Goal: Communication & Community: Answer question/provide support

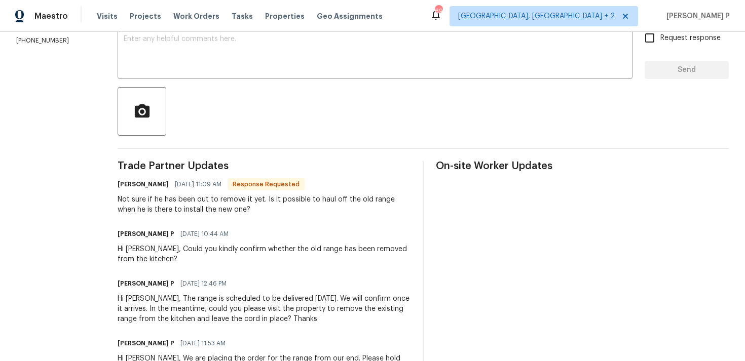
scroll to position [176, 0]
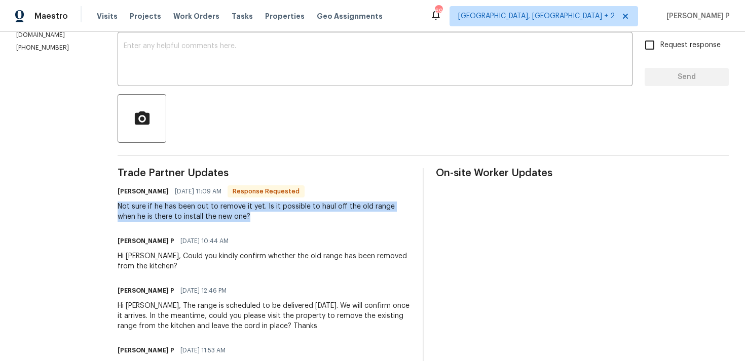
drag, startPoint x: 118, startPoint y: 206, endPoint x: 236, endPoint y: 221, distance: 118.4
copy div "Not sure if he has been out to remove it yet. Is it possible to haul off the ol…"
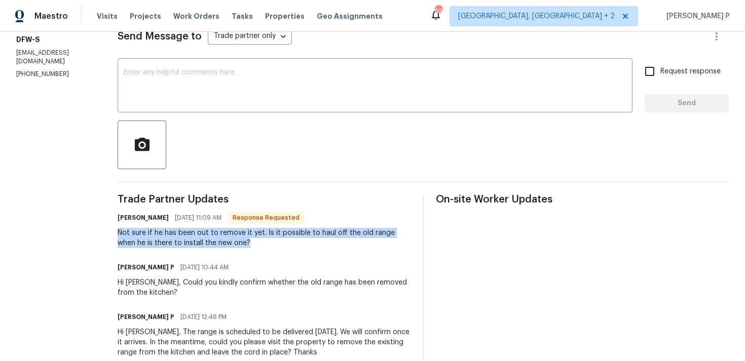
scroll to position [128, 0]
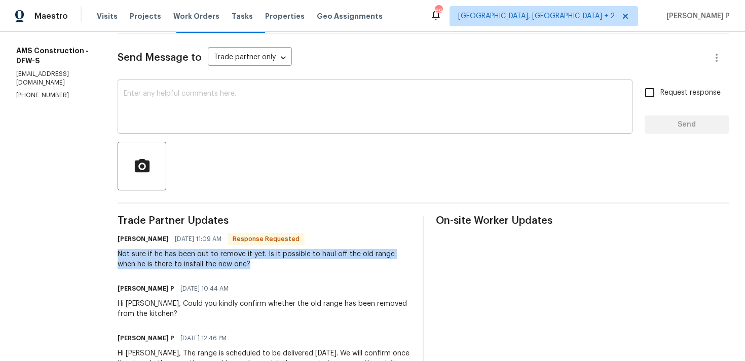
click at [214, 118] on textarea at bounding box center [375, 107] width 502 height 35
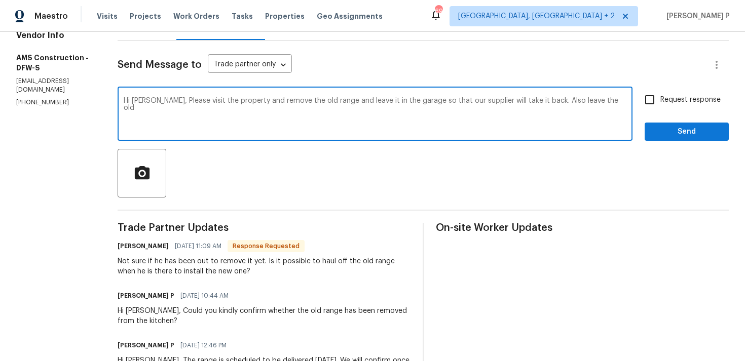
scroll to position [119, 0]
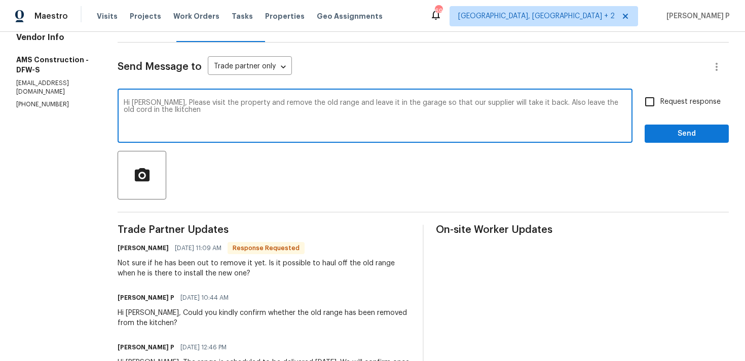
click at [139, 110] on textarea "Hi Michael, Please visit the property and remove the old range and leave it in …" at bounding box center [375, 116] width 502 height 35
drag, startPoint x: 164, startPoint y: 101, endPoint x: 181, endPoint y: 110, distance: 19.5
click at [181, 110] on textarea "Hi Michael, Please visit the property and remove the old range and leave it in …" at bounding box center [375, 116] width 502 height 35
paste textarea "Kindly visit the property to remove the old range and place it in the garage fo…"
drag, startPoint x: 153, startPoint y: 112, endPoint x: 218, endPoint y: 112, distance: 64.8
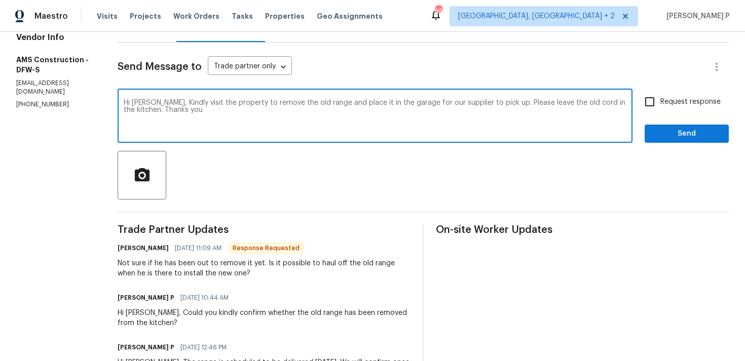
click at [218, 112] on textarea "Hi Michael, Kindly visit the property to remove the old range and place it in t…" at bounding box center [375, 116] width 502 height 35
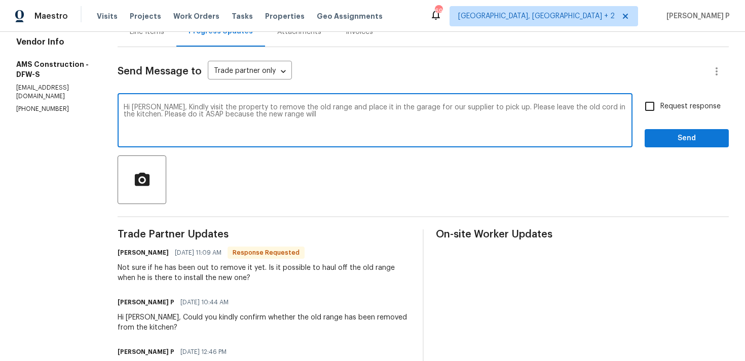
scroll to position [111, 0]
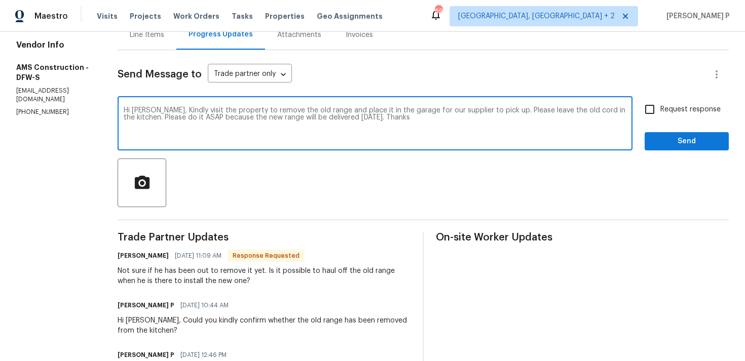
type textarea "Hi Michael, Kindly visit the property to remove the old range and place it in t…"
click at [652, 114] on input "Request response" at bounding box center [649, 109] width 21 height 21
checkbox input "true"
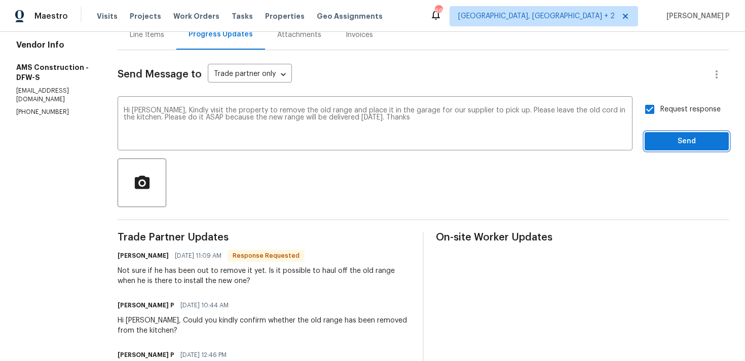
click at [662, 140] on span "Send" at bounding box center [686, 141] width 68 height 13
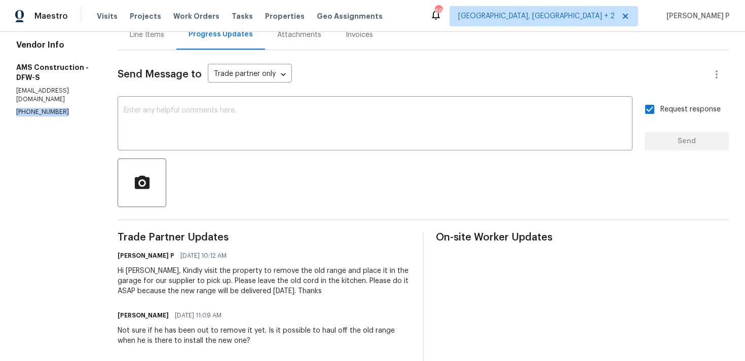
drag, startPoint x: 59, startPoint y: 92, endPoint x: 0, endPoint y: 93, distance: 58.8
copy p "(469) 363-1173"
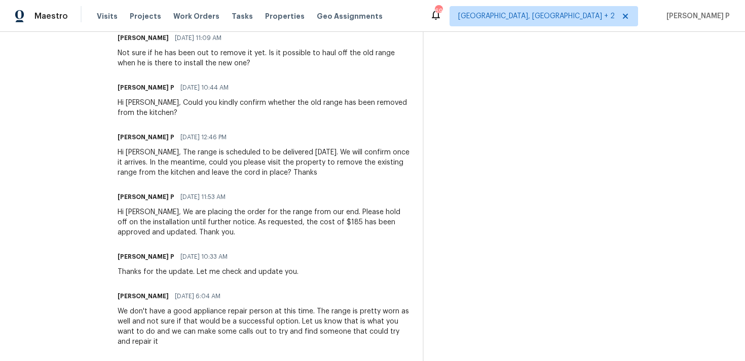
scroll to position [0, 0]
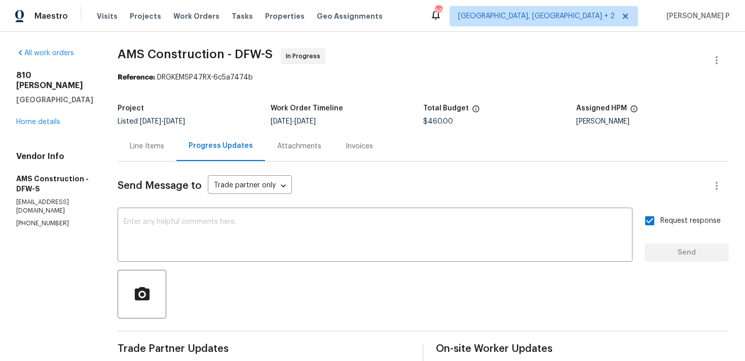
click at [153, 146] on div "Line Items" at bounding box center [147, 146] width 34 height 10
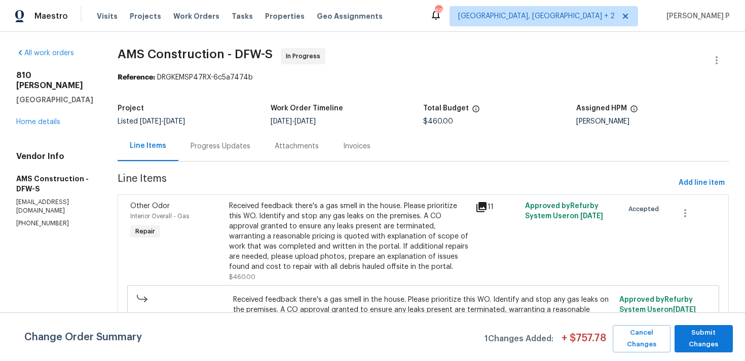
click at [213, 144] on div "Progress Updates" at bounding box center [220, 146] width 60 height 10
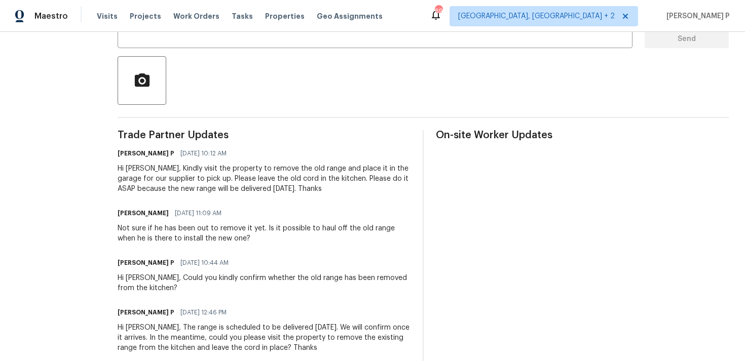
scroll to position [143, 0]
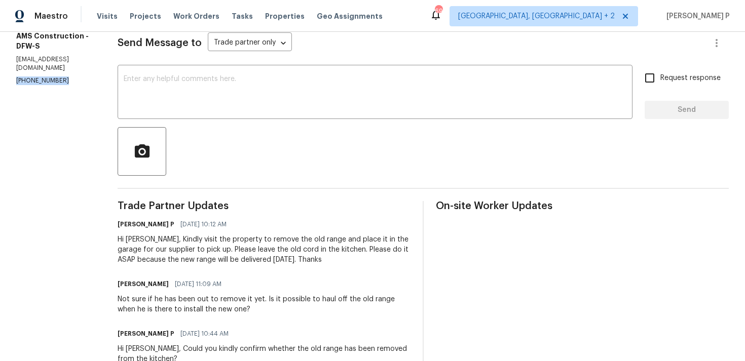
drag, startPoint x: 62, startPoint y: 63, endPoint x: 0, endPoint y: 63, distance: 62.3
copy p "(469) 363-1173"
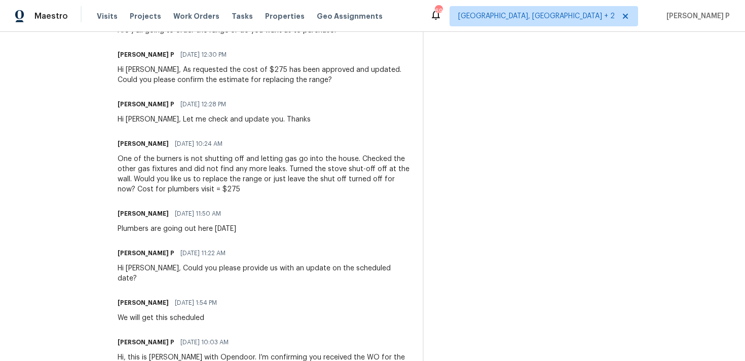
scroll to position [969, 0]
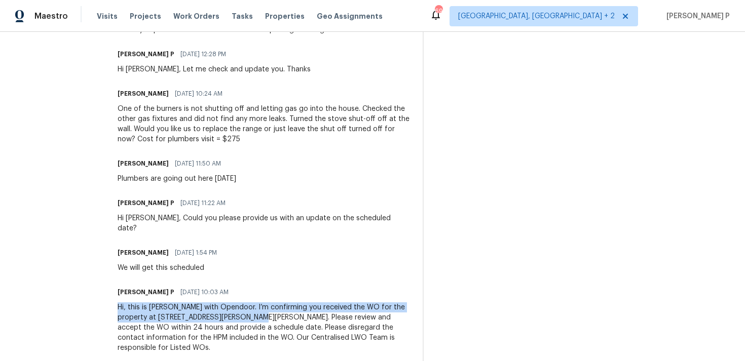
drag, startPoint x: 118, startPoint y: 296, endPoint x: 231, endPoint y: 303, distance: 113.2
copy div "Hi, this is Ramyasri with Opendoor. I’m confirming you received the WO for the …"
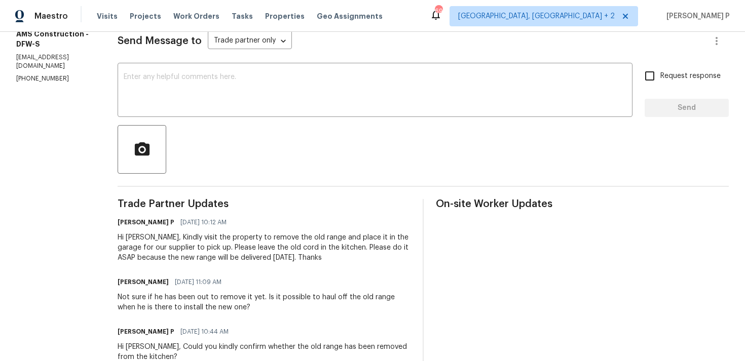
scroll to position [202, 0]
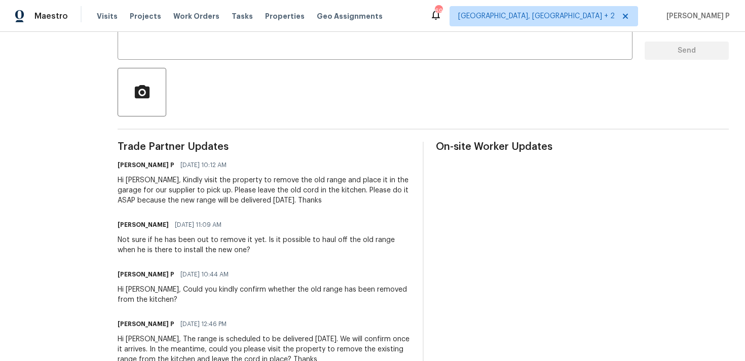
click at [156, 179] on div "Hi Michael, Kindly visit the property to remove the old range and place it in t…" at bounding box center [264, 190] width 293 height 30
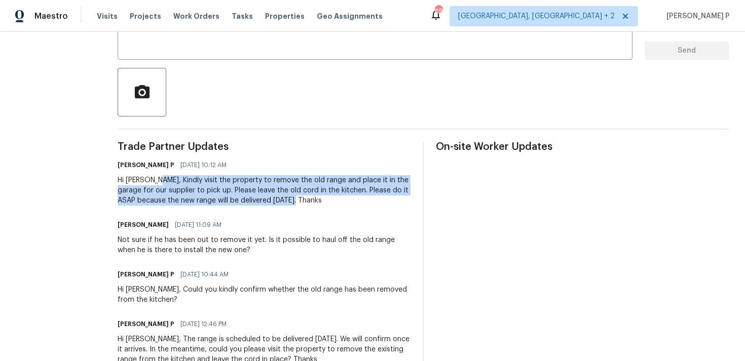
drag, startPoint x: 159, startPoint y: 179, endPoint x: 312, endPoint y: 201, distance: 155.1
click at [312, 201] on div "Hi Michael, Kindly visit the property to remove the old range and place it in t…" at bounding box center [264, 190] width 293 height 30
copy div "Kindly visit the property to remove the old range and place it in the garage fo…"
click at [171, 181] on div "Hi Michael, Kindly visit the property to remove the old range and place it in t…" at bounding box center [264, 190] width 293 height 30
drag, startPoint x: 157, startPoint y: 180, endPoint x: 276, endPoint y: 201, distance: 120.3
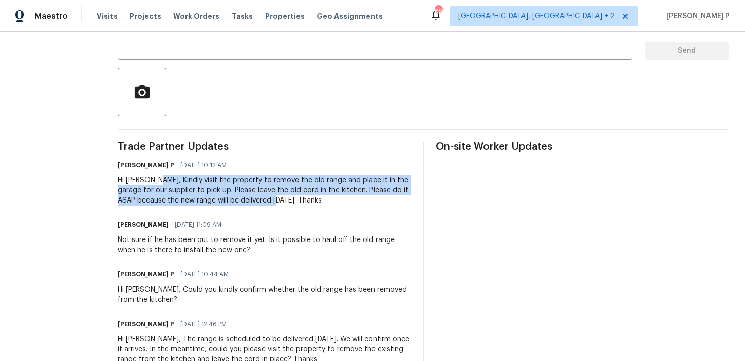
click at [276, 201] on div "Hi Michael, Kindly visit the property to remove the old range and place it in t…" at bounding box center [264, 190] width 293 height 30
copy div "Kindly visit the property to remove the old range and place it in the garage fo…"
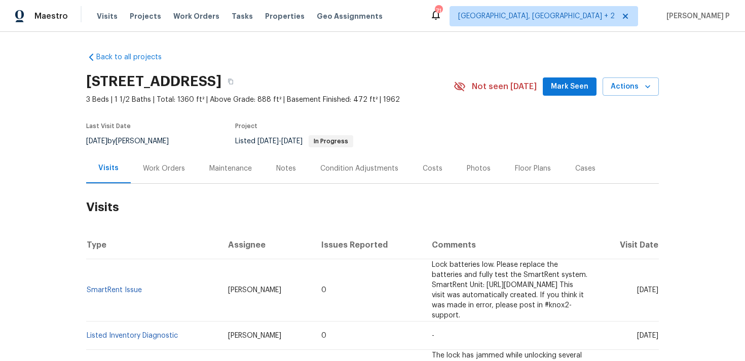
click at [172, 165] on div "Work Orders" at bounding box center [164, 169] width 42 height 10
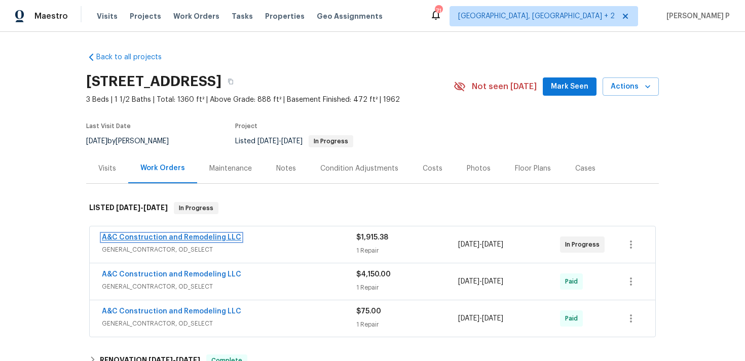
click at [201, 235] on link "A&C Construction and Remodeling LLC" at bounding box center [171, 237] width 139 height 7
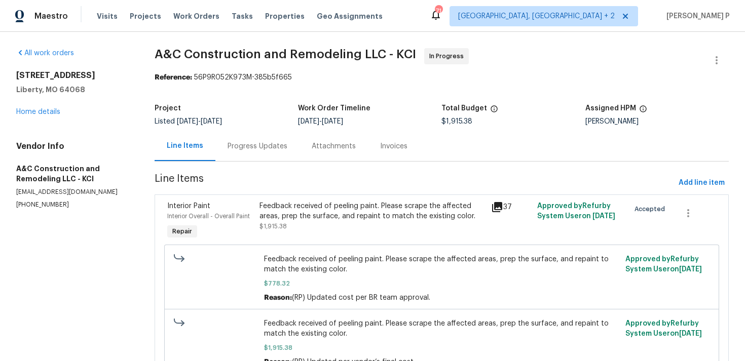
click at [253, 153] on div "Progress Updates" at bounding box center [257, 146] width 84 height 30
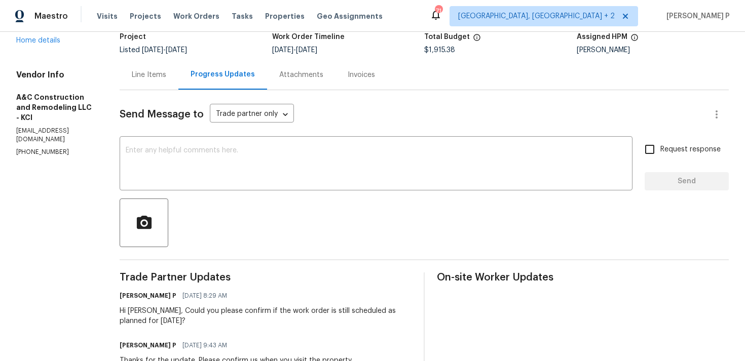
scroll to position [70, 0]
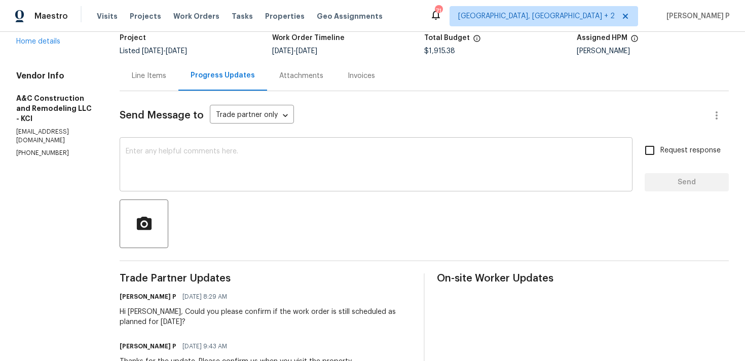
click at [169, 160] on textarea at bounding box center [376, 165] width 500 height 35
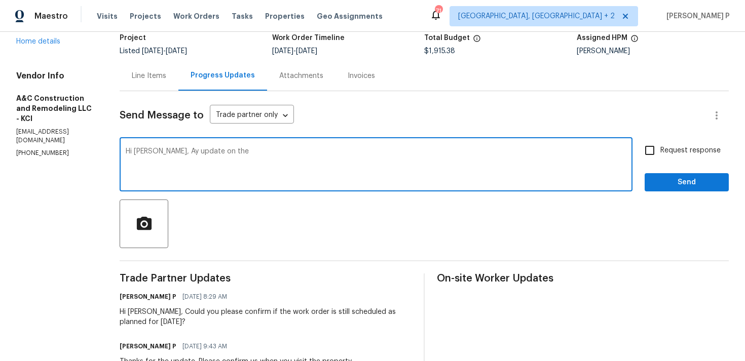
click at [179, 150] on textarea "Hi Darcy, Ay update on the" at bounding box center [376, 165] width 500 height 35
click at [262, 154] on textarea "Hi Darcy, Any update on the" at bounding box center [376, 165] width 500 height 35
type textarea "Hi Darcy, Any update on the status of the work order?"
click at [674, 152] on span "Request response" at bounding box center [690, 150] width 60 height 11
click at [660, 152] on input "Request response" at bounding box center [649, 150] width 21 height 21
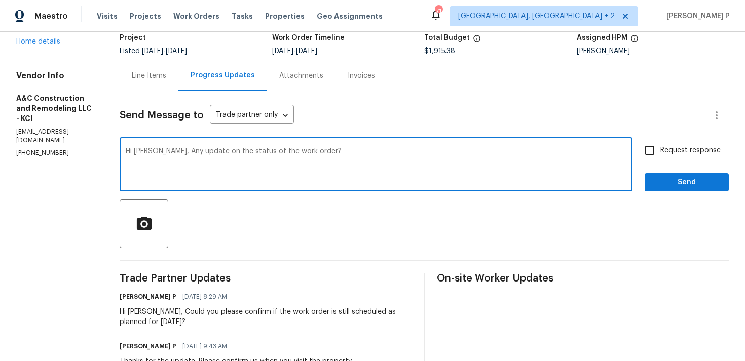
checkbox input "true"
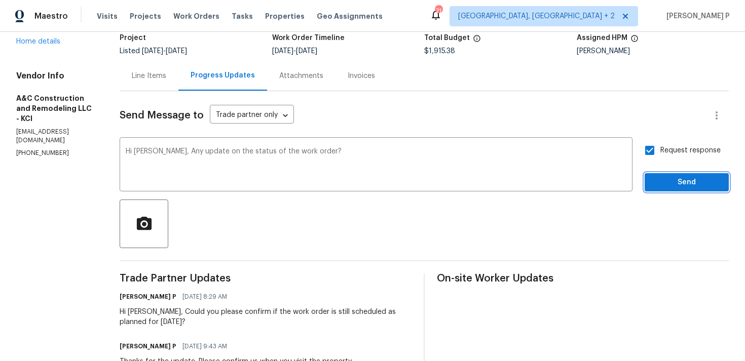
click at [667, 191] on button "Send" at bounding box center [686, 182] width 84 height 19
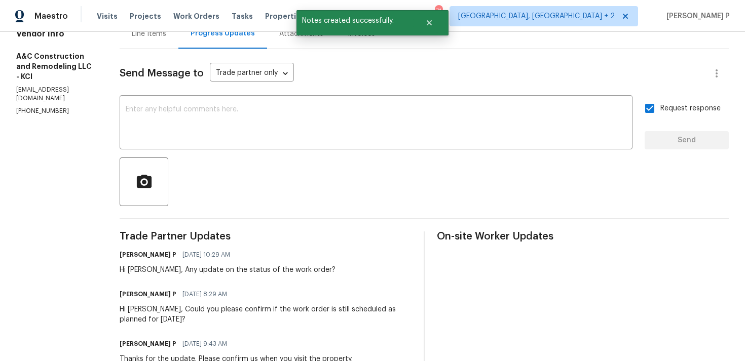
scroll to position [205, 0]
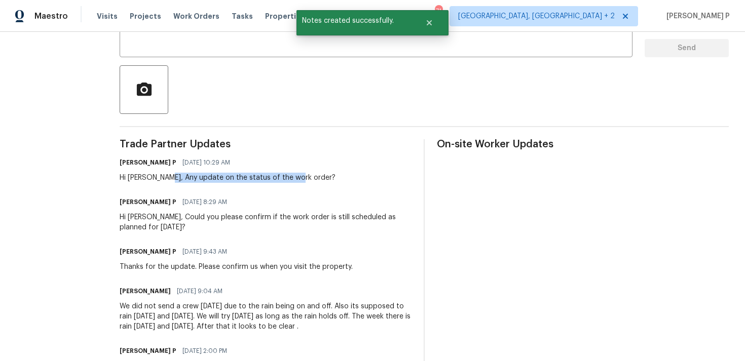
drag, startPoint x: 182, startPoint y: 178, endPoint x: 312, endPoint y: 177, distance: 129.2
click at [312, 177] on div "Hi Darcy, Any update on the status of the work order?" at bounding box center [228, 178] width 216 height 10
copy div "update on the status of the work order"
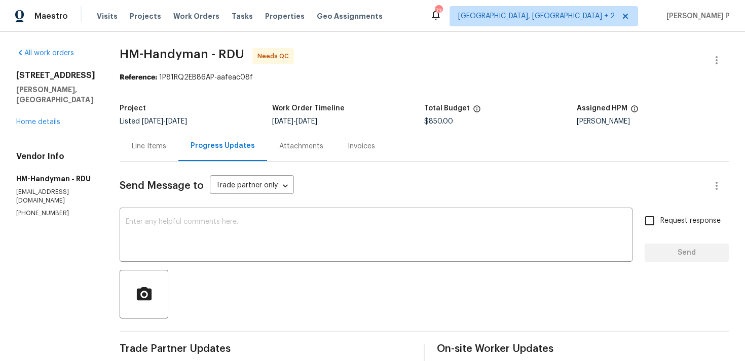
click at [166, 142] on div "Line Items" at bounding box center [149, 146] width 34 height 10
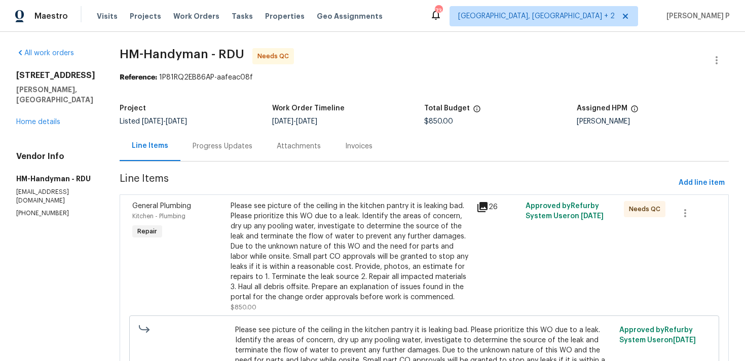
click at [349, 231] on div "Please see picture of the ceiling in the kitchen pantry it is leaking bad. Plea…" at bounding box center [350, 251] width 240 height 101
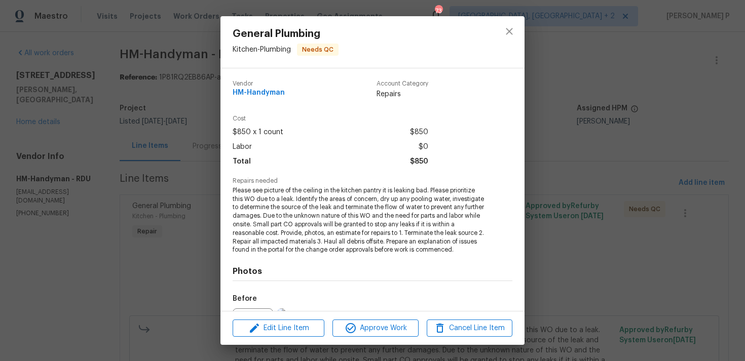
scroll to position [123, 0]
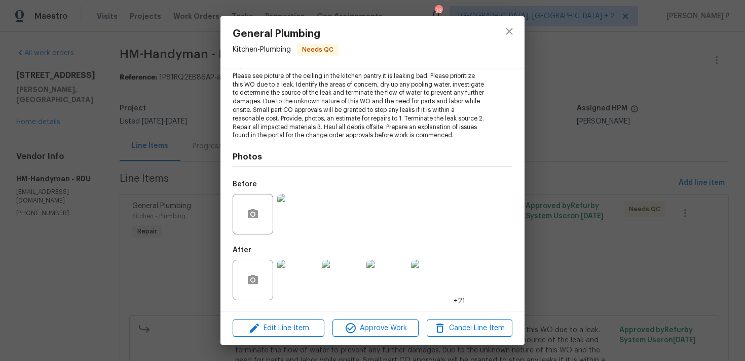
click at [288, 288] on img at bounding box center [297, 280] width 41 height 41
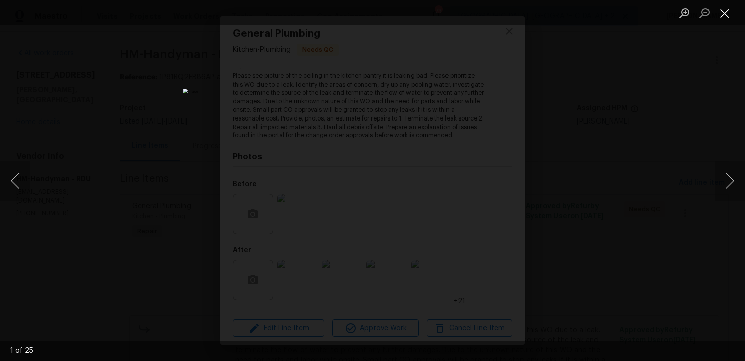
click at [718, 8] on button "Close lightbox" at bounding box center [724, 13] width 20 height 18
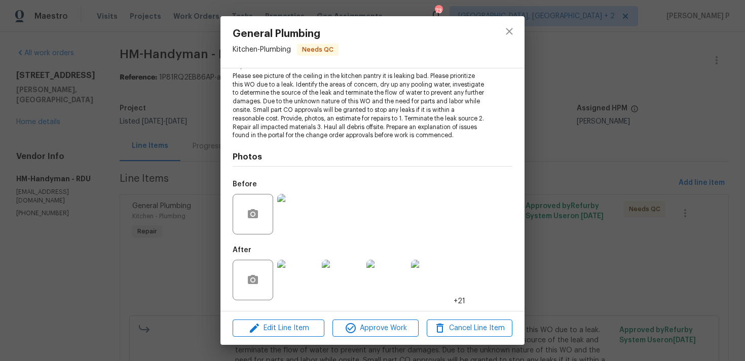
scroll to position [104, 0]
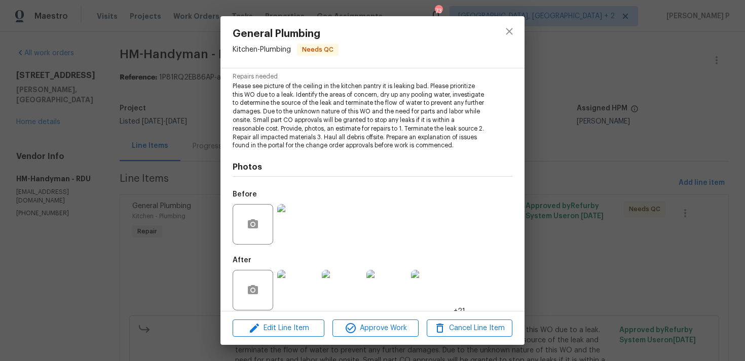
click at [285, 293] on img at bounding box center [297, 290] width 41 height 41
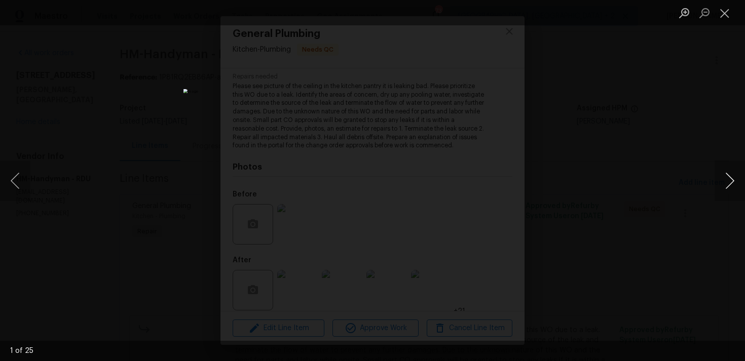
click at [730, 183] on button "Next image" at bounding box center [729, 181] width 30 height 41
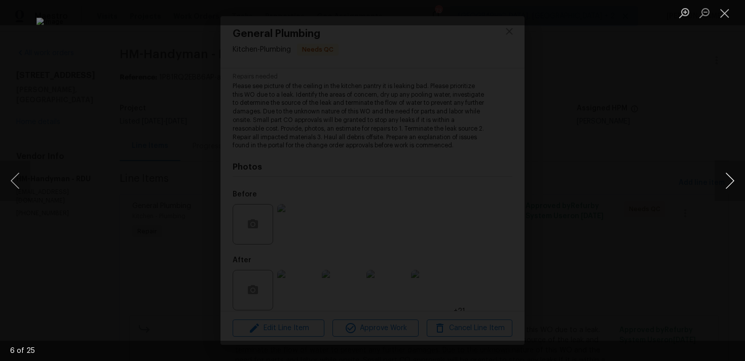
click at [730, 183] on button "Next image" at bounding box center [729, 181] width 30 height 41
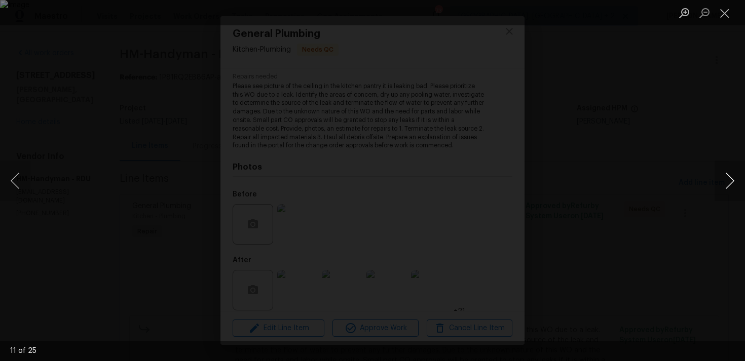
click at [730, 183] on button "Next image" at bounding box center [729, 181] width 30 height 41
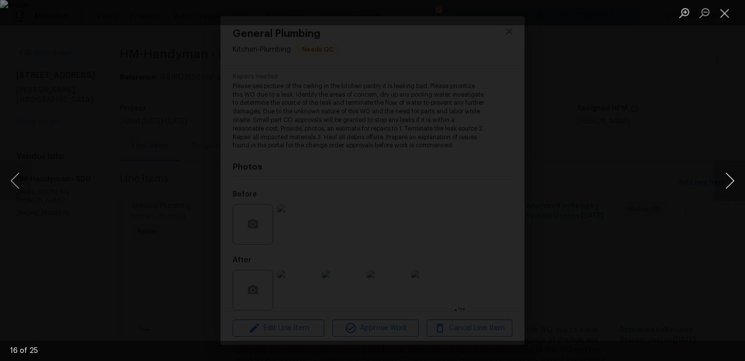
click at [730, 183] on button "Next image" at bounding box center [729, 181] width 30 height 41
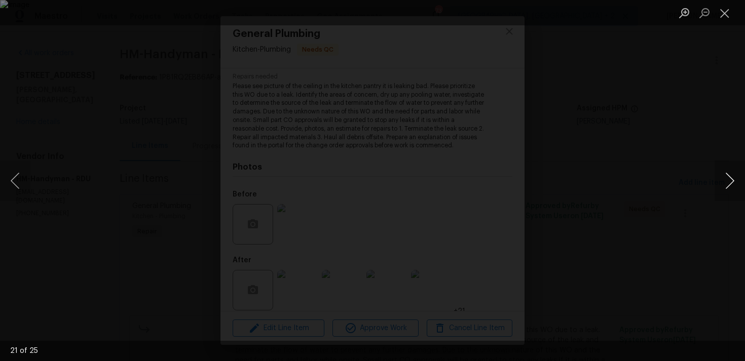
click at [730, 183] on button "Next image" at bounding box center [729, 181] width 30 height 41
click at [726, 14] on button "Close lightbox" at bounding box center [724, 13] width 20 height 18
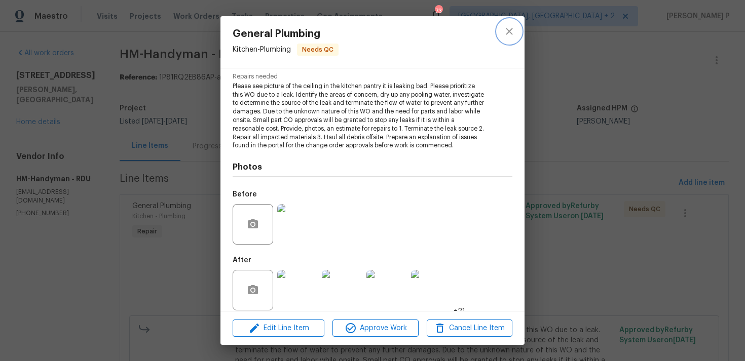
click at [517, 28] on button "close" at bounding box center [509, 31] width 24 height 24
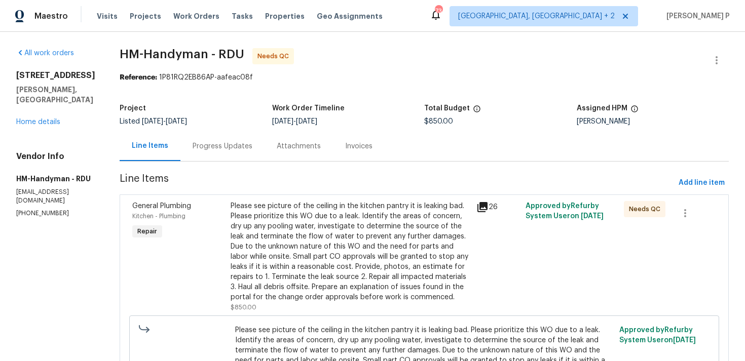
click at [240, 144] on div "Progress Updates" at bounding box center [222, 146] width 60 height 10
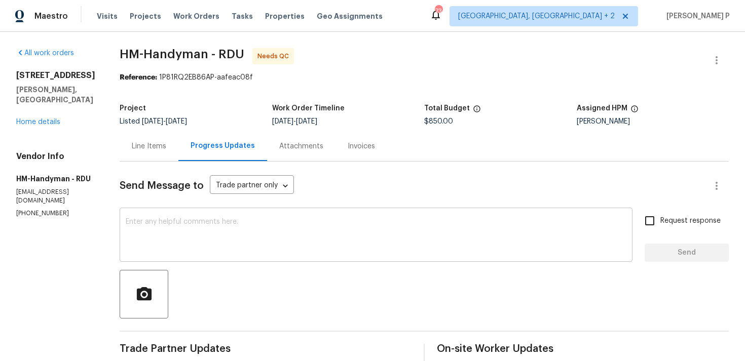
click at [247, 213] on div "x ​" at bounding box center [376, 236] width 513 height 52
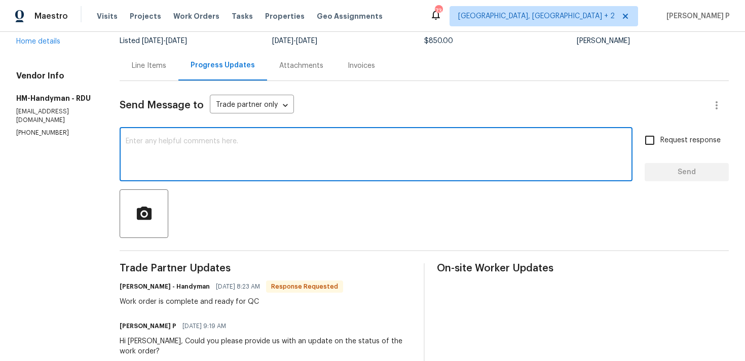
scroll to position [87, 0]
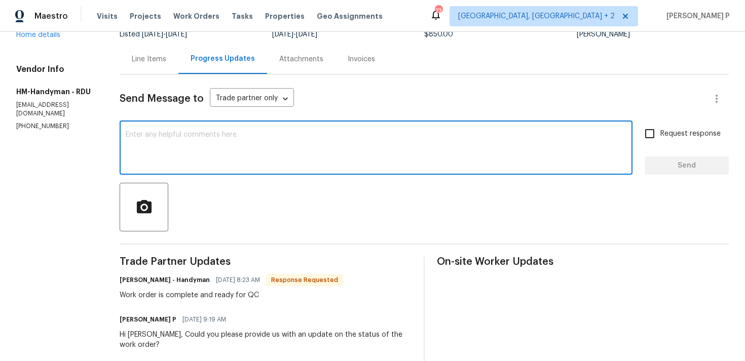
click at [228, 159] on textarea at bounding box center [376, 148] width 500 height 35
click at [214, 135] on textarea "WO closed. Thanks, HAve a" at bounding box center [376, 148] width 500 height 35
click at [277, 141] on textarea "WO closed. Thanks, Have a" at bounding box center [376, 148] width 500 height 35
type textarea "WO closed. Thanks, Have a great day!!!"
click at [682, 160] on span "Send" at bounding box center [686, 166] width 68 height 13
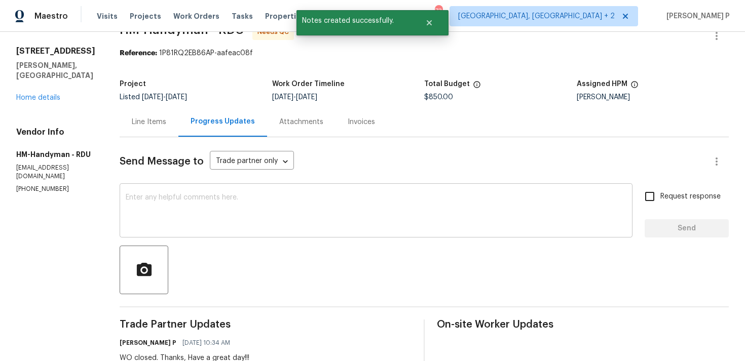
scroll to position [0, 0]
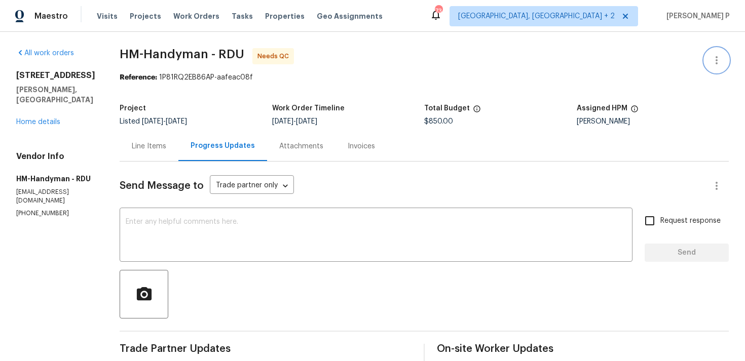
click at [727, 58] on button "button" at bounding box center [716, 60] width 24 height 24
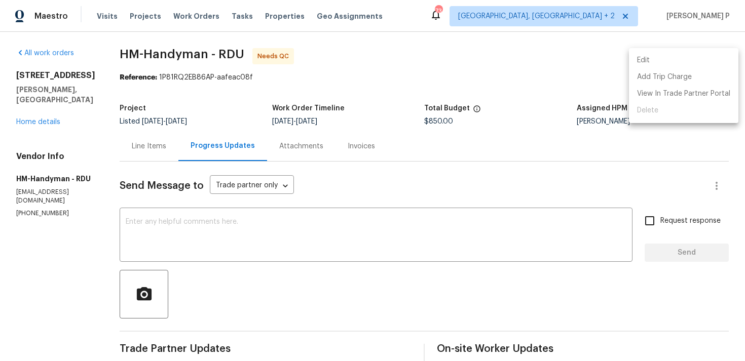
click at [662, 62] on li "Edit" at bounding box center [683, 60] width 109 height 17
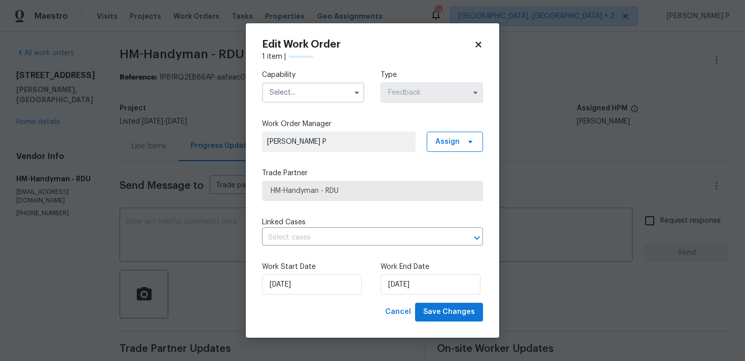
click at [299, 96] on input "text" at bounding box center [313, 93] width 102 height 20
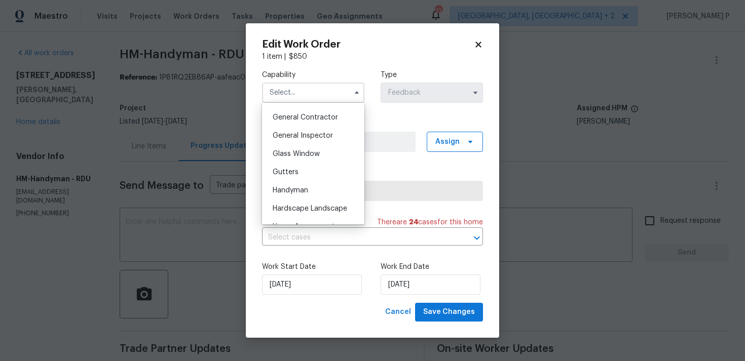
scroll to position [484, 0]
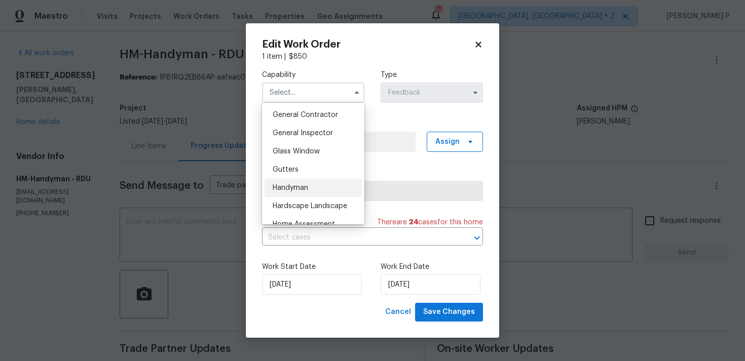
click at [297, 189] on span "Handyman" at bounding box center [290, 187] width 35 height 7
type input "Handyman"
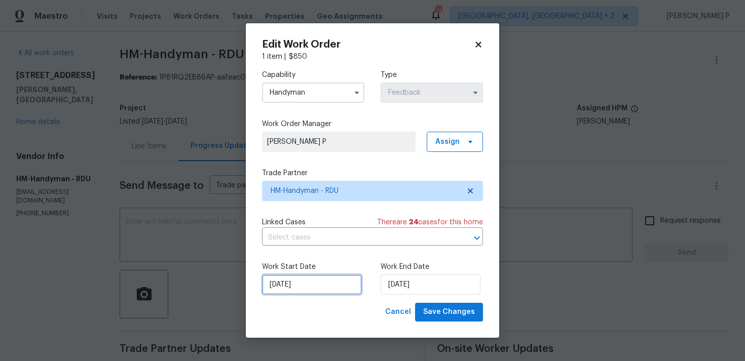
click at [320, 284] on input "22/08/2025" at bounding box center [312, 285] width 100 height 20
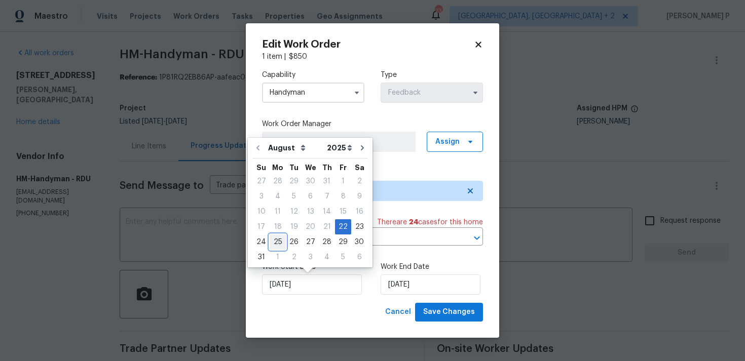
click at [275, 242] on div "25" at bounding box center [277, 242] width 16 height 14
type input "25/08/2025"
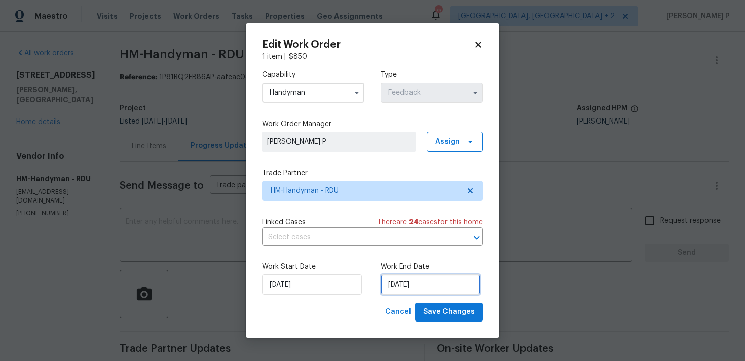
click at [415, 278] on input "26/08/2025" at bounding box center [430, 285] width 100 height 20
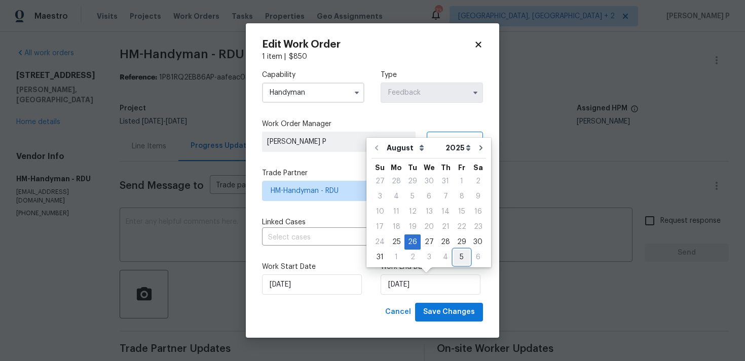
click at [456, 255] on div "5" at bounding box center [461, 257] width 16 height 14
type input "[DATE]"
select select "8"
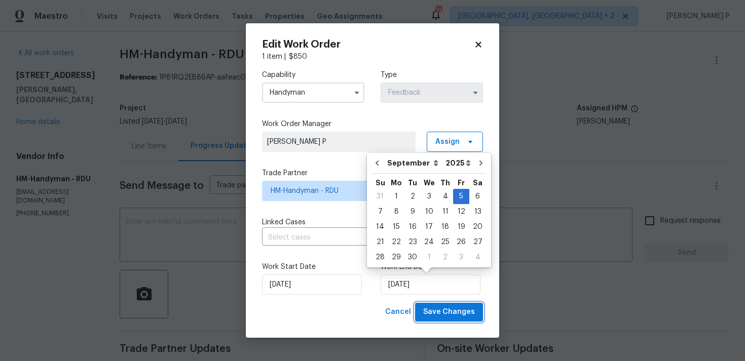
click at [455, 307] on span "Save Changes" at bounding box center [449, 312] width 52 height 13
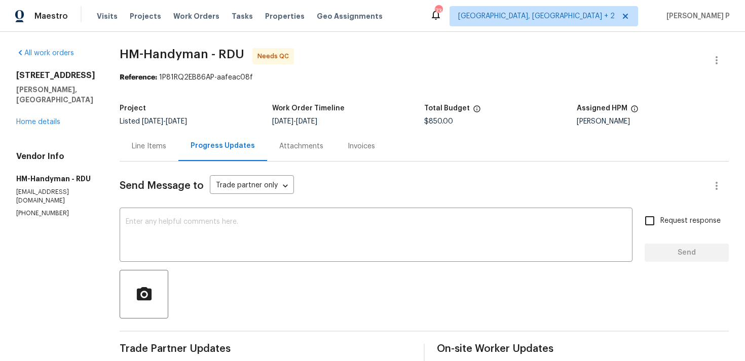
click at [160, 147] on div "Line Items" at bounding box center [149, 146] width 34 height 10
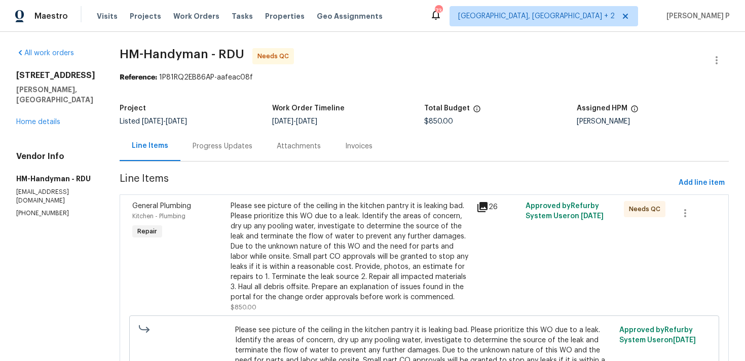
scroll to position [111, 0]
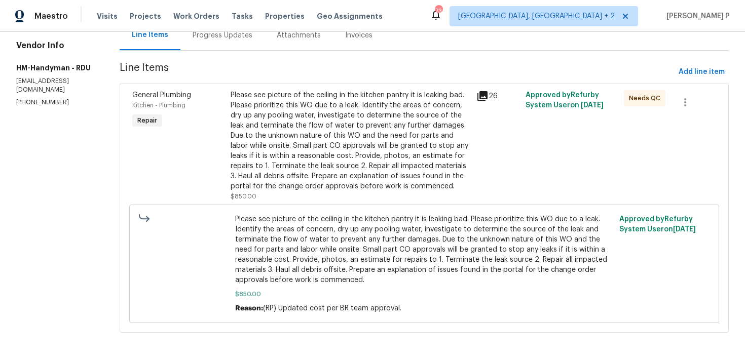
click at [362, 176] on div "Please see picture of the ceiling in the kitchen pantry it is leaking bad. Plea…" at bounding box center [350, 140] width 240 height 101
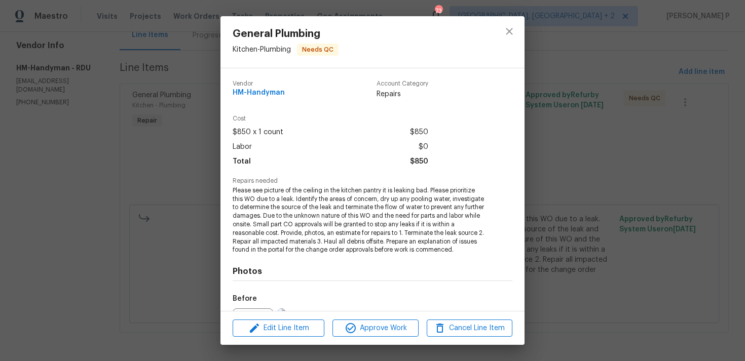
scroll to position [123, 0]
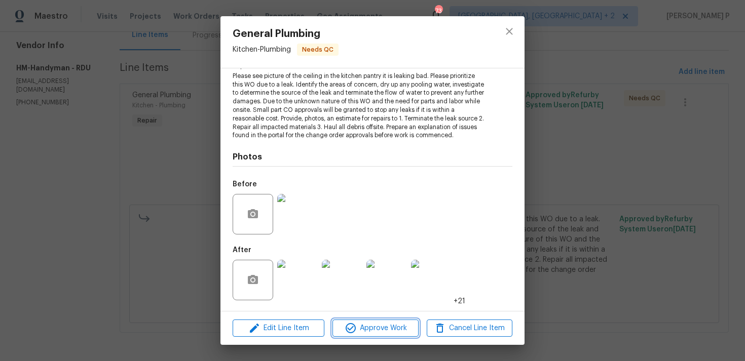
click at [373, 324] on span "Approve Work" at bounding box center [375, 328] width 80 height 13
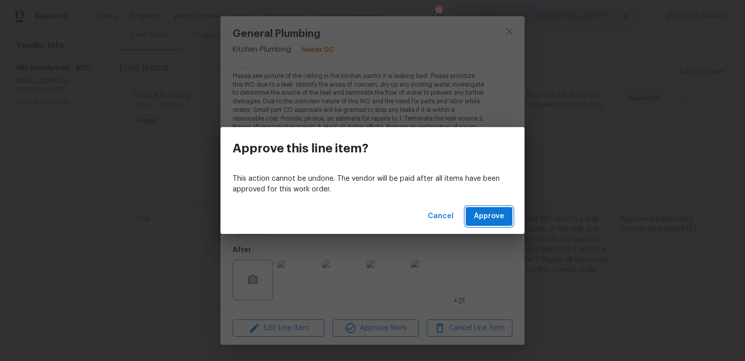
click at [488, 213] on span "Approve" at bounding box center [489, 216] width 30 height 13
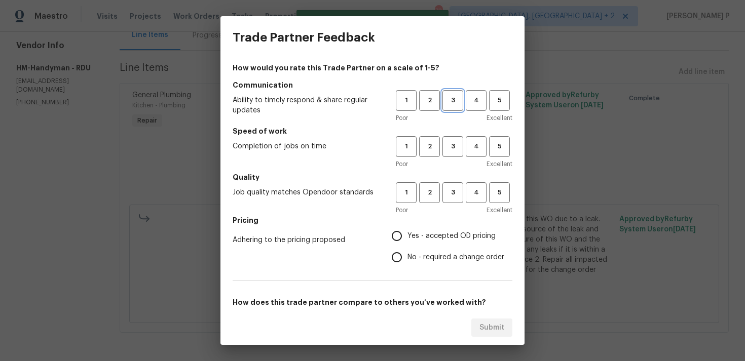
click at [456, 98] on span "3" at bounding box center [452, 101] width 19 height 12
click at [457, 153] on button "3" at bounding box center [452, 146] width 21 height 21
click at [453, 188] on span "3" at bounding box center [452, 193] width 19 height 12
click at [406, 258] on input "No - required a change order" at bounding box center [396, 257] width 21 height 21
radio input "true"
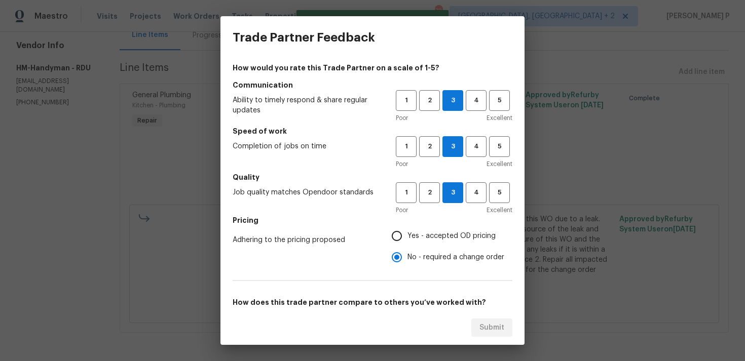
scroll to position [153, 0]
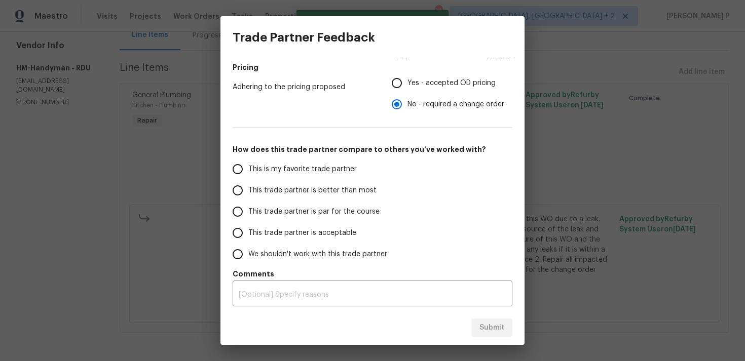
click at [337, 218] on label "This trade partner is par for the course" at bounding box center [307, 211] width 160 height 21
click at [248, 218] on input "This trade partner is par for the course" at bounding box center [237, 211] width 21 height 21
click at [497, 328] on span "Submit" at bounding box center [491, 328] width 25 height 13
radio input "true"
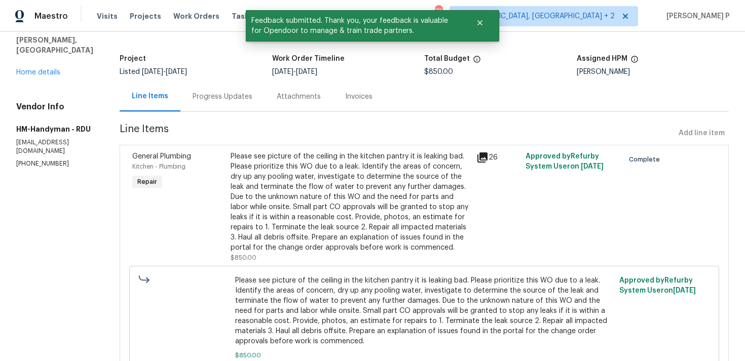
scroll to position [0, 0]
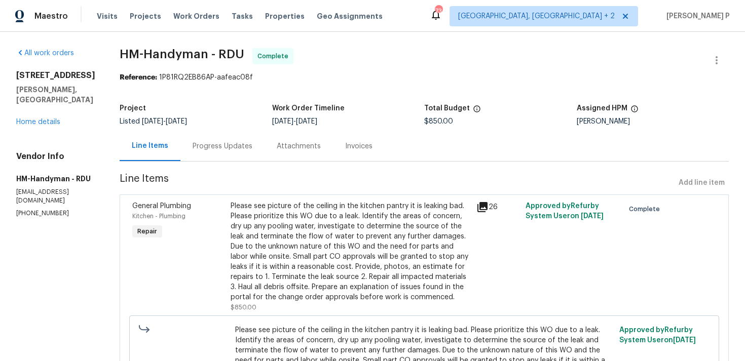
click at [242, 133] on div "Progress Updates" at bounding box center [222, 146] width 84 height 30
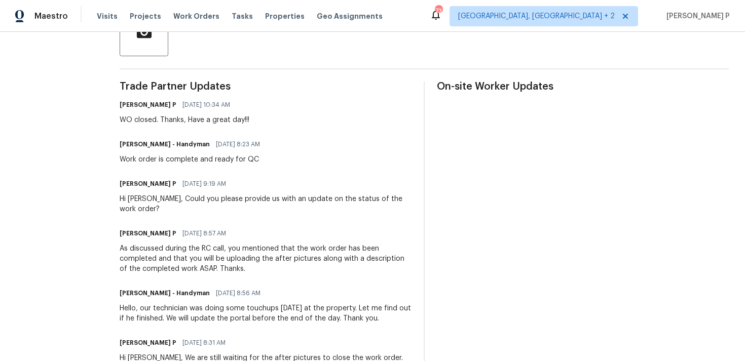
scroll to position [226, 0]
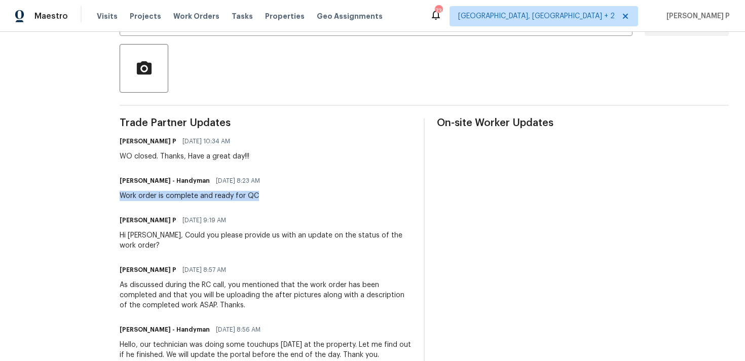
drag, startPoint x: 130, startPoint y: 197, endPoint x: 295, endPoint y: 197, distance: 165.1
click at [295, 197] on div "HM - Heather Macy - Handyman 09/05/2025 8:23 AM Work order is complete and read…" at bounding box center [266, 187] width 292 height 27
copy div "Work order is complete and ready for QC"
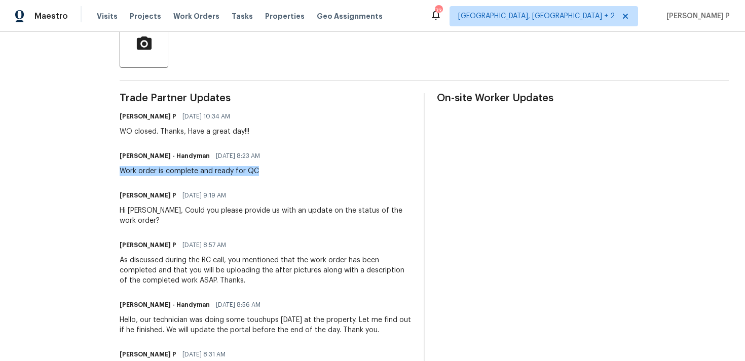
scroll to position [0, 0]
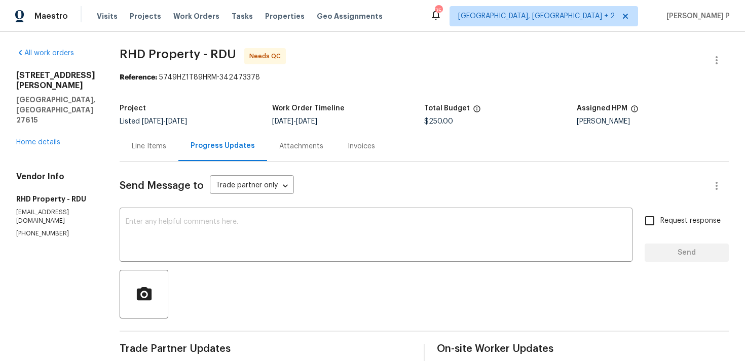
click at [178, 149] on div "Line Items" at bounding box center [149, 146] width 59 height 30
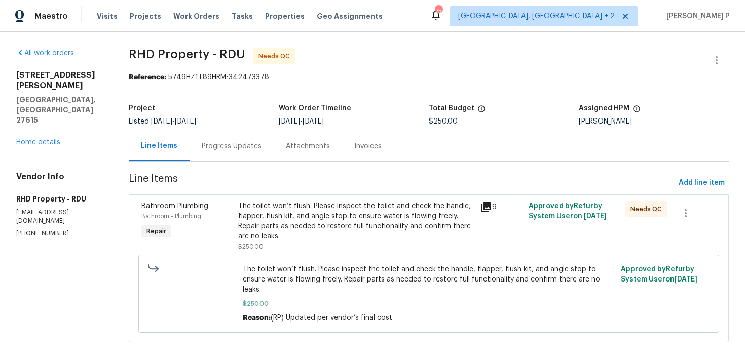
click at [340, 230] on div "The toilet won’t flush. Please inspect the toilet and check the handle, flapper…" at bounding box center [356, 221] width 236 height 41
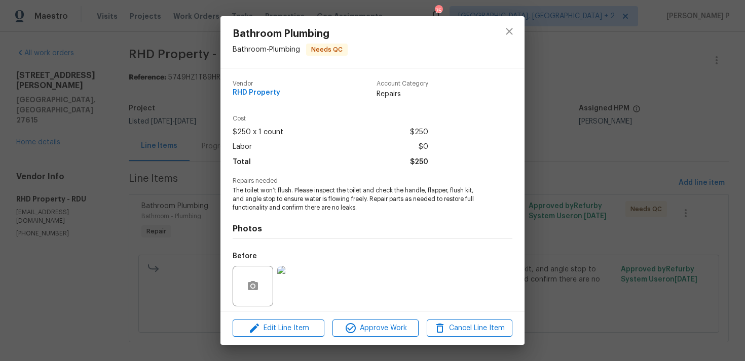
scroll to position [71, 0]
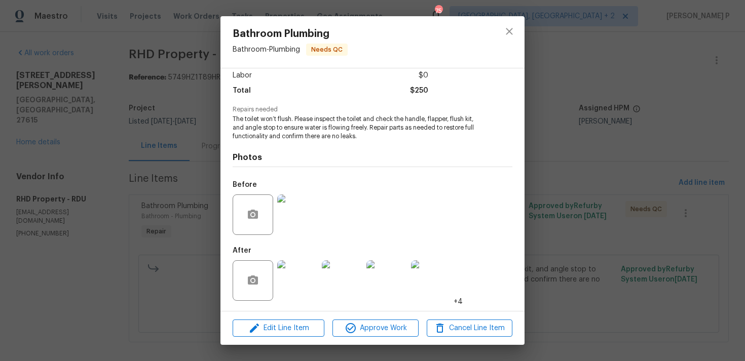
click at [301, 279] on img at bounding box center [297, 280] width 41 height 41
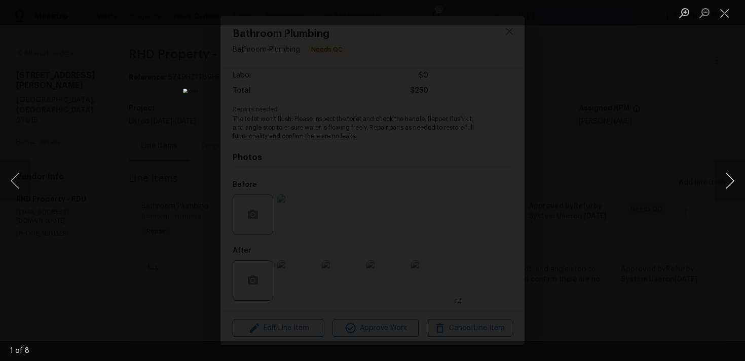
click at [730, 178] on button "Next image" at bounding box center [729, 181] width 30 height 41
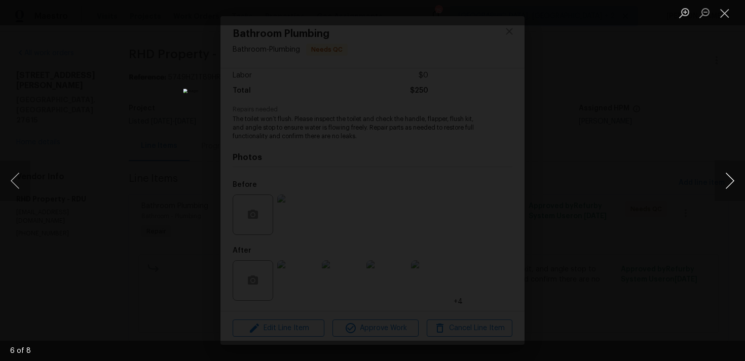
click at [730, 178] on button "Next image" at bounding box center [729, 181] width 30 height 41
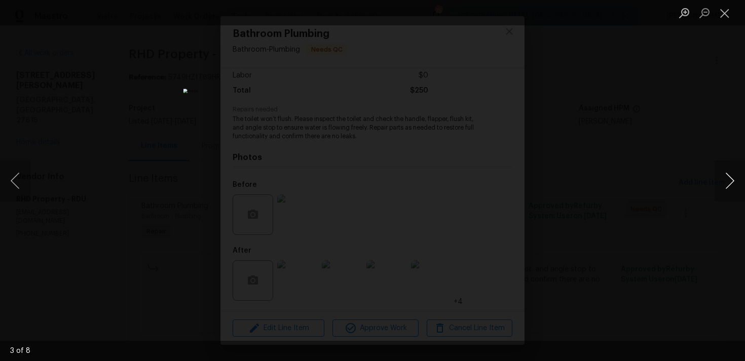
click at [730, 178] on button "Next image" at bounding box center [729, 181] width 30 height 41
click at [726, 11] on button "Close lightbox" at bounding box center [724, 13] width 20 height 18
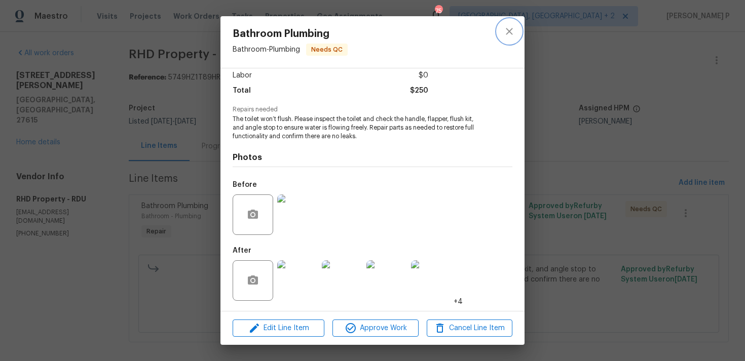
click at [512, 29] on icon "close" at bounding box center [509, 31] width 7 height 7
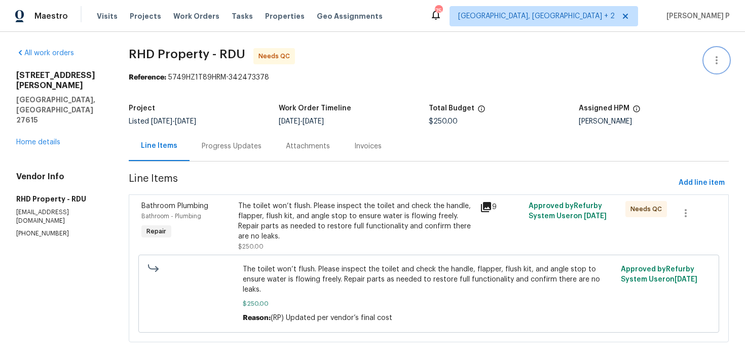
click at [714, 61] on icon "button" at bounding box center [716, 60] width 12 height 12
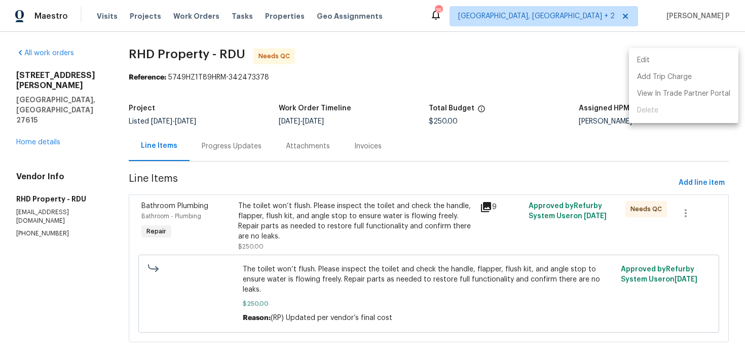
click at [662, 60] on li "Edit" at bounding box center [683, 60] width 109 height 17
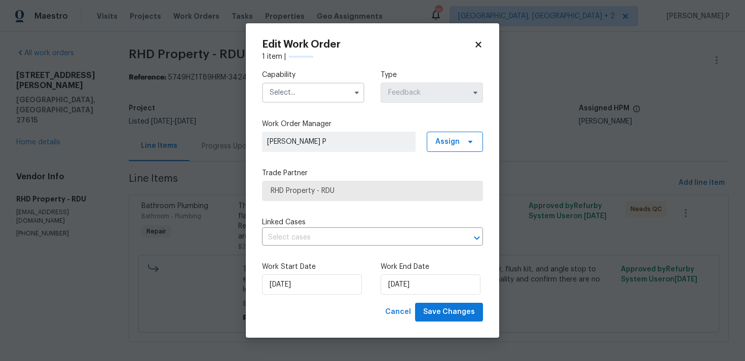
click at [319, 92] on input "text" at bounding box center [313, 93] width 102 height 20
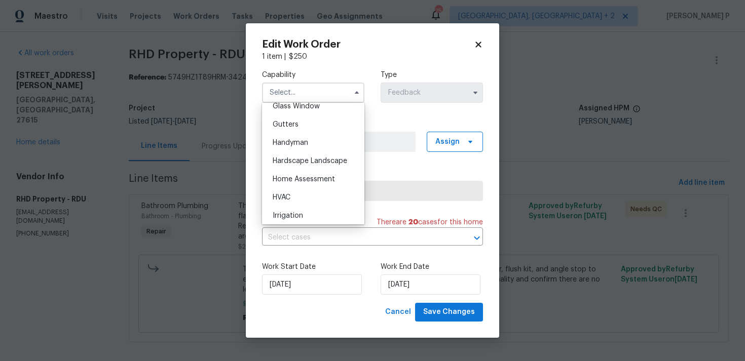
scroll to position [513, 0]
click at [311, 155] on div "Handyman" at bounding box center [312, 159] width 97 height 18
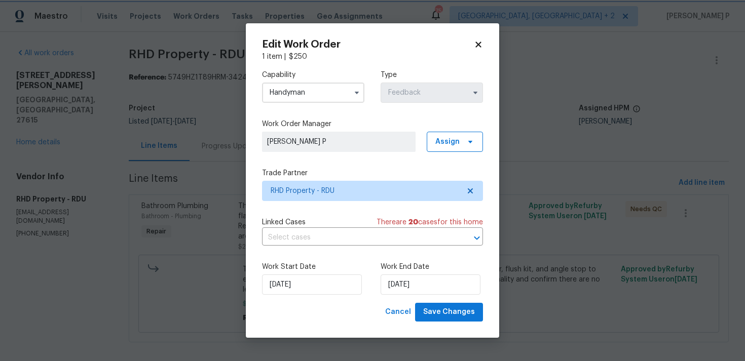
type input "Handyman"
click at [323, 284] on input "28/08/2025" at bounding box center [312, 285] width 100 height 20
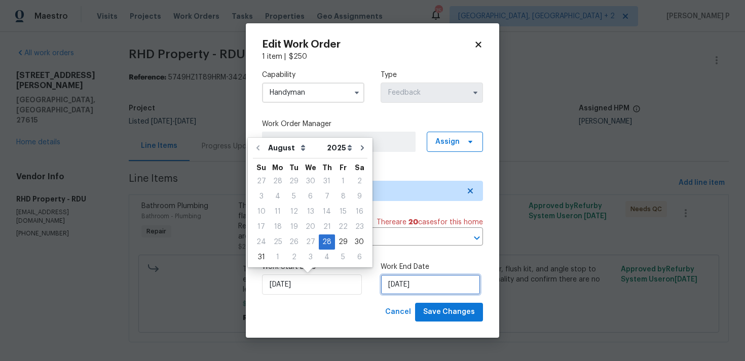
click at [414, 284] on input "02/09/2025" at bounding box center [430, 285] width 100 height 20
select select "8"
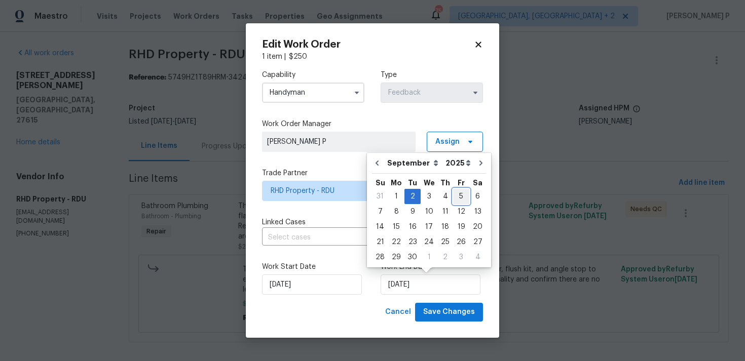
click at [454, 197] on div "5" at bounding box center [461, 196] width 16 height 14
type input "05/09/2025"
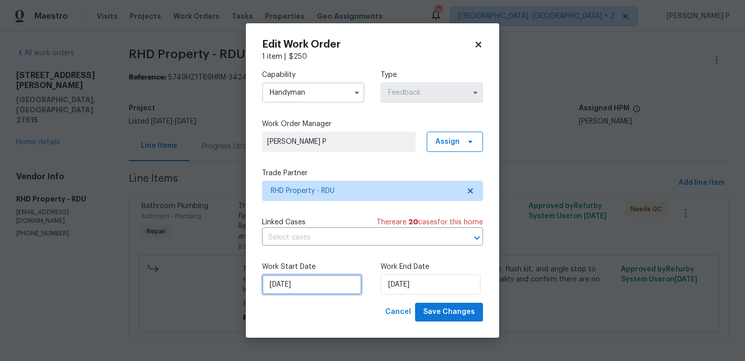
click at [321, 288] on input "28/08/2025" at bounding box center [312, 285] width 100 height 20
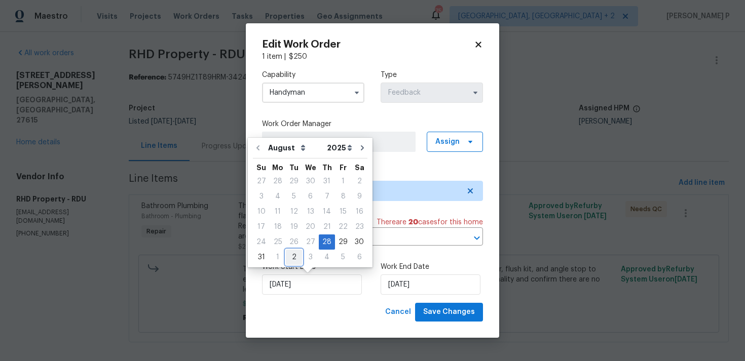
click at [288, 253] on div "2" at bounding box center [294, 257] width 16 height 14
type input "02/09/2025"
select select "8"
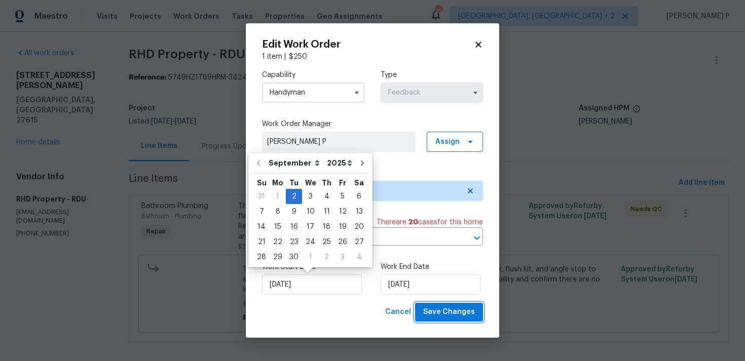
click at [436, 312] on span "Save Changes" at bounding box center [449, 312] width 52 height 13
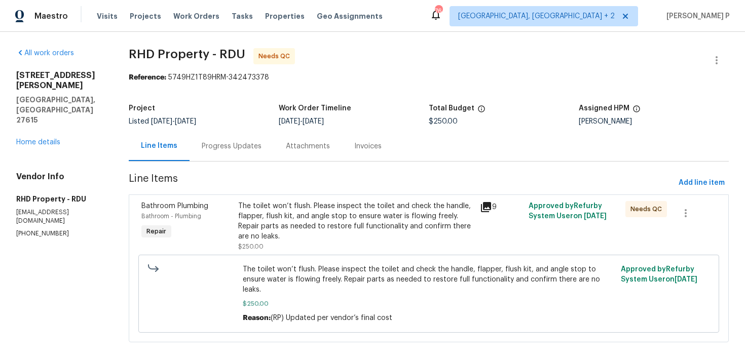
click at [232, 140] on div "Progress Updates" at bounding box center [231, 146] width 84 height 30
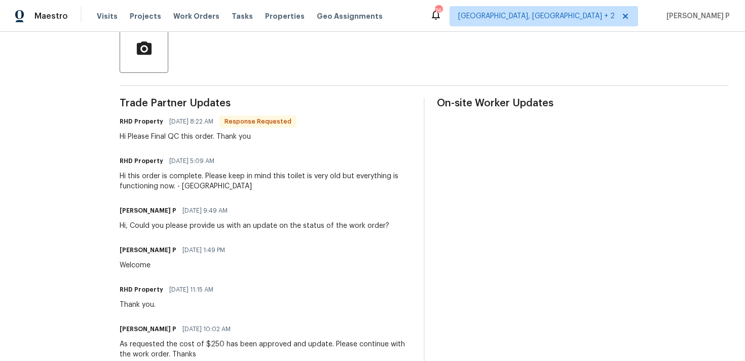
scroll to position [244, 0]
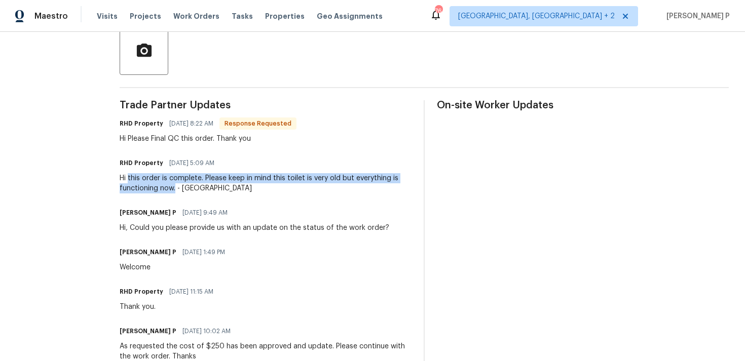
drag, startPoint x: 142, startPoint y: 178, endPoint x: 188, endPoint y: 188, distance: 47.1
click at [188, 188] on div "Hi this order is complete. Please keep in mind this toilet is very old but ever…" at bounding box center [266, 183] width 292 height 20
copy div "this order is complete. Please keep in mind this toilet is very old but everyth…"
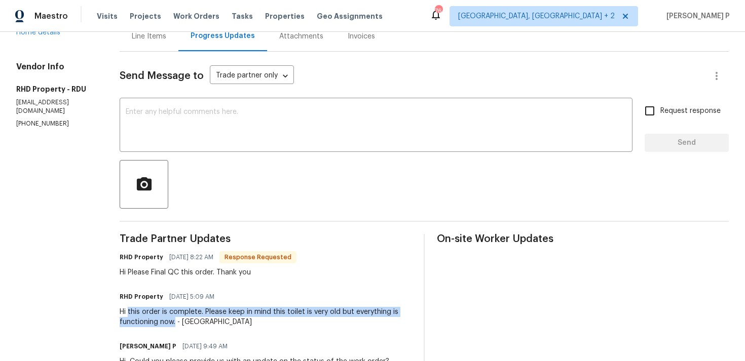
scroll to position [63, 0]
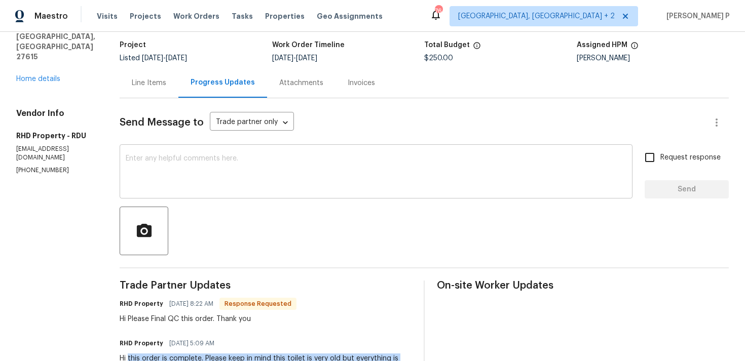
click at [213, 177] on textarea at bounding box center [376, 172] width 500 height 35
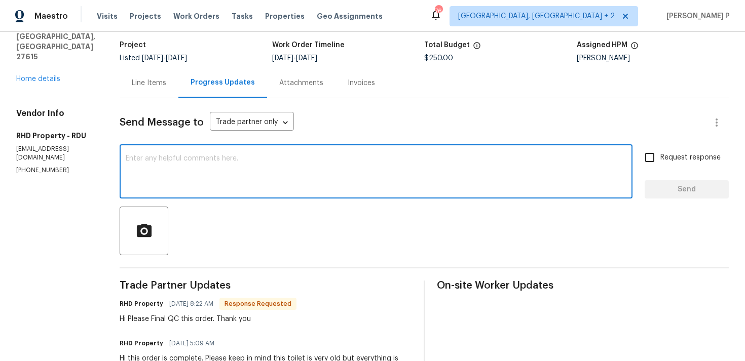
type textarea "J"
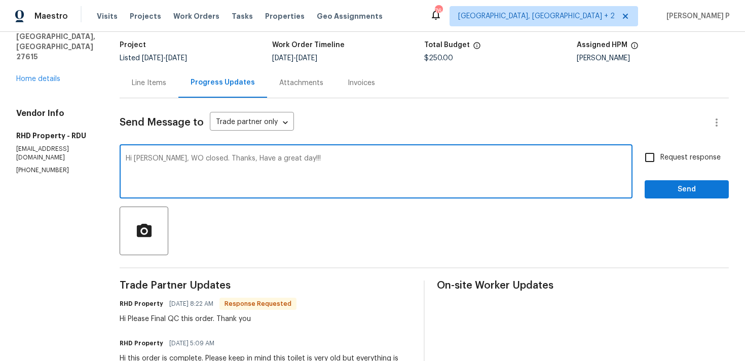
type textarea "Hi [PERSON_NAME], WO closed. Thanks, Have a great day!!!"
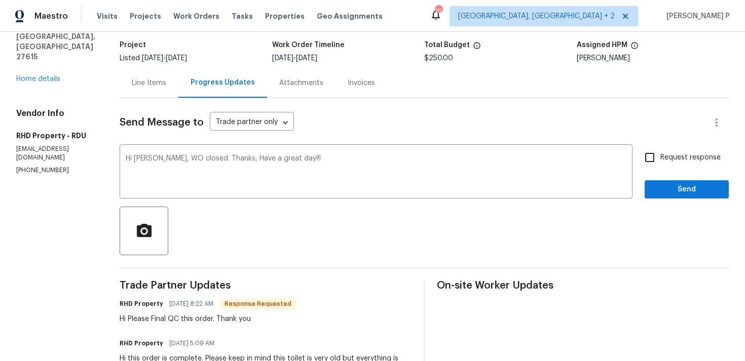
click at [686, 178] on div "Request response Send" at bounding box center [686, 173] width 84 height 52
click at [687, 190] on span "Send" at bounding box center [686, 189] width 68 height 13
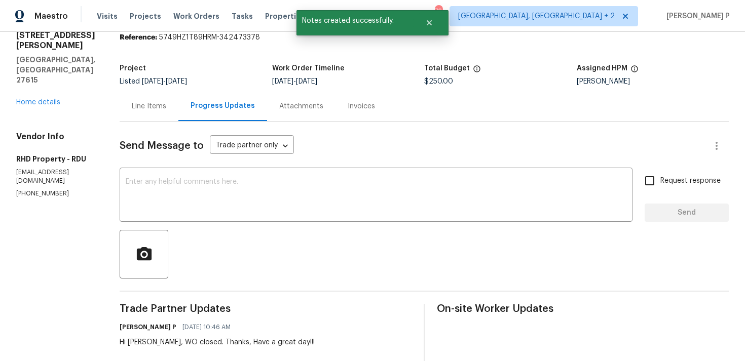
scroll to position [0, 0]
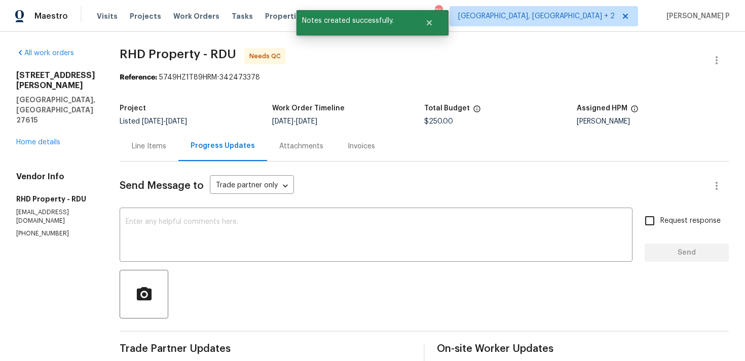
click at [163, 158] on div "Line Items" at bounding box center [149, 146] width 59 height 30
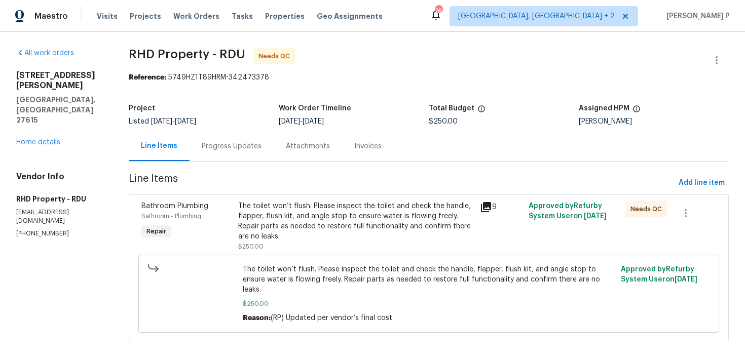
click at [338, 242] on div "The toilet won’t flush. Please inspect the toilet and check the handle, flapper…" at bounding box center [356, 226] width 236 height 51
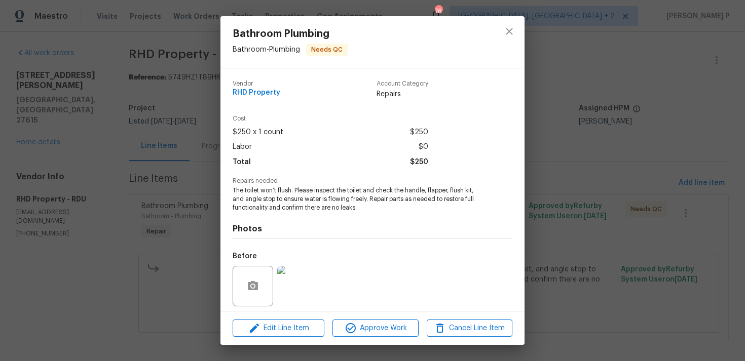
scroll to position [71, 0]
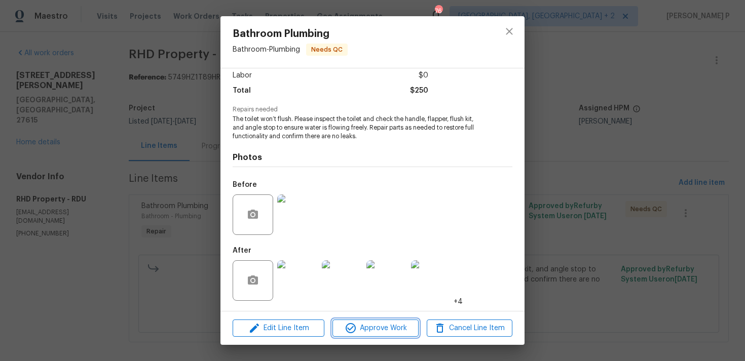
click at [381, 328] on span "Approve Work" at bounding box center [375, 328] width 80 height 13
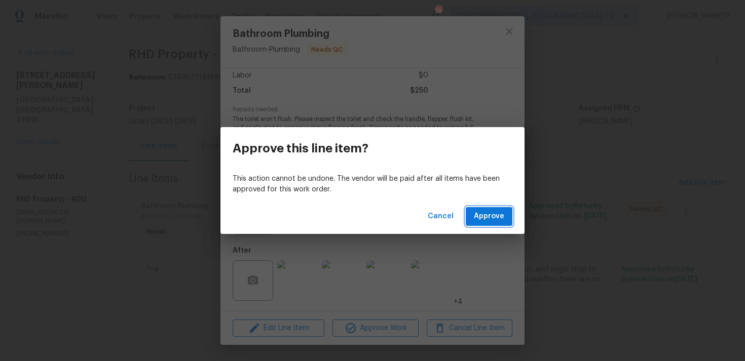
click at [496, 211] on span "Approve" at bounding box center [489, 216] width 30 height 13
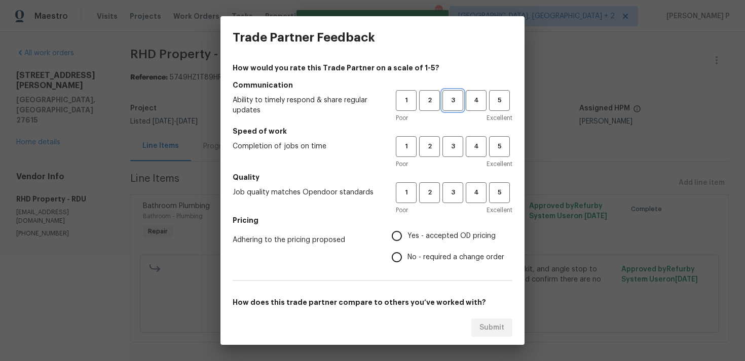
click at [454, 98] on span "3" at bounding box center [452, 101] width 19 height 12
click at [452, 157] on button "3" at bounding box center [452, 146] width 21 height 21
click at [449, 200] on button "3" at bounding box center [452, 192] width 21 height 21
click at [412, 260] on span "No - required a change order" at bounding box center [455, 257] width 97 height 11
click at [407, 260] on input "No - required a change order" at bounding box center [396, 257] width 21 height 21
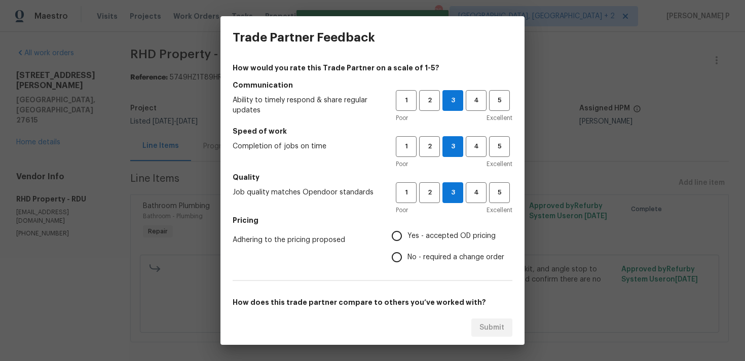
radio input "true"
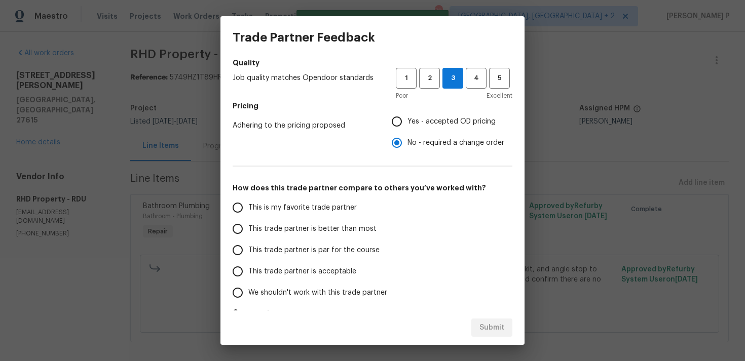
scroll to position [153, 0]
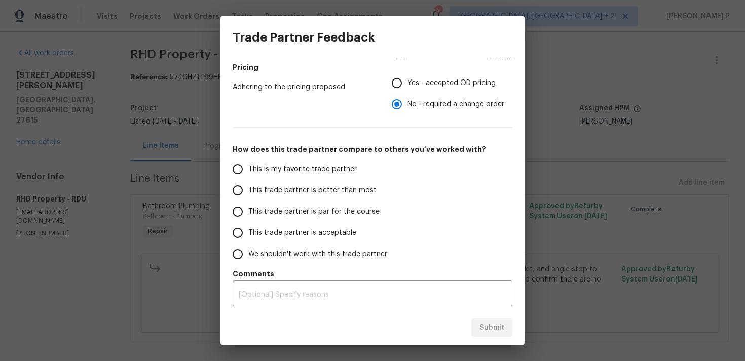
click at [279, 214] on span "This trade partner is par for the course" at bounding box center [313, 212] width 131 height 11
click at [248, 214] on input "This trade partner is par for the course" at bounding box center [237, 211] width 21 height 21
click at [496, 329] on span "Submit" at bounding box center [491, 328] width 25 height 13
radio input "true"
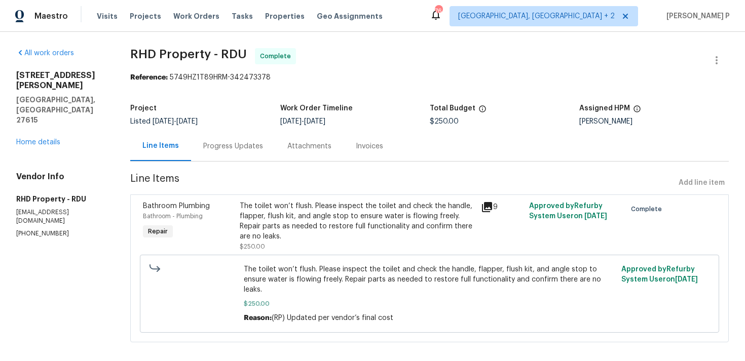
click at [239, 148] on div "Progress Updates" at bounding box center [233, 146] width 60 height 10
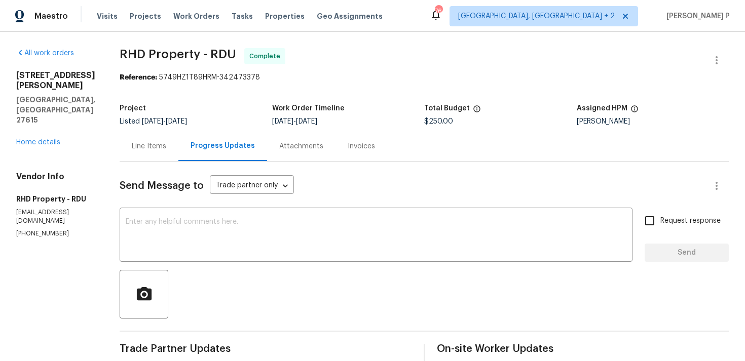
click at [135, 61] on span "RHD Property - RDU Complete" at bounding box center [412, 60] width 585 height 24
drag, startPoint x: 133, startPoint y: 54, endPoint x: 247, endPoint y: 52, distance: 114.0
click at [236, 52] on span "RHD Property - RDU" at bounding box center [178, 54] width 117 height 12
copy span "RHD Property - RDU"
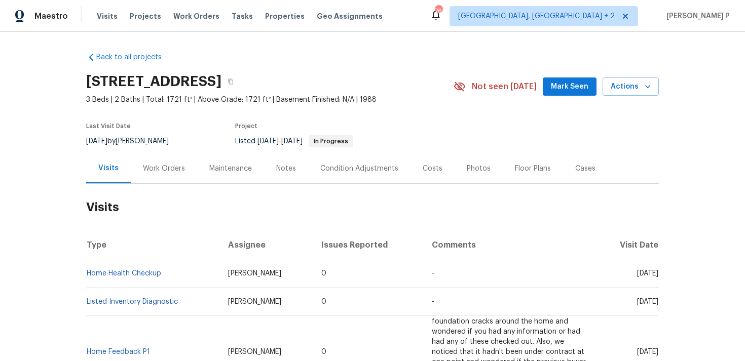
click at [162, 165] on div "Work Orders" at bounding box center [164, 169] width 42 height 10
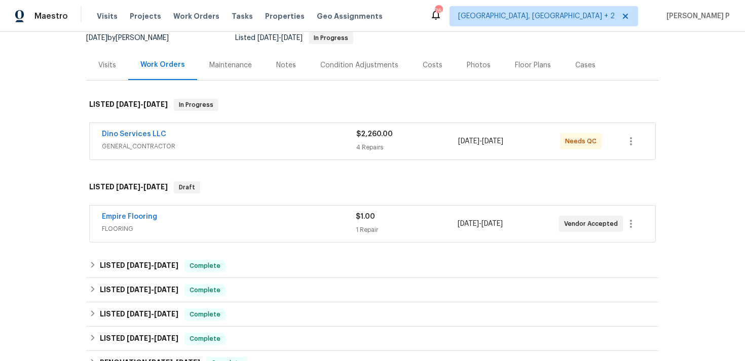
scroll to position [106, 0]
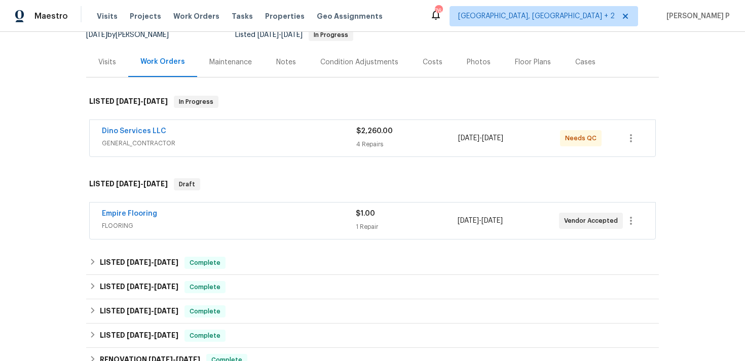
click at [226, 147] on span "GENERAL_CONTRACTOR" at bounding box center [229, 143] width 254 height 10
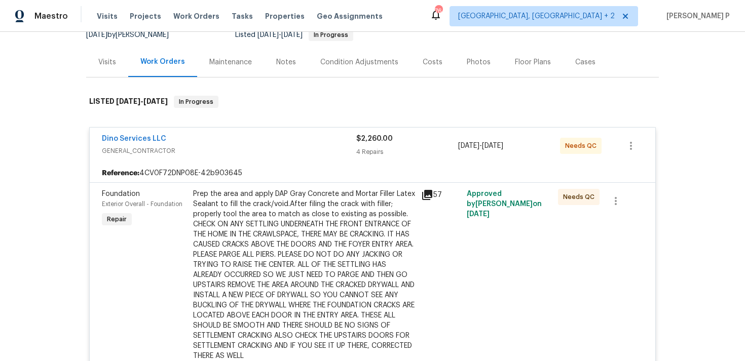
click at [226, 147] on span "GENERAL_CONTRACTOR" at bounding box center [229, 151] width 254 height 10
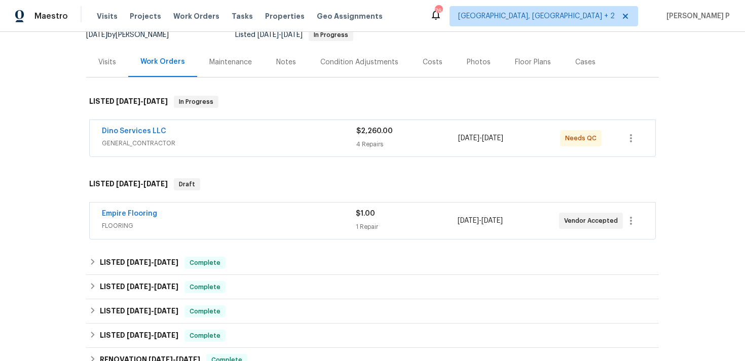
scroll to position [399, 0]
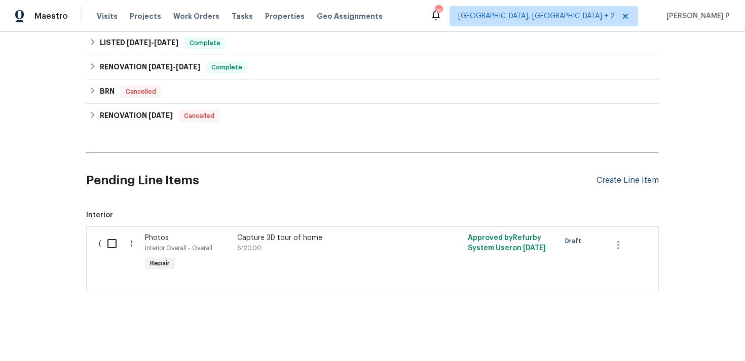
click at [629, 181] on div "Create Line Item" at bounding box center [627, 181] width 62 height 10
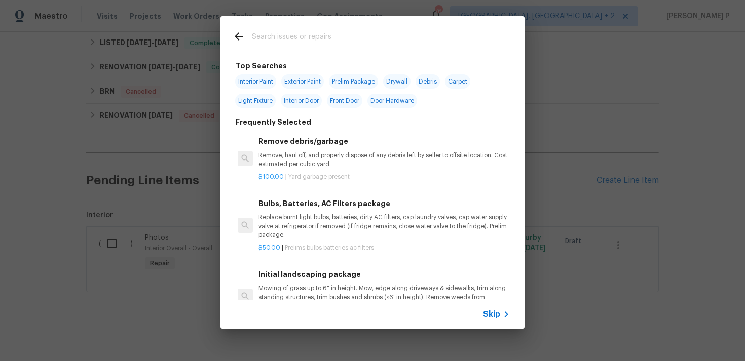
click at [483, 311] on span "Skip" at bounding box center [491, 315] width 17 height 10
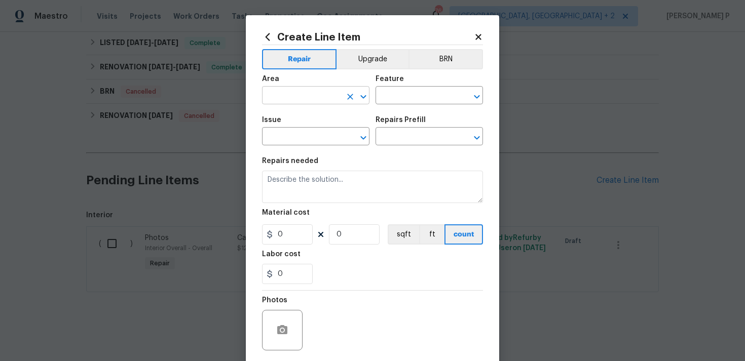
click at [283, 99] on input "text" at bounding box center [301, 97] width 79 height 16
type input "sidi"
click at [352, 100] on icon "Clear" at bounding box center [350, 97] width 10 height 10
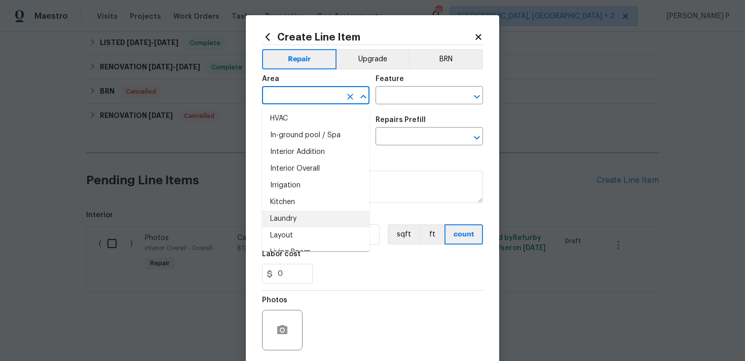
scroll to position [375, 0]
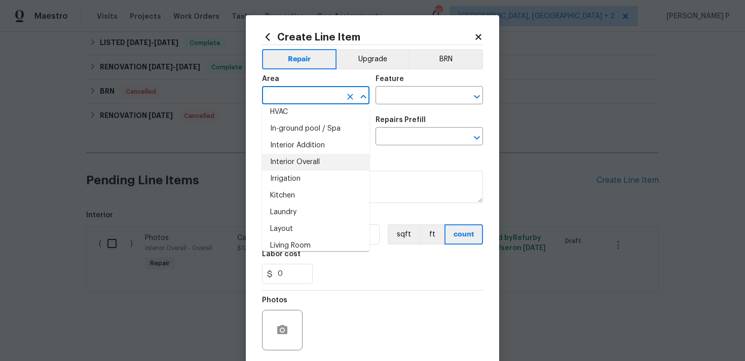
click at [302, 167] on li "Interior Overall" at bounding box center [315, 162] width 107 height 17
type input "Interior Overall"
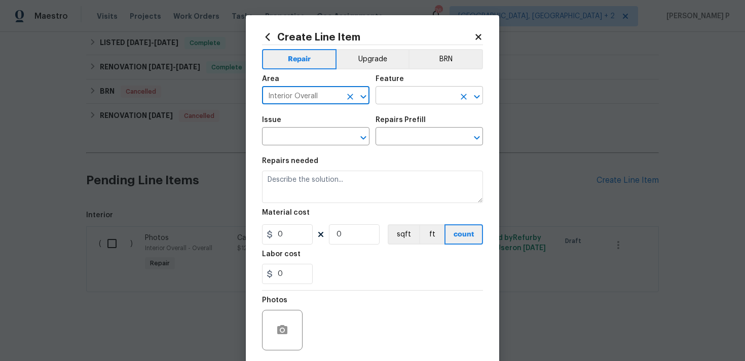
click at [408, 94] on input "text" at bounding box center [414, 97] width 79 height 16
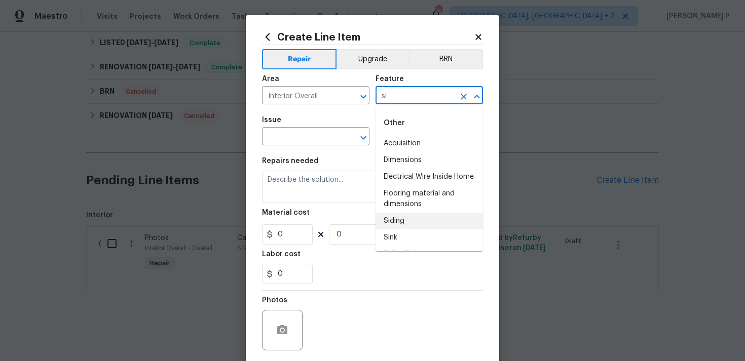
click at [406, 225] on li "Siding" at bounding box center [428, 221] width 107 height 17
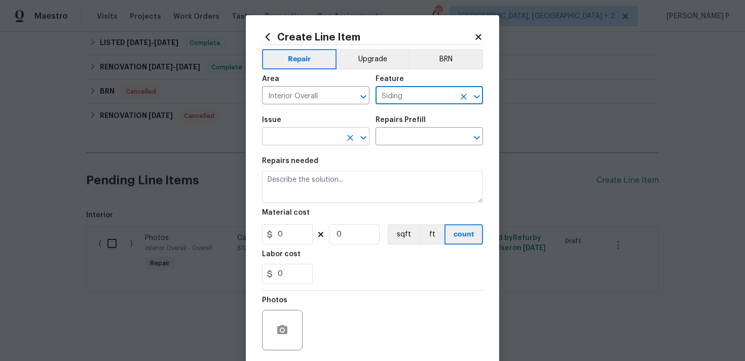
click at [365, 138] on icon "Open" at bounding box center [363, 138] width 12 height 12
type input "Siding"
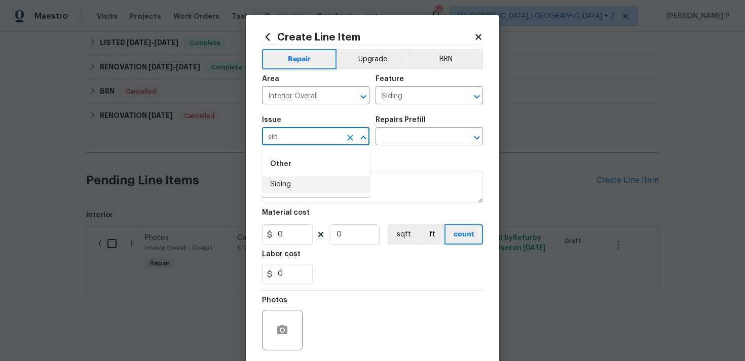
click at [315, 187] on li "Siding" at bounding box center [315, 184] width 107 height 17
type input "Siding"
click at [381, 146] on div "Issue Siding ​ Repairs Prefill ​" at bounding box center [372, 130] width 221 height 41
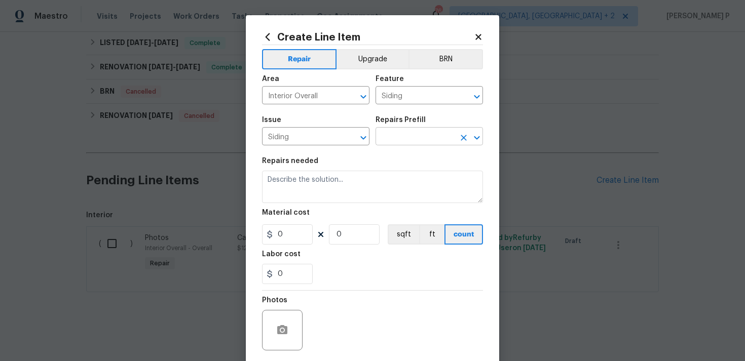
click at [393, 142] on input "text" at bounding box center [414, 138] width 79 height 16
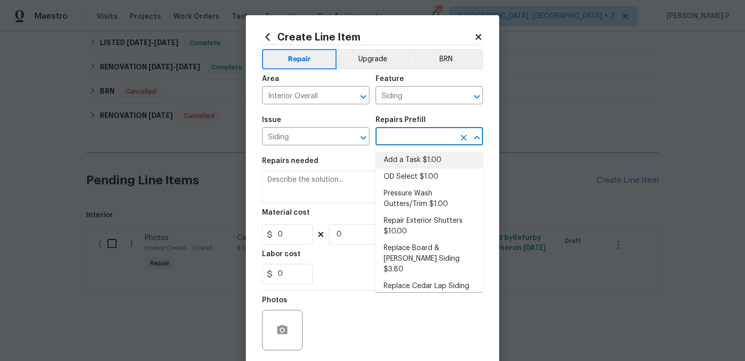
click at [404, 160] on li "Add a Task $1.00" at bounding box center [428, 160] width 107 height 17
type input "Add a Task $1.00"
type textarea "HPM to detail"
type input "1"
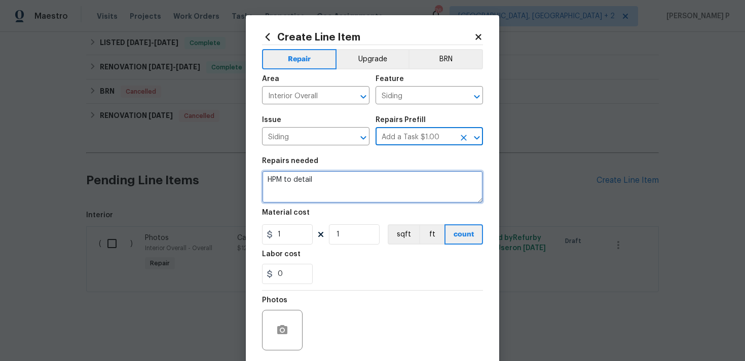
click at [357, 179] on textarea "HPM to detail" at bounding box center [372, 187] width 221 height 32
paste textarea "Feedback received that there are rotted areas on the siding. Please inspect the…"
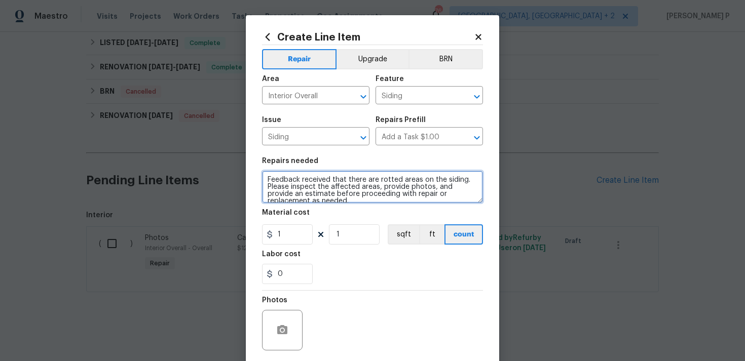
scroll to position [2, 0]
type textarea "Feedback received that there are rotted areas on the siding. Please inspect the…"
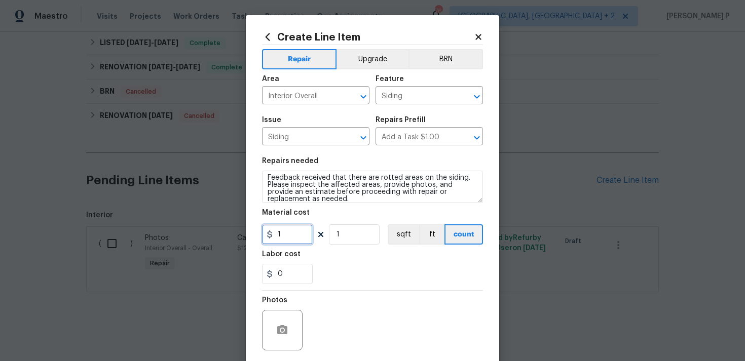
click at [292, 245] on input "1" at bounding box center [287, 234] width 51 height 20
type input "75"
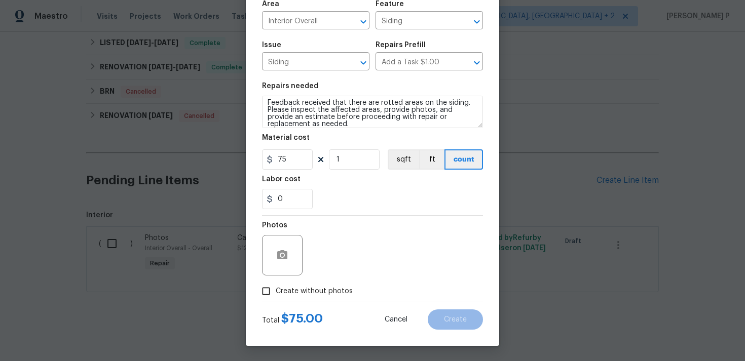
click at [262, 295] on input "Create without photos" at bounding box center [265, 291] width 19 height 19
checkbox input "true"
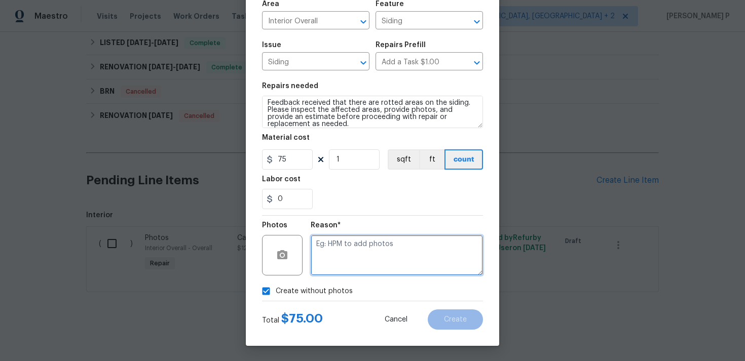
click at [345, 252] on textarea at bounding box center [397, 255] width 172 height 41
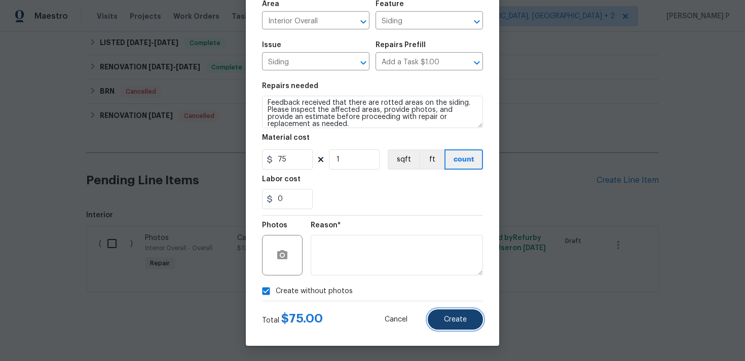
click at [463, 318] on span "Create" at bounding box center [455, 320] width 23 height 8
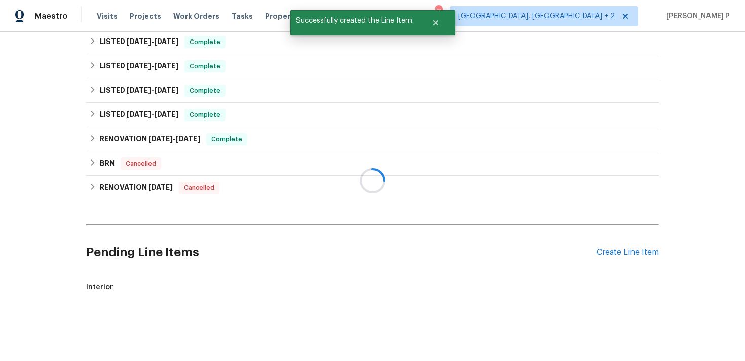
scroll to position [399, 0]
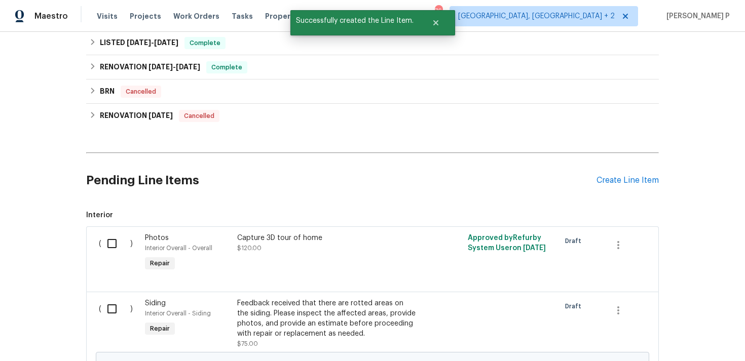
click at [112, 306] on input "checkbox" at bounding box center [115, 308] width 29 height 21
checkbox input "true"
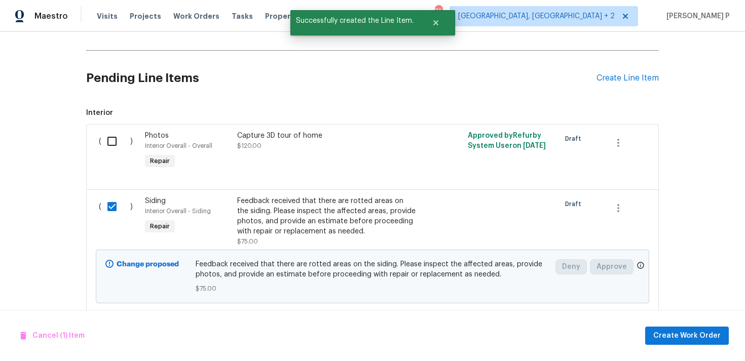
scroll to position [523, 0]
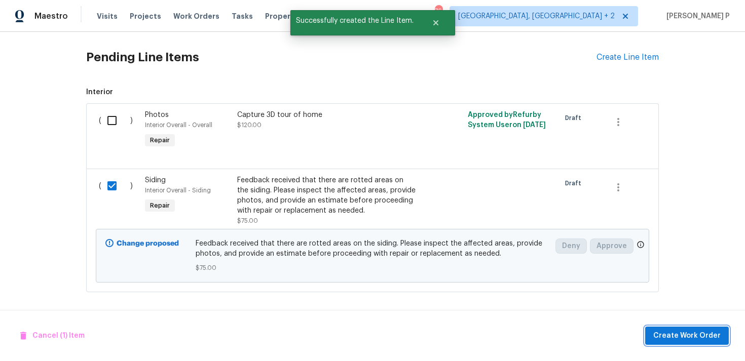
click at [673, 331] on span "Create Work Order" at bounding box center [686, 336] width 67 height 13
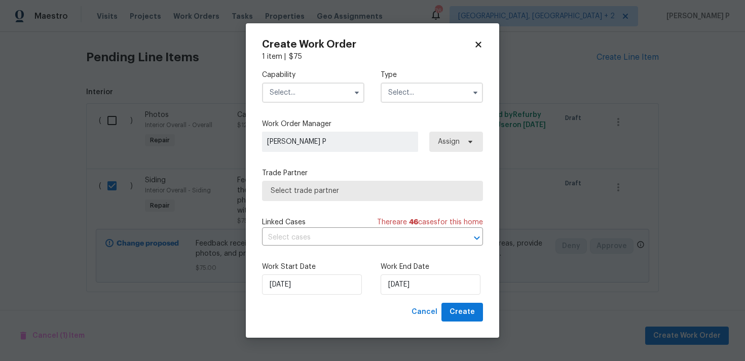
click at [446, 87] on input "text" at bounding box center [431, 93] width 102 height 20
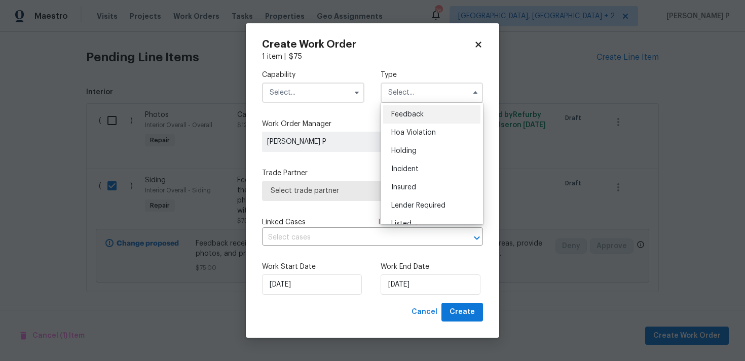
click at [435, 120] on div "Feedback" at bounding box center [431, 114] width 97 height 18
type input "Feedback"
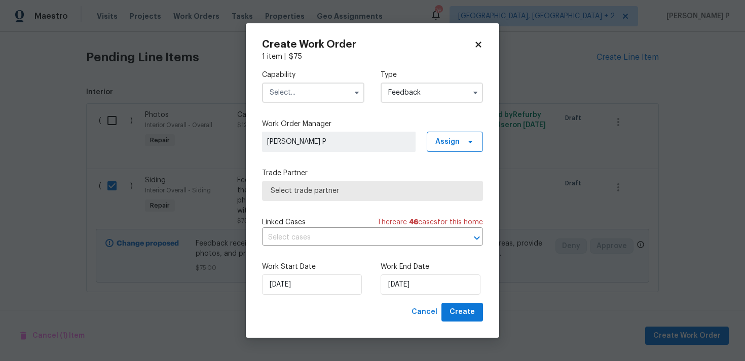
click at [316, 92] on input "text" at bounding box center [313, 93] width 102 height 20
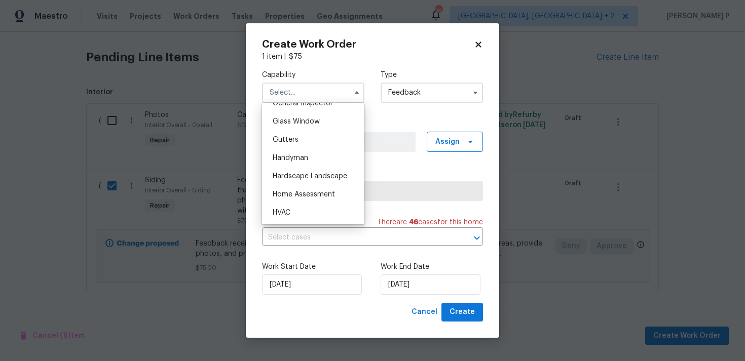
scroll to position [514, 0]
click at [298, 161] on span "Handyman" at bounding box center [290, 157] width 35 height 7
type input "Handyman"
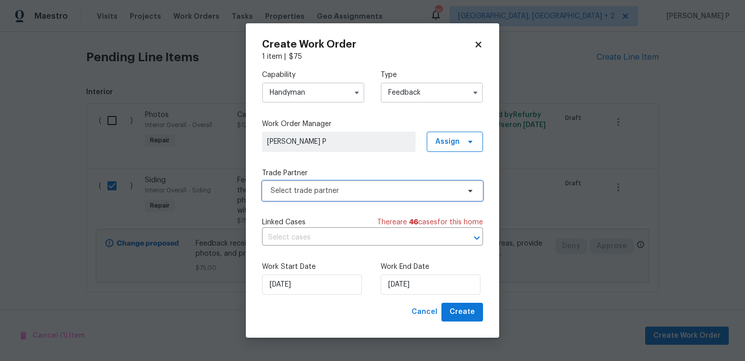
click at [307, 189] on span "Select trade partner" at bounding box center [364, 191] width 189 height 10
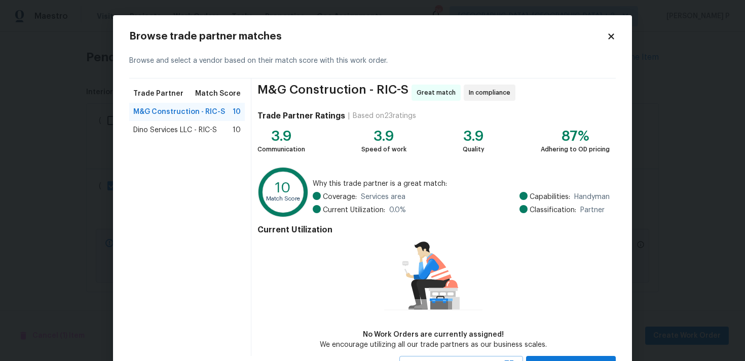
scroll to position [44, 0]
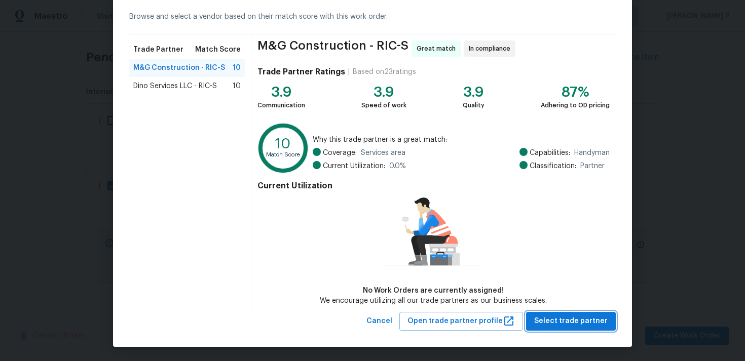
click at [570, 322] on span "Select trade partner" at bounding box center [570, 321] width 73 height 13
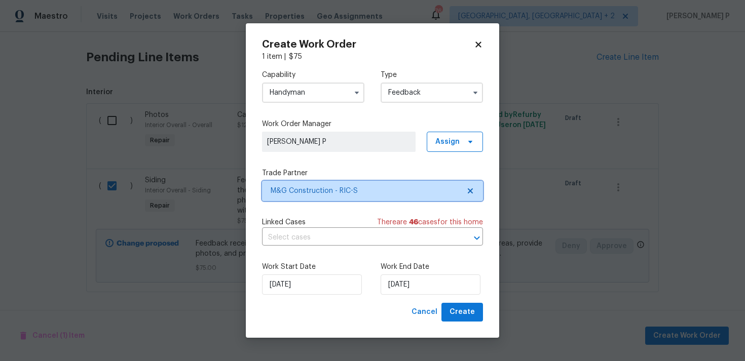
scroll to position [0, 0]
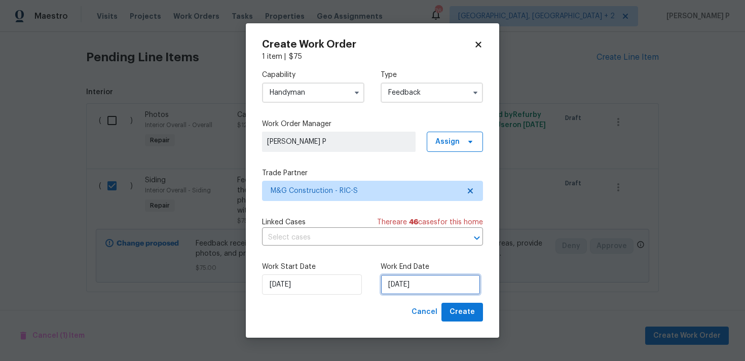
click at [422, 294] on input "05/09/2025" at bounding box center [430, 285] width 100 height 20
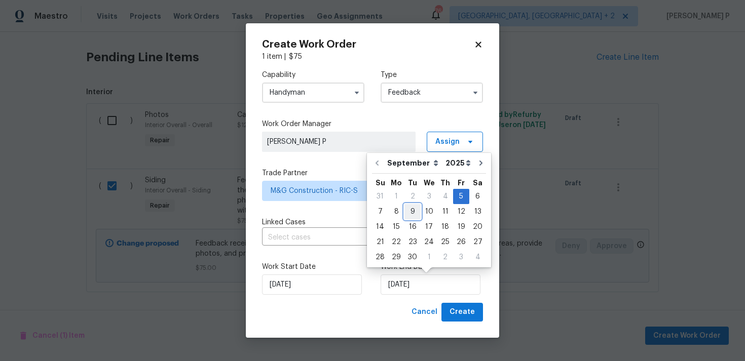
click at [414, 212] on div "9" at bounding box center [412, 212] width 16 height 14
type input "09/09/2025"
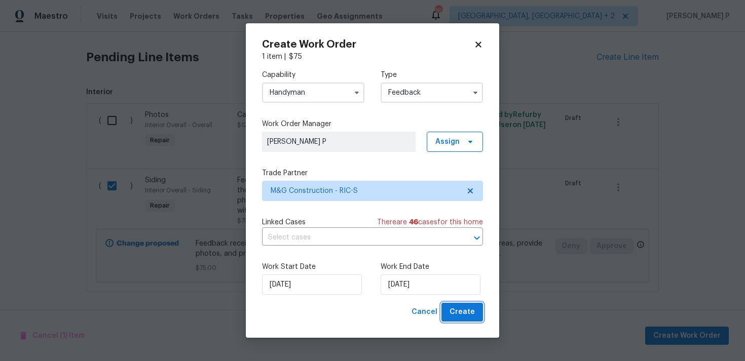
click at [463, 319] on button "Create" at bounding box center [462, 312] width 42 height 19
checkbox input "false"
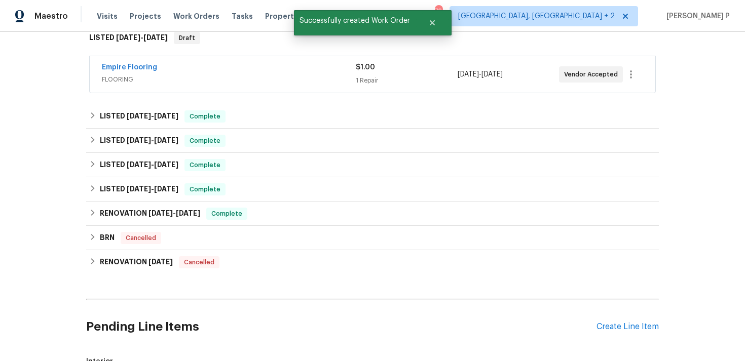
scroll to position [178, 0]
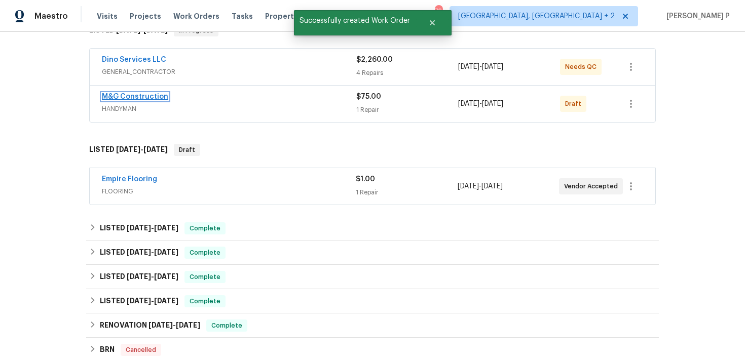
click at [137, 96] on link "M&G Construction" at bounding box center [135, 96] width 66 height 7
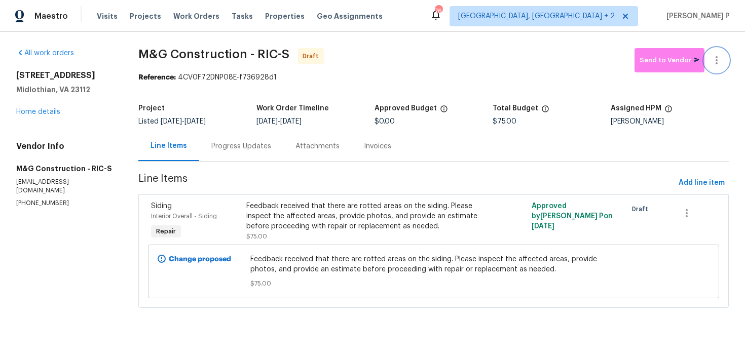
click at [721, 62] on icon "button" at bounding box center [716, 60] width 12 height 12
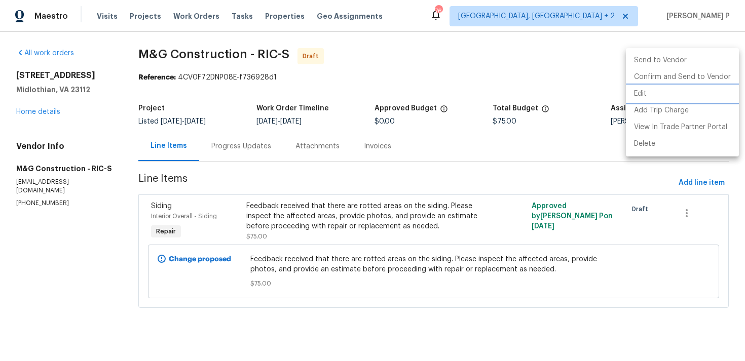
click at [656, 95] on li "Edit" at bounding box center [682, 94] width 113 height 17
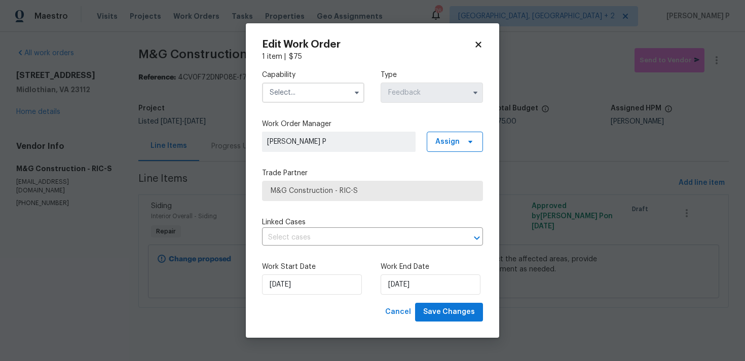
click at [309, 101] on input "text" at bounding box center [313, 93] width 102 height 20
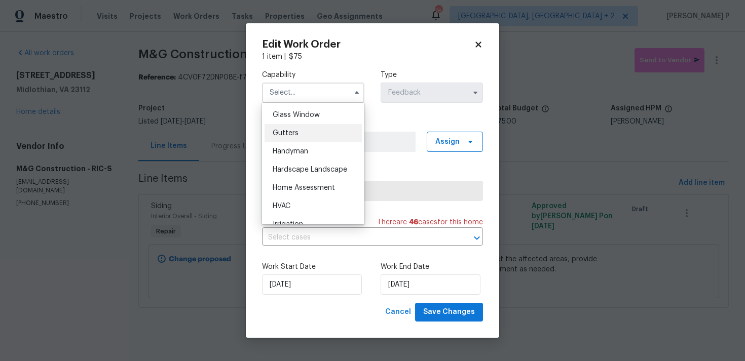
scroll to position [518, 0]
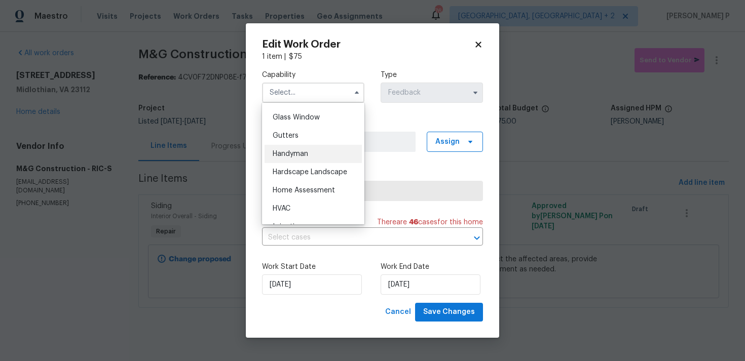
click at [301, 157] on span "Handyman" at bounding box center [290, 153] width 35 height 7
type input "Handyman"
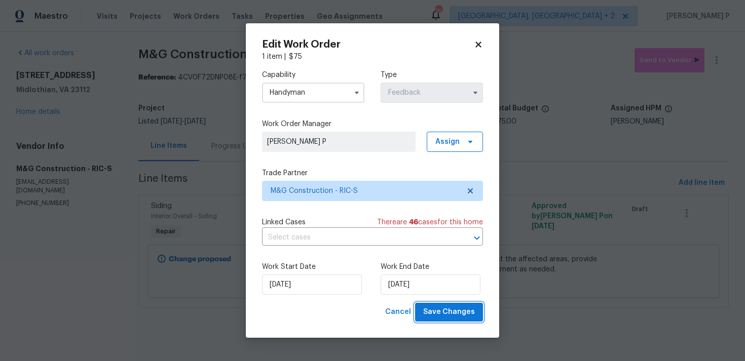
click at [460, 310] on span "Save Changes" at bounding box center [449, 312] width 52 height 13
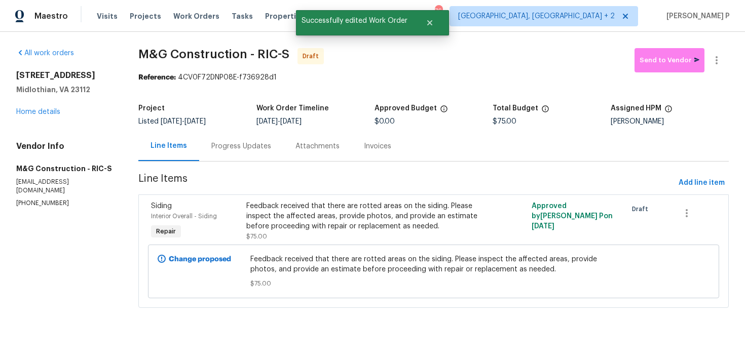
click at [258, 148] on div "Progress Updates" at bounding box center [241, 146] width 60 height 10
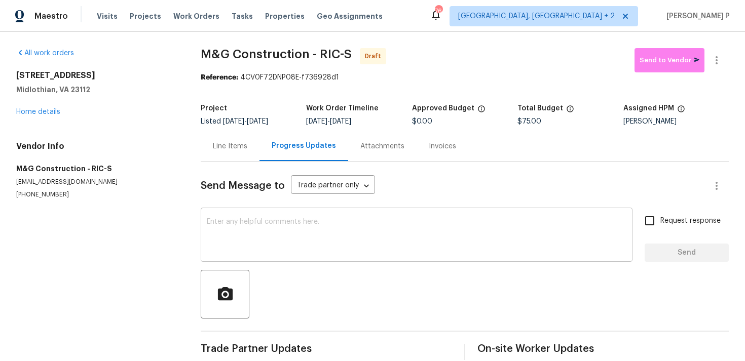
click at [308, 254] on div "x ​" at bounding box center [417, 236] width 432 height 52
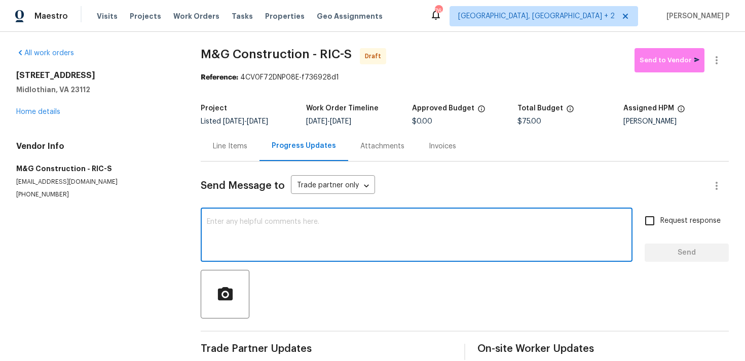
paste textarea "Hi, this is Ramyasri with Opendoor. I’m confirming you received the WO for the …"
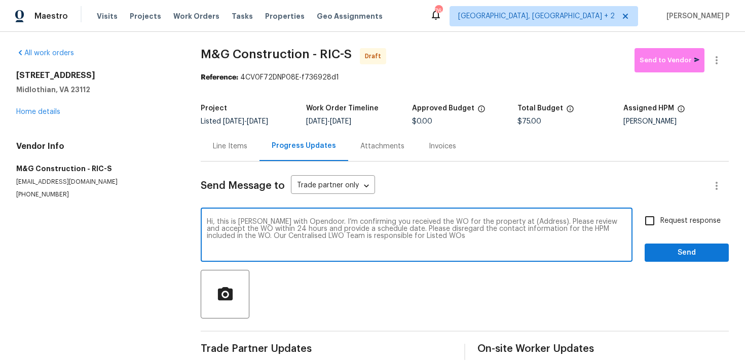
drag, startPoint x: 508, startPoint y: 221, endPoint x: 539, endPoint y: 220, distance: 31.4
click at [539, 220] on textarea "Hi, this is Ramyasri with Opendoor. I’m confirming you received the WO for the …" at bounding box center [416, 235] width 419 height 35
paste textarea "5614 Chatmoss Rd, Midlothian, VA 23112"
type textarea "Hi, this is Ramyasri with Opendoor. I’m confirming you received the WO for the …"
click at [643, 223] on input "Request response" at bounding box center [649, 220] width 21 height 21
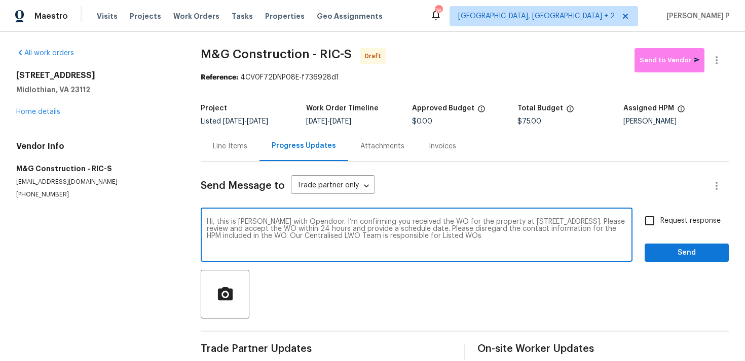
checkbox input "true"
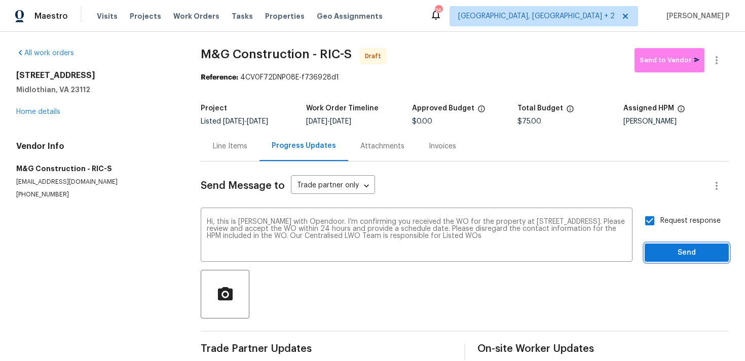
click at [669, 260] on button "Send" at bounding box center [686, 253] width 84 height 19
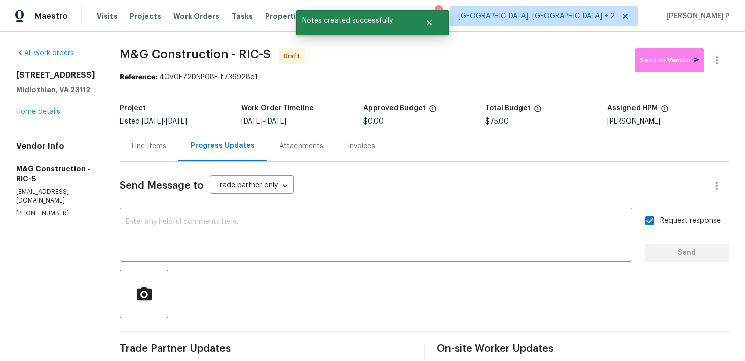
click at [348, 290] on div at bounding box center [424, 294] width 609 height 49
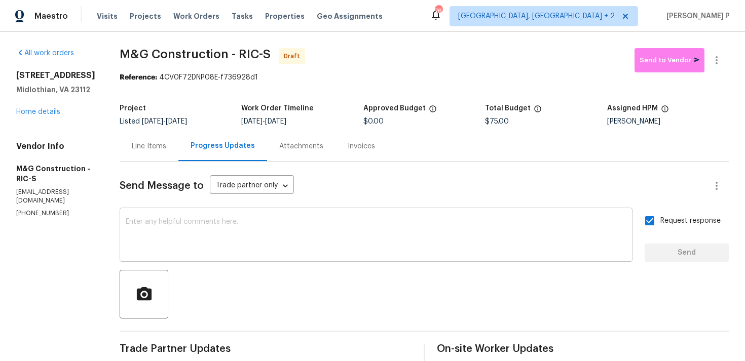
click at [310, 252] on textarea at bounding box center [376, 235] width 500 height 35
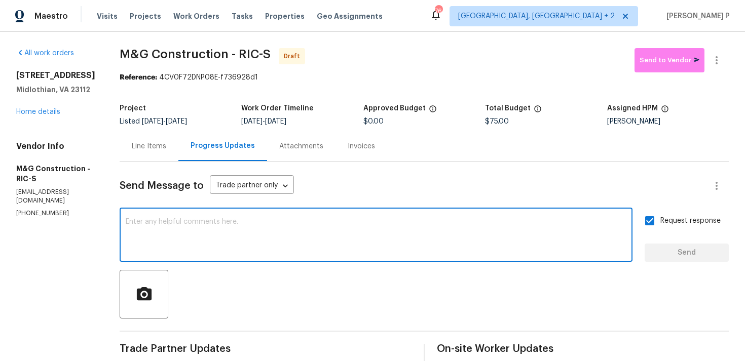
paste textarea "Attention All Work Orders must include before-photos (both close-up and wide-an…"
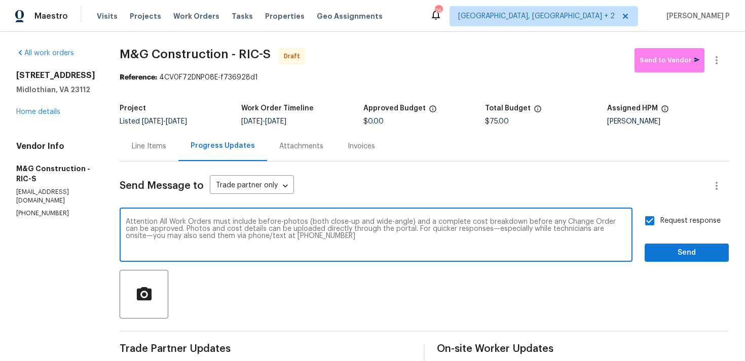
type textarea "Attention All Work Orders must include before-photos (both close-up and wide-an…"
click at [687, 255] on span "Send" at bounding box center [686, 253] width 68 height 13
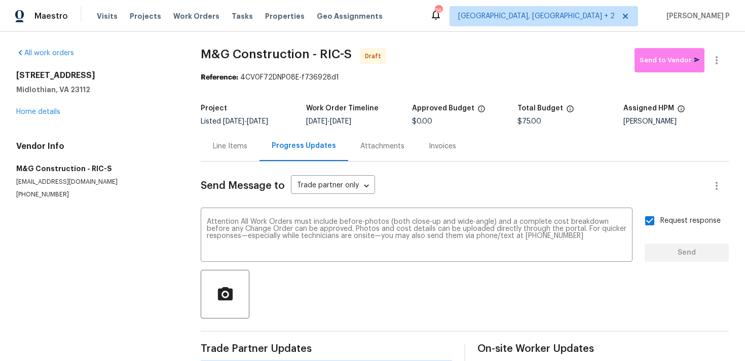
click at [443, 270] on div at bounding box center [465, 294] width 528 height 49
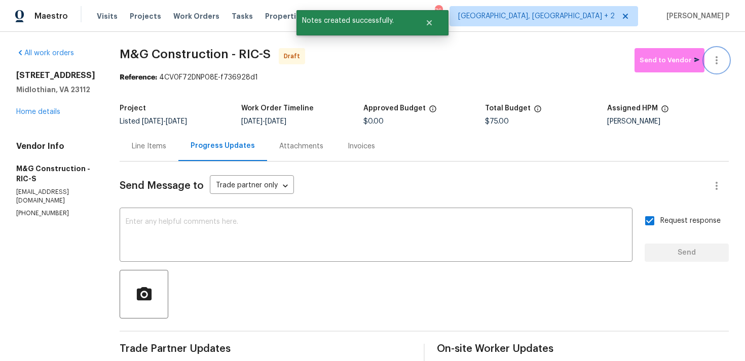
click at [720, 59] on icon "button" at bounding box center [716, 60] width 12 height 12
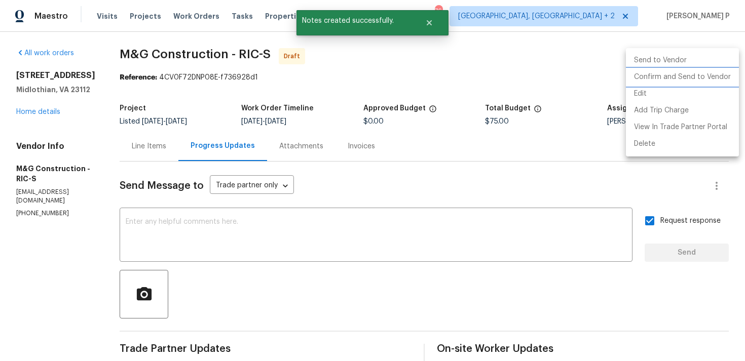
click at [684, 79] on li "Confirm and Send to Vendor" at bounding box center [682, 77] width 113 height 17
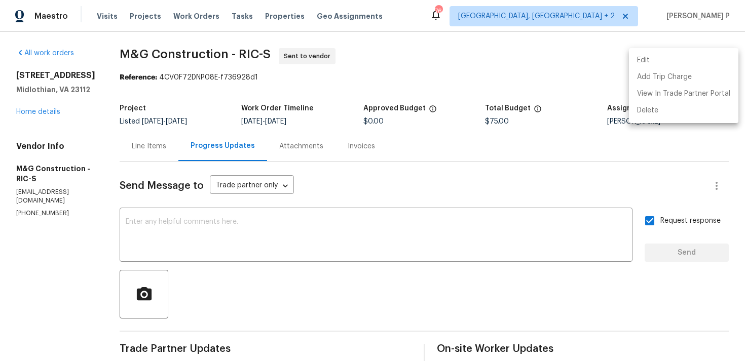
click at [253, 318] on div at bounding box center [372, 180] width 745 height 361
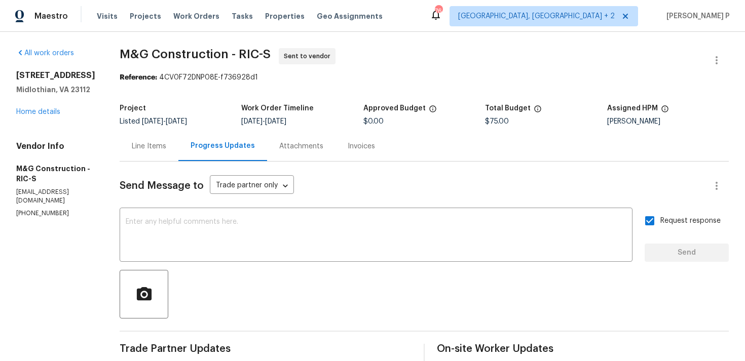
click at [302, 282] on div at bounding box center [424, 294] width 609 height 49
drag, startPoint x: 159, startPoint y: 76, endPoint x: 321, endPoint y: 76, distance: 162.1
click at [320, 76] on div "Reference: 4CV0F72DNP08E-f736928d1" at bounding box center [424, 77] width 609 height 10
copy div "4CV0F72DNP08E-f736928d1"
click at [128, 49] on span "M&G Construction - RIC-S" at bounding box center [195, 54] width 151 height 12
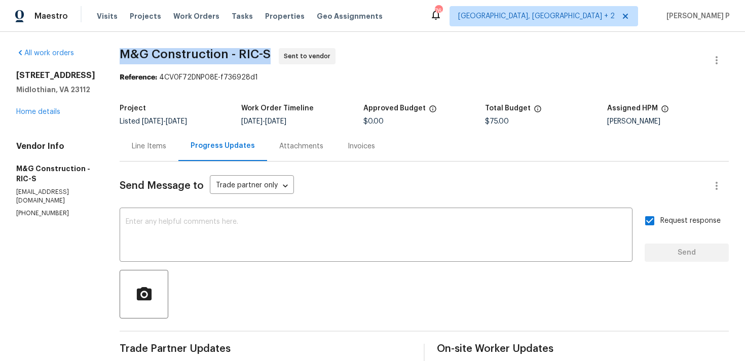
drag, startPoint x: 120, startPoint y: 51, endPoint x: 272, endPoint y: 51, distance: 151.5
click at [272, 51] on span "M&G Construction - RIC-S Sent to vendor" at bounding box center [412, 60] width 585 height 24
copy span "M&G Construction - RIC-S"
click at [166, 139] on div "Line Items" at bounding box center [149, 146] width 59 height 30
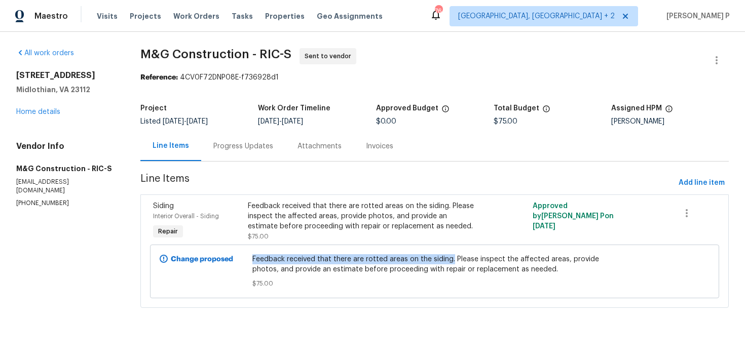
drag, startPoint x: 255, startPoint y: 258, endPoint x: 452, endPoint y: 259, distance: 196.5
click at [452, 259] on span "Feedback received that there are rotted areas on the siding. Please inspect the…" at bounding box center [434, 264] width 364 height 20
copy span "Feedback received that there are rotted areas on the siding."
click at [34, 114] on link "Home details" at bounding box center [38, 111] width 44 height 7
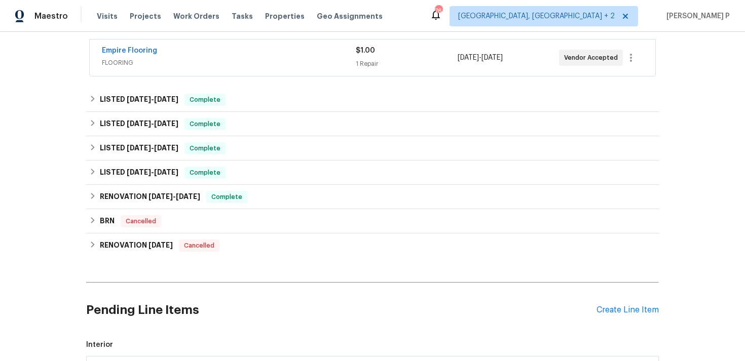
scroll to position [343, 0]
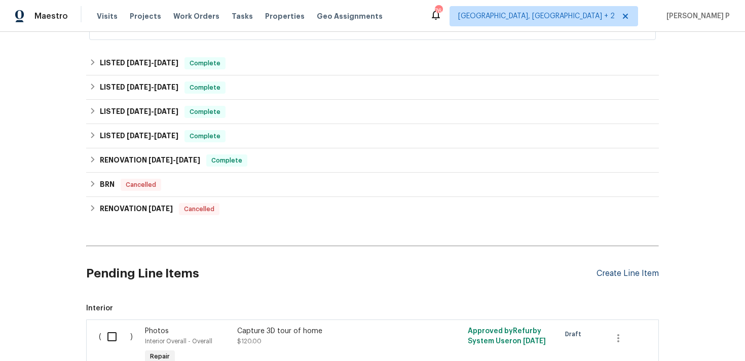
click at [643, 273] on div "Create Line Item" at bounding box center [627, 274] width 62 height 10
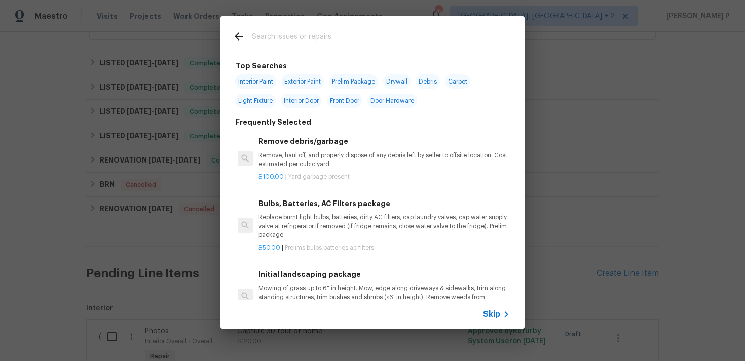
click at [496, 316] on span "Skip" at bounding box center [491, 315] width 17 height 10
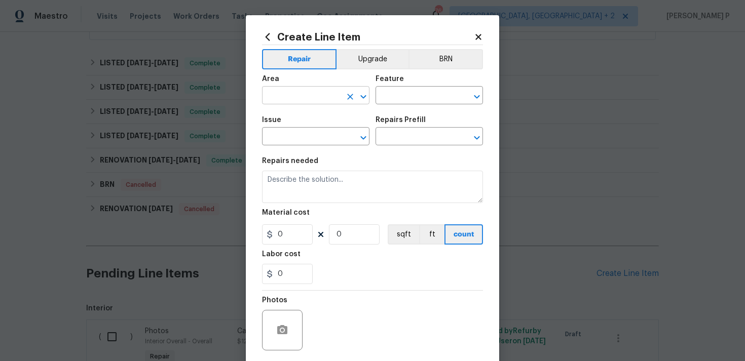
click at [362, 94] on icon "Open" at bounding box center [363, 97] width 12 height 12
type input "w"
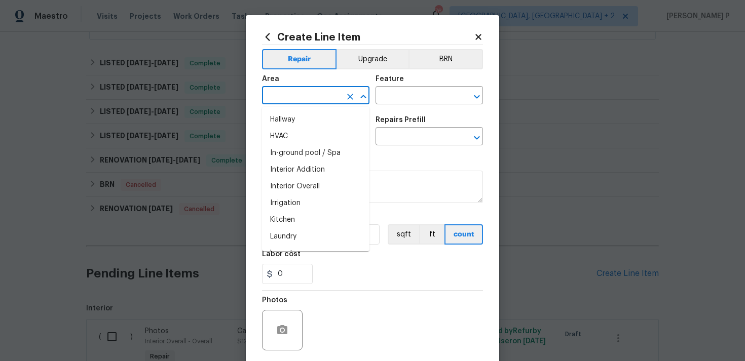
scroll to position [352, 0]
click at [314, 184] on li "Interior Overall" at bounding box center [315, 185] width 107 height 17
type input "Interior Overall"
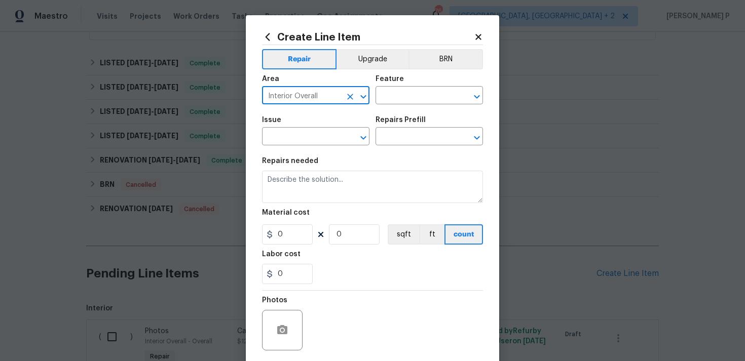
click at [405, 106] on div "Area Interior Overall ​ Feature ​" at bounding box center [372, 89] width 221 height 41
click at [411, 92] on input "text" at bounding box center [414, 97] width 79 height 16
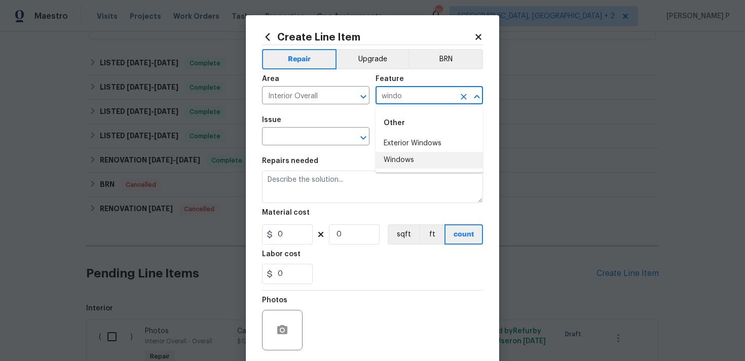
click at [413, 160] on li "Windows" at bounding box center [428, 160] width 107 height 17
click at [365, 135] on icon "Open" at bounding box center [363, 138] width 12 height 12
type input "Windows"
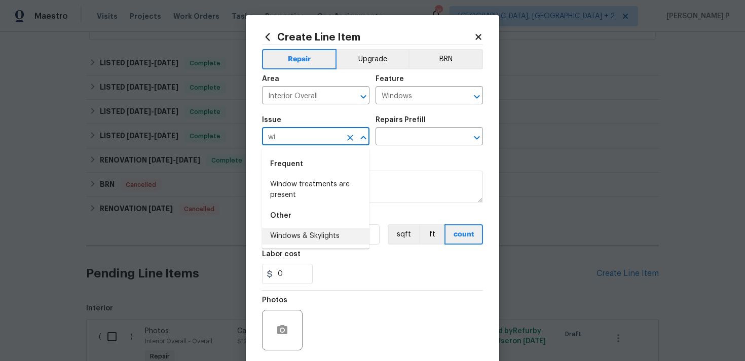
click at [347, 235] on li "Windows & Skylights" at bounding box center [315, 236] width 107 height 17
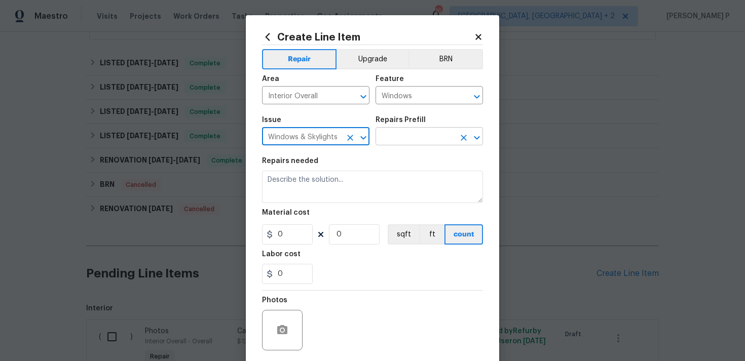
type input "Windows & Skylights"
click at [390, 142] on input "text" at bounding box center [414, 138] width 79 height 16
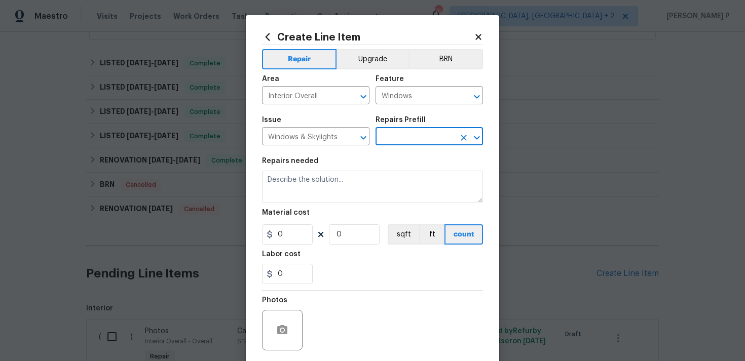
click at [391, 144] on input "text" at bounding box center [414, 138] width 79 height 16
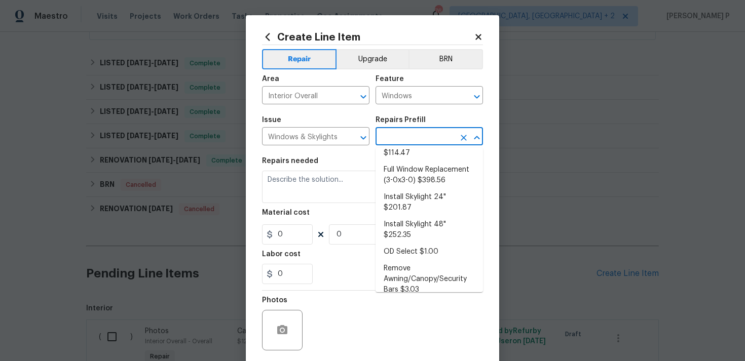
scroll to position [0, 0]
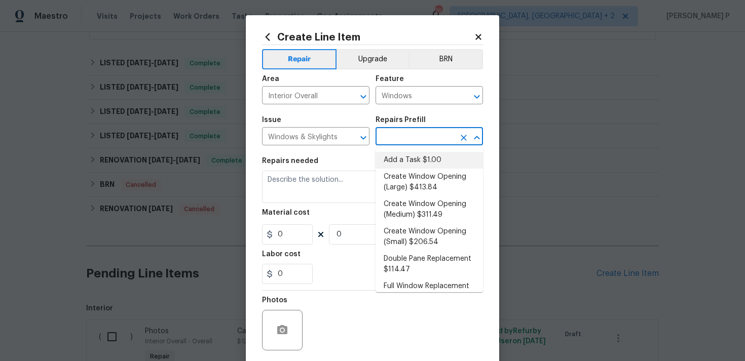
click at [402, 155] on li "Add a Task $1.00" at bounding box center [428, 160] width 107 height 17
type input "Add a Task $1.00"
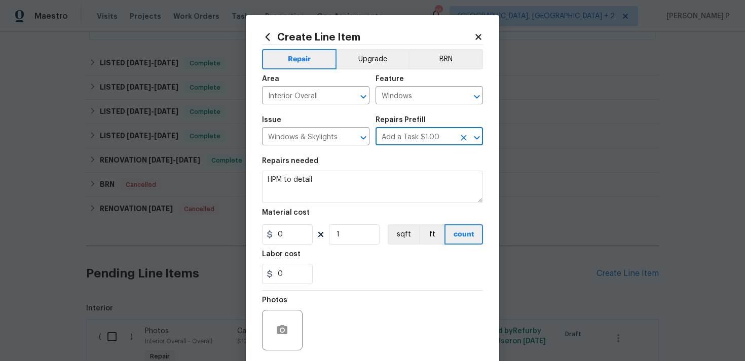
type textarea "HPM to detail"
type input "1"
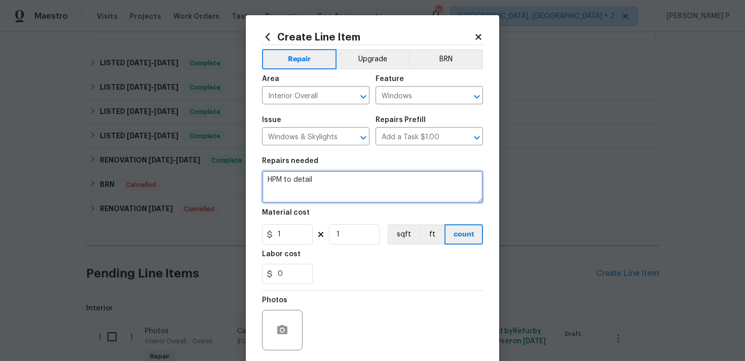
click at [307, 184] on textarea "HPM to detail" at bounding box center [372, 187] width 221 height 32
paste textarea "Some windows have broken seals. Please inspect the affected windows and provide…"
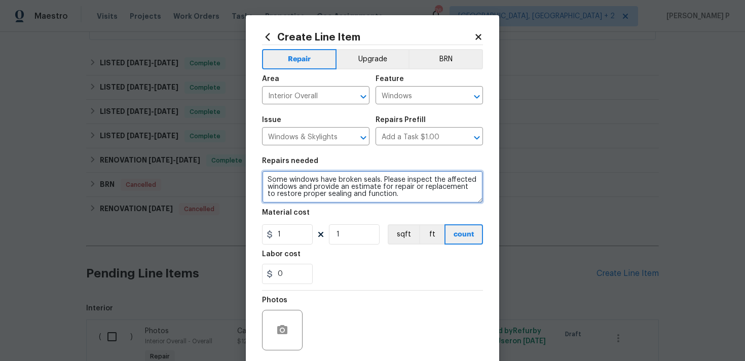
type textarea "Some windows have broken seals. Please inspect the affected windows and provide…"
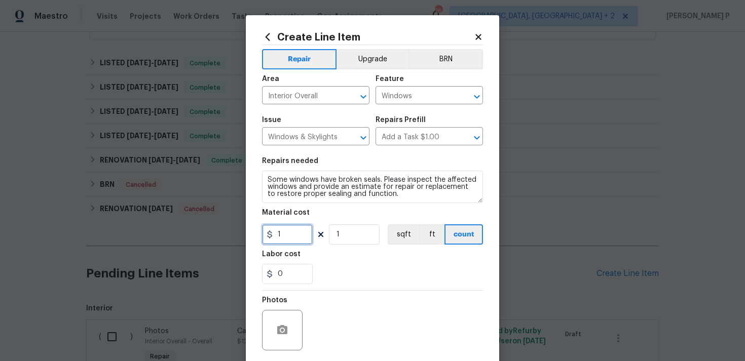
click at [288, 235] on input "1" at bounding box center [287, 234] width 51 height 20
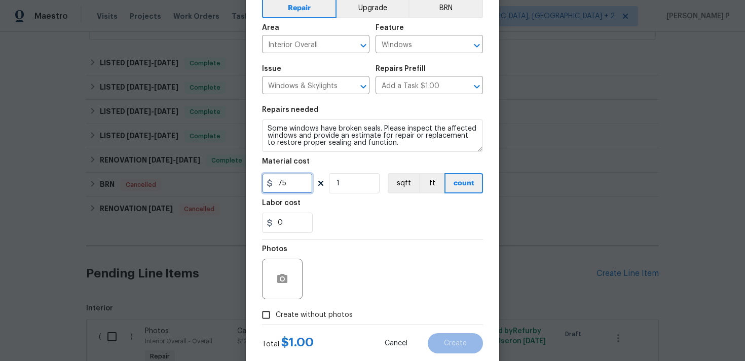
scroll to position [75, 0]
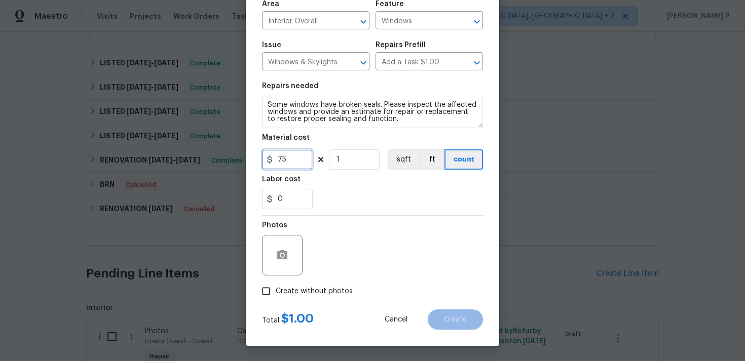
type input "75"
click at [267, 291] on input "Create without photos" at bounding box center [265, 291] width 19 height 19
checkbox input "true"
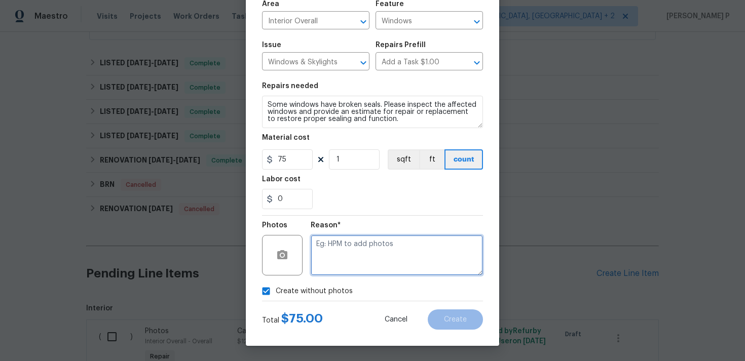
click at [337, 259] on textarea at bounding box center [397, 255] width 172 height 41
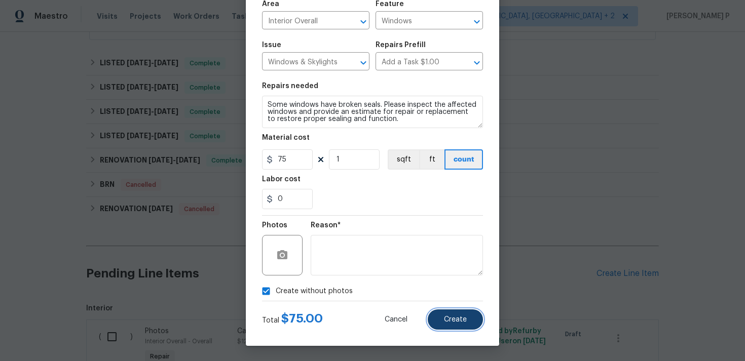
click at [453, 318] on span "Create" at bounding box center [455, 320] width 23 height 8
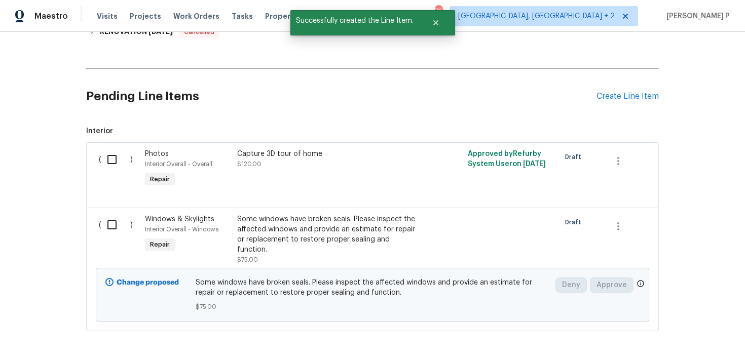
scroll to position [560, 0]
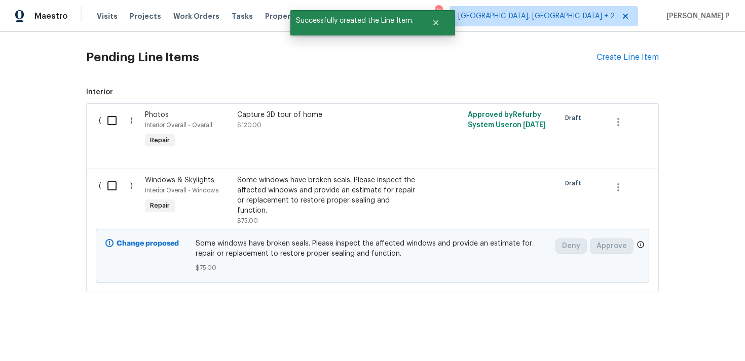
click at [112, 189] on input "checkbox" at bounding box center [115, 185] width 29 height 21
click at [683, 338] on span "Create Work Order" at bounding box center [686, 336] width 67 height 13
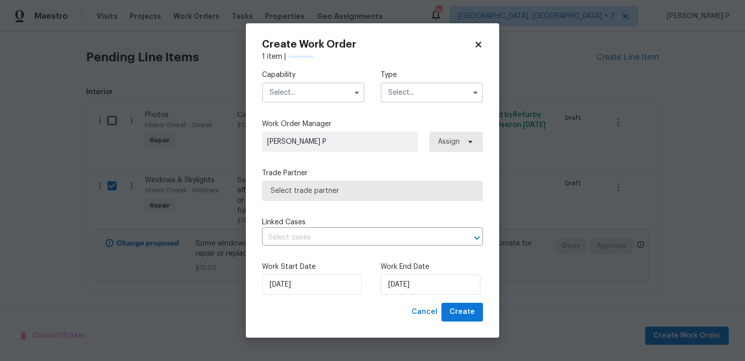
checkbox input "false"
click at [407, 94] on input "text" at bounding box center [431, 93] width 102 height 20
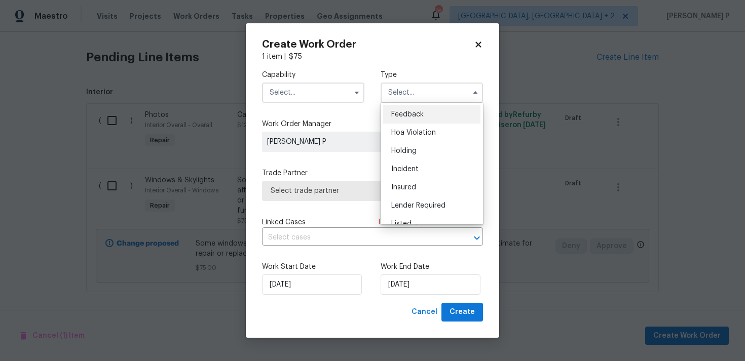
click at [408, 108] on div "Feedback" at bounding box center [431, 114] width 97 height 18
type input "Feedback"
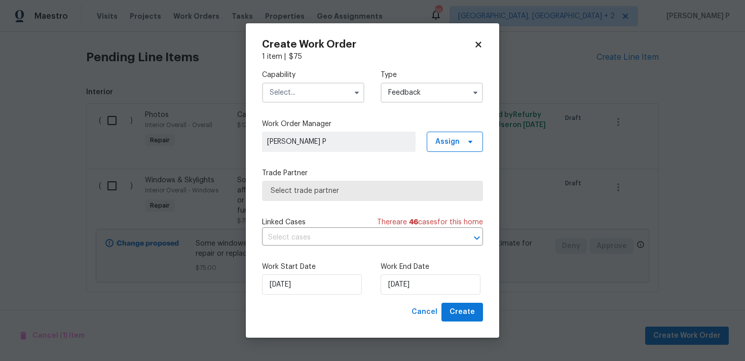
click at [334, 91] on input "text" at bounding box center [313, 93] width 102 height 20
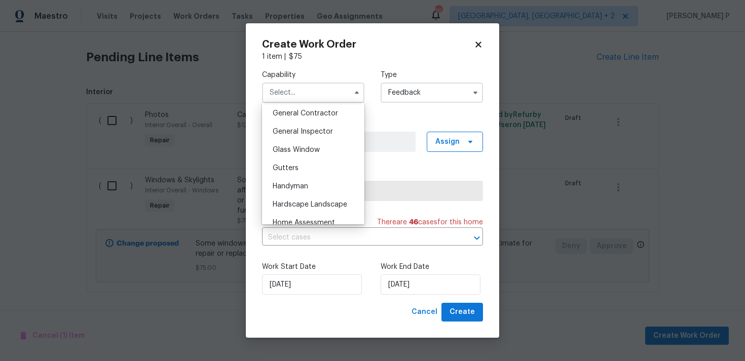
scroll to position [488, 0]
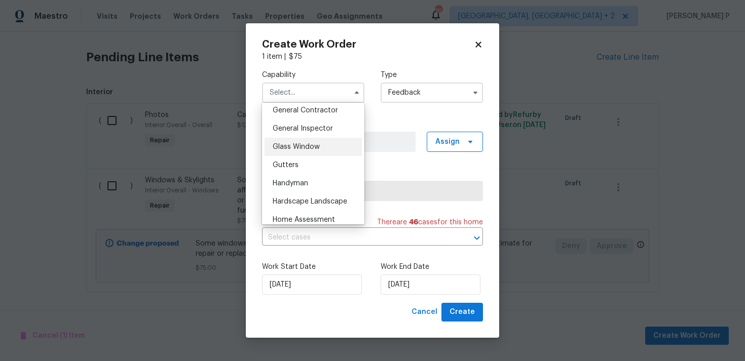
click at [306, 150] on span "Glass Window" at bounding box center [296, 146] width 47 height 7
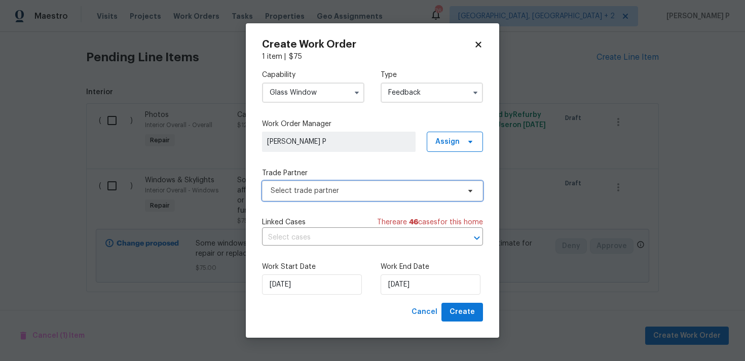
click at [316, 181] on span "Select trade partner" at bounding box center [372, 191] width 221 height 20
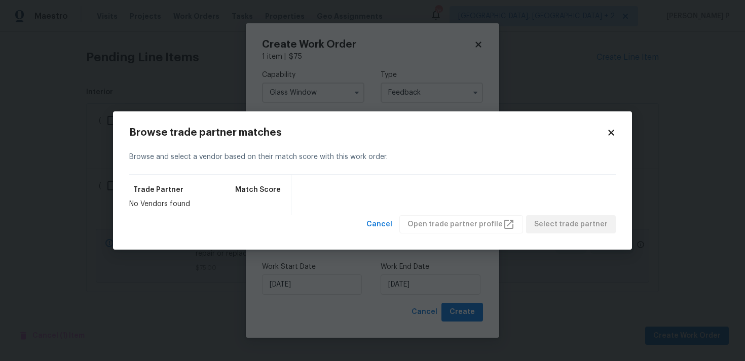
click at [612, 132] on icon at bounding box center [610, 132] width 9 height 9
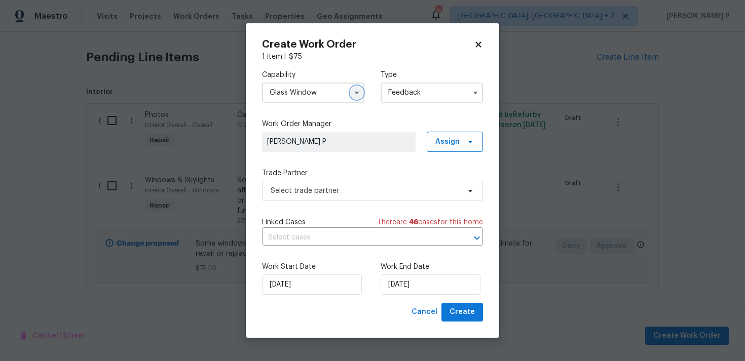
click at [357, 94] on icon "button" at bounding box center [357, 93] width 8 height 8
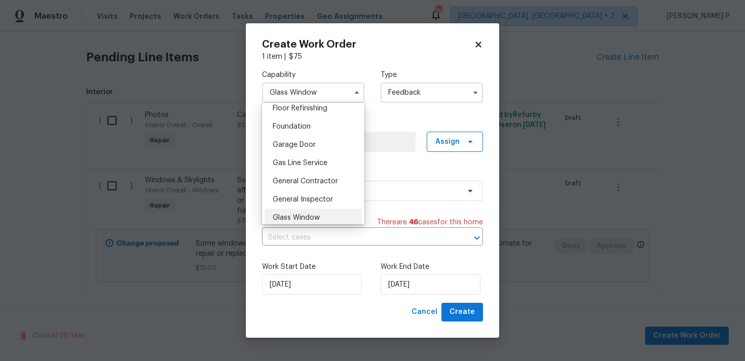
scroll to position [419, 0]
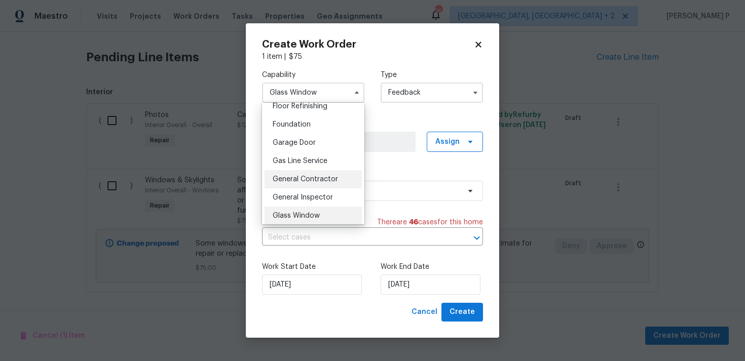
click at [298, 179] on span "General Contractor" at bounding box center [305, 179] width 65 height 7
type input "General Contractor"
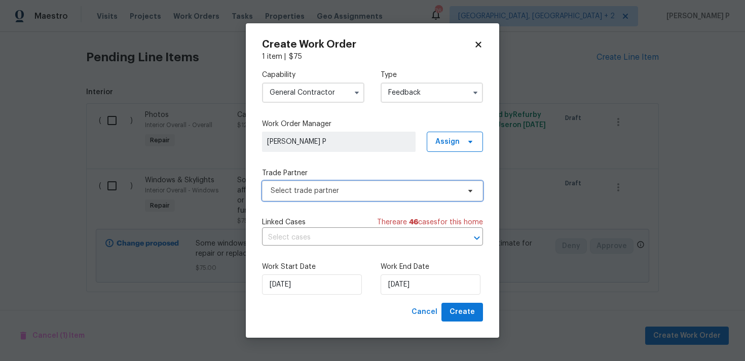
click at [327, 199] on span "Select trade partner" at bounding box center [372, 191] width 221 height 20
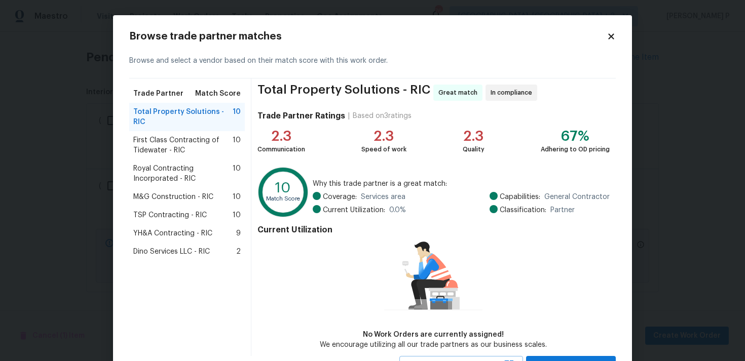
click at [169, 136] on span "First Class Contracting of Tidewater - RIC" at bounding box center [182, 145] width 99 height 20
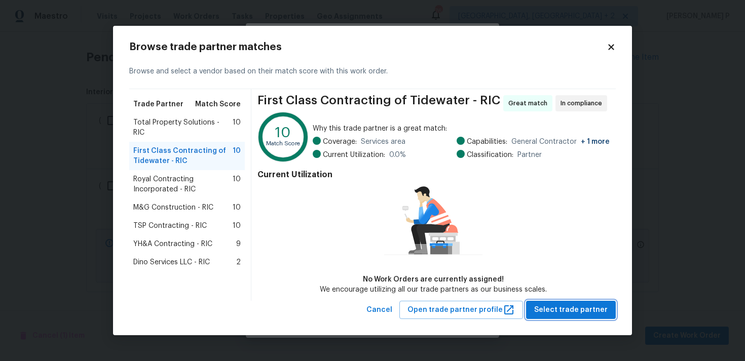
click at [561, 310] on span "Select trade partner" at bounding box center [570, 310] width 73 height 13
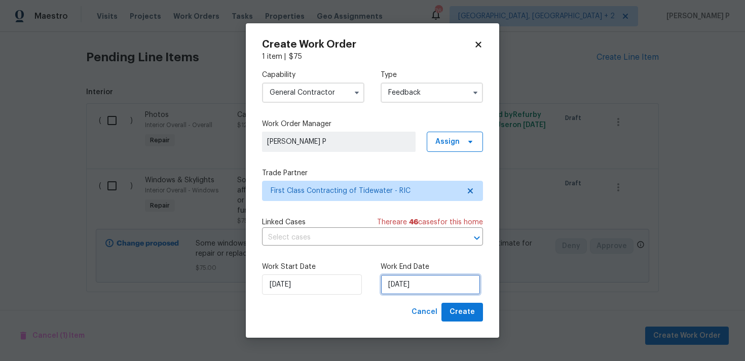
click at [402, 282] on input "05/09/2025" at bounding box center [430, 285] width 100 height 20
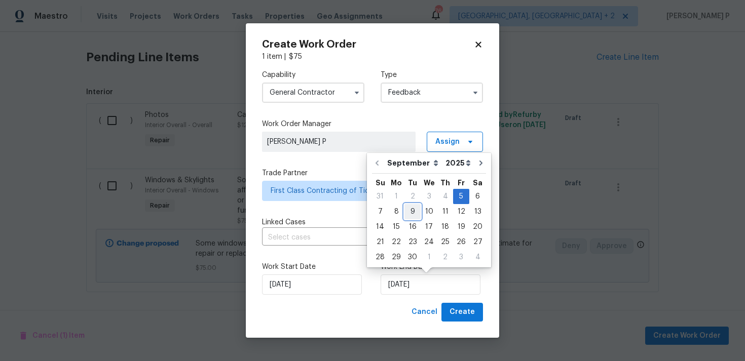
click at [406, 206] on div "9" at bounding box center [412, 212] width 16 height 14
type input "09/09/2025"
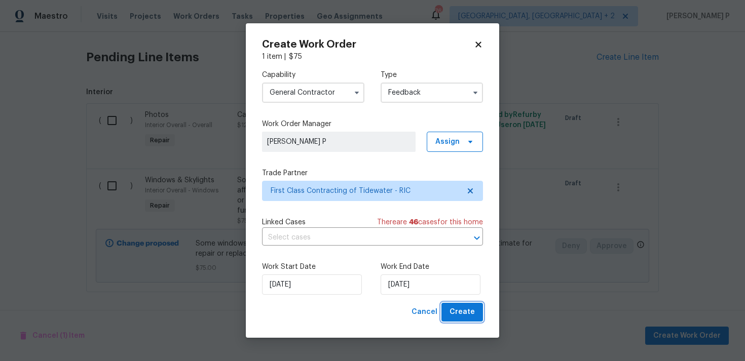
click at [469, 319] on button "Create" at bounding box center [462, 312] width 42 height 19
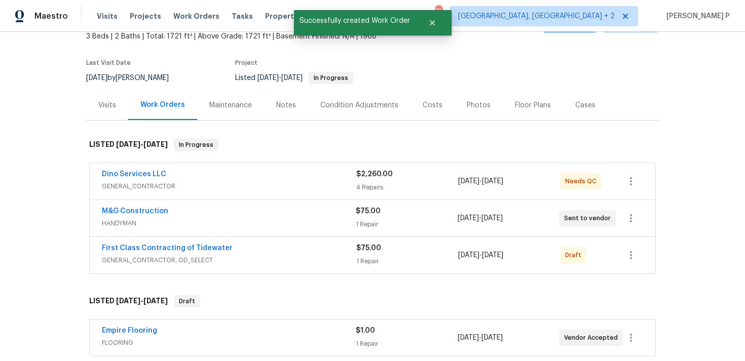
scroll to position [0, 0]
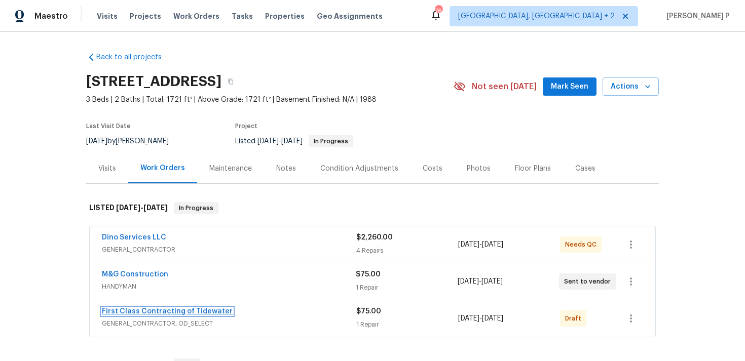
click at [180, 312] on link "First Class Contracting of Tidewater" at bounding box center [167, 311] width 131 height 7
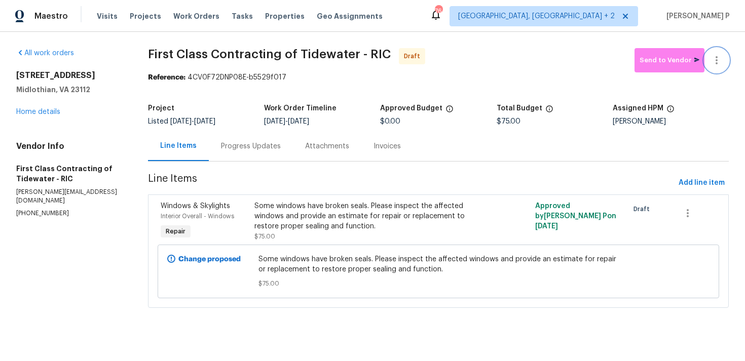
click at [716, 62] on icon "button" at bounding box center [716, 60] width 2 height 8
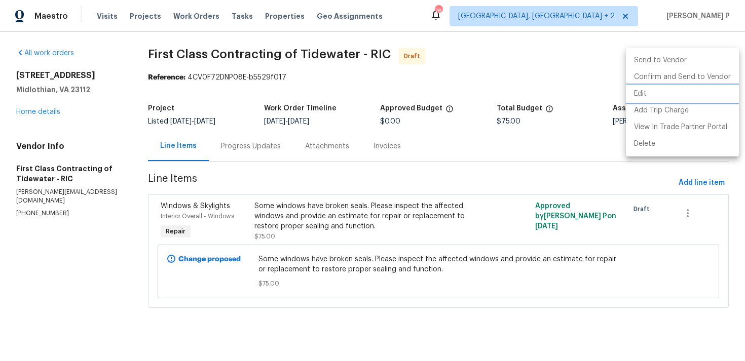
click at [645, 92] on li "Edit" at bounding box center [682, 94] width 113 height 17
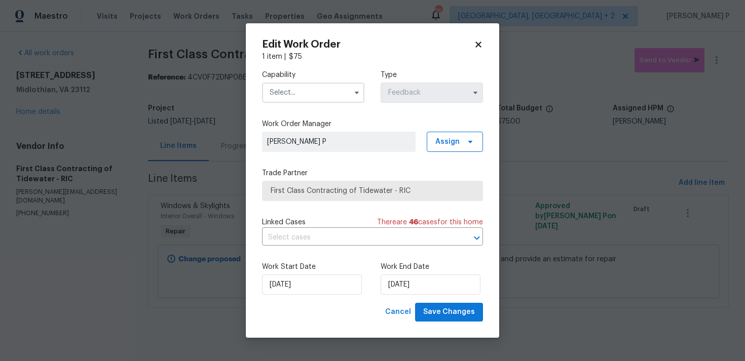
click at [336, 90] on input "text" at bounding box center [313, 93] width 102 height 20
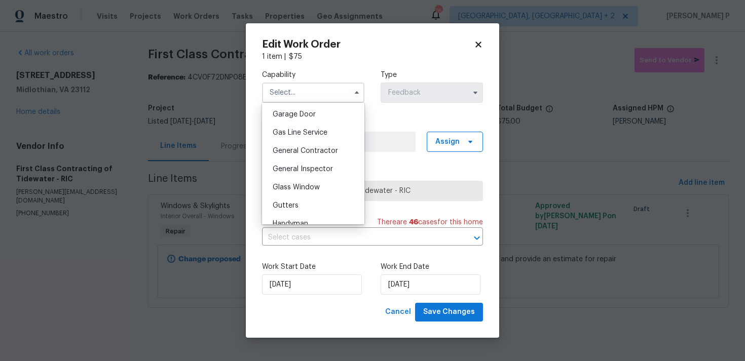
scroll to position [452, 0]
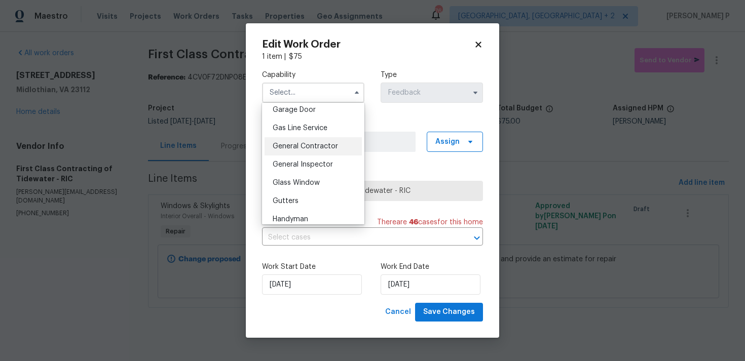
click at [310, 144] on span "General Contractor" at bounding box center [305, 146] width 65 height 7
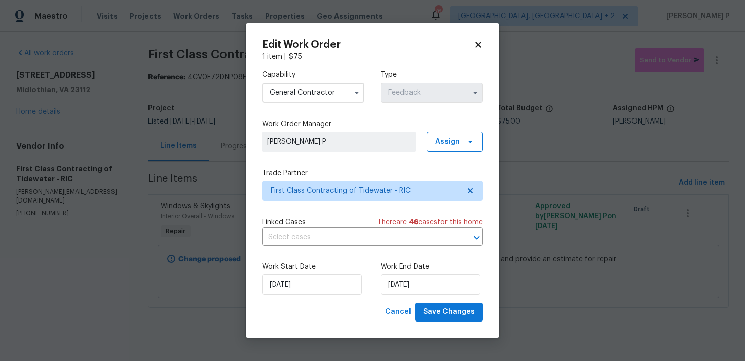
click at [327, 95] on input "General Contractor" at bounding box center [313, 93] width 102 height 20
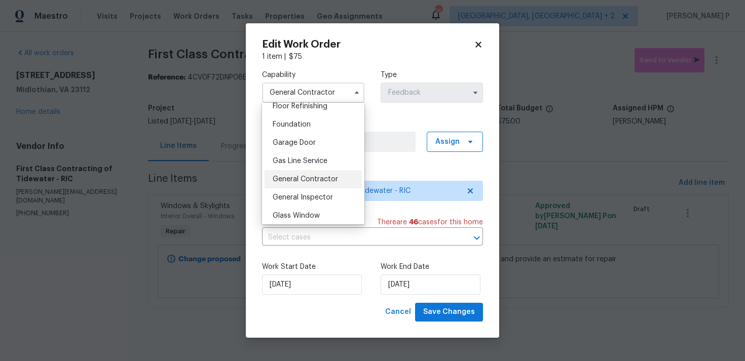
scroll to position [444, 0]
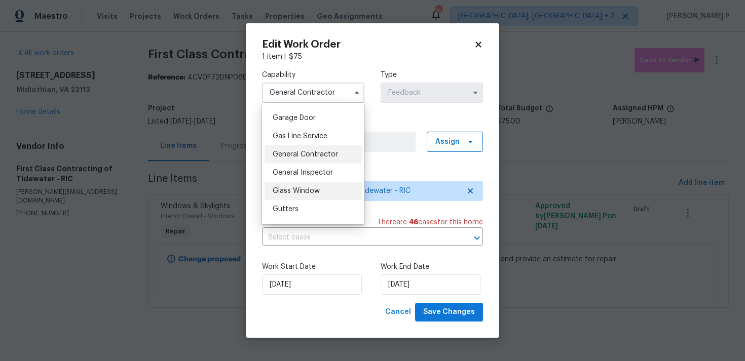
click at [304, 187] on div "Glass Window" at bounding box center [312, 191] width 97 height 18
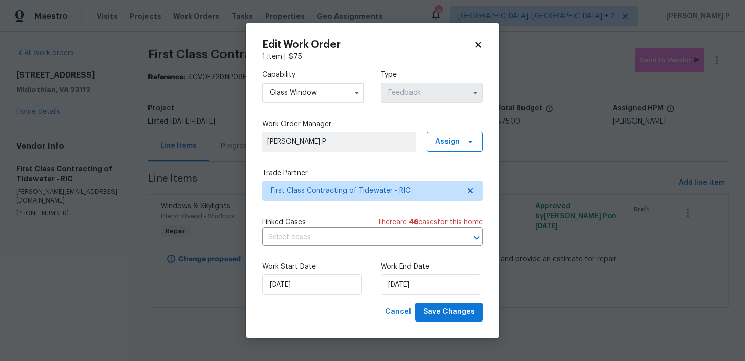
click at [315, 199] on span "First Class Contracting of Tidewater - RIC" at bounding box center [372, 191] width 221 height 20
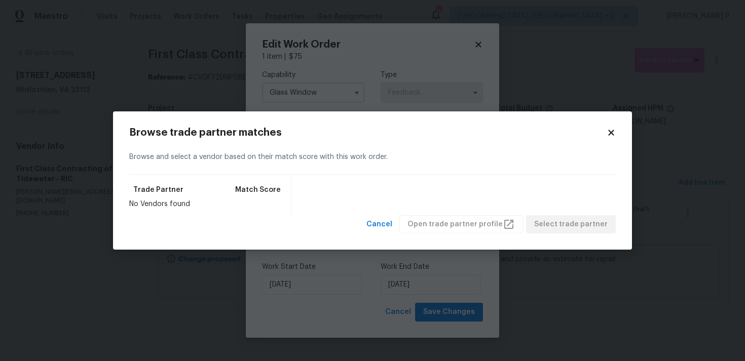
click at [608, 135] on icon at bounding box center [611, 133] width 6 height 6
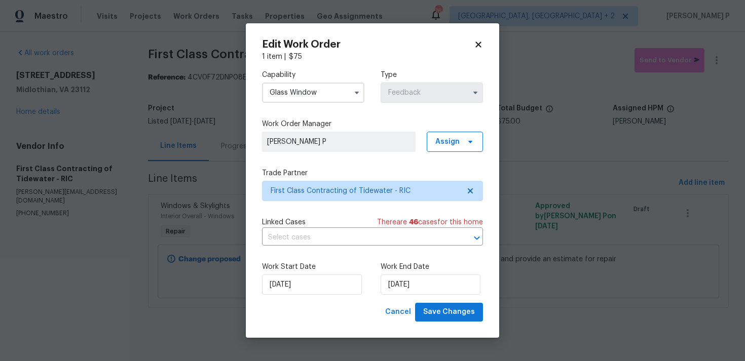
click at [334, 97] on input "Glass Window" at bounding box center [313, 93] width 102 height 20
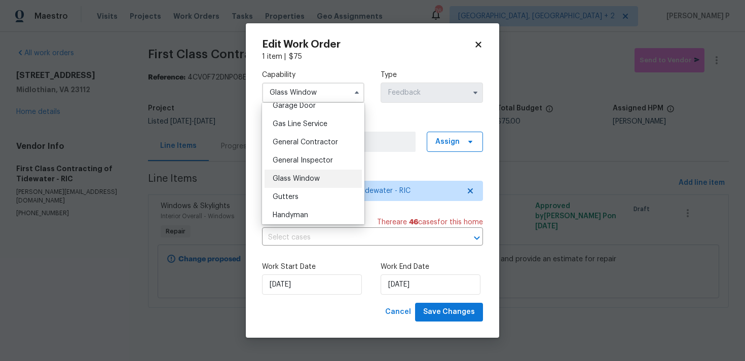
scroll to position [459, 0]
click at [326, 135] on div "General Contractor" at bounding box center [312, 140] width 97 height 18
type input "General Contractor"
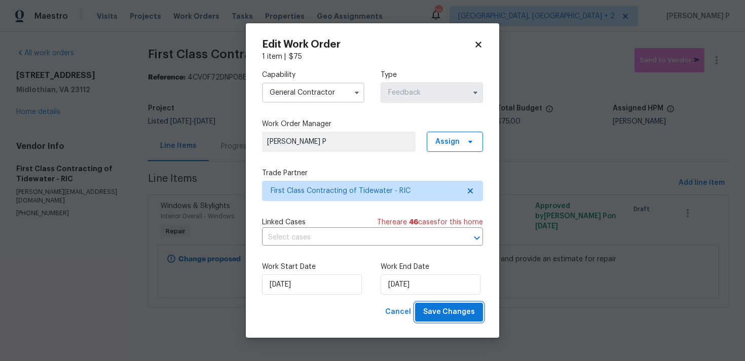
click at [458, 319] on button "Save Changes" at bounding box center [449, 312] width 68 height 19
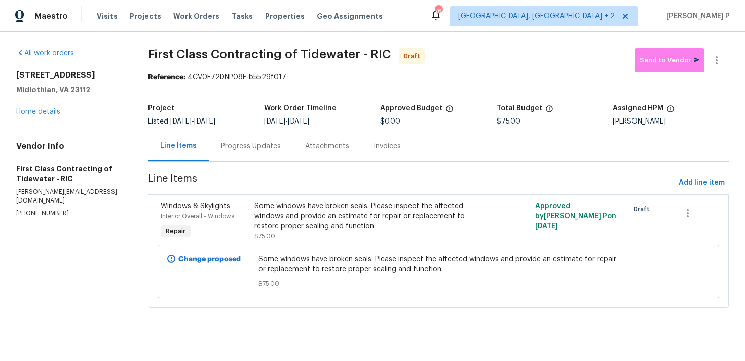
click at [235, 149] on div "Progress Updates" at bounding box center [251, 146] width 60 height 10
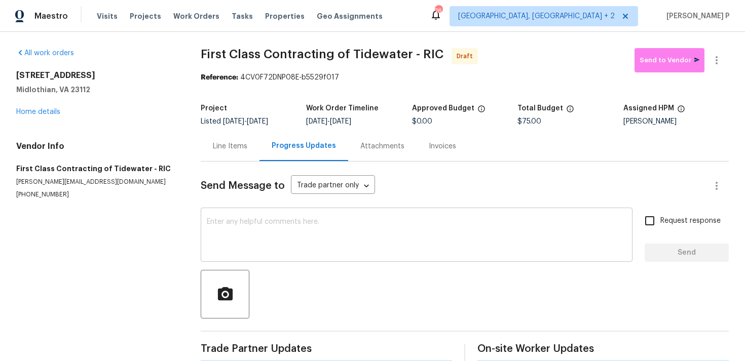
click at [239, 250] on textarea at bounding box center [416, 235] width 419 height 35
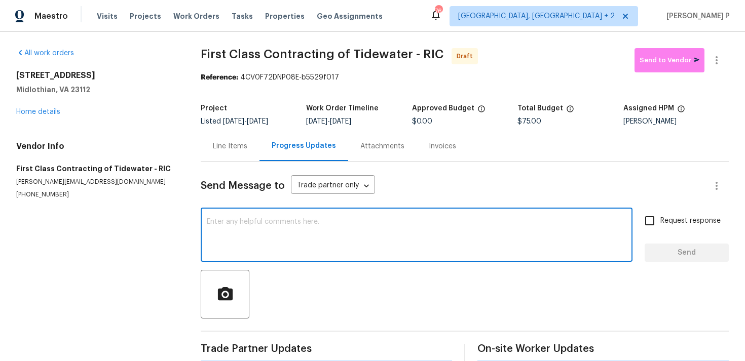
paste textarea "Hi, this is Ramyasri with Opendoor. I’m confirming you received the WO for the …"
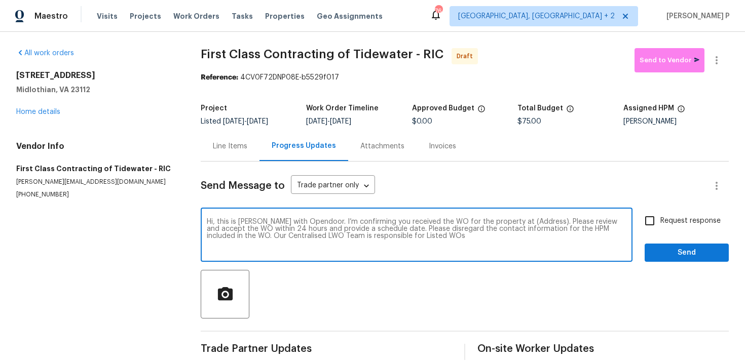
drag, startPoint x: 507, startPoint y: 220, endPoint x: 538, endPoint y: 220, distance: 31.4
click at [538, 220] on textarea "Hi, this is Ramyasri with Opendoor. I’m confirming you received the WO for the …" at bounding box center [416, 235] width 419 height 35
paste textarea "5614 Chatmoss Rd, Midlothian, VA 23112"
type textarea "Hi, this is Ramyasri with Opendoor. I’m confirming you received the WO for the …"
click at [681, 225] on span "Request response" at bounding box center [690, 221] width 60 height 11
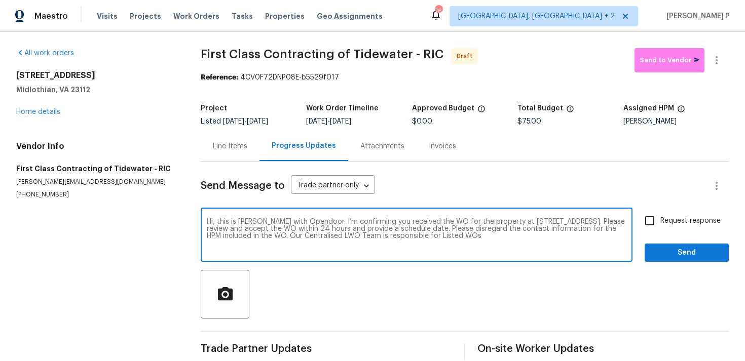
click at [660, 225] on input "Request response" at bounding box center [649, 220] width 21 height 21
checkbox input "true"
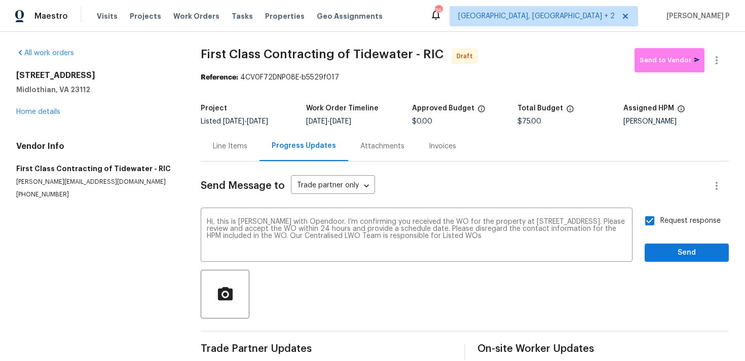
click at [671, 263] on div "Send Message to Trade partner only Trade partner only ​ Hi, this is Ramyasri wi…" at bounding box center [465, 261] width 528 height 199
click at [672, 247] on span "Send" at bounding box center [686, 253] width 68 height 13
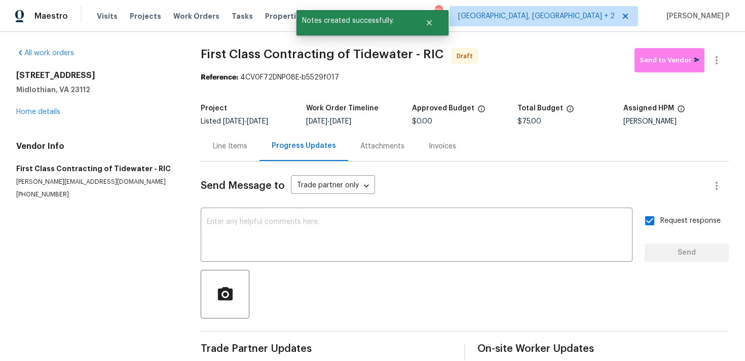
click at [400, 315] on div at bounding box center [465, 294] width 528 height 49
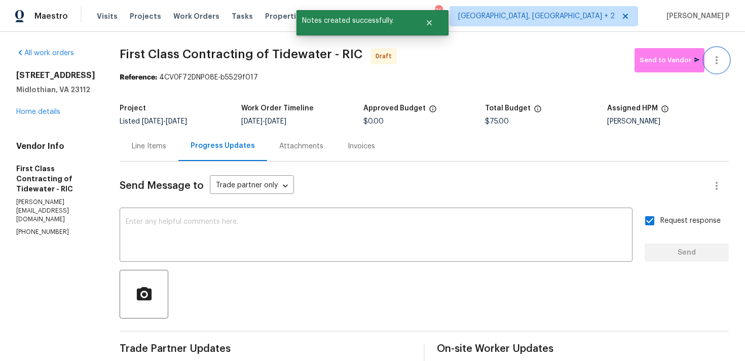
click at [712, 60] on icon "button" at bounding box center [716, 60] width 12 height 12
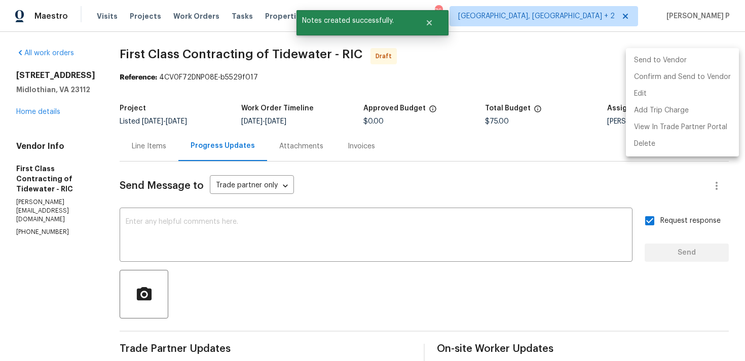
click at [469, 76] on div at bounding box center [372, 180] width 745 height 361
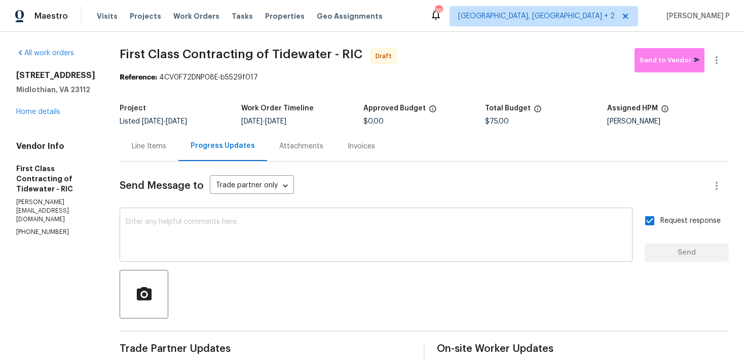
click at [283, 227] on textarea at bounding box center [376, 235] width 500 height 35
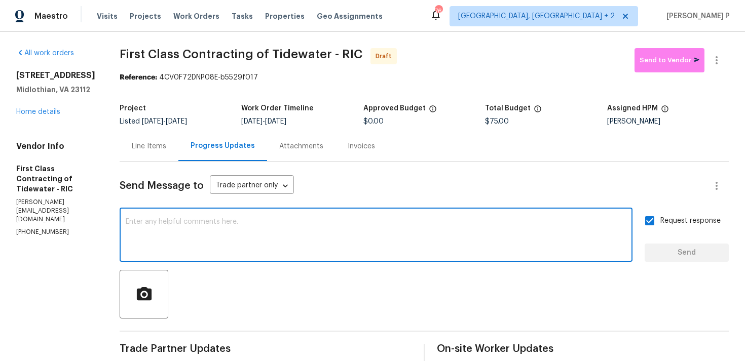
paste textarea "Attention All Work Orders must include before-photos (both close-up and wide-an…"
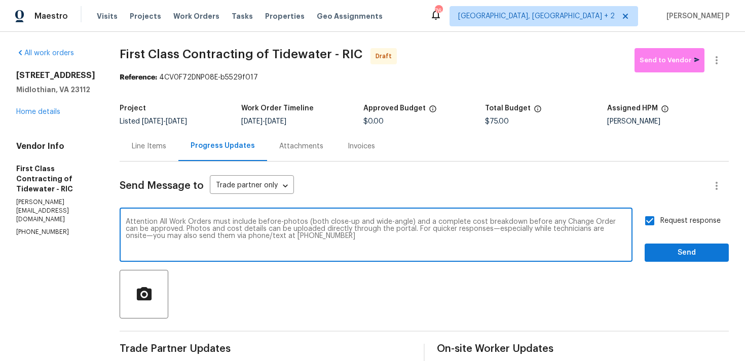
type textarea "Attention All Work Orders must include before-photos (both close-up and wide-an…"
click at [680, 247] on span "Send" at bounding box center [686, 253] width 68 height 13
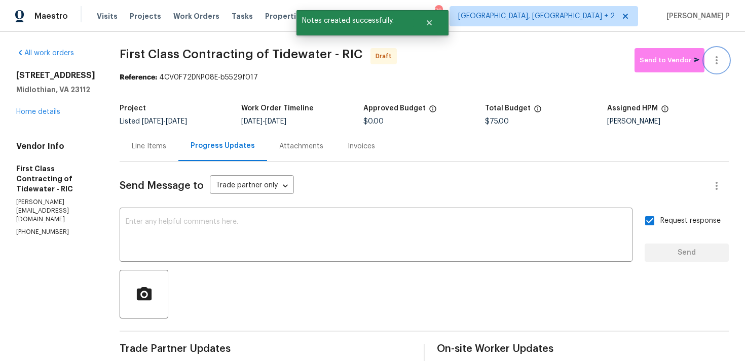
click at [717, 54] on icon "button" at bounding box center [716, 60] width 12 height 12
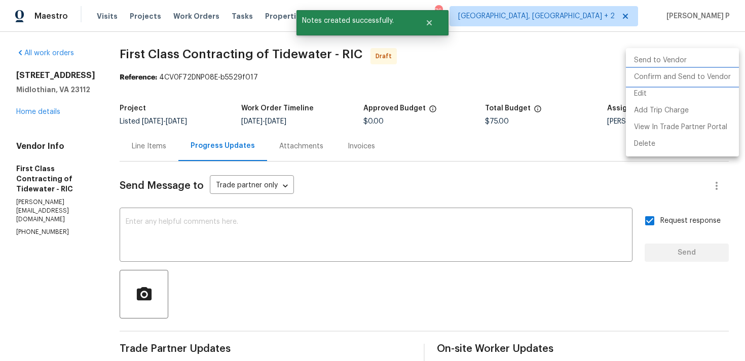
click at [684, 75] on li "Confirm and Send to Vendor" at bounding box center [682, 77] width 113 height 17
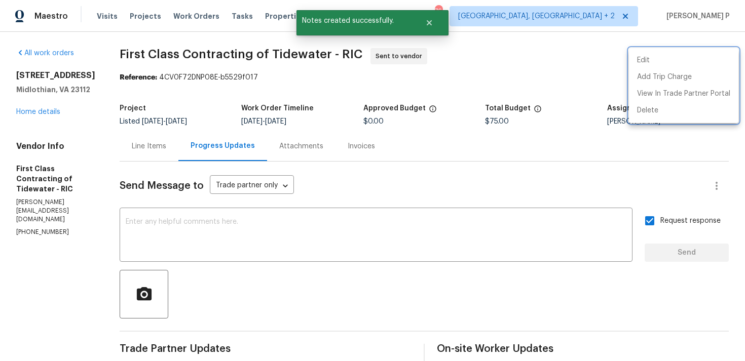
click at [218, 91] on div at bounding box center [372, 180] width 745 height 361
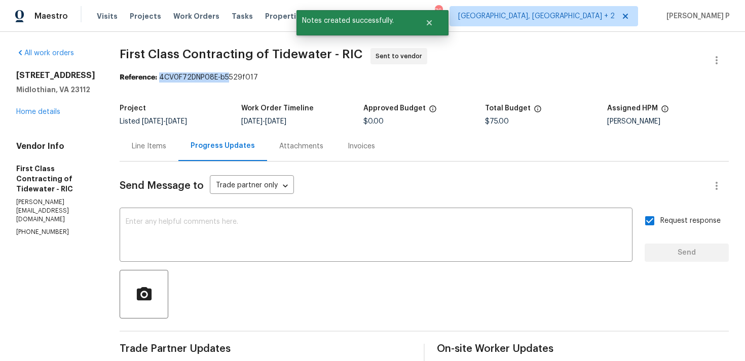
drag, startPoint x: 157, startPoint y: 78, endPoint x: 261, endPoint y: 78, distance: 104.3
click at [259, 78] on div "Reference: 4CV0F72DNP08E-b5529f017" at bounding box center [424, 77] width 609 height 10
copy div "4CV0F72DNP08E-b5529f017"
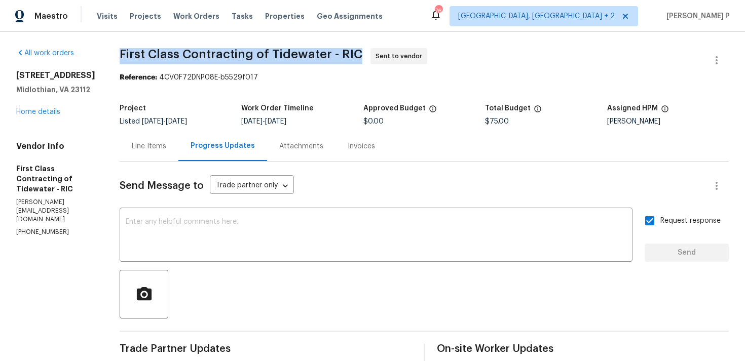
drag, startPoint x: 115, startPoint y: 54, endPoint x: 357, endPoint y: 50, distance: 242.2
click at [357, 50] on span "First Class Contracting of Tidewater - RIC Sent to vendor" at bounding box center [412, 60] width 585 height 24
copy span "First Class Contracting of Tidewater - RIC"
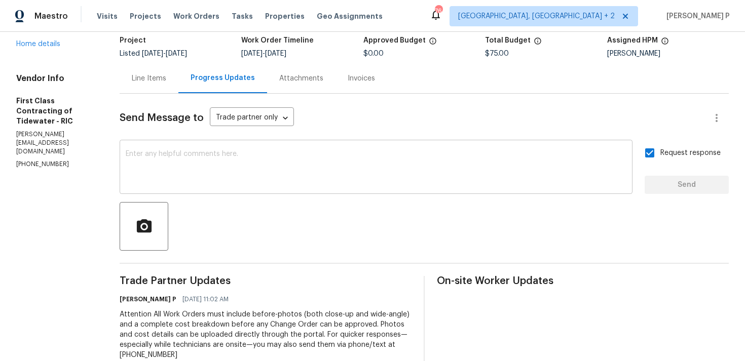
scroll to position [49, 0]
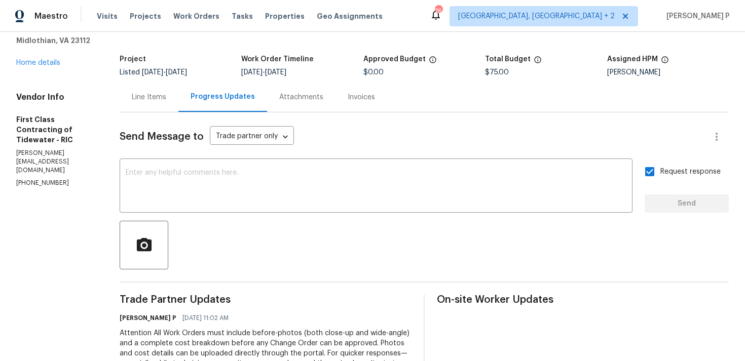
click at [152, 105] on div "Line Items" at bounding box center [149, 97] width 59 height 30
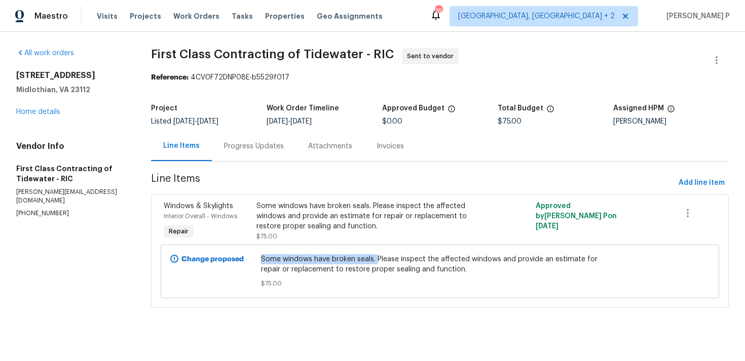
drag, startPoint x: 263, startPoint y: 259, endPoint x: 378, endPoint y: 260, distance: 115.0
click at [378, 260] on span "Some windows have broken seals. Please inspect the affected windows and provide…" at bounding box center [440, 264] width 358 height 20
copy span "Some windows have broken seals."
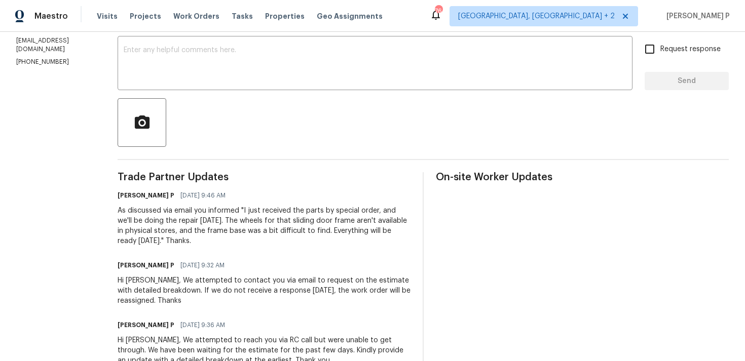
scroll to position [136, 0]
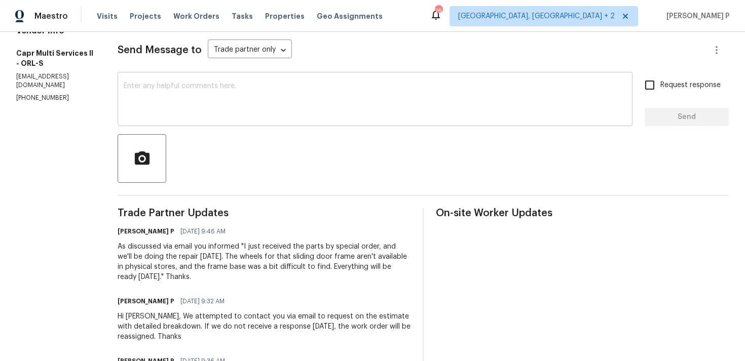
click at [158, 111] on textarea at bounding box center [375, 100] width 502 height 35
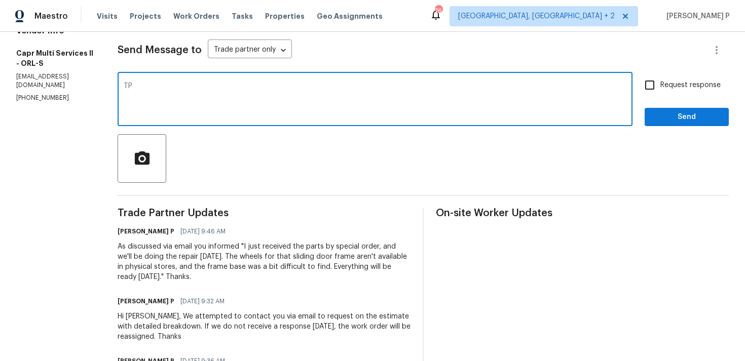
type textarea "T"
paste textarea "The total price is $360 for Material , Labor ,Trip"
click at [443, 97] on textarea "As discussed via email you informed "The total price is $360 for Material , Lab…" at bounding box center [375, 100] width 502 height 35
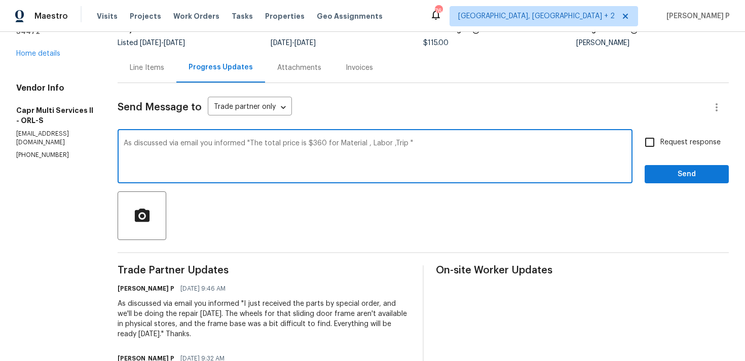
scroll to position [72, 0]
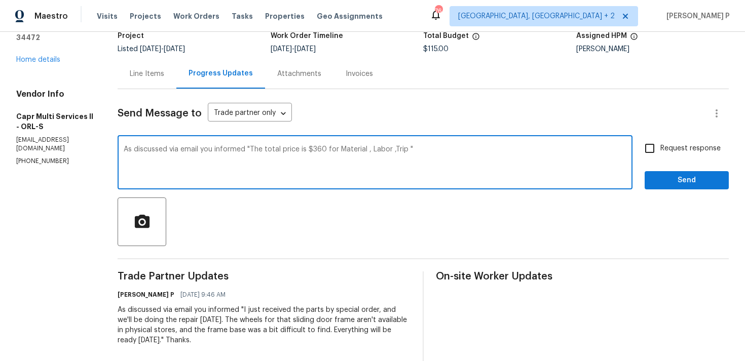
click at [389, 149] on textarea "As discussed via email you informed "The total price is $360 for Material , Lab…" at bounding box center [375, 163] width 502 height 35
click at [426, 150] on textarea "As discussed via email you informed "The total price is $360 for Material , Lab…" at bounding box center [375, 163] width 502 height 35
type textarea "As discussed via email you informed "The total price is $360 for Material , Lab…"
click at [417, 145] on div "As discussed via email you informed "The total price is $360 for Material , Lab…" at bounding box center [375, 164] width 515 height 52
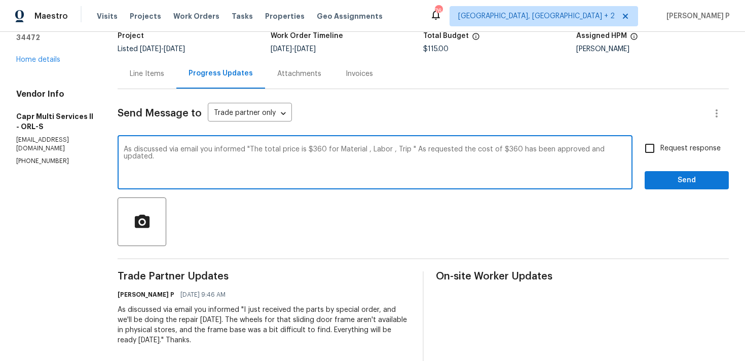
click at [417, 145] on div "As discussed via email you informed "The total price is $360 for Material , Lab…" at bounding box center [375, 164] width 515 height 52
click at [420, 153] on textarea "As discussed via email you informed "The total price is $360 for Material , Lab…" at bounding box center [375, 163] width 502 height 35
click at [432, 152] on textarea "As discussed via email you informed "The total price is $360 for Material , Lab…" at bounding box center [375, 163] width 502 height 35
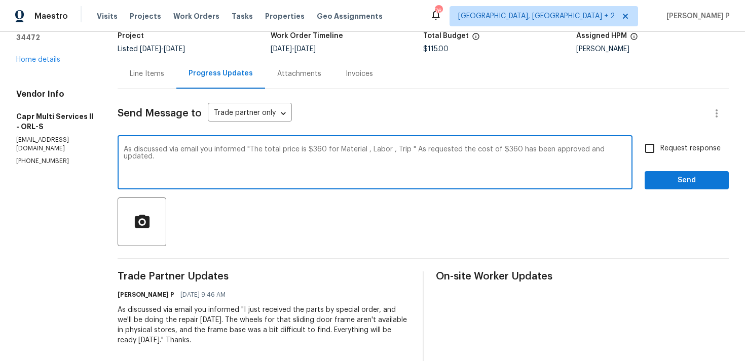
click at [151, 78] on div "Line Items" at bounding box center [147, 74] width 34 height 10
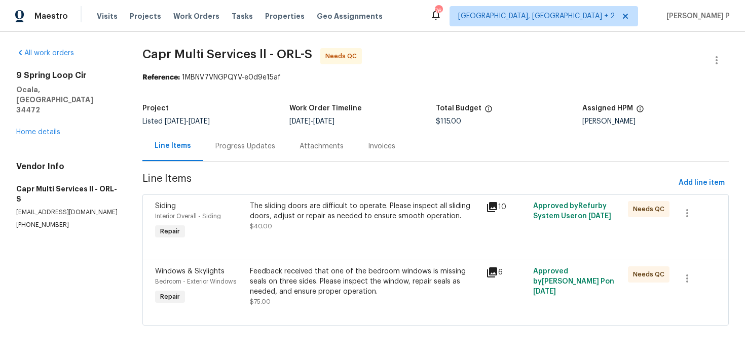
click at [330, 215] on div "The sliding doors are difficult to operate. Please inspect all sliding doors, a…" at bounding box center [365, 211] width 230 height 20
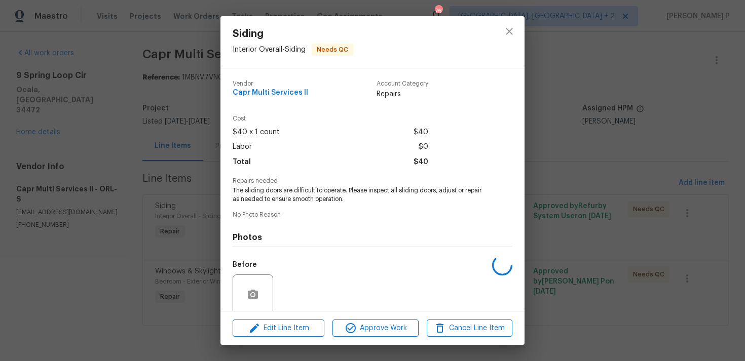
scroll to position [80, 0]
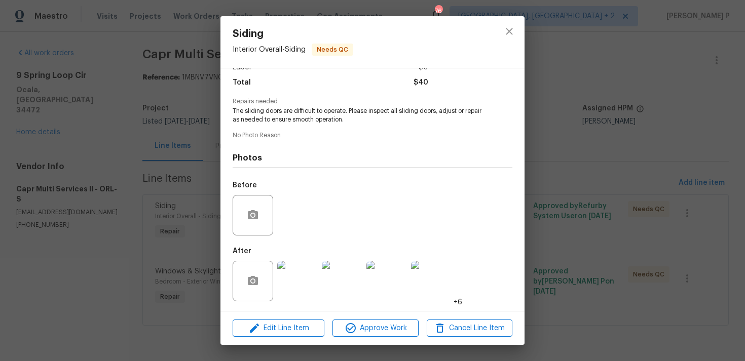
click at [299, 282] on img at bounding box center [297, 281] width 41 height 41
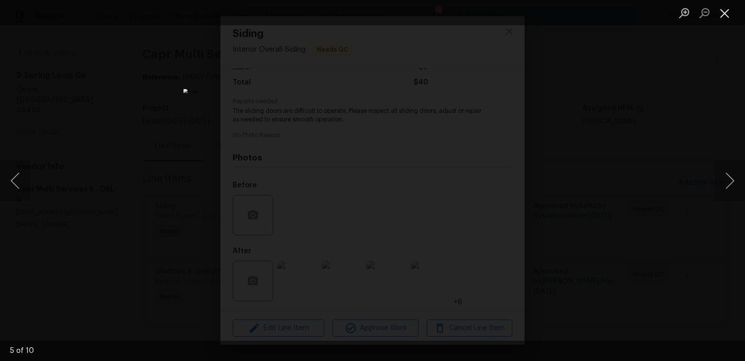
click at [729, 10] on button "Close lightbox" at bounding box center [724, 13] width 20 height 18
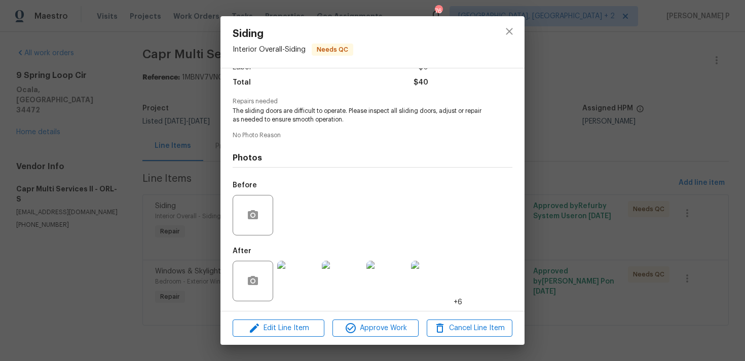
click at [383, 269] on img at bounding box center [386, 281] width 41 height 41
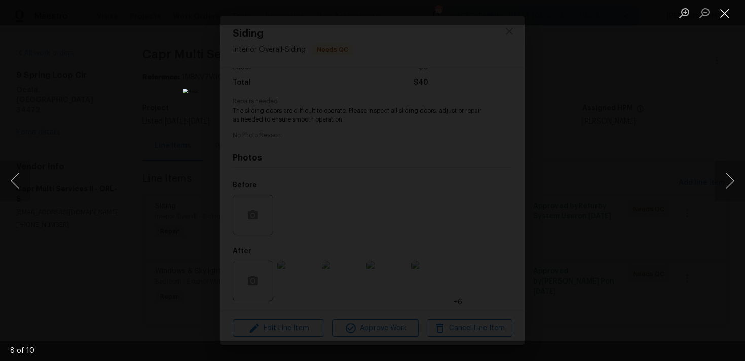
click at [726, 16] on button "Close lightbox" at bounding box center [724, 13] width 20 height 18
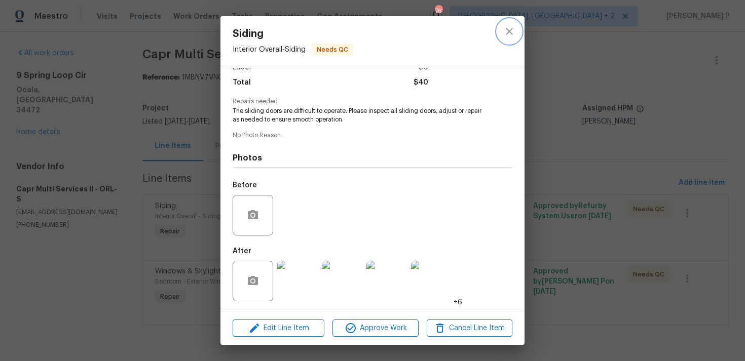
click at [511, 33] on icon "close" at bounding box center [509, 31] width 7 height 7
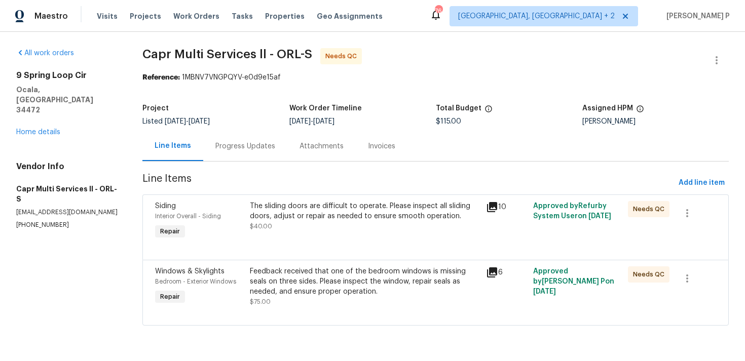
click at [305, 276] on div "Feedback received that one of the bedroom windows is missing seals on three sid…" at bounding box center [365, 281] width 230 height 30
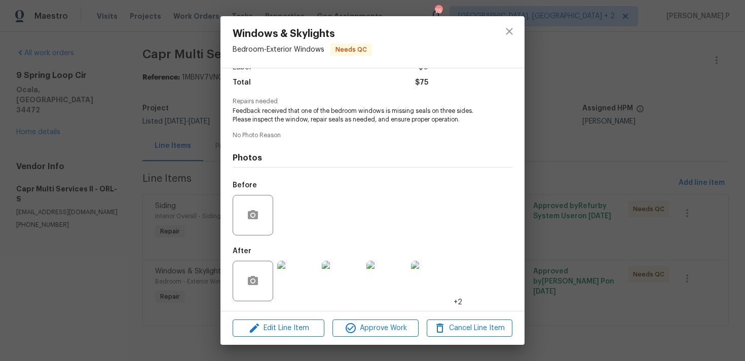
click at [305, 276] on img at bounding box center [297, 281] width 41 height 41
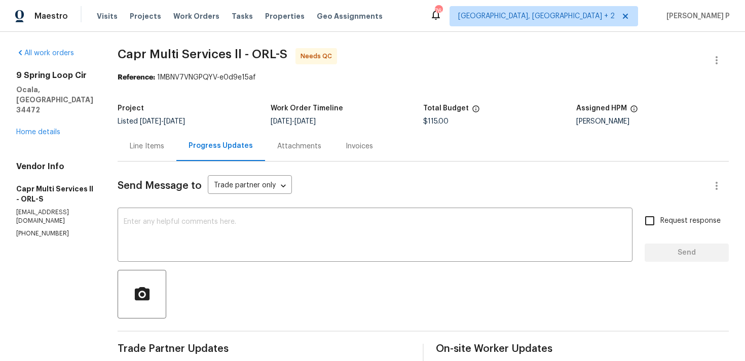
click at [132, 148] on div "Line Items" at bounding box center [147, 146] width 34 height 10
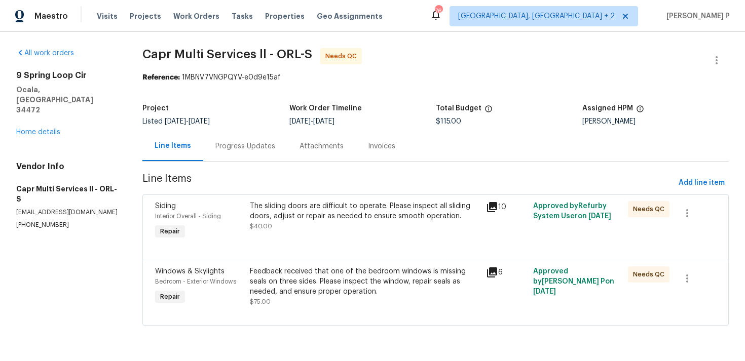
click at [290, 281] on div "Feedback received that one of the bedroom windows is missing seals on three sid…" at bounding box center [365, 281] width 230 height 30
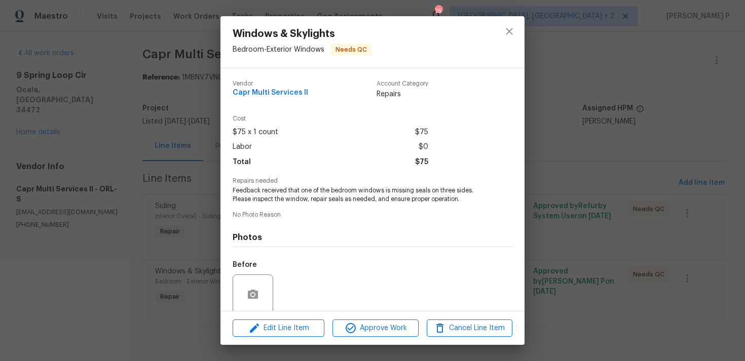
scroll to position [80, 0]
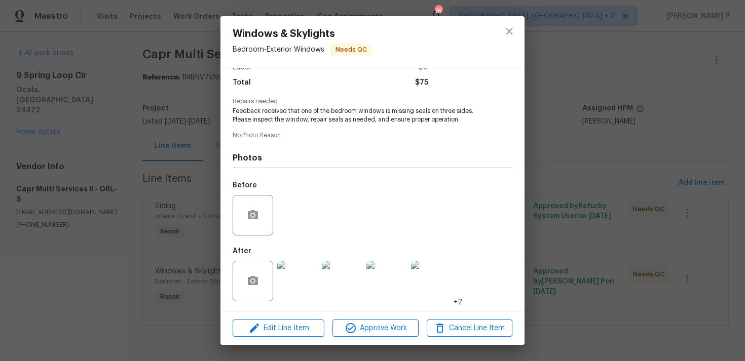
click at [302, 279] on img at bounding box center [297, 281] width 41 height 41
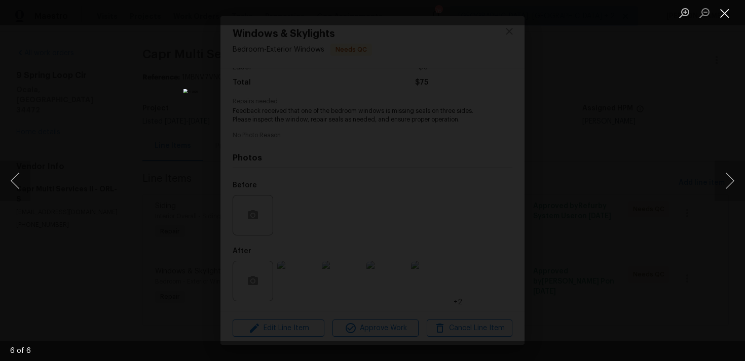
click at [728, 13] on button "Close lightbox" at bounding box center [724, 13] width 20 height 18
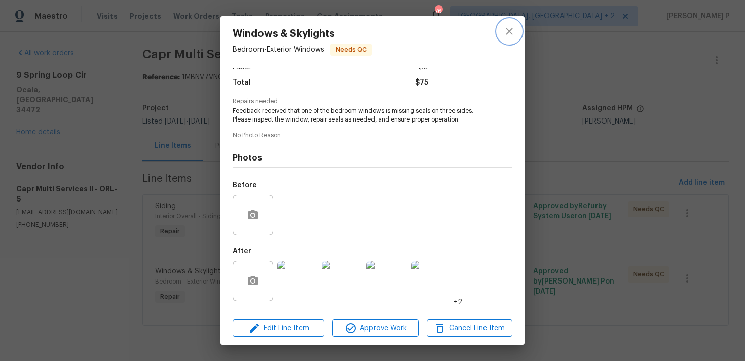
click at [506, 35] on icon "close" at bounding box center [509, 31] width 12 height 12
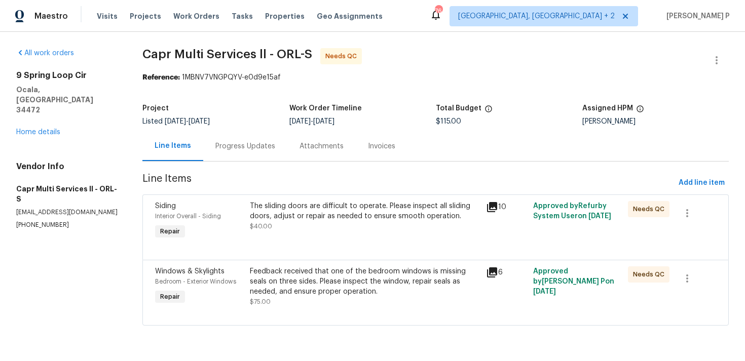
click at [264, 150] on div "Progress Updates" at bounding box center [245, 146] width 60 height 10
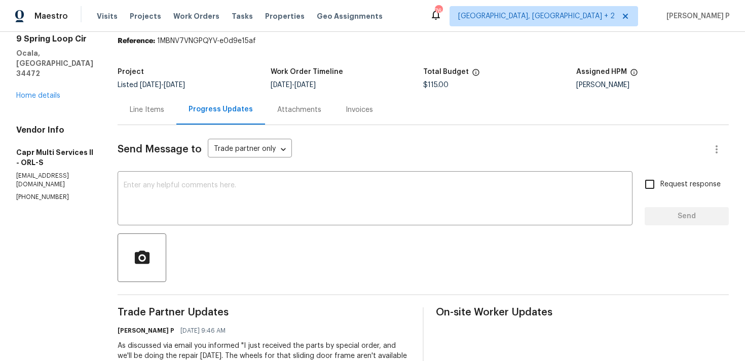
scroll to position [44, 0]
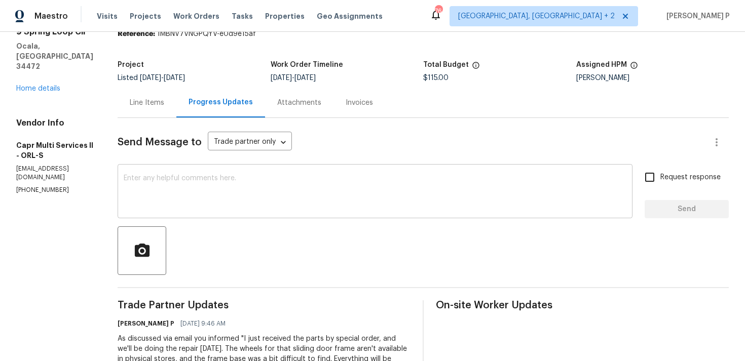
click at [321, 178] on textarea at bounding box center [375, 192] width 502 height 35
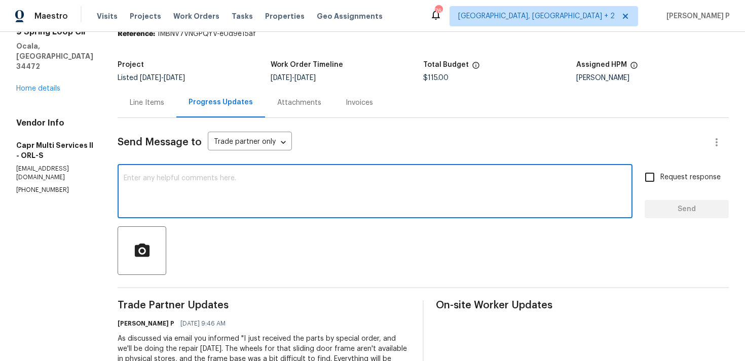
paste textarea "As discussed via email you informed "The total price is $360 for Material , Lab…"
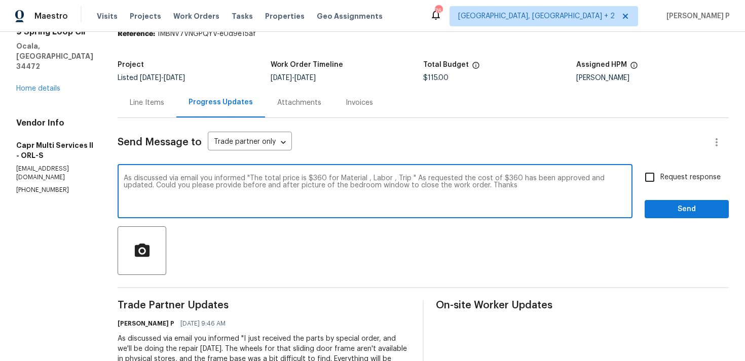
type textarea "As discussed via email you informed "The total price is $360 for Material , Lab…"
click at [665, 178] on span "Request response" at bounding box center [690, 177] width 60 height 11
click at [660, 178] on input "Request response" at bounding box center [649, 177] width 21 height 21
checkbox input "true"
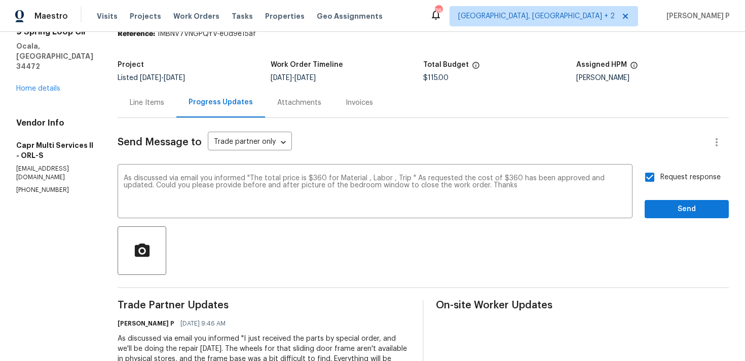
click at [668, 198] on div "Request response Send" at bounding box center [686, 193] width 84 height 52
click at [666, 207] on span "Send" at bounding box center [686, 209] width 68 height 13
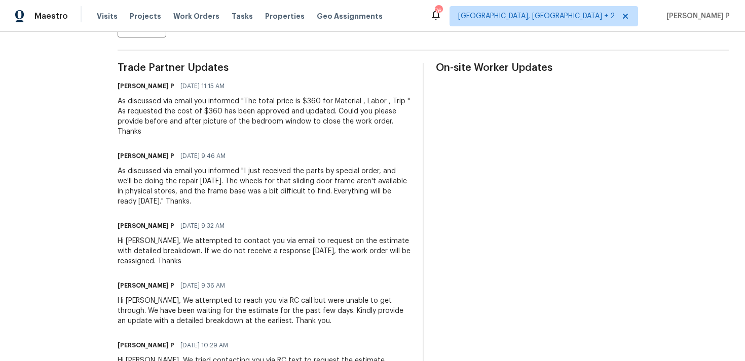
scroll to position [0, 0]
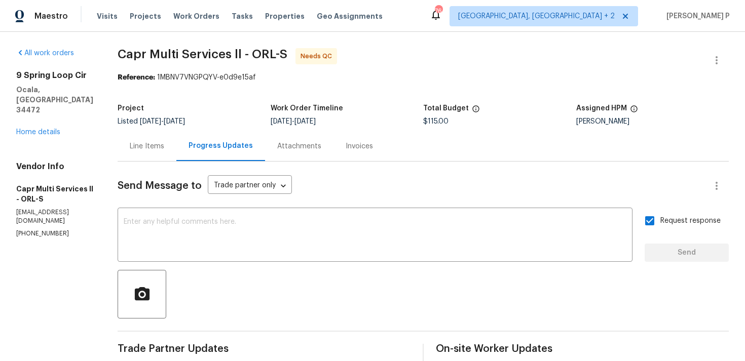
click at [151, 136] on div "Line Items" at bounding box center [147, 146] width 59 height 30
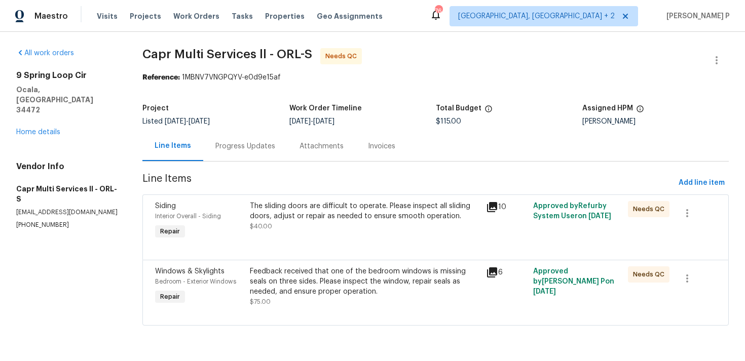
click at [326, 278] on div "Feedback received that one of the bedroom windows is missing seals on three sid…" at bounding box center [365, 281] width 230 height 30
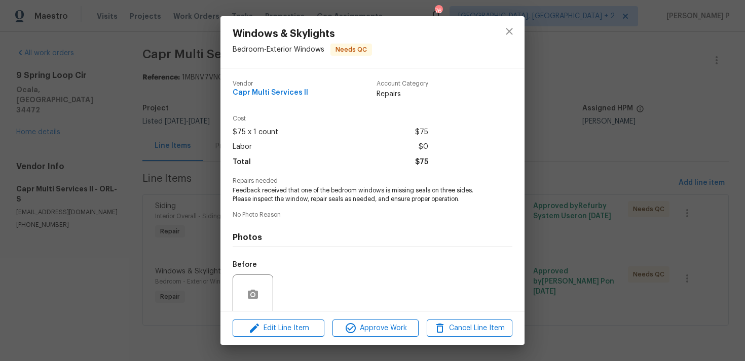
click at [326, 278] on div "Before" at bounding box center [373, 288] width 280 height 66
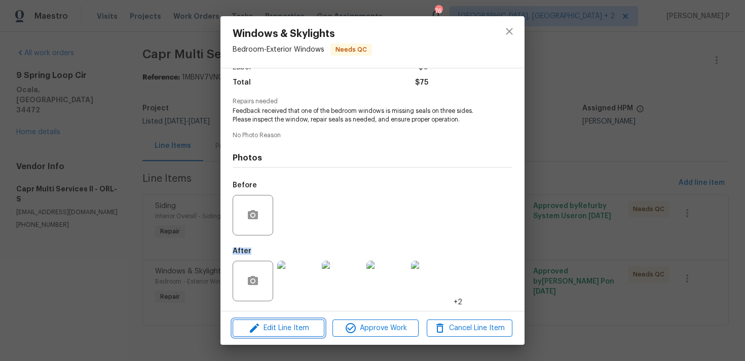
click at [299, 321] on button "Edit Line Item" at bounding box center [279, 329] width 92 height 18
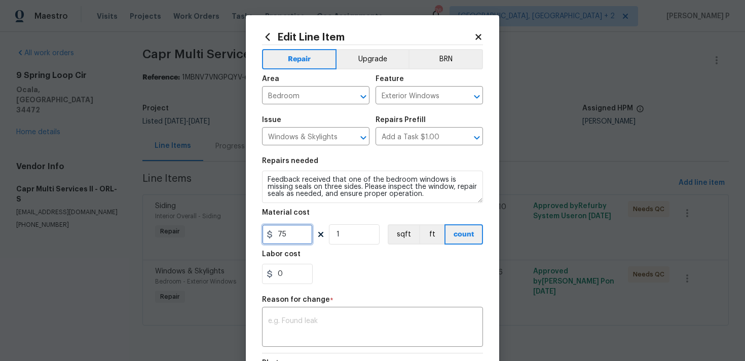
click at [294, 237] on input "75" at bounding box center [287, 234] width 51 height 20
type input "320"
click at [319, 338] on textarea at bounding box center [372, 328] width 209 height 21
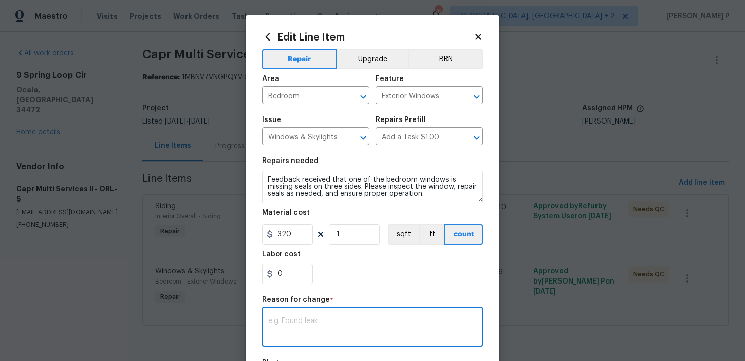
paste textarea "(RP) Updated per vendor’s final cost."
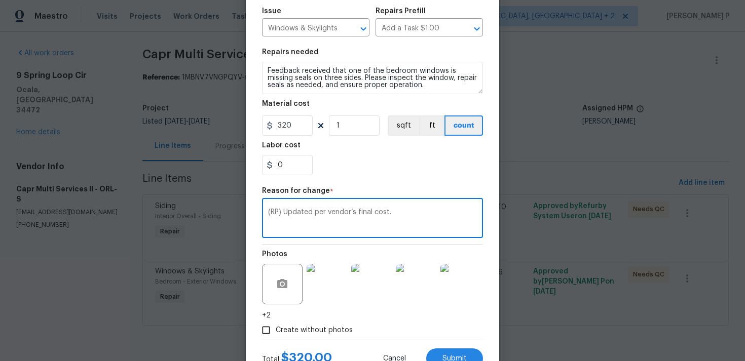
scroll to position [148, 0]
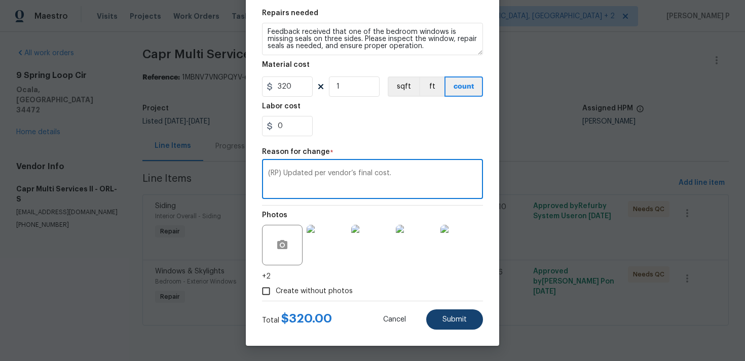
type textarea "(RP) Updated per vendor’s final cost."
click at [458, 317] on span "Submit" at bounding box center [454, 320] width 24 height 8
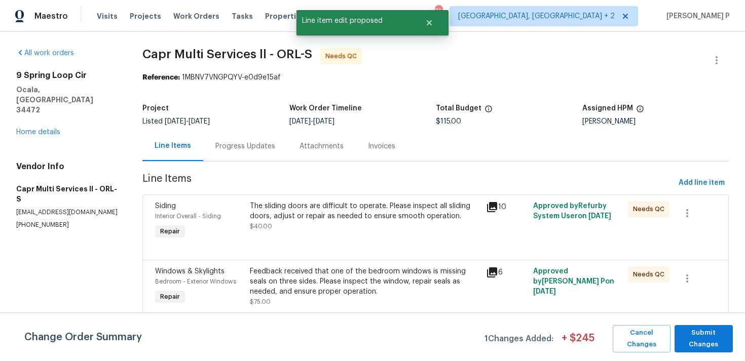
scroll to position [0, 0]
click at [710, 331] on span "Submit Changes" at bounding box center [703, 338] width 48 height 23
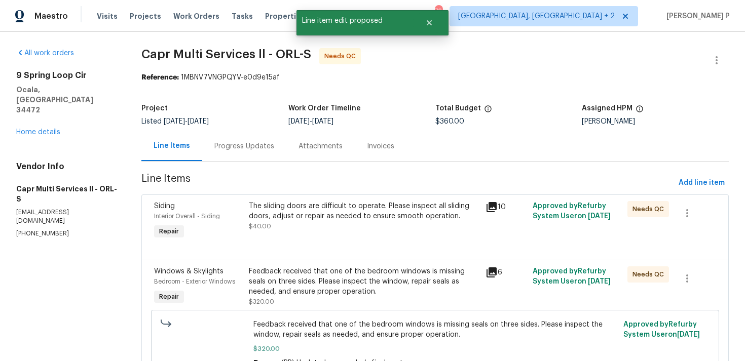
click at [261, 150] on div "Progress Updates" at bounding box center [244, 146] width 60 height 10
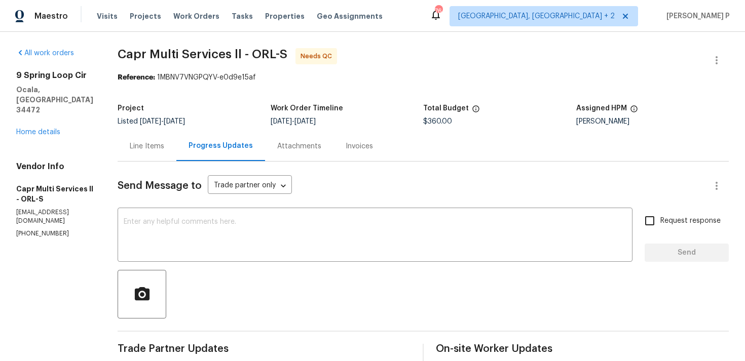
click at [149, 147] on div "Line Items" at bounding box center [147, 146] width 34 height 10
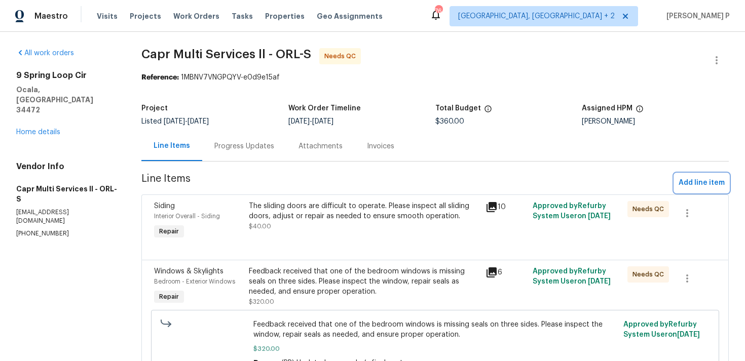
click at [685, 186] on span "Add line item" at bounding box center [701, 183] width 46 height 13
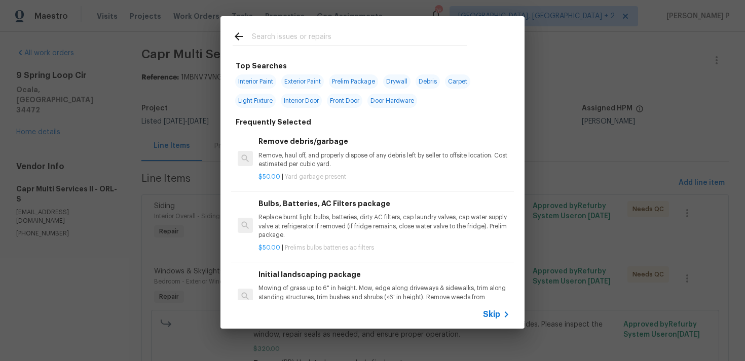
click at [496, 313] on span "Skip" at bounding box center [491, 315] width 17 height 10
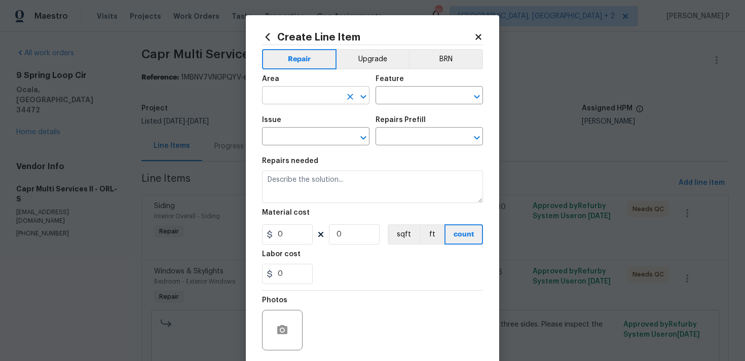
click at [364, 100] on icon "Open" at bounding box center [363, 97] width 12 height 12
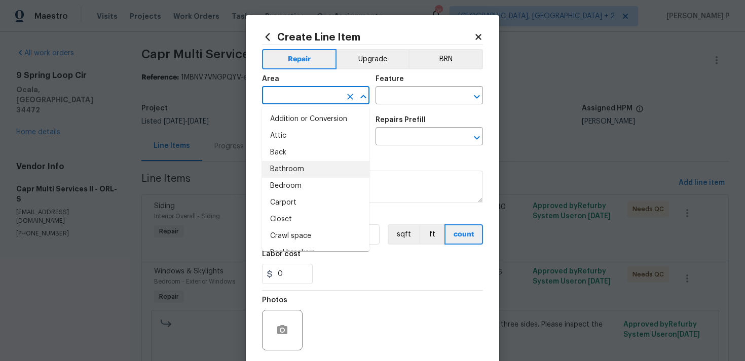
click at [318, 162] on li "Bathroom" at bounding box center [315, 169] width 107 height 17
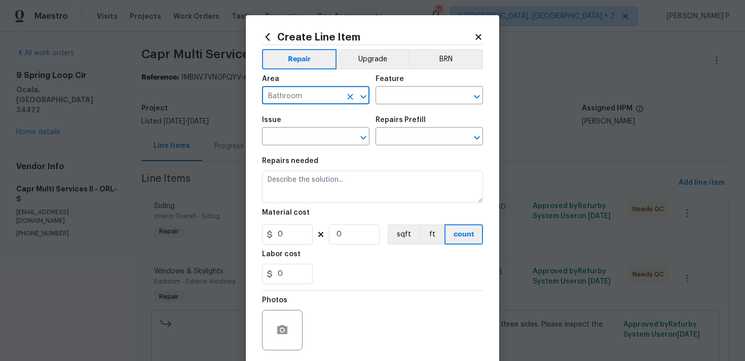
click at [364, 95] on icon "Open" at bounding box center [363, 97] width 12 height 12
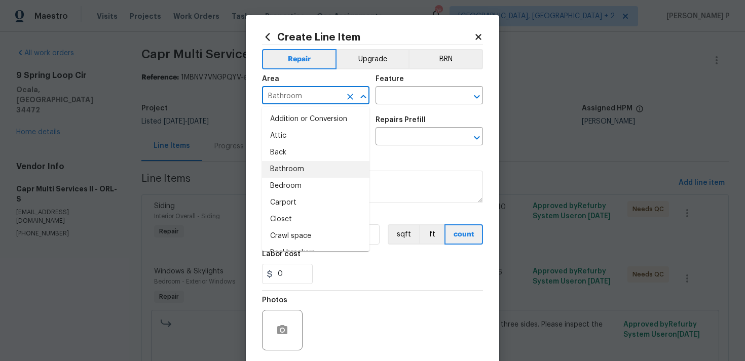
click at [295, 185] on li "Bedroom" at bounding box center [315, 186] width 107 height 17
type input "Bedroom"
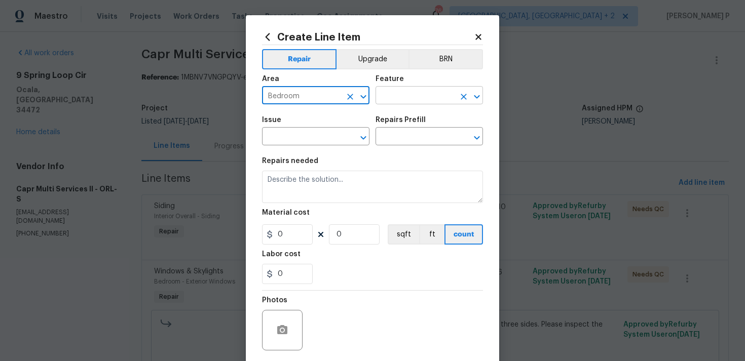
click at [403, 100] on input "text" at bounding box center [414, 97] width 79 height 16
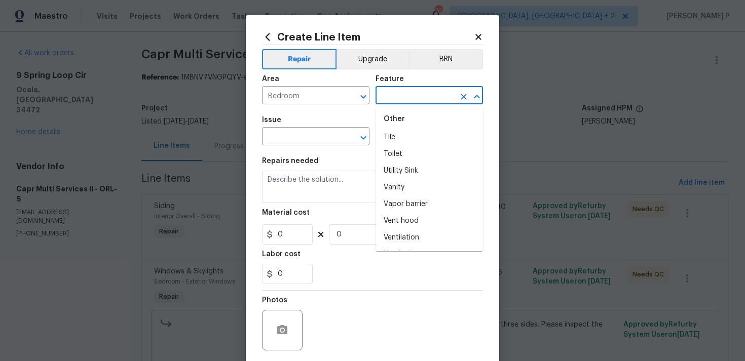
scroll to position [2454, 0]
click at [404, 99] on input "text" at bounding box center [414, 97] width 79 height 16
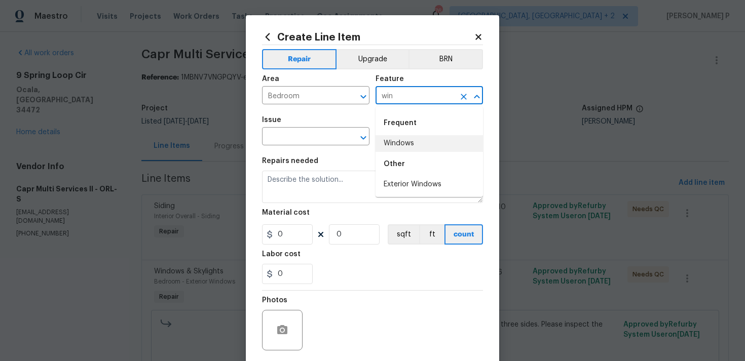
click at [408, 147] on li "Windows" at bounding box center [428, 143] width 107 height 17
click at [364, 137] on icon "Open" at bounding box center [363, 138] width 12 height 12
type input "Windows"
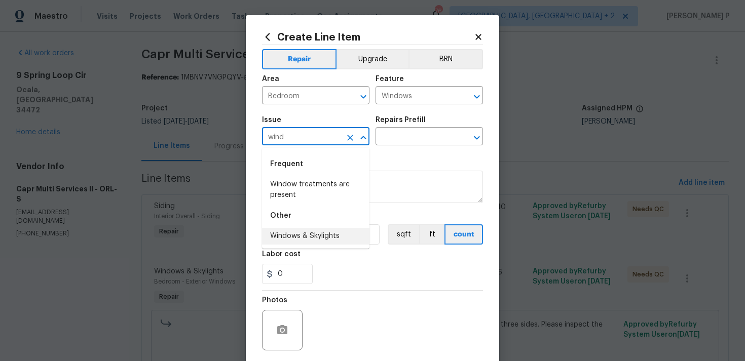
click at [324, 234] on li "Windows & Skylights" at bounding box center [315, 236] width 107 height 17
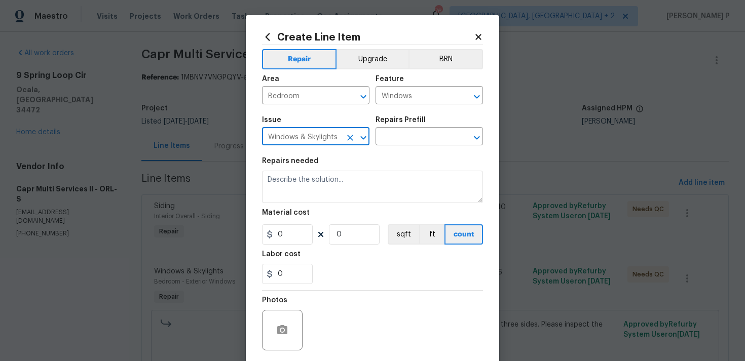
type input "Windows & Skylights"
click at [400, 146] on div "Issue Windows & Skylights ​ Repairs Prefill ​" at bounding box center [372, 130] width 221 height 41
click at [409, 137] on input "text" at bounding box center [414, 138] width 79 height 16
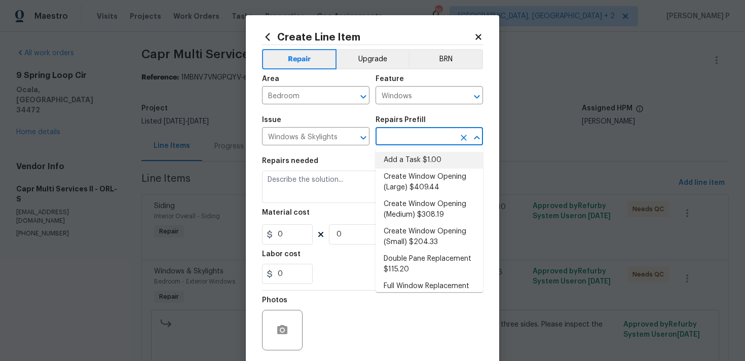
click at [409, 161] on li "Add a Task $1.00" at bounding box center [428, 160] width 107 height 17
type input "Add a Task $1.00"
type textarea "HPM to detail"
type input "1"
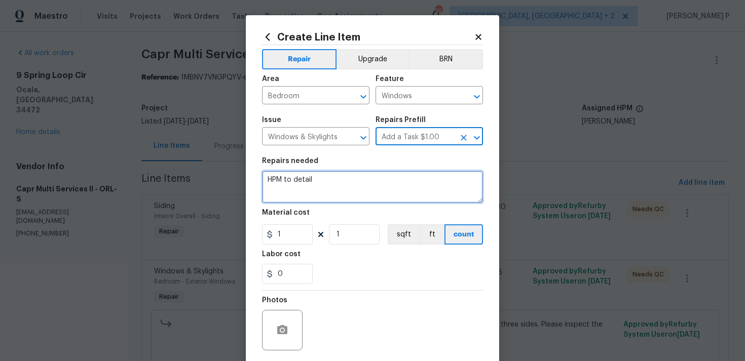
click at [346, 188] on textarea "HPM to detail" at bounding box center [372, 187] width 221 height 32
type textarea "Waiting for before and after pictures of bedroom window"
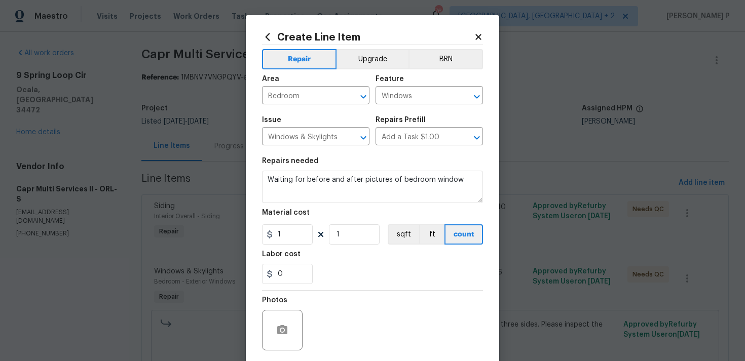
click at [361, 284] on div "0" at bounding box center [372, 274] width 221 height 20
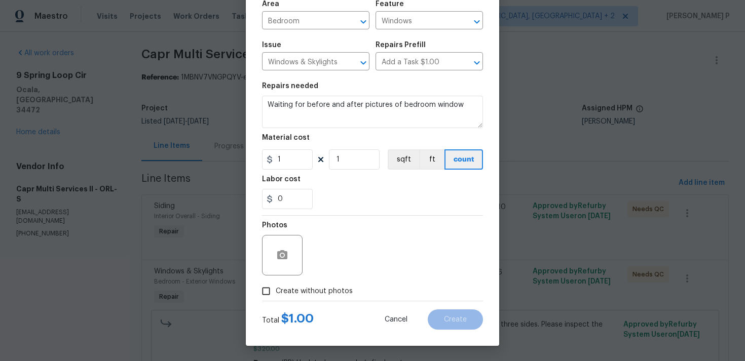
click at [269, 290] on input "Create without photos" at bounding box center [265, 291] width 19 height 19
checkbox input "true"
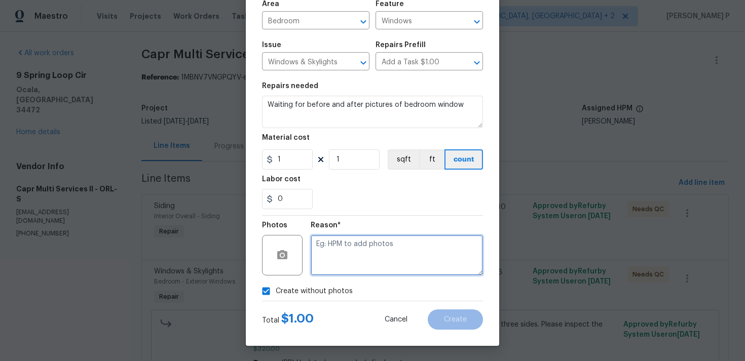
click at [340, 259] on textarea at bounding box center [397, 255] width 172 height 41
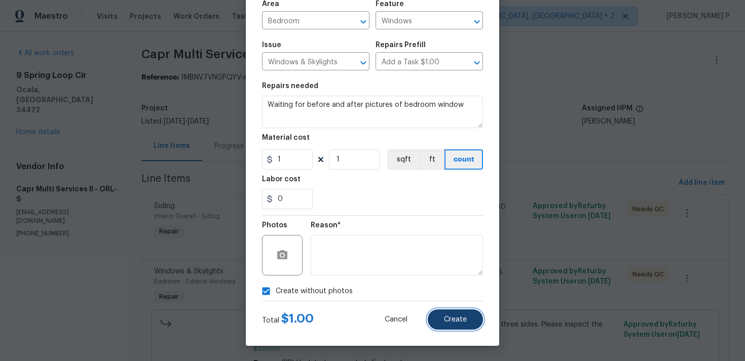
click at [451, 314] on button "Create" at bounding box center [455, 320] width 55 height 20
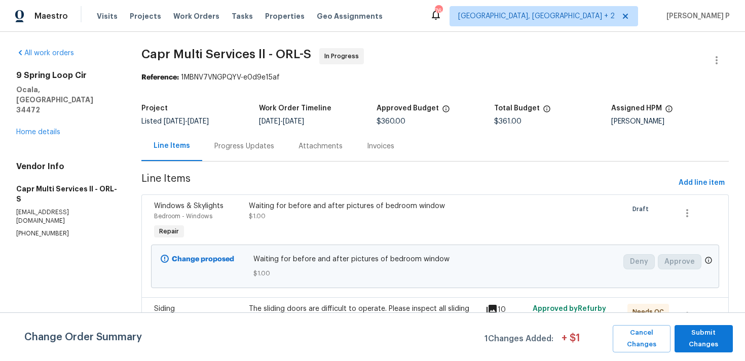
click at [252, 132] on div "Progress Updates" at bounding box center [244, 146] width 84 height 30
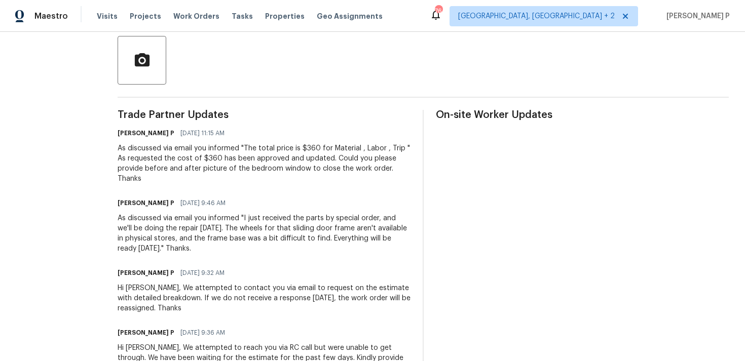
scroll to position [227, 0]
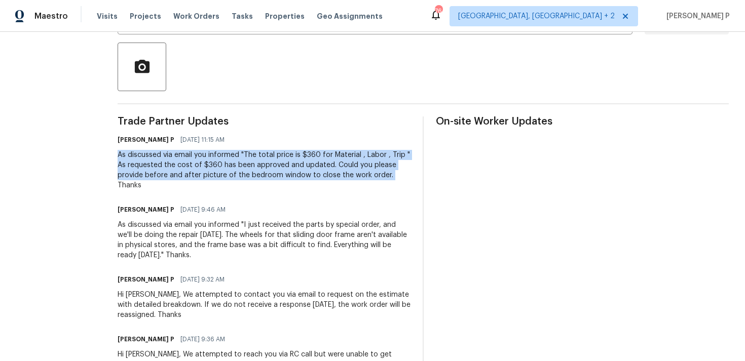
drag, startPoint x: 115, startPoint y: 155, endPoint x: 383, endPoint y: 176, distance: 269.3
click at [383, 176] on div "As discussed via email you informed "The total price is $360 for Material , Lab…" at bounding box center [264, 170] width 293 height 41
copy div "As discussed via email you informed "The total price is $360 for Material , Lab…"
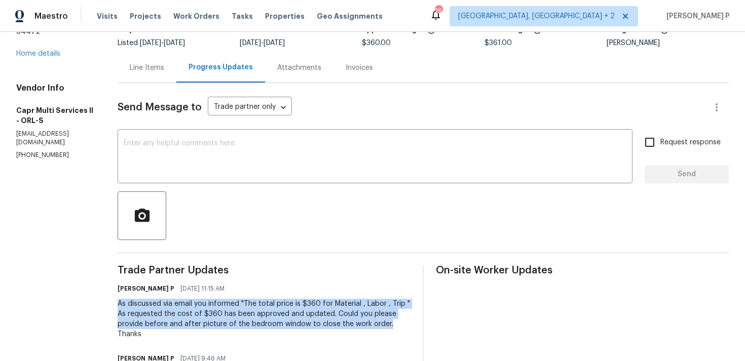
scroll to position [0, 0]
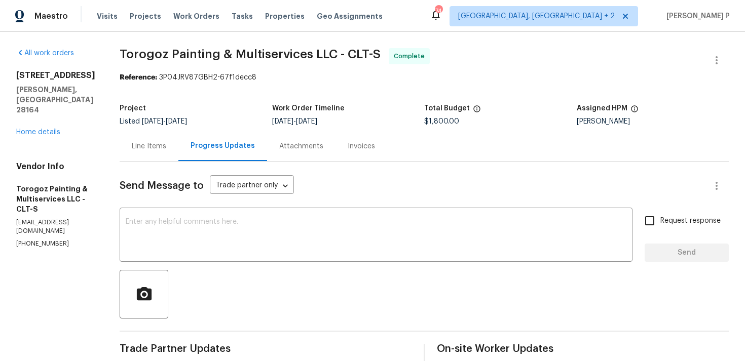
click at [166, 148] on div "Line Items" at bounding box center [149, 146] width 34 height 10
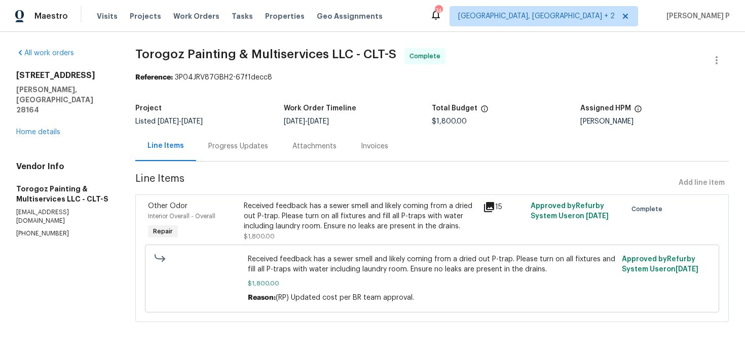
click at [52, 103] on div "[STREET_ADDRESS][PERSON_NAME] Home details" at bounding box center [63, 103] width 95 height 67
click at [51, 129] on link "Home details" at bounding box center [38, 132] width 44 height 7
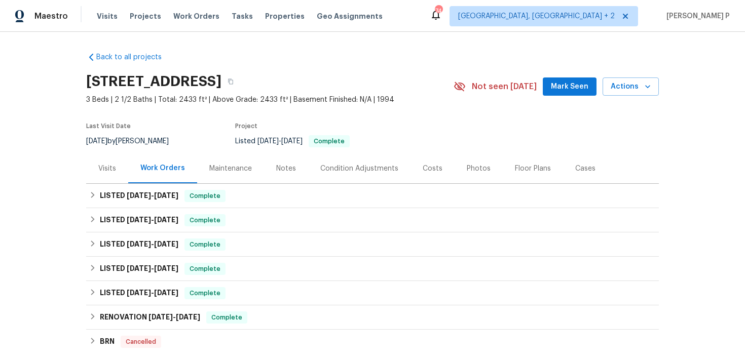
click at [113, 172] on div "Visits" at bounding box center [107, 169] width 18 height 10
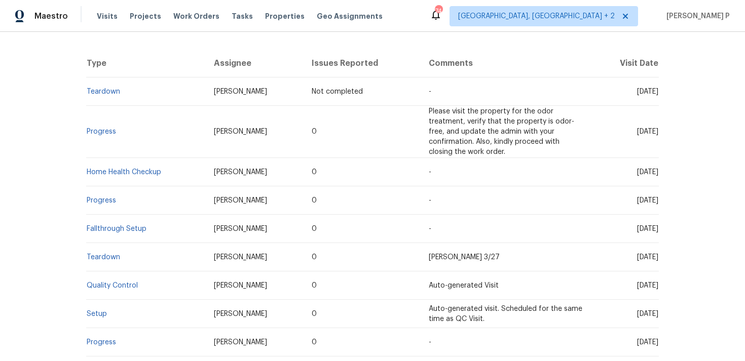
scroll to position [183, 0]
click at [103, 131] on link "Progress" at bounding box center [101, 130] width 29 height 7
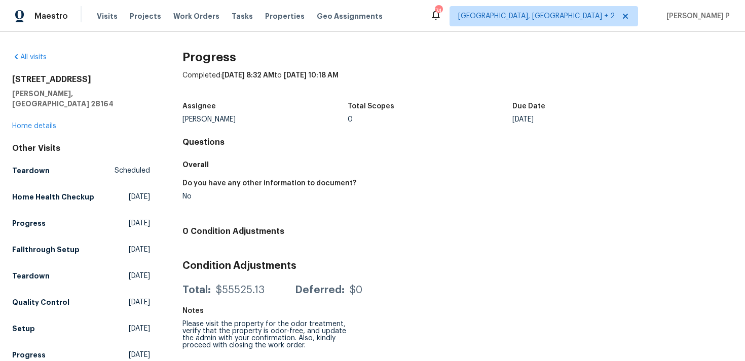
click at [34, 120] on div "[STREET_ADDRESS][PERSON_NAME] Home details" at bounding box center [81, 102] width 138 height 57
click at [44, 123] on link "Home details" at bounding box center [34, 126] width 44 height 7
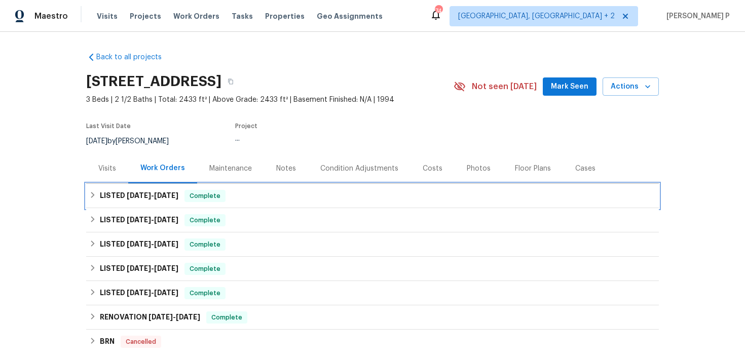
click at [151, 198] on span "8/19/25 - 9/4/25" at bounding box center [153, 195] width 52 height 7
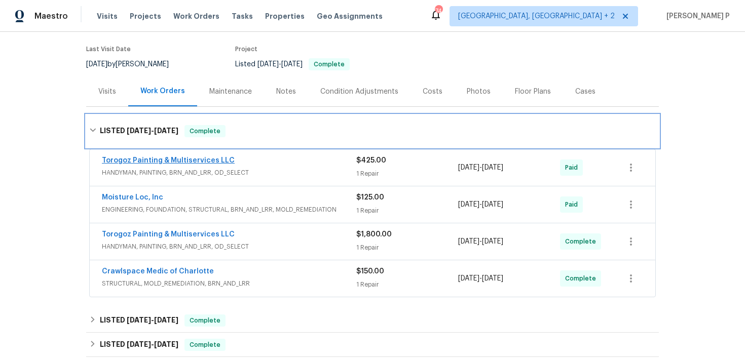
scroll to position [92, 0]
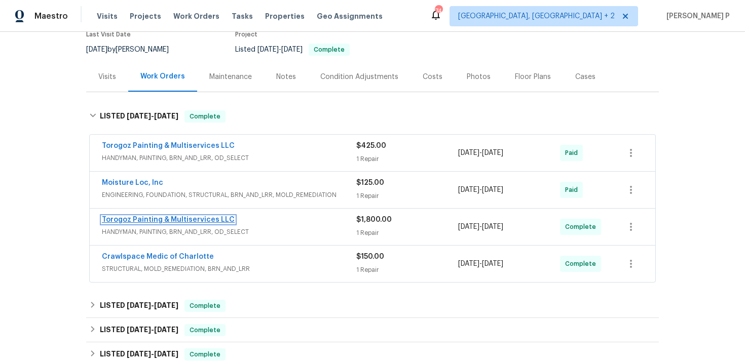
click at [182, 219] on link "Torogoz Painting & Multiservices LLC" at bounding box center [168, 219] width 133 height 7
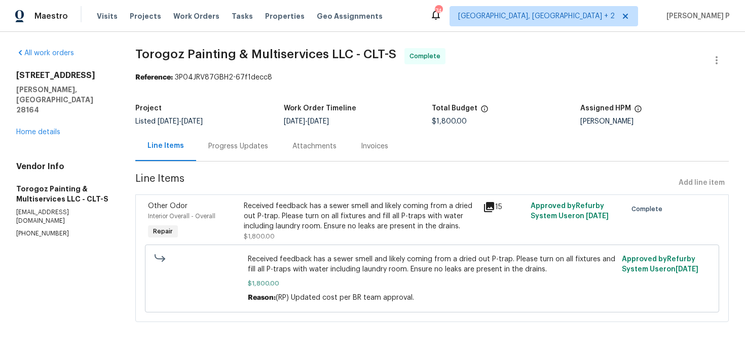
click at [285, 214] on div "Received feedback has a sewer smell and likely coming from a dried out P-trap. …" at bounding box center [360, 216] width 233 height 30
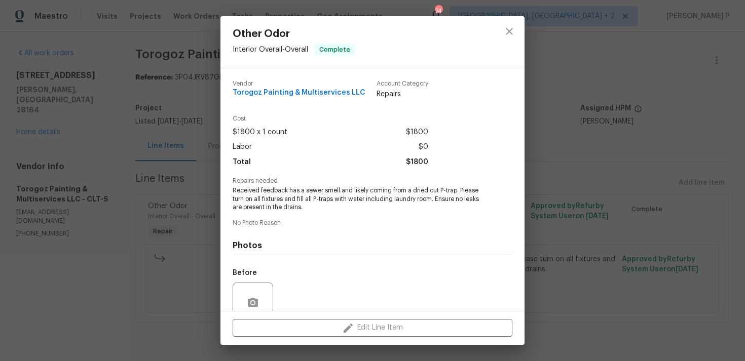
scroll to position [88, 0]
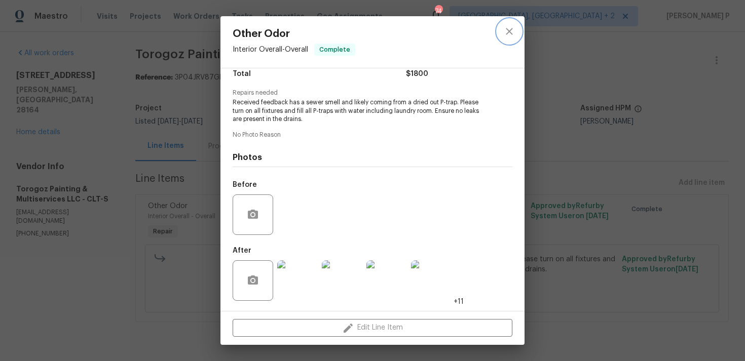
click at [510, 38] on button "close" at bounding box center [509, 31] width 24 height 24
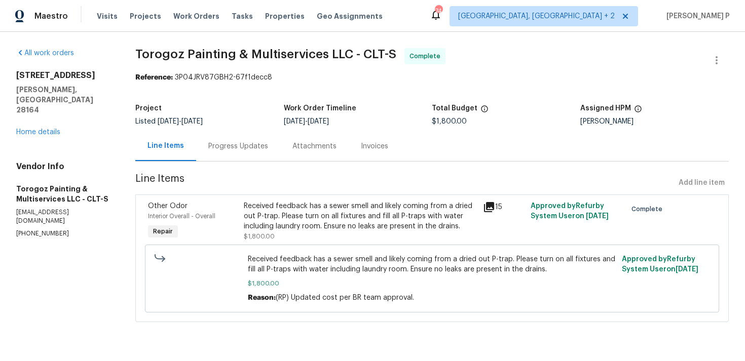
click at [250, 148] on div "Progress Updates" at bounding box center [238, 146] width 60 height 10
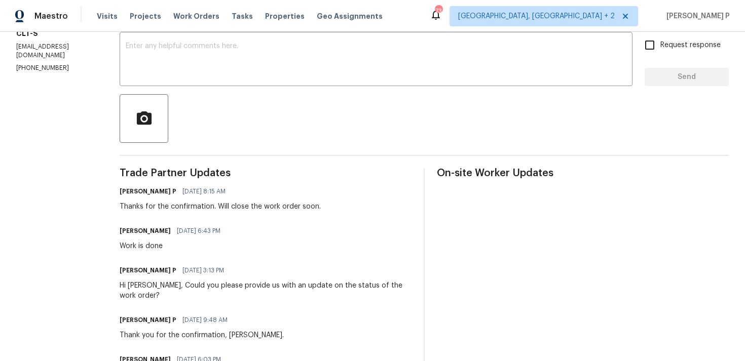
scroll to position [134, 0]
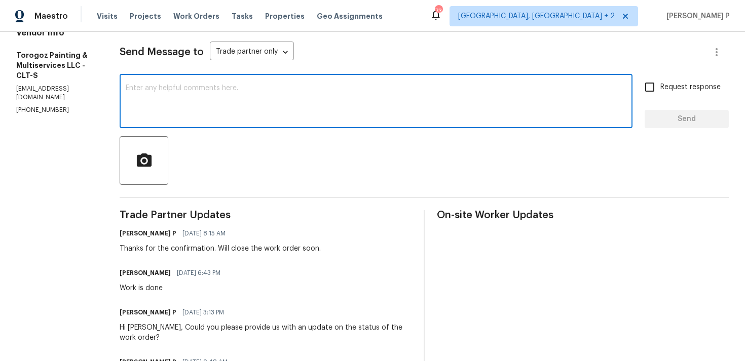
click at [255, 118] on textarea at bounding box center [376, 102] width 500 height 35
type textarea "WO closed. Thanks"
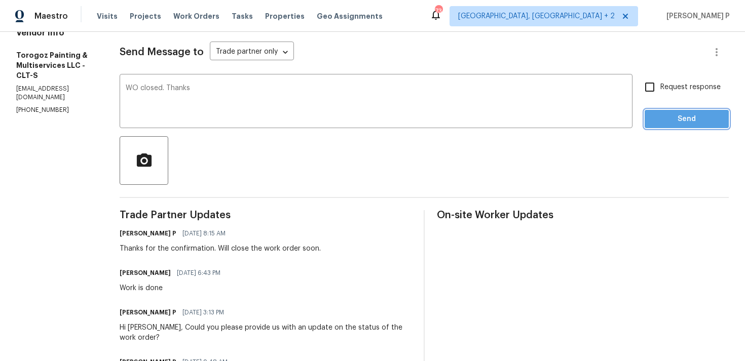
click at [676, 123] on span "Send" at bounding box center [686, 119] width 68 height 13
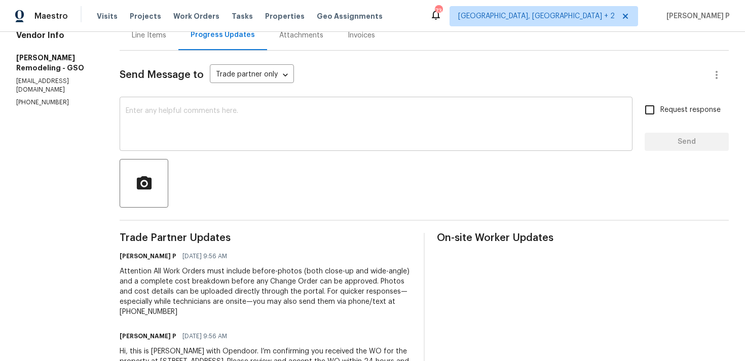
scroll to position [175, 0]
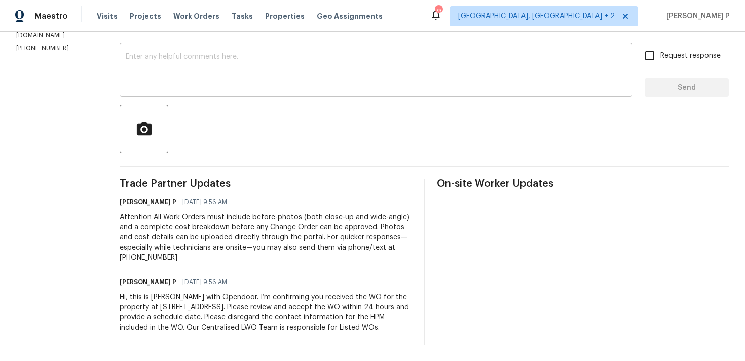
click at [138, 53] on textarea at bounding box center [376, 70] width 500 height 35
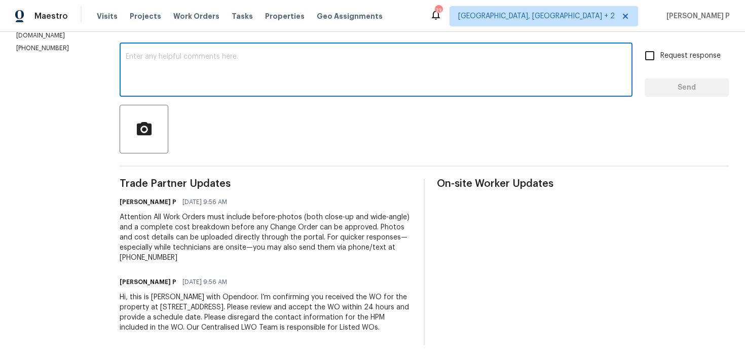
paste textarea "Just a friendly reminder: Please accept the work order within an hour to avoid …"
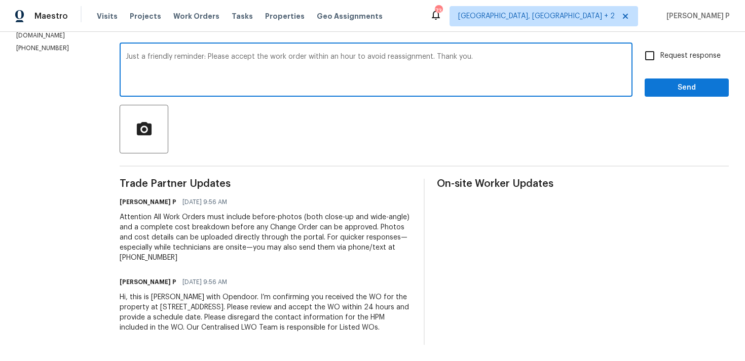
type textarea "Just a friendly reminder: Please accept the work order within an hour to avoid …"
click at [652, 45] on input "Request response" at bounding box center [649, 55] width 21 height 21
checkbox input "true"
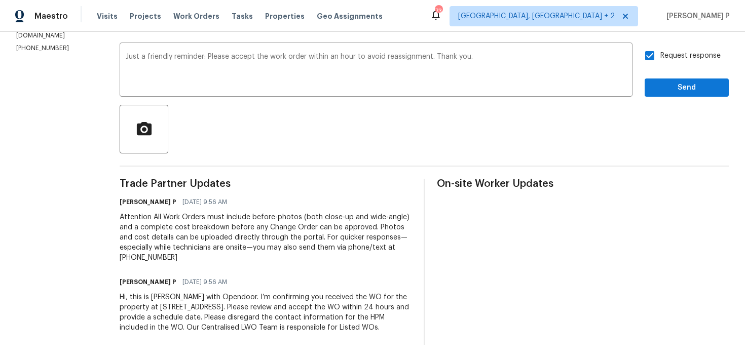
click at [663, 63] on div "Request response Send" at bounding box center [686, 71] width 84 height 52
click at [664, 82] on span "Send" at bounding box center [686, 88] width 68 height 13
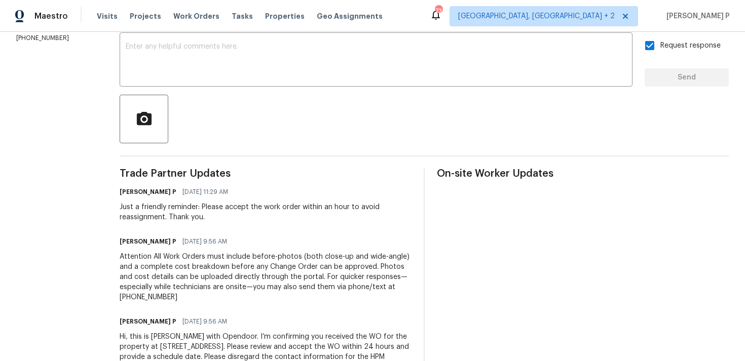
scroll to position [0, 0]
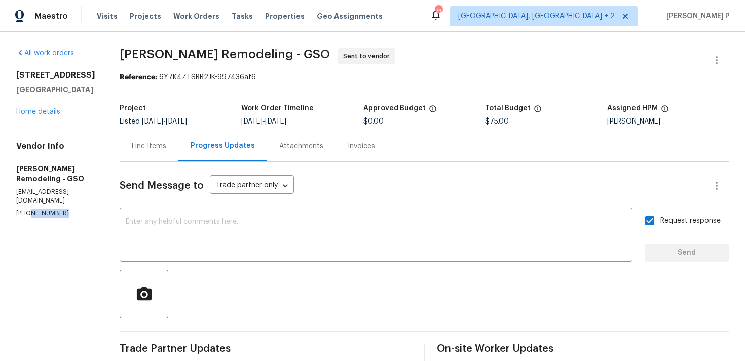
drag, startPoint x: 68, startPoint y: 203, endPoint x: 11, endPoint y: 203, distance: 57.2
click at [11, 203] on div "All work orders 3319 Timberwolf Ave High Point, NC 27265 Home details Vendor In…" at bounding box center [372, 304] width 745 height 544
copy p "(704) 977-3836"
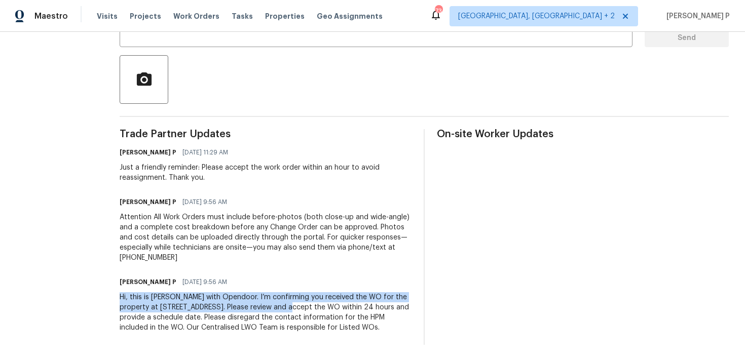
drag, startPoint x: 121, startPoint y: 287, endPoint x: 306, endPoint y: 297, distance: 185.1
click at [306, 297] on div "All work orders 3319 Timberwolf Ave High Point, NC 27265 Home details Vendor In…" at bounding box center [372, 89] width 745 height 544
copy div "Hi, this is Ramyasri with Opendoor. I’m confirming you received the WO for the …"
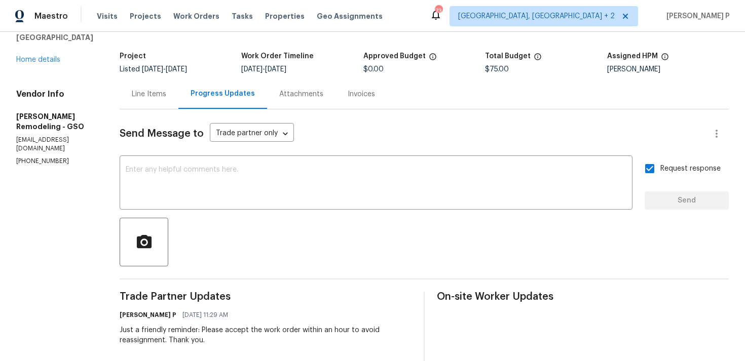
scroll to position [0, 0]
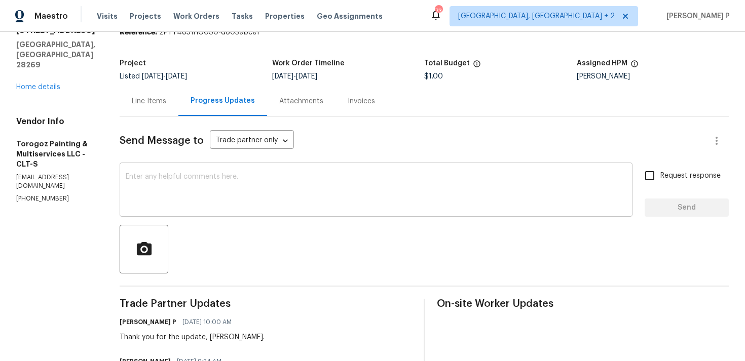
scroll to position [129, 0]
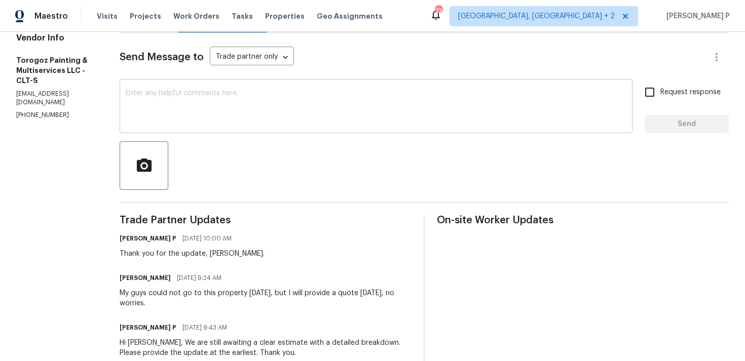
click at [254, 90] on textarea at bounding box center [376, 107] width 500 height 35
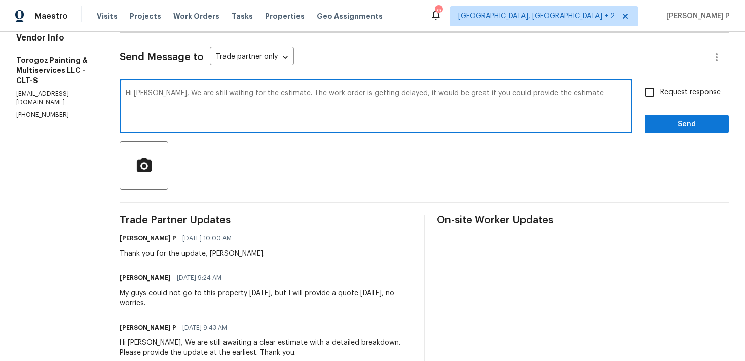
type textarea "Hi [PERSON_NAME], We are still waiting for the estimate. The work order is gett…"
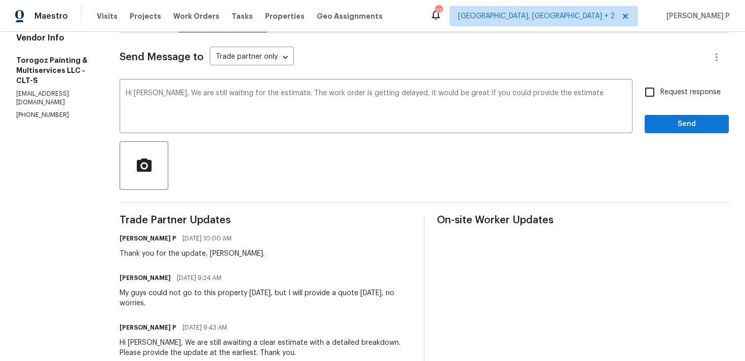
click at [307, 92] on textarea "Hi Ricardo, We are still waiting for the estimate. The work order is getting de…" at bounding box center [376, 107] width 500 height 35
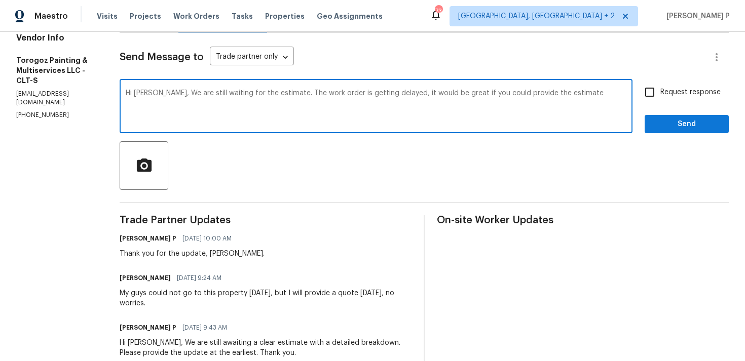
click at [307, 92] on textarea "Hi Ricardo, We are still waiting for the estimate. The work order is getting de…" at bounding box center [376, 107] width 500 height 35
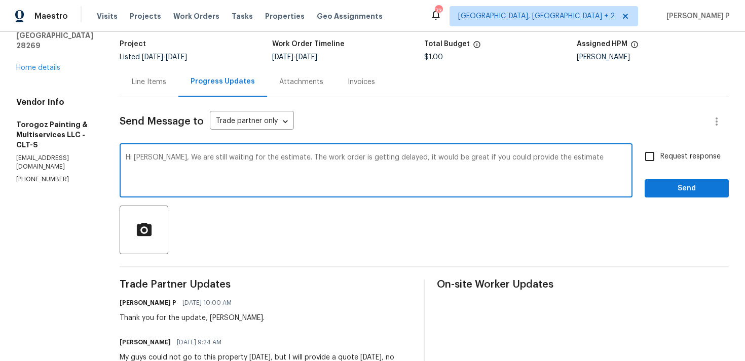
scroll to position [45, 0]
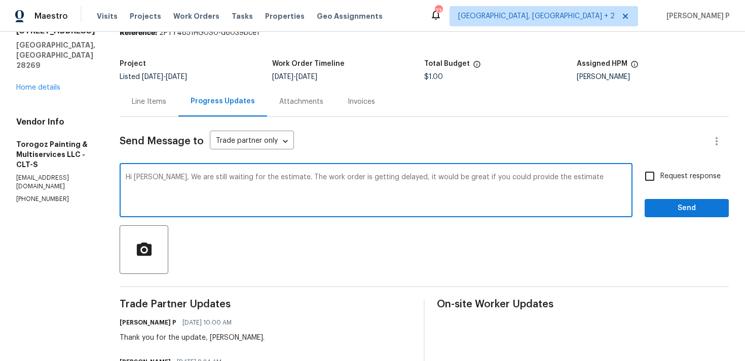
click at [166, 100] on div "Line Items" at bounding box center [149, 102] width 34 height 10
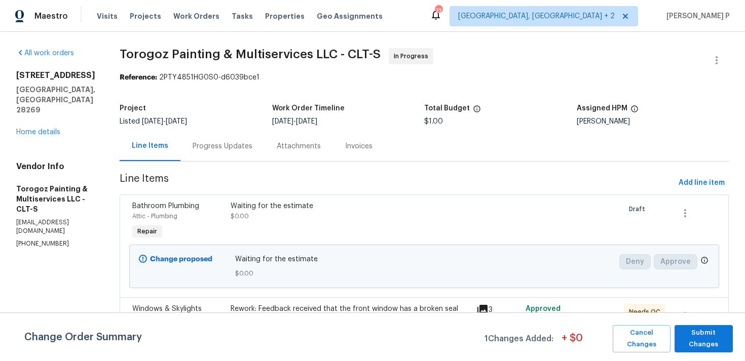
scroll to position [129, 0]
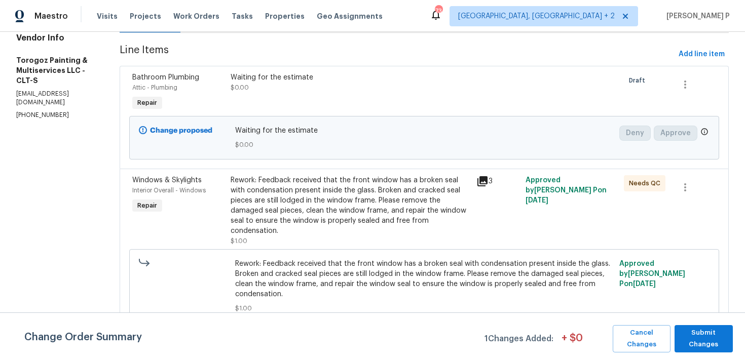
click at [346, 196] on div "Rework: Feedback received that the front window has a broken seal with condensa…" at bounding box center [350, 205] width 240 height 61
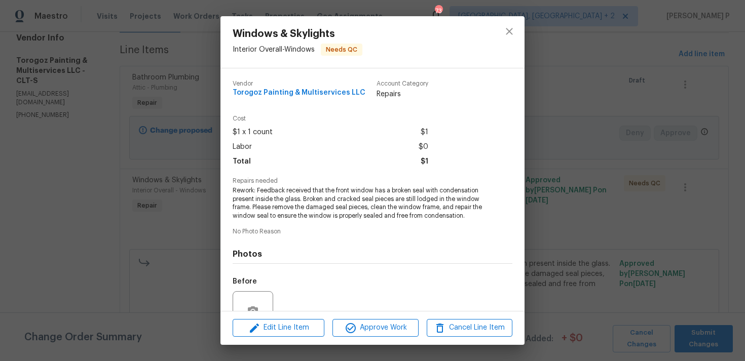
scroll to position [97, 0]
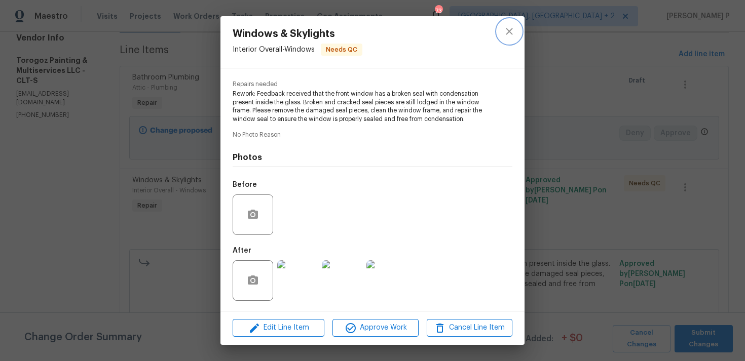
click at [510, 27] on icon "close" at bounding box center [509, 31] width 12 height 12
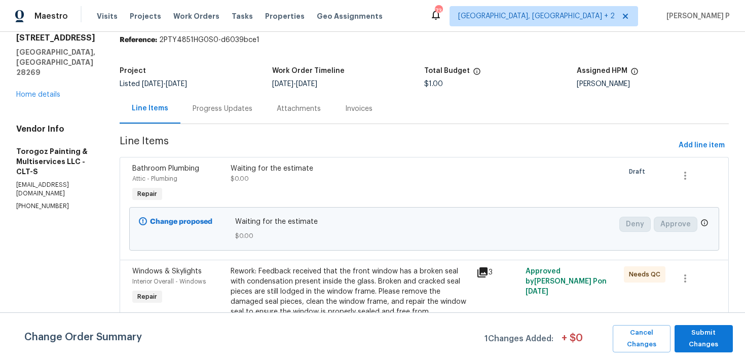
scroll to position [0, 0]
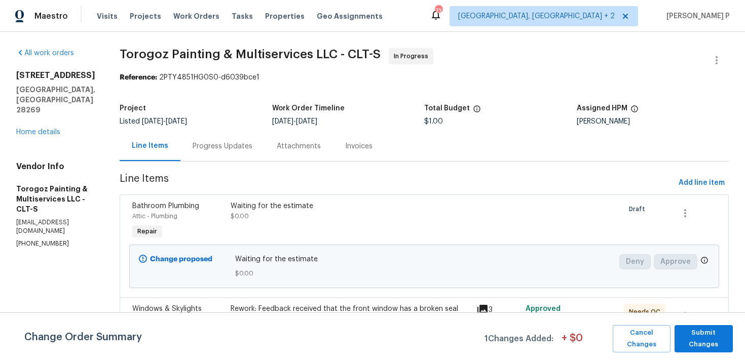
click at [250, 152] on div "Progress Updates" at bounding box center [222, 146] width 84 height 30
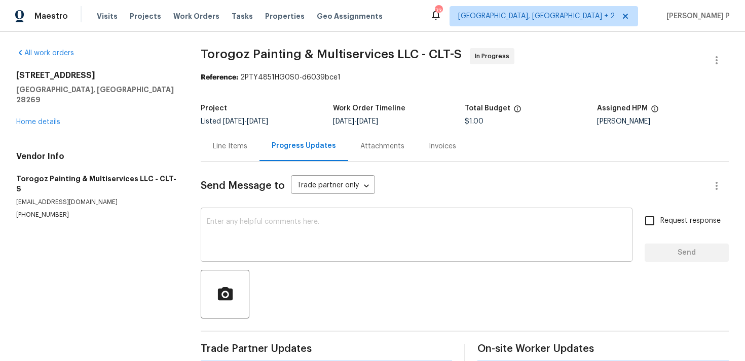
click at [255, 221] on textarea at bounding box center [416, 235] width 419 height 35
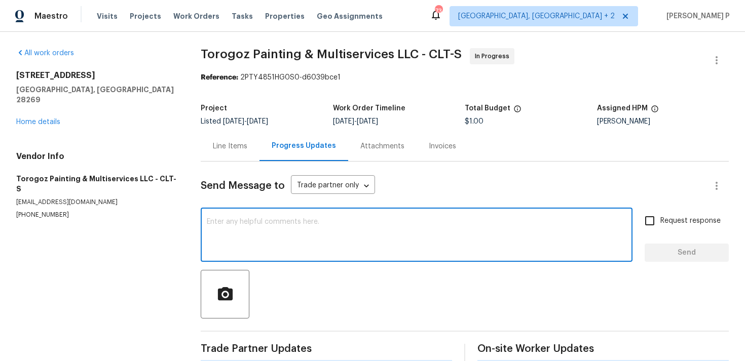
paste textarea "Hi Ricardo, We are still waiting for the estimate. The work order is getting de…"
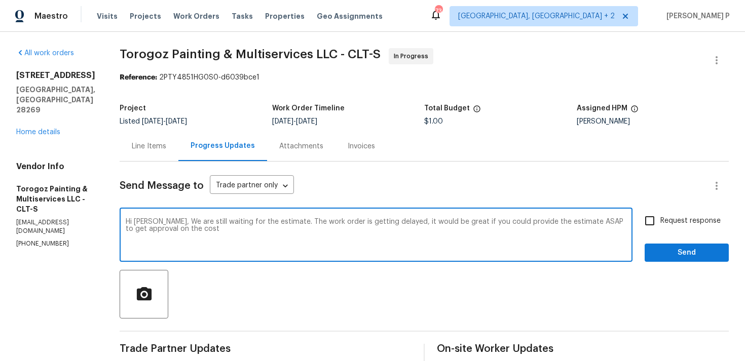
drag, startPoint x: 188, startPoint y: 222, endPoint x: 233, endPoint y: 227, distance: 44.4
click at [233, 227] on textarea "Hi Ricardo, We are still waiting for the estimate. The work order is getting de…" at bounding box center [376, 235] width 500 height 35
paste textarea "awaiting the estimate, and the work order is being delayed as a result. It woul…"
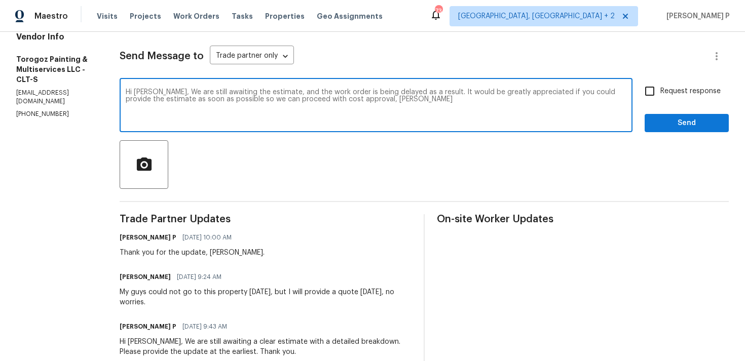
scroll to position [127, 0]
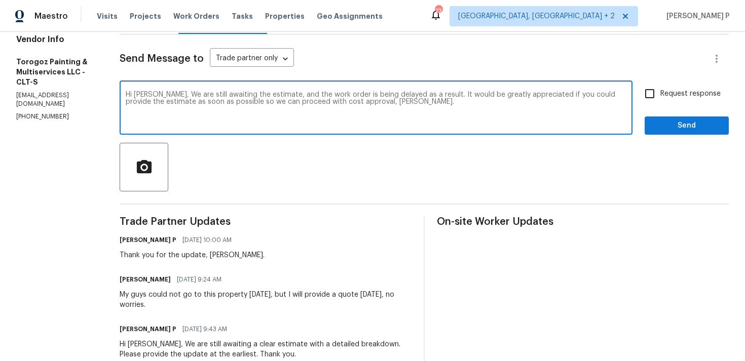
type textarea "Hi Ricardo, We are still awaiting the estimate, and the work order is being del…"
click at [658, 86] on input "Request response" at bounding box center [649, 93] width 21 height 21
checkbox input "true"
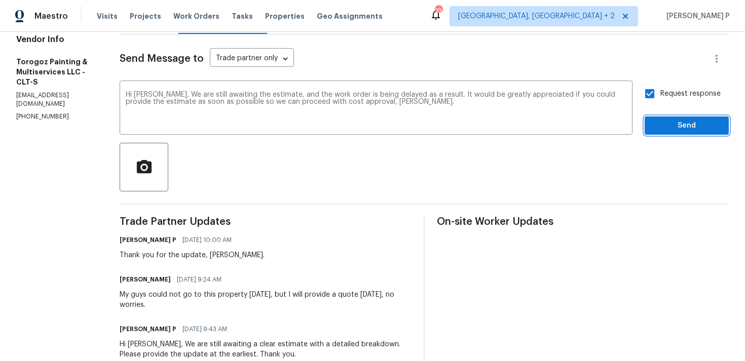
click at [664, 127] on span "Send" at bounding box center [686, 126] width 68 height 13
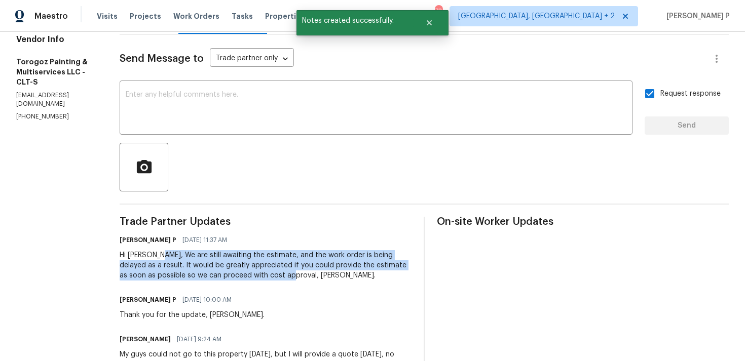
drag, startPoint x: 181, startPoint y: 255, endPoint x: 298, endPoint y: 272, distance: 118.2
click at [298, 272] on div "Hi Ricardo, We are still awaiting the estimate, and the work order is being del…" at bounding box center [266, 265] width 292 height 30
copy div "We are still awaiting the estimate, and the work order is being delayed as a re…"
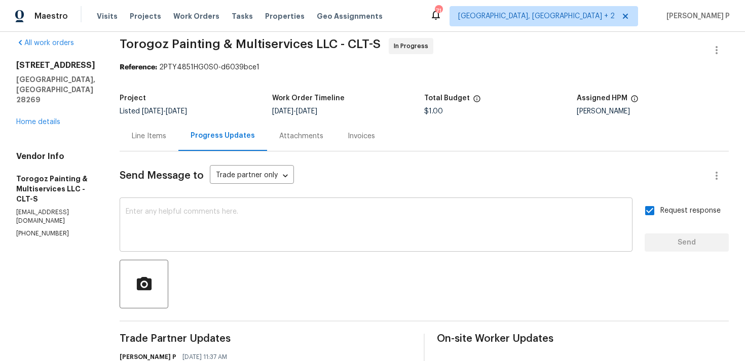
scroll to position [0, 0]
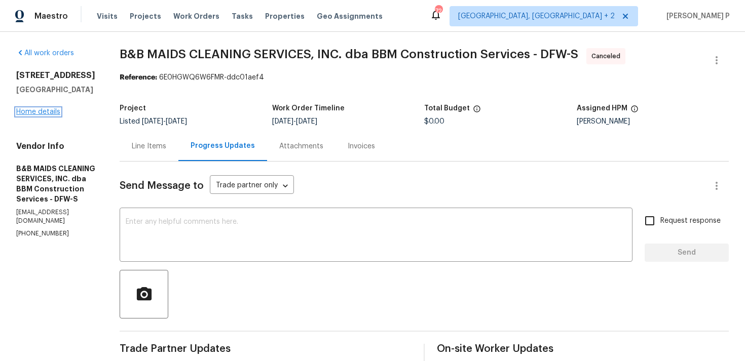
click at [48, 111] on link "Home details" at bounding box center [38, 111] width 44 height 7
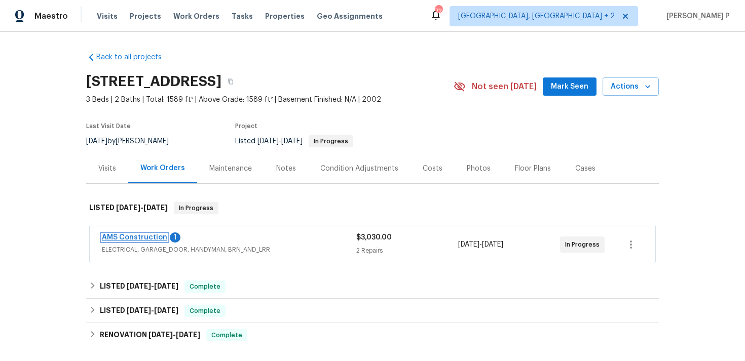
click at [140, 238] on link "AMS Construction" at bounding box center [134, 237] width 65 height 7
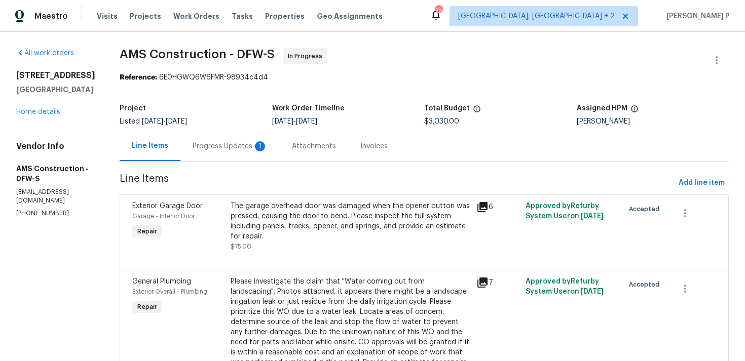
click at [224, 142] on div "Progress Updates 1" at bounding box center [229, 146] width 75 height 10
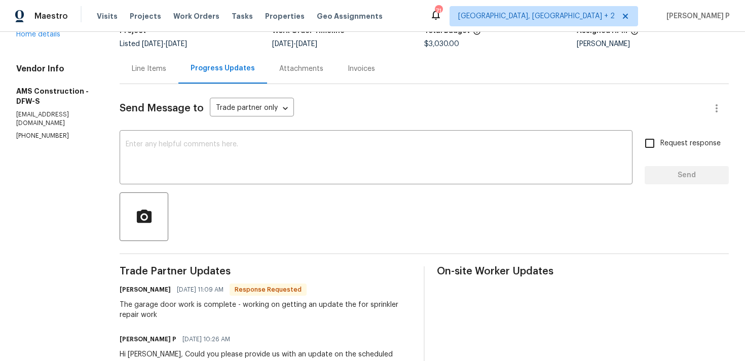
scroll to position [35, 0]
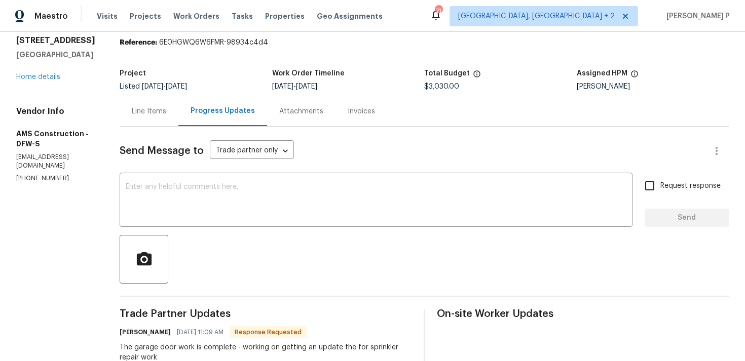
click at [144, 114] on div "Line Items" at bounding box center [149, 111] width 34 height 10
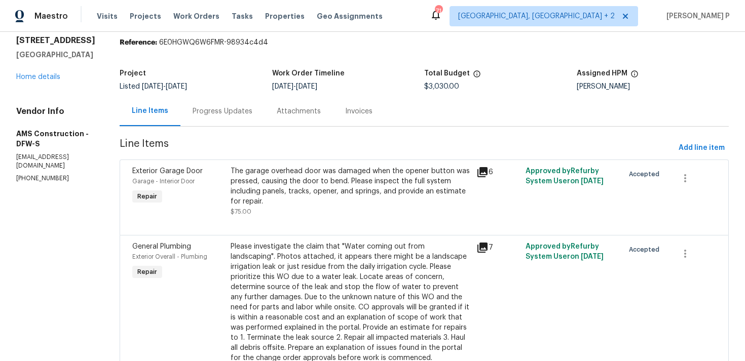
click at [232, 123] on div "Progress Updates" at bounding box center [222, 111] width 84 height 30
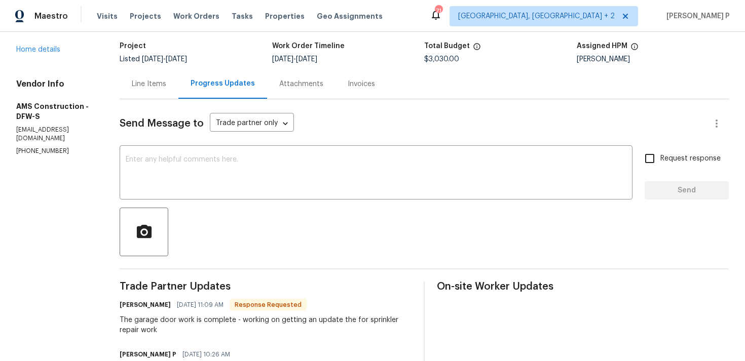
scroll to position [143, 0]
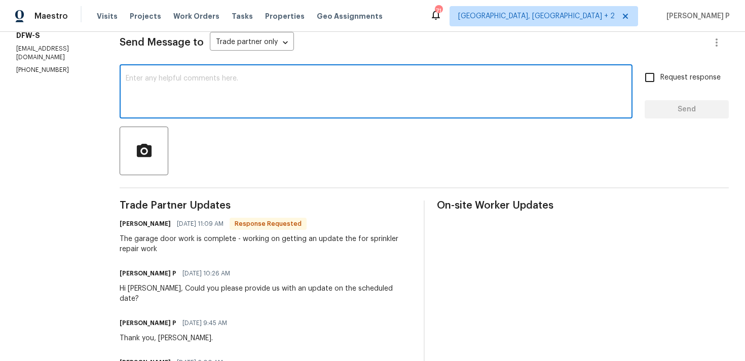
click at [238, 94] on textarea at bounding box center [376, 92] width 500 height 35
type textarea "Thanks for the update, Michael"
click at [697, 112] on span "Send" at bounding box center [686, 109] width 68 height 13
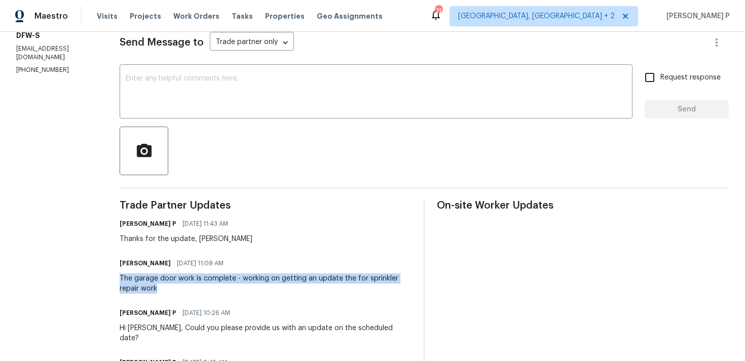
drag, startPoint x: 112, startPoint y: 279, endPoint x: 140, endPoint y: 292, distance: 30.8
click at [140, 292] on div "The garage door work is complete - working on getting an update the for sprinkl…" at bounding box center [266, 284] width 292 height 20
copy div "The garage door work is complete - working on getting an update the for sprinkl…"
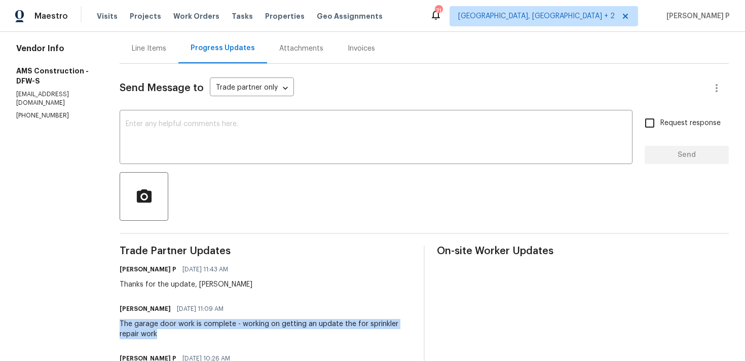
scroll to position [0, 0]
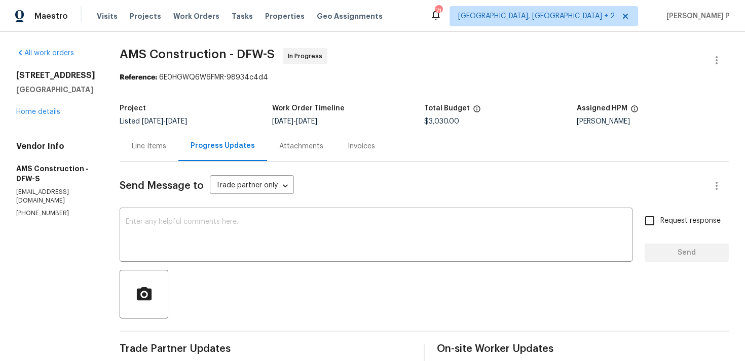
click at [151, 145] on div "Line Items" at bounding box center [149, 146] width 34 height 10
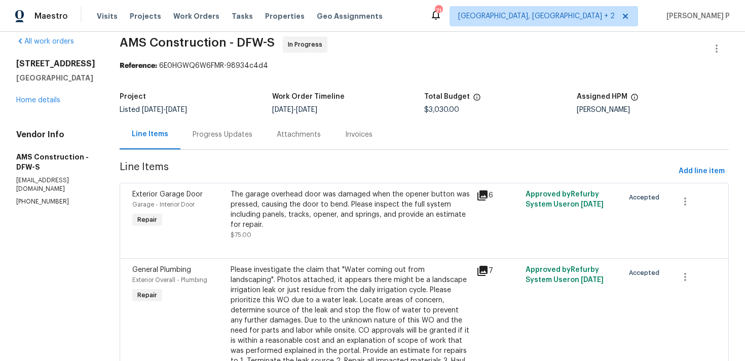
scroll to position [13, 0]
click at [318, 212] on div "The garage overhead door was damaged when the opener button was pressed, causin…" at bounding box center [350, 208] width 240 height 41
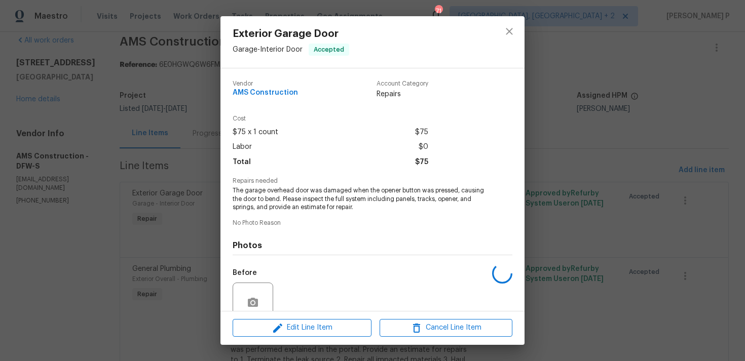
scroll to position [88, 0]
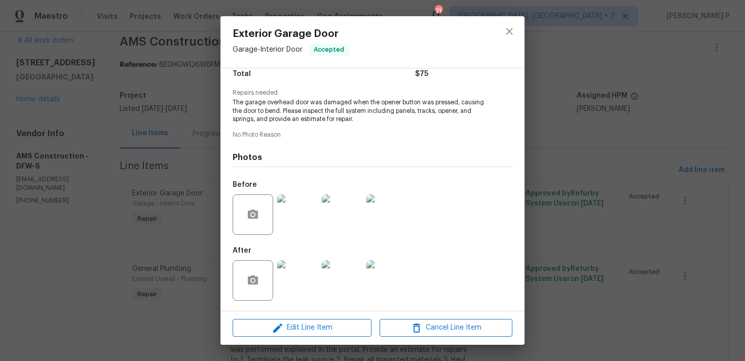
click at [308, 280] on img at bounding box center [297, 280] width 41 height 41
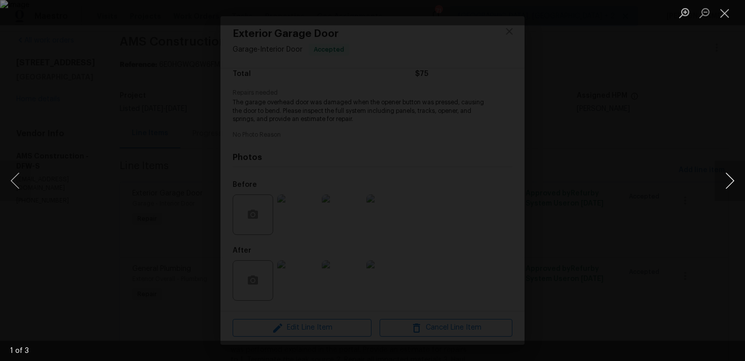
click at [731, 180] on button "Next image" at bounding box center [729, 181] width 30 height 41
click at [719, 13] on button "Close lightbox" at bounding box center [724, 13] width 20 height 18
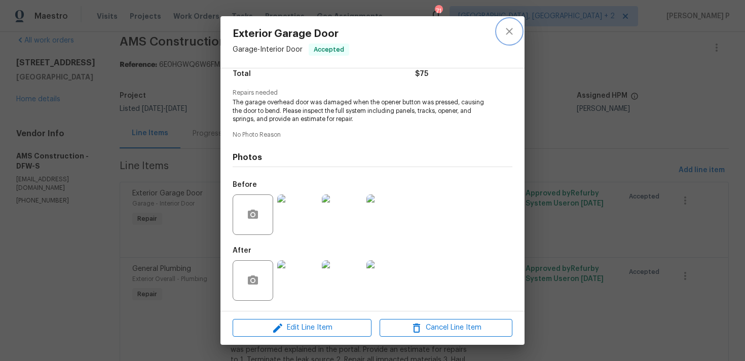
click at [506, 34] on icon "close" at bounding box center [509, 31] width 12 height 12
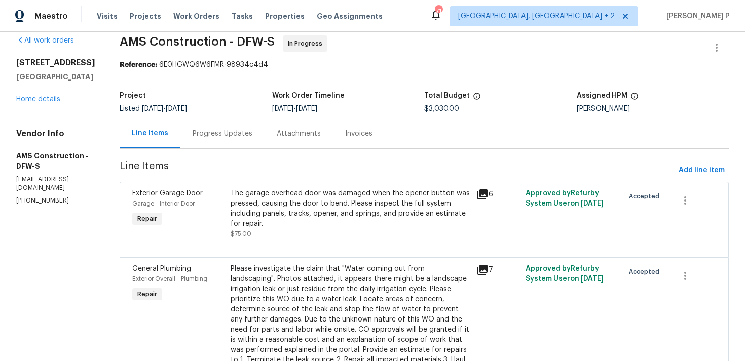
scroll to position [7, 0]
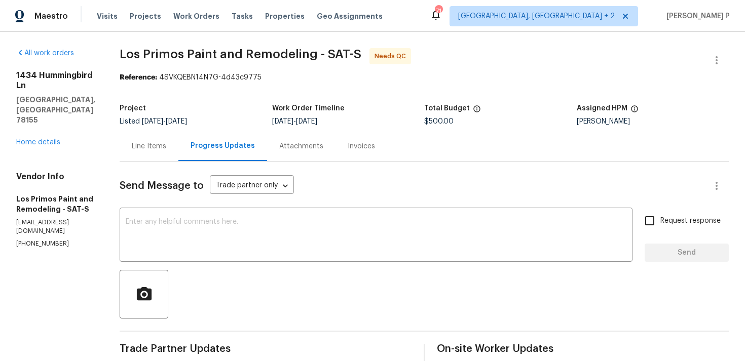
click at [153, 150] on div "Line Items" at bounding box center [149, 146] width 34 height 10
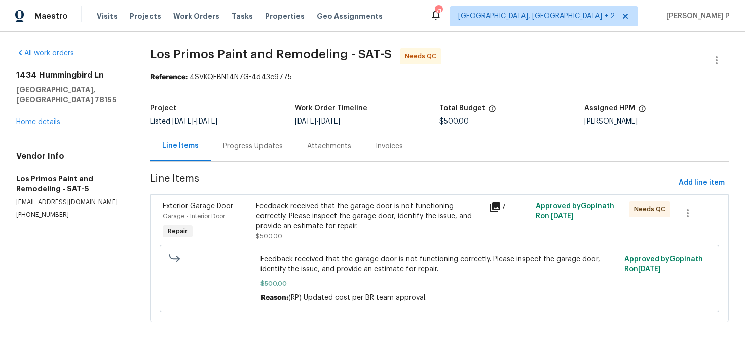
click at [355, 219] on div "Feedback received that the garage door is not functioning correctly. Please ins…" at bounding box center [369, 216] width 227 height 30
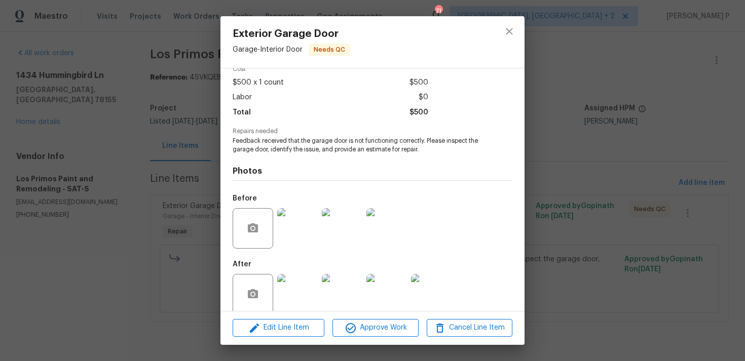
scroll to position [63, 0]
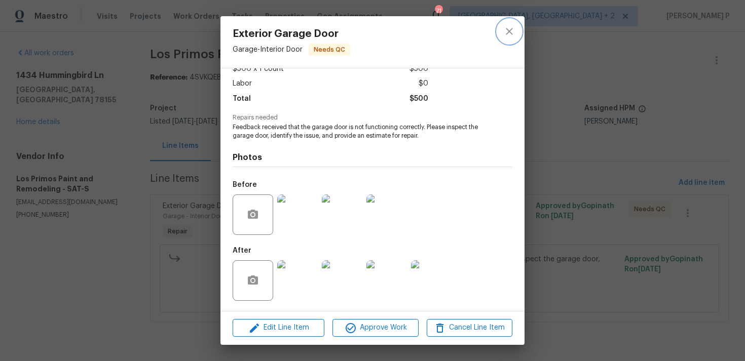
click at [511, 28] on icon "close" at bounding box center [509, 31] width 12 height 12
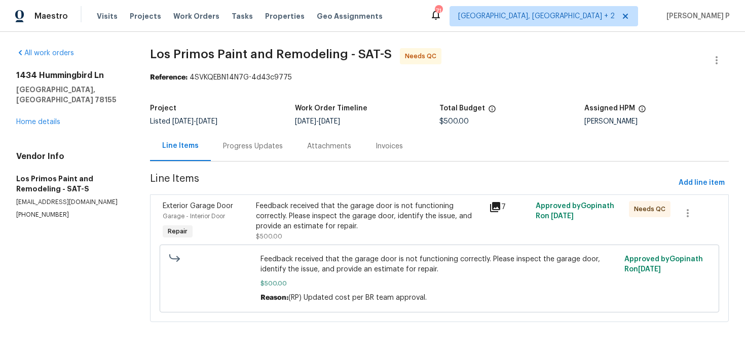
click at [260, 147] on div "Progress Updates" at bounding box center [253, 146] width 60 height 10
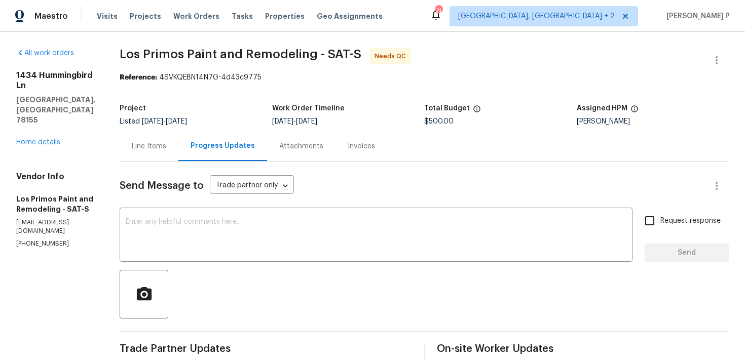
click at [156, 149] on div "Line Items" at bounding box center [149, 146] width 34 height 10
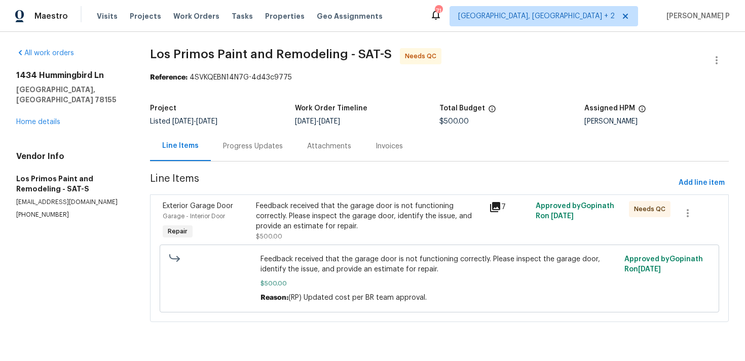
click at [280, 198] on div "Feedback received that the garage door is not functioning correctly. Please ins…" at bounding box center [369, 221] width 233 height 47
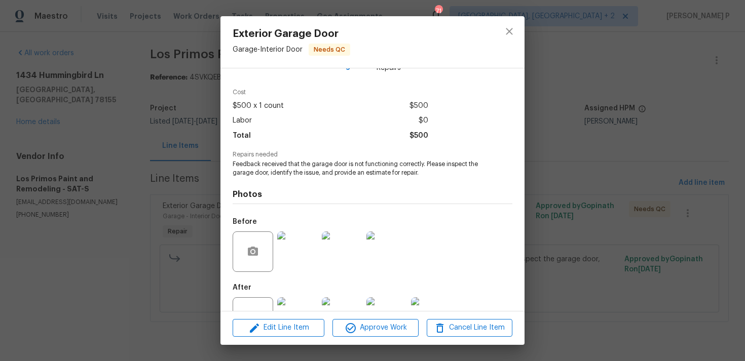
scroll to position [63, 0]
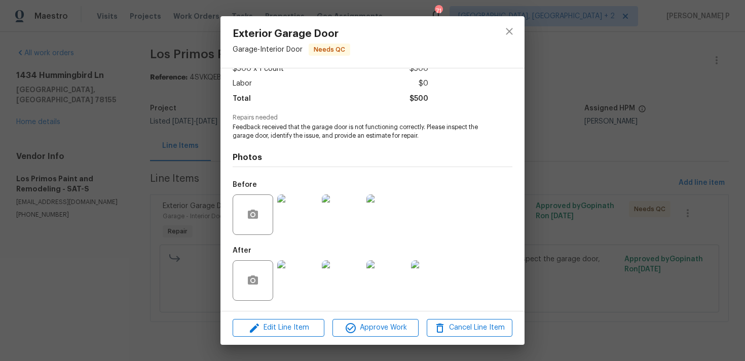
click at [302, 265] on img at bounding box center [297, 280] width 41 height 41
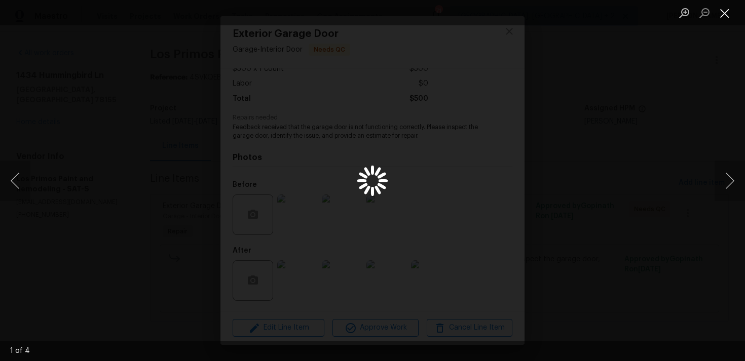
click at [726, 14] on button "Close lightbox" at bounding box center [724, 13] width 20 height 18
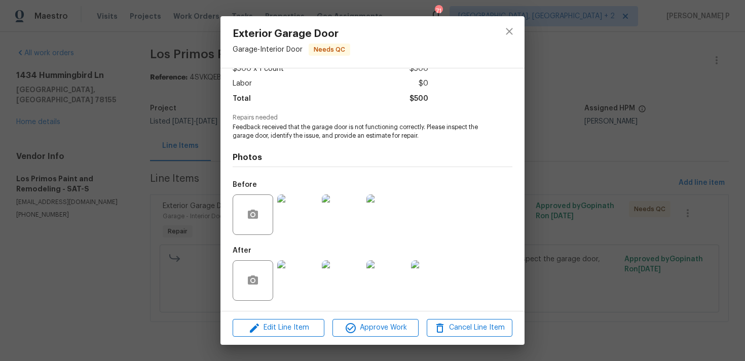
click at [310, 277] on img at bounding box center [297, 280] width 41 height 41
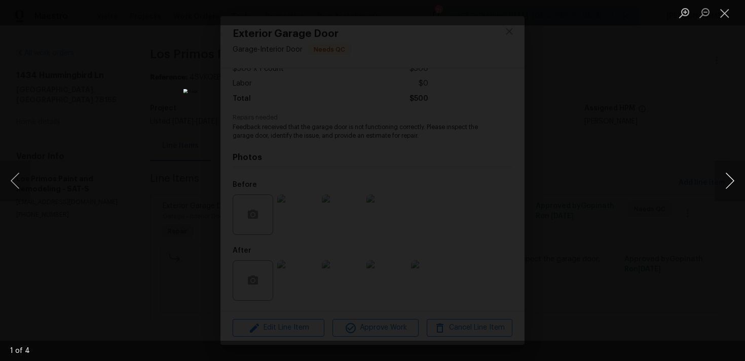
click at [725, 181] on button "Next image" at bounding box center [729, 181] width 30 height 41
click at [722, 16] on button "Close lightbox" at bounding box center [724, 13] width 20 height 18
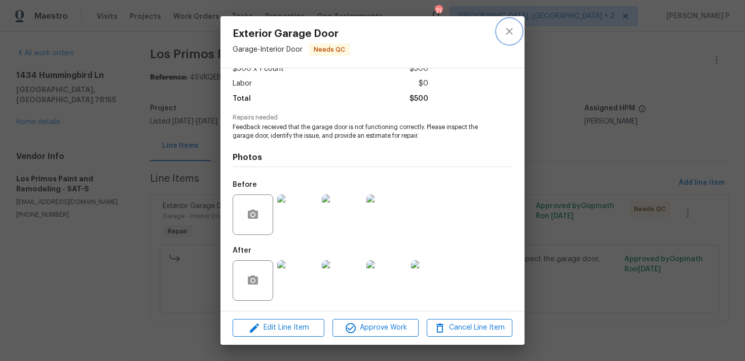
click at [511, 30] on icon "close" at bounding box center [509, 31] width 12 height 12
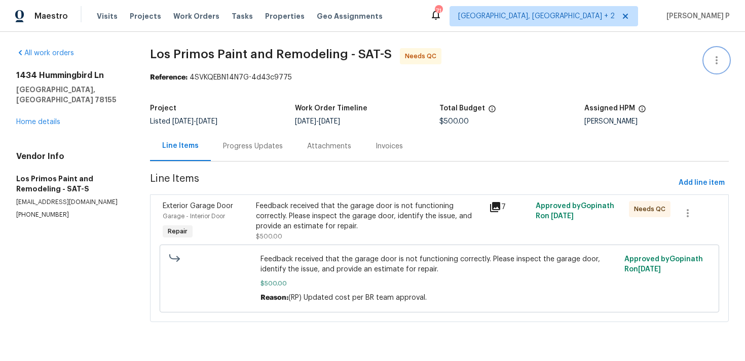
click at [717, 63] on icon "button" at bounding box center [716, 60] width 12 height 12
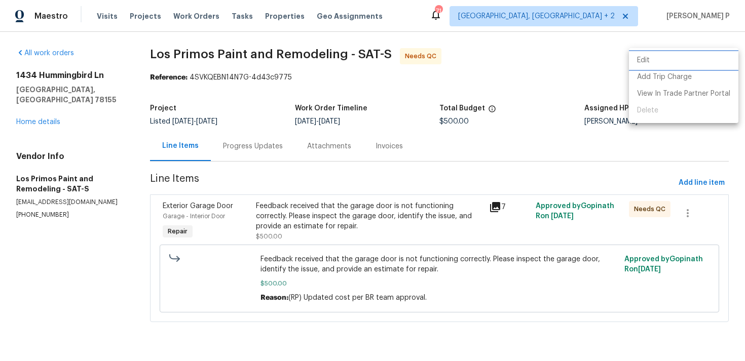
click at [665, 61] on li "Edit" at bounding box center [683, 60] width 109 height 17
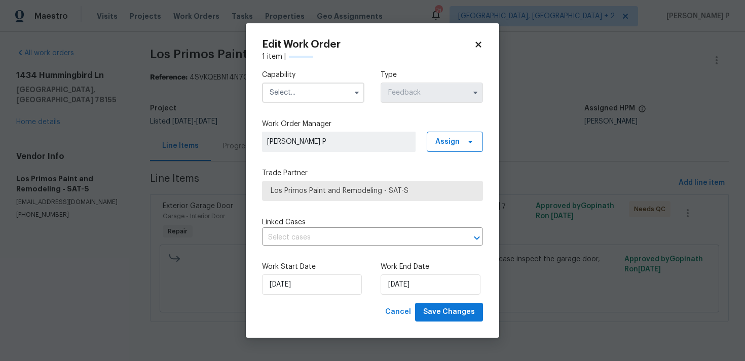
click at [344, 89] on input "text" at bounding box center [313, 93] width 102 height 20
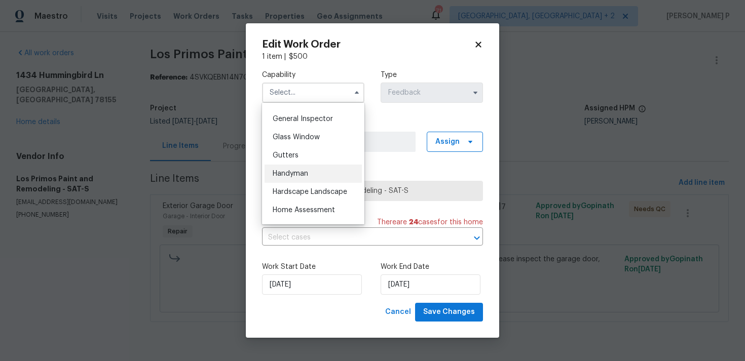
scroll to position [504, 0]
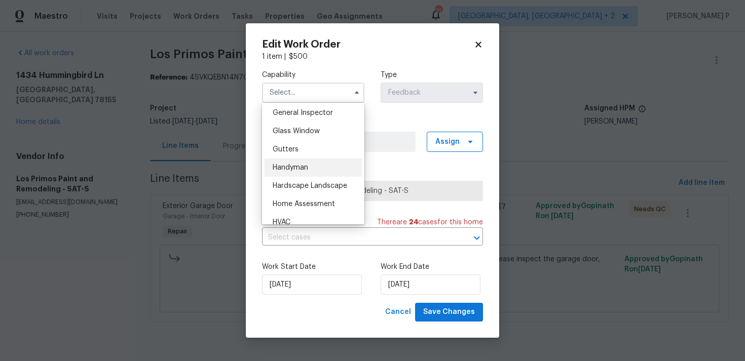
click at [300, 171] on div "Handyman" at bounding box center [312, 168] width 97 height 18
type input "Handyman"
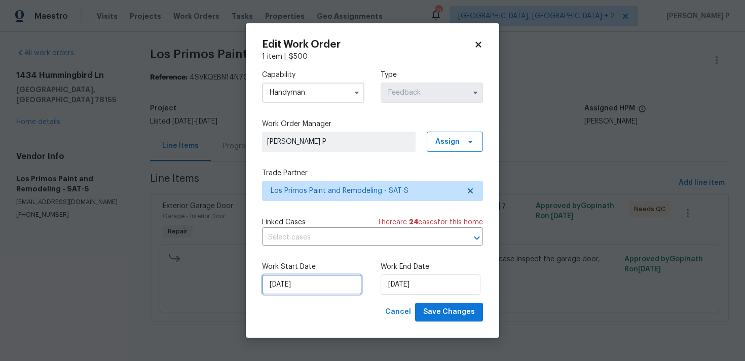
click at [326, 288] on input "27/08/2025" at bounding box center [312, 285] width 100 height 20
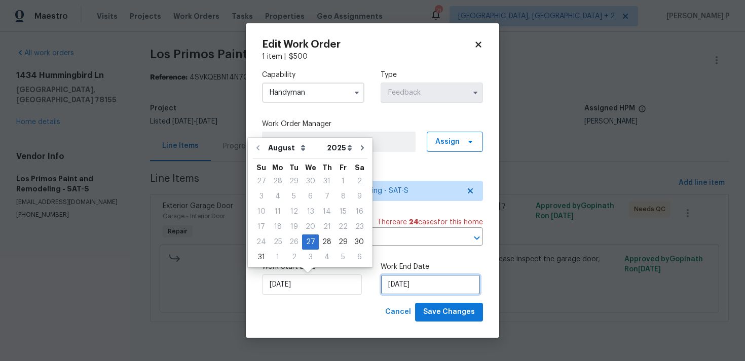
click at [404, 287] on input "29/08/2025" at bounding box center [430, 285] width 100 height 20
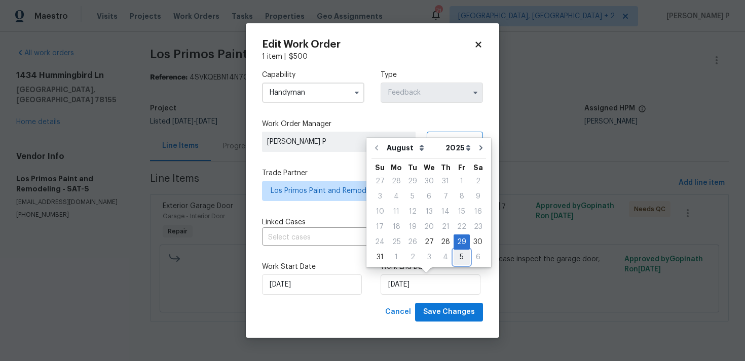
click at [454, 255] on div "5" at bounding box center [461, 257] width 16 height 14
type input "[DATE]"
select select "8"
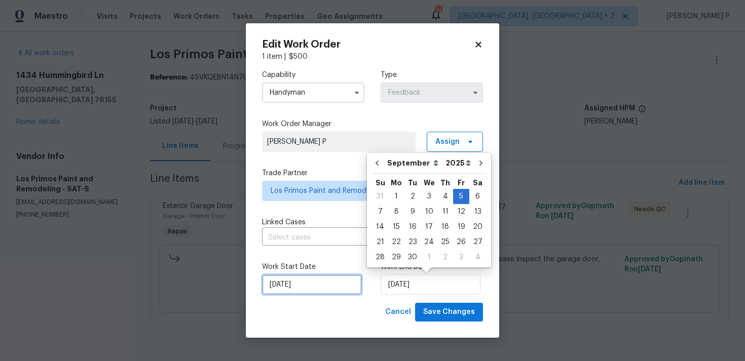
click at [305, 290] on input "27/08/2025" at bounding box center [312, 285] width 100 height 20
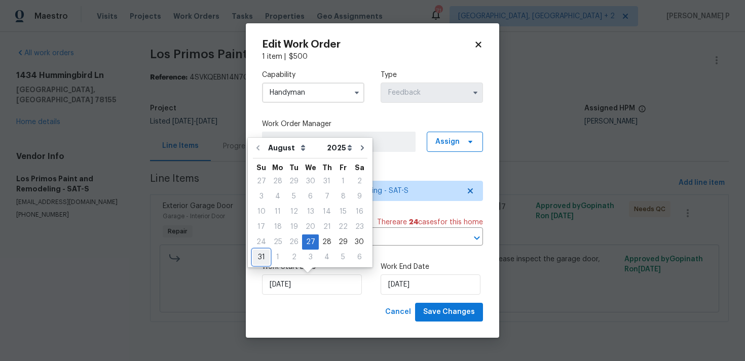
click at [257, 253] on div "31" at bounding box center [261, 257] width 17 height 14
type input "31/08/2025"
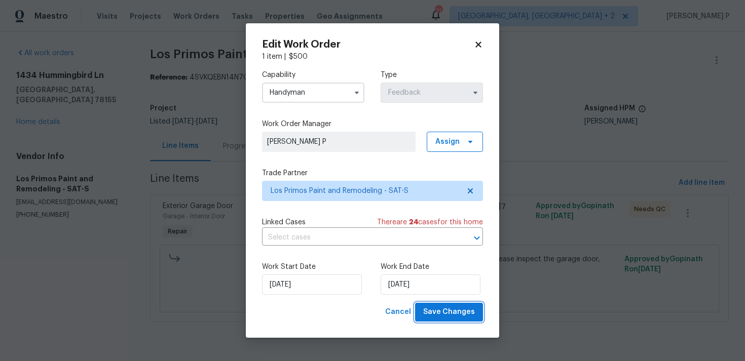
click at [447, 310] on span "Save Changes" at bounding box center [449, 312] width 52 height 13
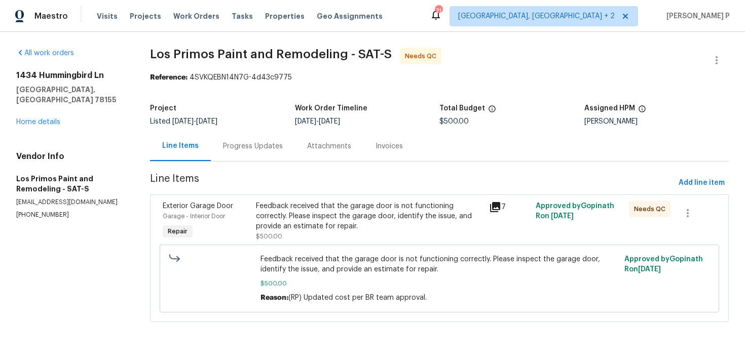
click at [249, 135] on div "Progress Updates" at bounding box center [253, 146] width 84 height 30
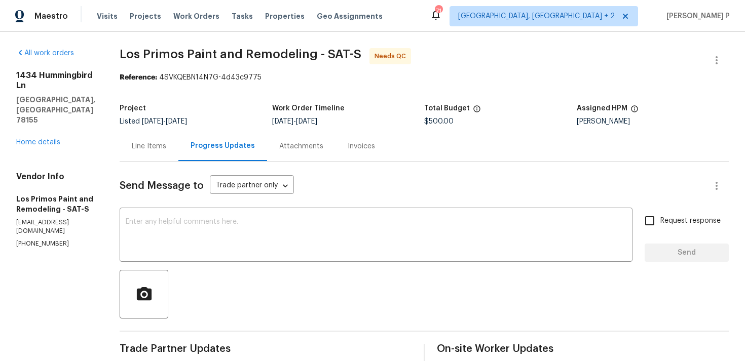
click at [150, 141] on div "Line Items" at bounding box center [149, 146] width 34 height 10
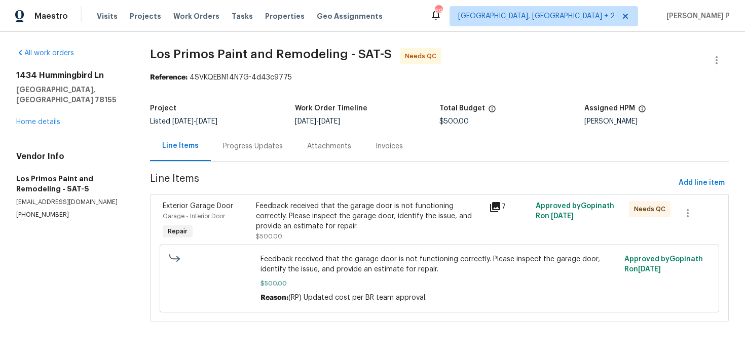
click at [267, 150] on div "Progress Updates" at bounding box center [253, 146] width 60 height 10
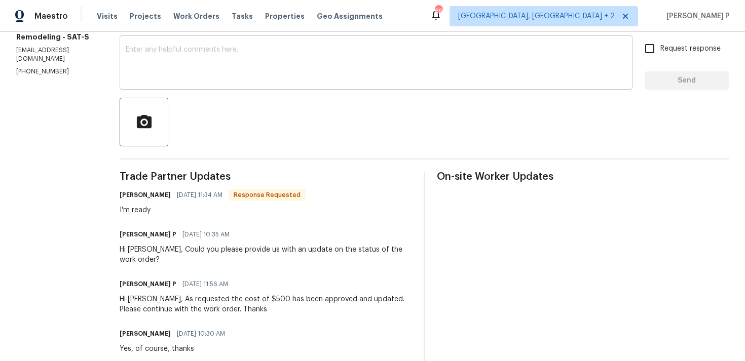
scroll to position [115, 0]
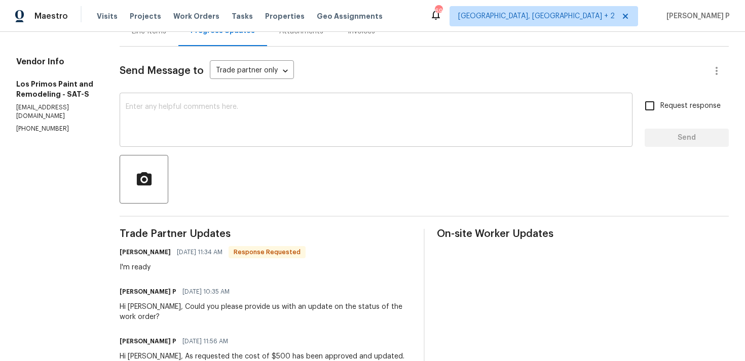
click at [260, 122] on textarea at bounding box center [376, 120] width 500 height 35
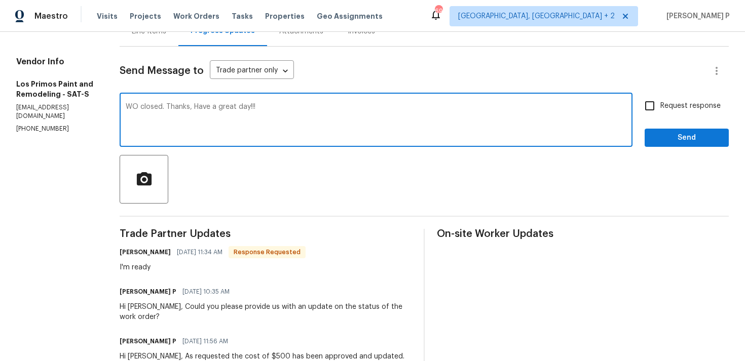
type textarea "WO closed. Thanks, Have a great day!!!"
click at [693, 133] on span "Send" at bounding box center [686, 138] width 68 height 13
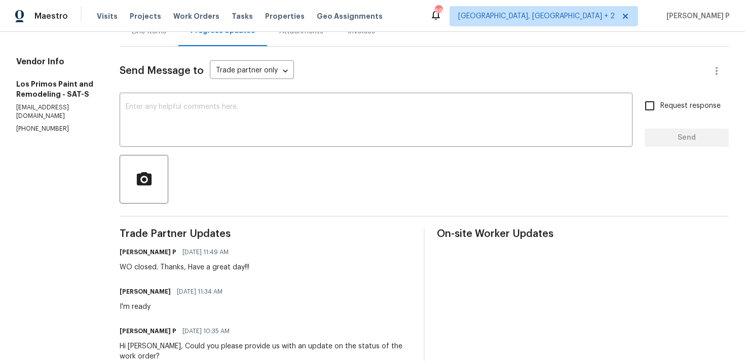
scroll to position [0, 0]
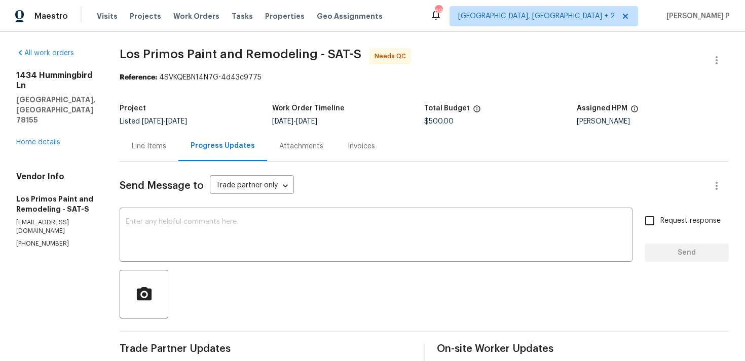
click at [147, 153] on div "Line Items" at bounding box center [149, 146] width 59 height 30
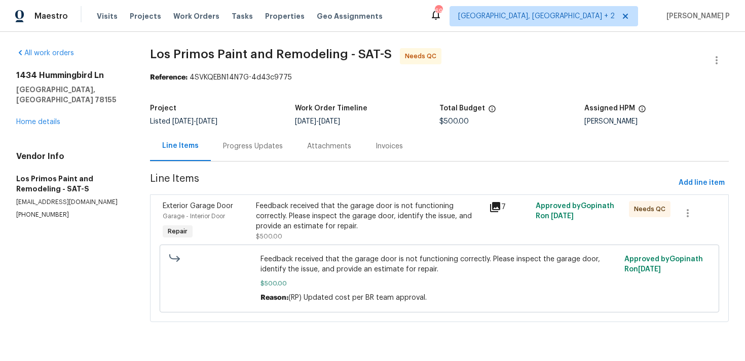
click at [357, 220] on div "Feedback received that the garage door is not functioning correctly. Please ins…" at bounding box center [369, 216] width 227 height 30
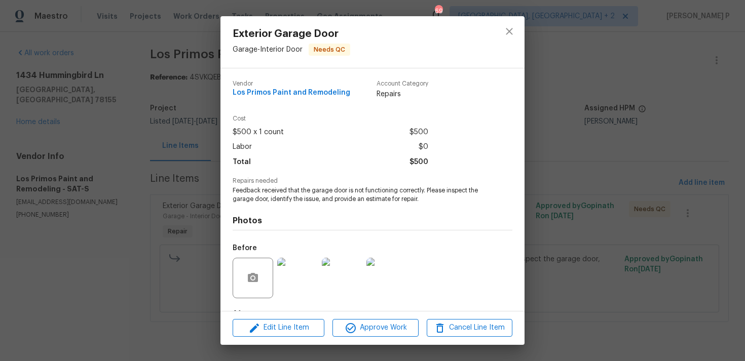
scroll to position [63, 0]
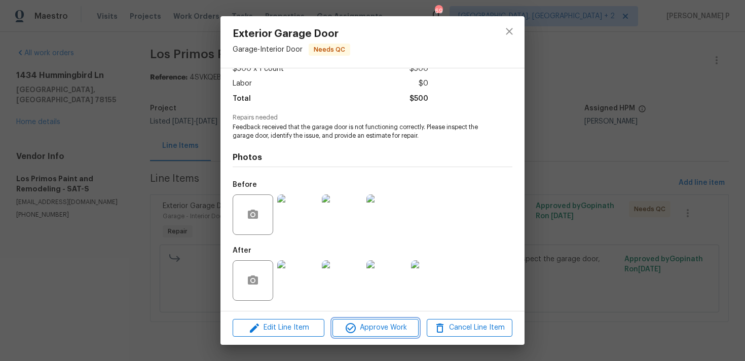
click at [381, 321] on button "Approve Work" at bounding box center [375, 328] width 86 height 18
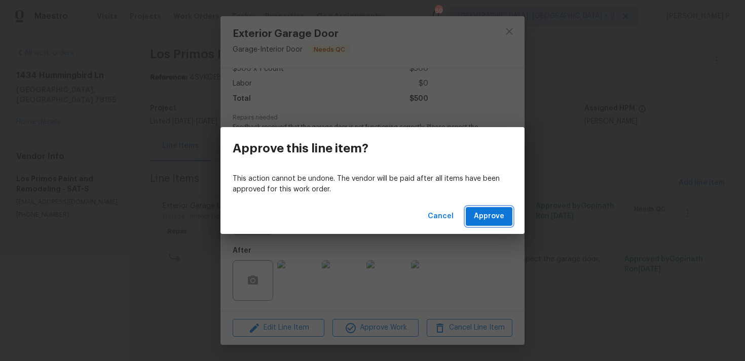
click at [487, 216] on span "Approve" at bounding box center [489, 216] width 30 height 13
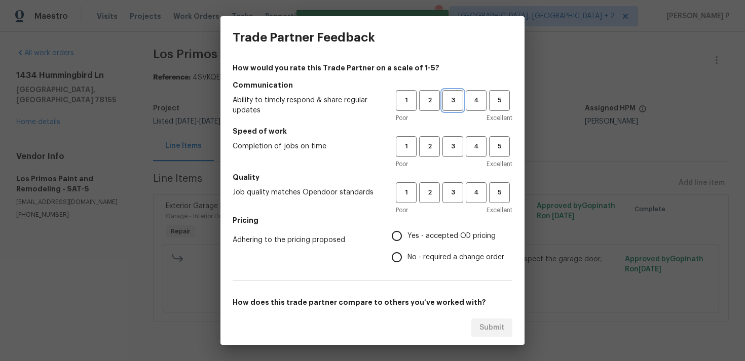
click at [444, 91] on button "3" at bounding box center [452, 100] width 21 height 21
click at [453, 151] on span "3" at bounding box center [452, 147] width 19 height 12
click at [452, 191] on span "3" at bounding box center [452, 193] width 19 height 12
click at [417, 251] on label "No - required a change order" at bounding box center [445, 257] width 118 height 21
click at [407, 251] on input "No - required a change order" at bounding box center [396, 257] width 21 height 21
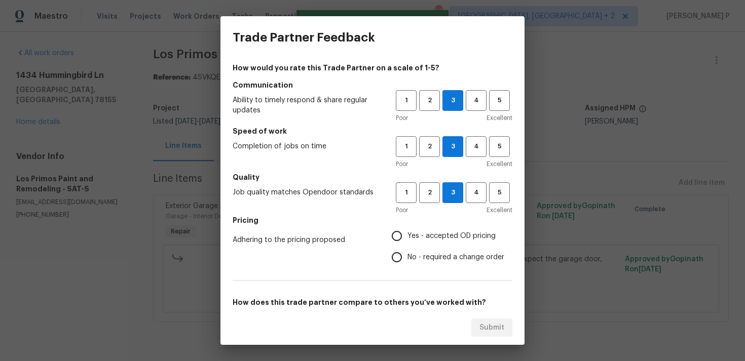
radio input "true"
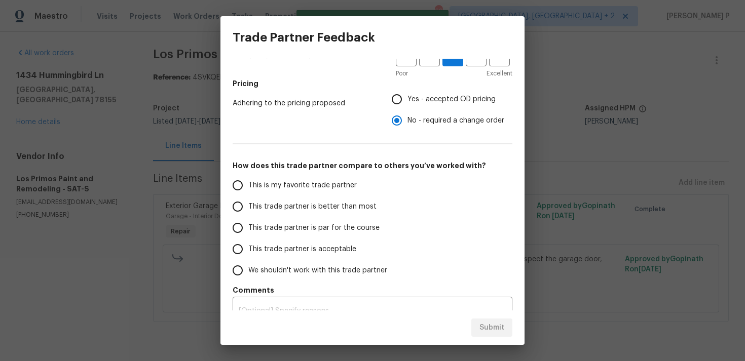
scroll to position [153, 0]
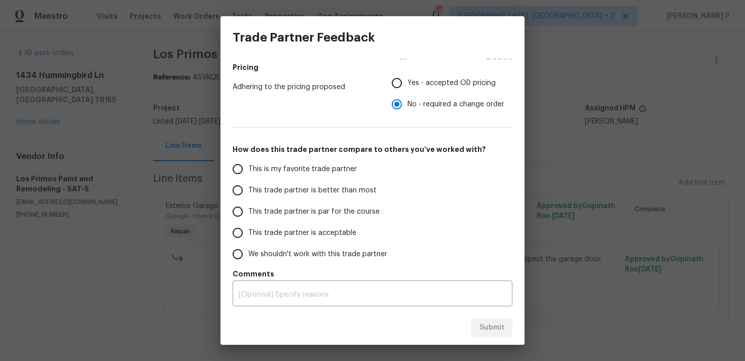
click at [298, 216] on span "This trade partner is par for the course" at bounding box center [313, 212] width 131 height 11
click at [248, 216] on input "This trade partner is par for the course" at bounding box center [237, 211] width 21 height 21
click at [494, 325] on span "Submit" at bounding box center [491, 328] width 25 height 13
radio input "true"
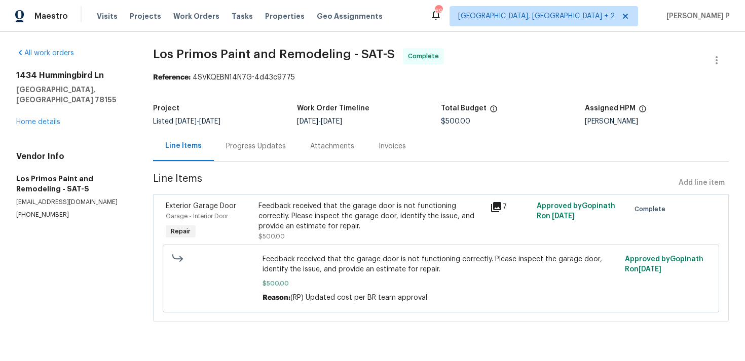
click at [254, 136] on div "Progress Updates" at bounding box center [256, 146] width 84 height 30
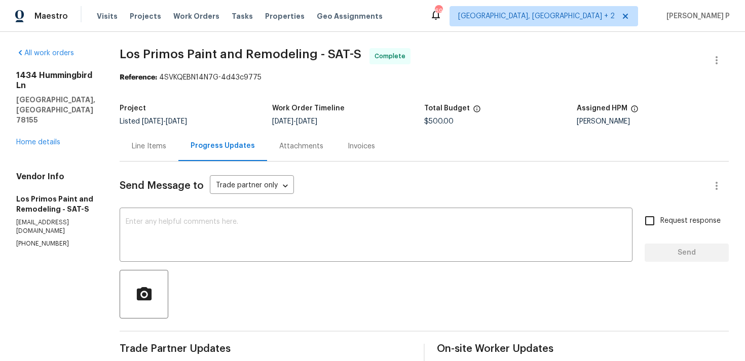
click at [125, 50] on span "Los Primos Paint and Remodeling - SAT-S" at bounding box center [241, 54] width 242 height 12
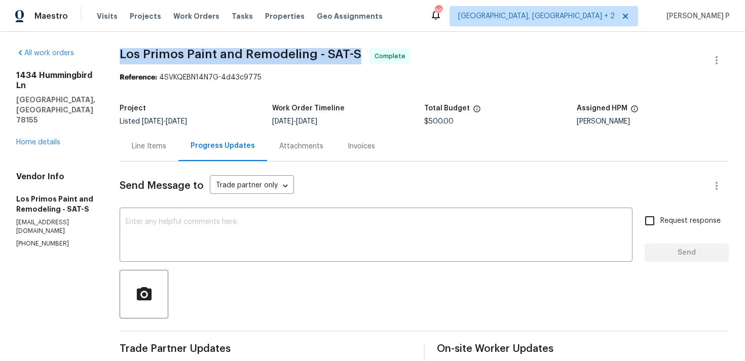
drag, startPoint x: 119, startPoint y: 51, endPoint x: 353, endPoint y: 52, distance: 233.5
click at [353, 52] on span "Los Primos Paint and Remodeling - SAT-S" at bounding box center [241, 54] width 242 height 12
copy span "Los Primos Paint and Remodeling - SAT-S"
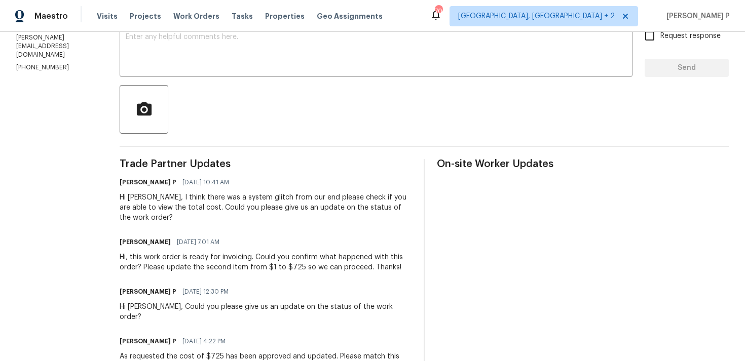
scroll to position [185, 0]
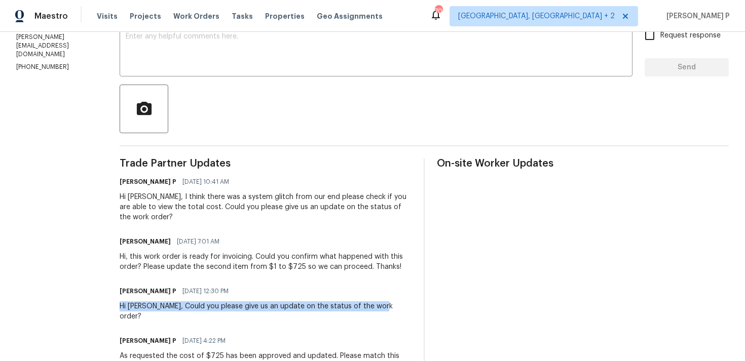
drag, startPoint x: 130, startPoint y: 305, endPoint x: 400, endPoint y: 302, distance: 269.5
click at [400, 302] on div "[PERSON_NAME] P [DATE] 12:30 PM Hi [PERSON_NAME], Could you please give us an u…" at bounding box center [266, 302] width 292 height 37
copy div "Hi [PERSON_NAME], Could you please give us an update on the status of the work …"
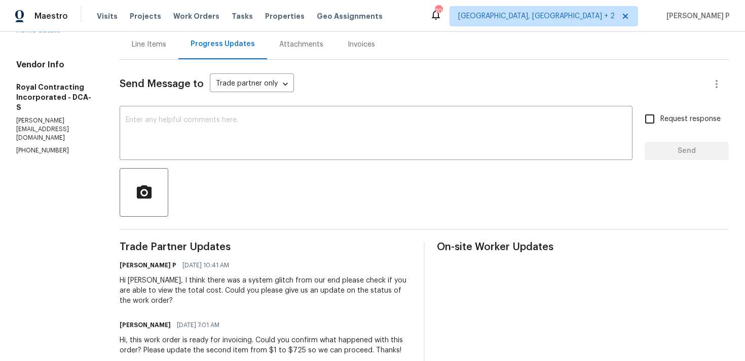
scroll to position [94, 0]
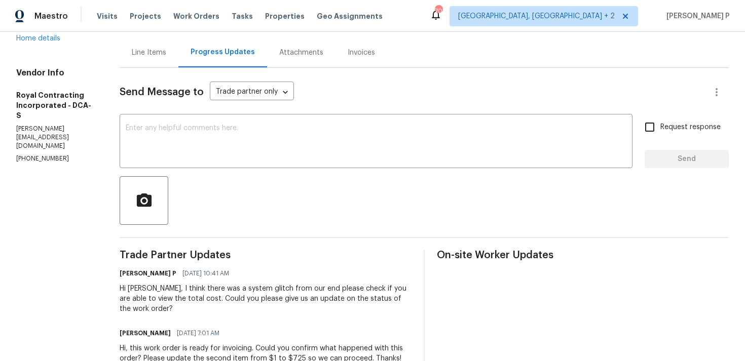
drag, startPoint x: 73, startPoint y: 118, endPoint x: 69, endPoint y: 111, distance: 8.2
drag, startPoint x: 69, startPoint y: 111, endPoint x: 10, endPoint y: 111, distance: 59.3
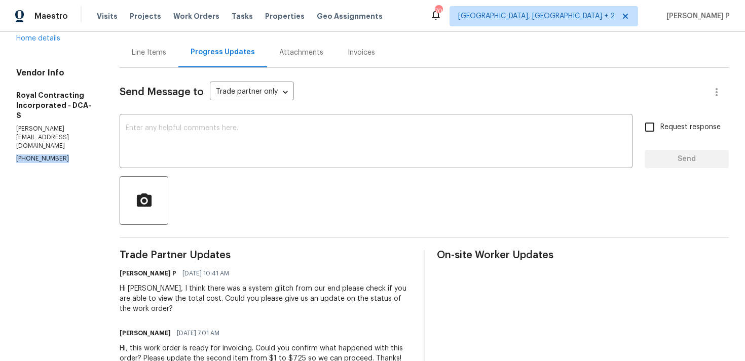
copy p "[PHONE_NUMBER]"
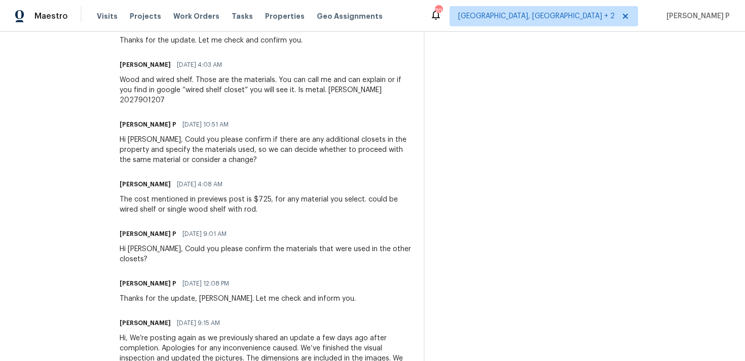
scroll to position [970, 0]
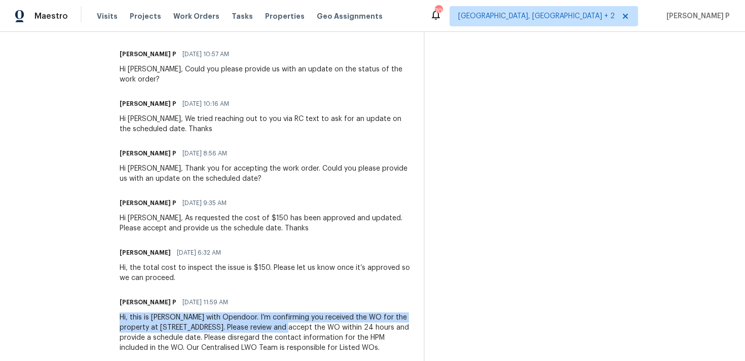
drag, startPoint x: 128, startPoint y: 288, endPoint x: 304, endPoint y: 298, distance: 176.1
copy div "Hi, this is [PERSON_NAME] with Opendoor. I’m confirming you received the WO for…"
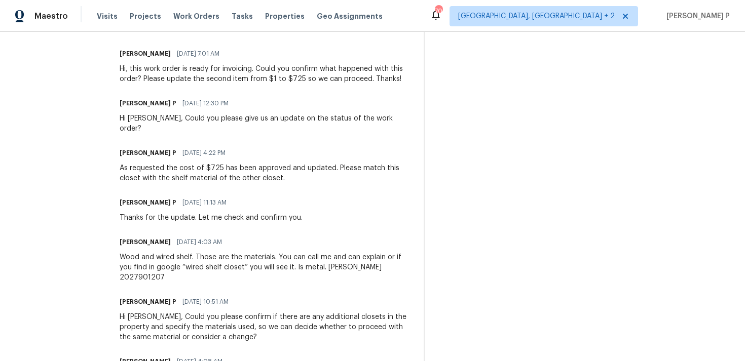
scroll to position [348, 0]
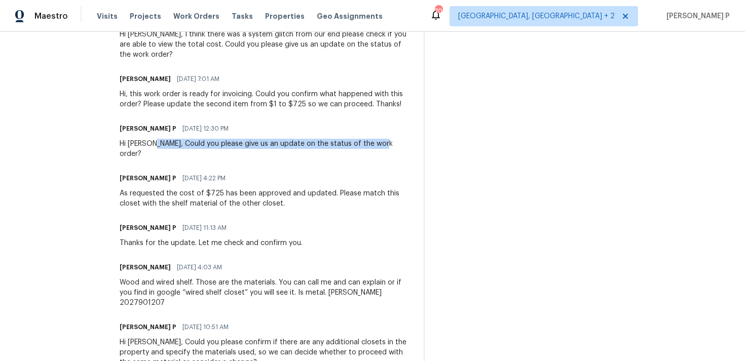
drag, startPoint x: 163, startPoint y: 142, endPoint x: 395, endPoint y: 142, distance: 232.0
click at [395, 142] on div "[PERSON_NAME] P [DATE] 12:30 PM Hi [PERSON_NAME], Could you please give us an u…" at bounding box center [266, 140] width 292 height 37
copy div "Could you please give us an update on the status of the work order?"
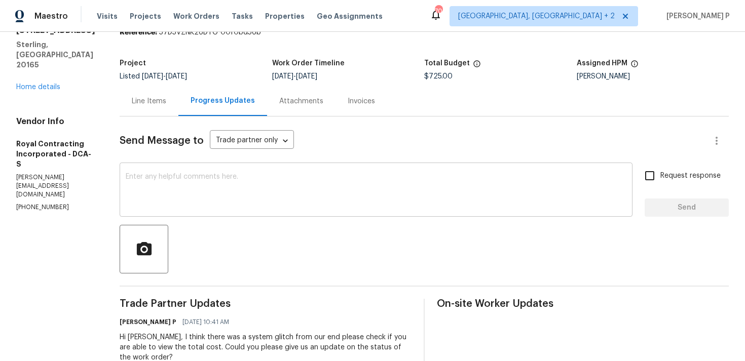
scroll to position [20, 0]
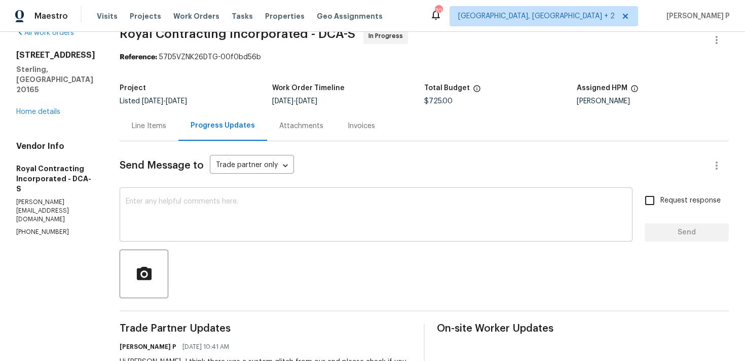
click at [176, 209] on textarea at bounding box center [376, 215] width 500 height 35
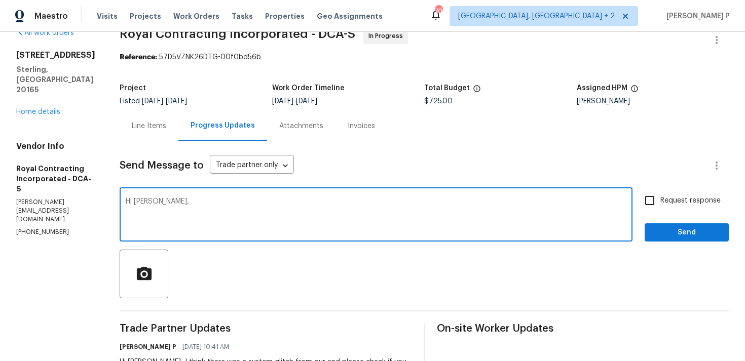
paste textarea "We attempted to reach out to you via RC text to request an update on the status…"
type textarea "Hi [PERSON_NAME], We attempted to reach out to you via RC text to request an up…"
click at [678, 204] on span "Request response" at bounding box center [690, 201] width 60 height 11
click at [660, 204] on input "Request response" at bounding box center [649, 200] width 21 height 21
checkbox input "true"
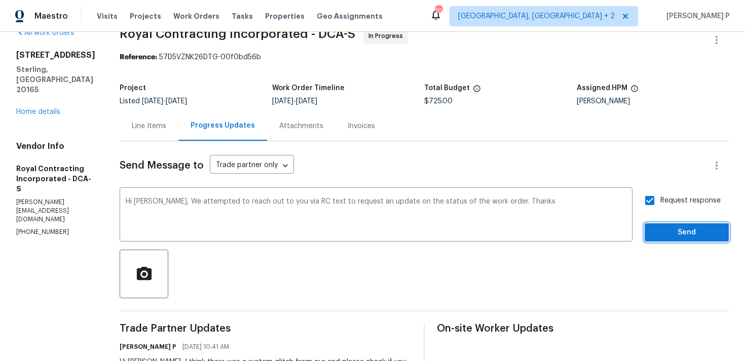
click at [677, 226] on span "Send" at bounding box center [686, 232] width 68 height 13
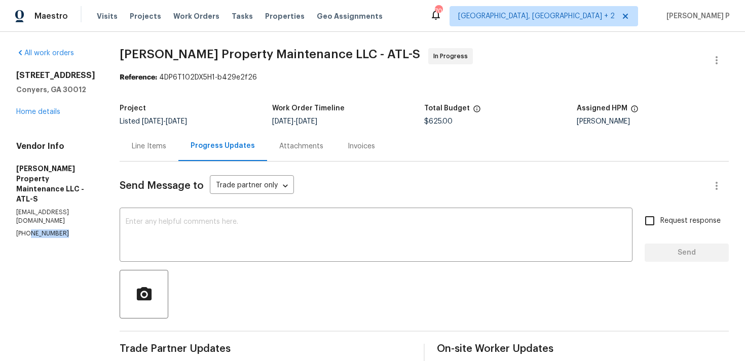
drag, startPoint x: 73, startPoint y: 223, endPoint x: 26, endPoint y: 223, distance: 46.6
click at [27, 229] on p "[PHONE_NUMBER]" at bounding box center [55, 233] width 79 height 9
click at [66, 229] on p "[PHONE_NUMBER]" at bounding box center [55, 233] width 79 height 9
drag, startPoint x: 66, startPoint y: 222, endPoint x: 0, endPoint y: 222, distance: 66.4
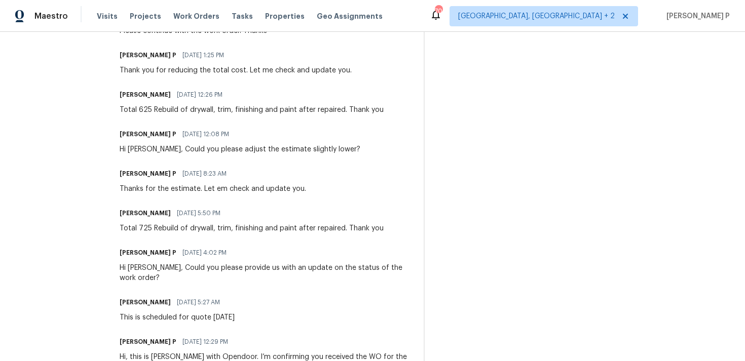
scroll to position [500, 0]
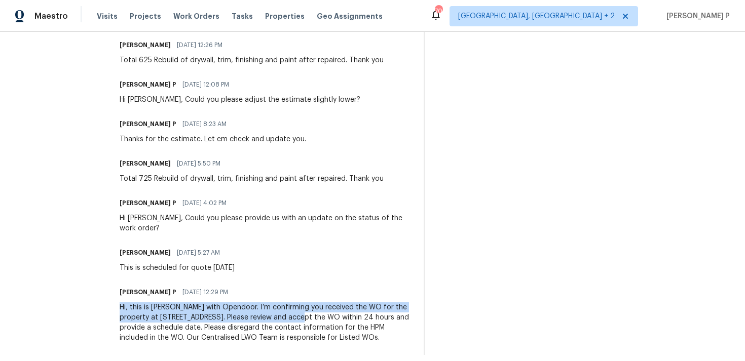
drag, startPoint x: 126, startPoint y: 288, endPoint x: 318, endPoint y: 293, distance: 192.0
copy div "Hi, this is [PERSON_NAME] with Opendoor. I’m confirming you received the WO for…"
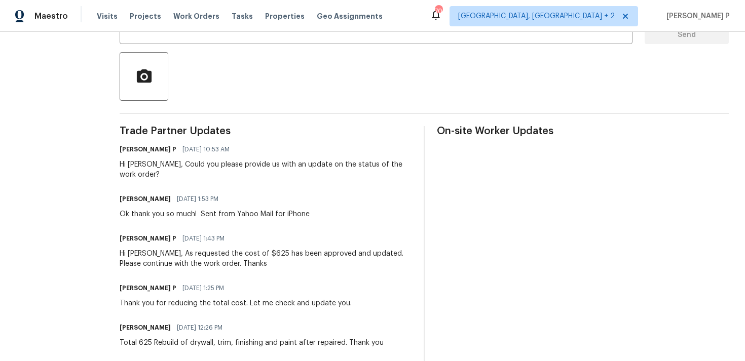
scroll to position [200, 0]
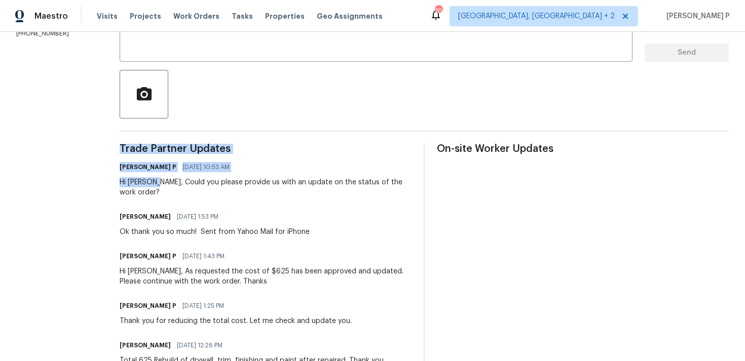
drag, startPoint x: 156, startPoint y: 181, endPoint x: 425, endPoint y: 181, distance: 269.5
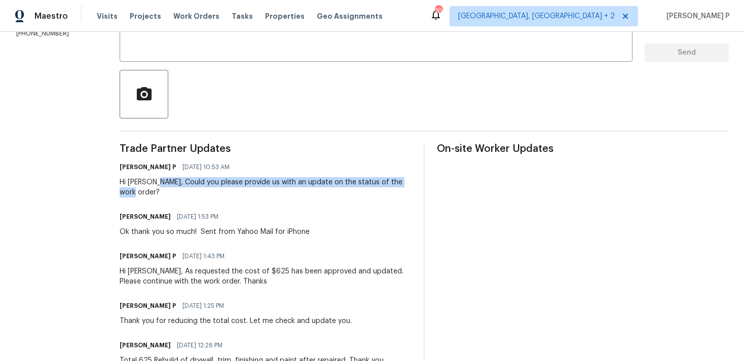
drag, startPoint x: 156, startPoint y: 181, endPoint x: 412, endPoint y: 181, distance: 256.3
copy div "Could you please provide us with an update on the status of the work order?"
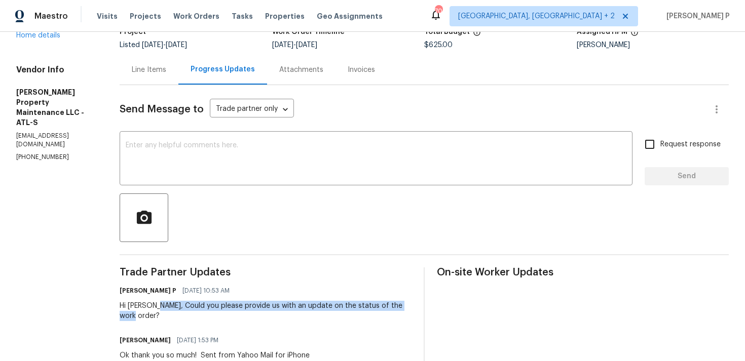
scroll to position [15, 0]
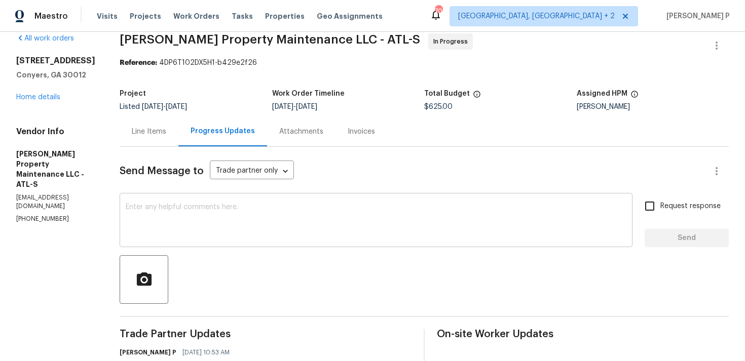
click at [171, 218] on textarea at bounding box center [376, 221] width 500 height 35
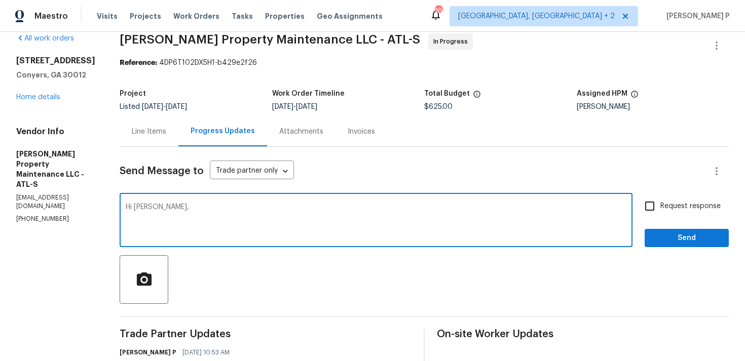
paste textarea "We attempted to reach out to you via RC text to request an update on the status…"
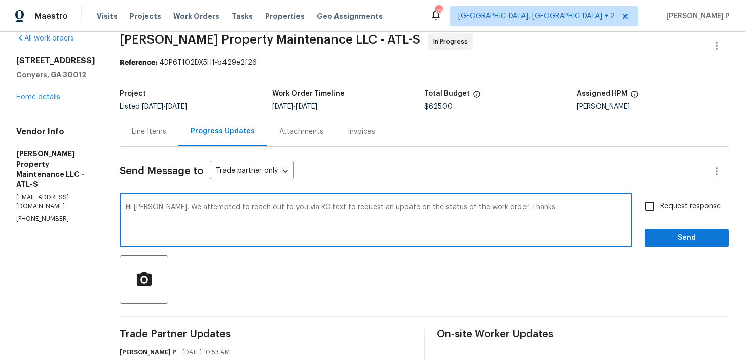
type textarea "Hi Daniel, We attempted to reach out to you via RC text to request an update on…"
click at [701, 208] on span "Request response" at bounding box center [690, 206] width 60 height 11
click at [660, 208] on input "Request response" at bounding box center [649, 206] width 21 height 21
checkbox input "true"
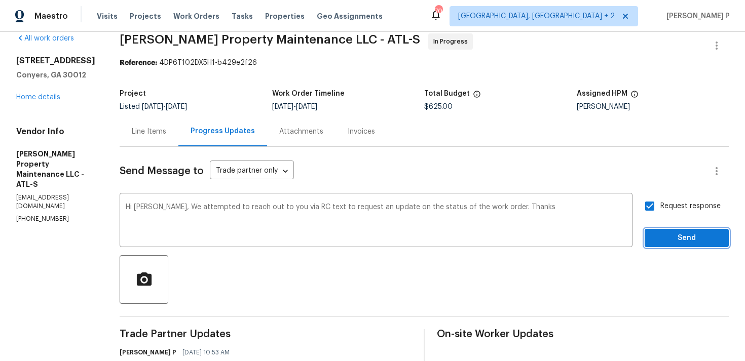
click at [689, 234] on span "Send" at bounding box center [686, 238] width 68 height 13
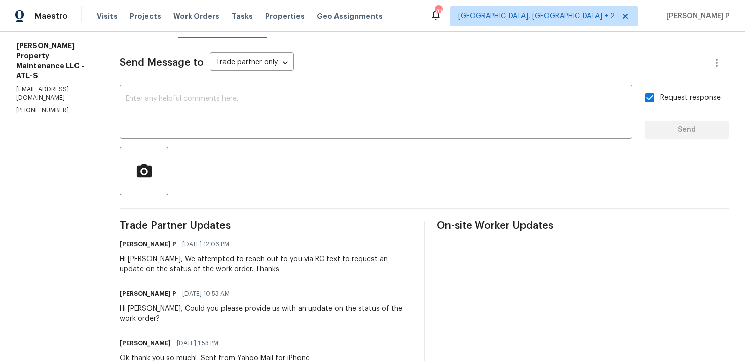
scroll to position [0, 0]
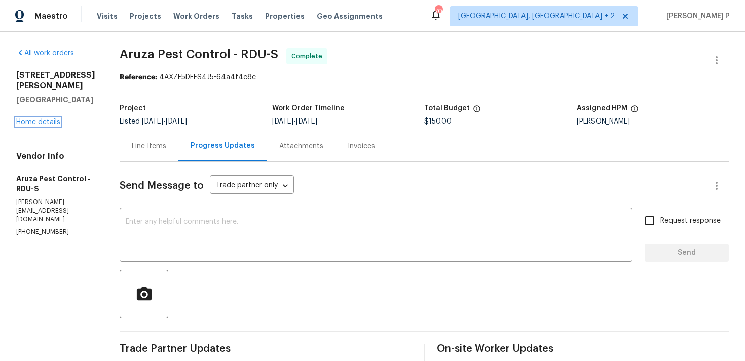
click at [45, 122] on link "Home details" at bounding box center [38, 122] width 44 height 7
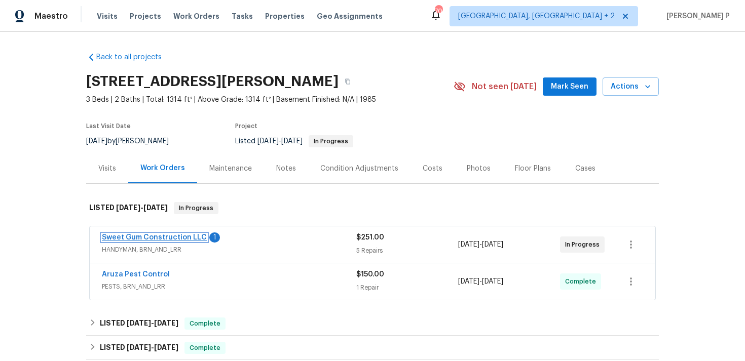
click at [171, 236] on link "Sweet Gum Construction LLC" at bounding box center [154, 237] width 105 height 7
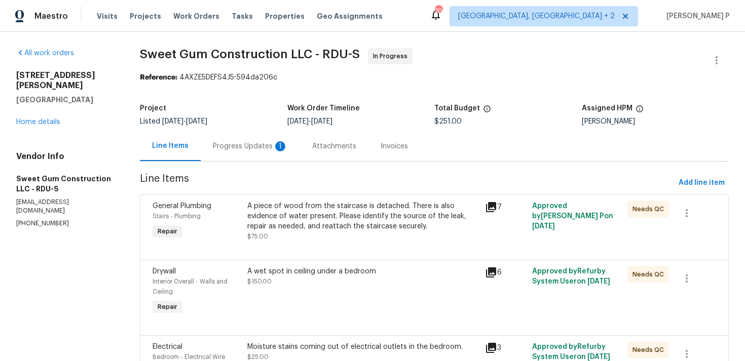
click at [254, 146] on div "Progress Updates 1" at bounding box center [250, 146] width 75 height 10
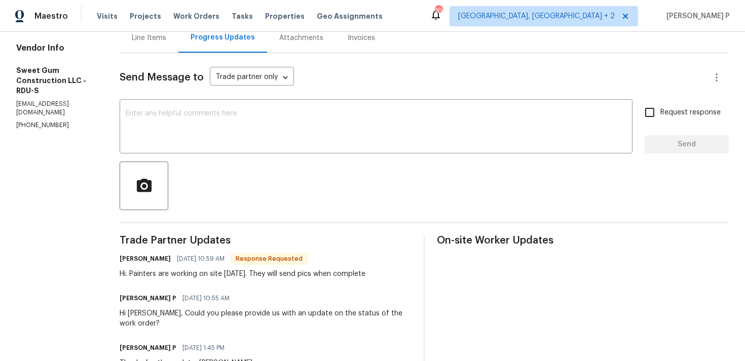
scroll to position [55, 0]
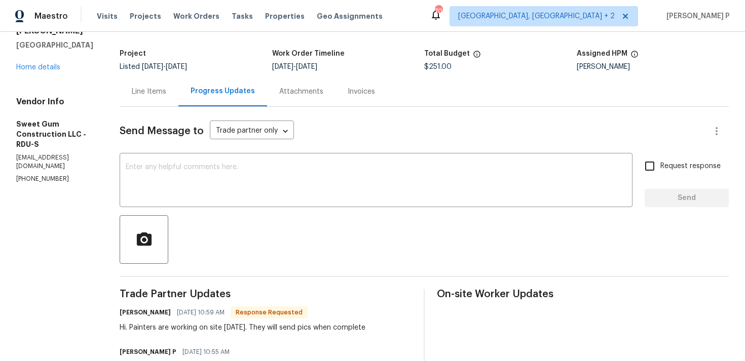
click at [166, 90] on div "Line Items" at bounding box center [149, 92] width 34 height 10
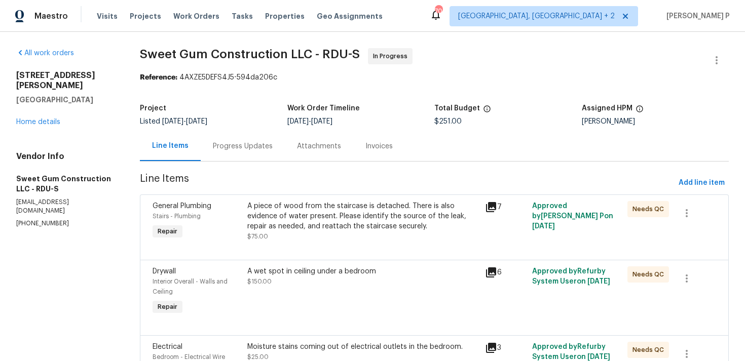
click at [258, 153] on div "Progress Updates" at bounding box center [243, 146] width 84 height 30
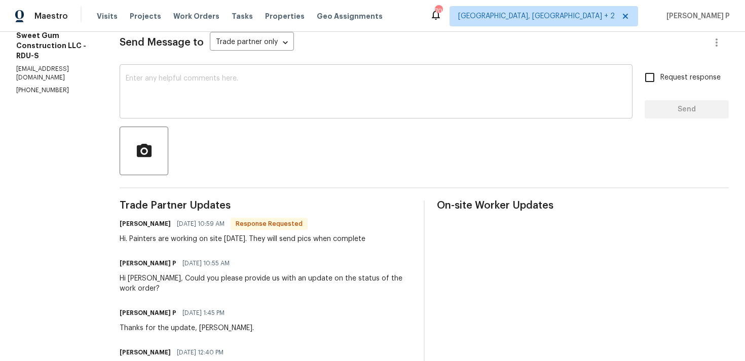
scroll to position [122, 0]
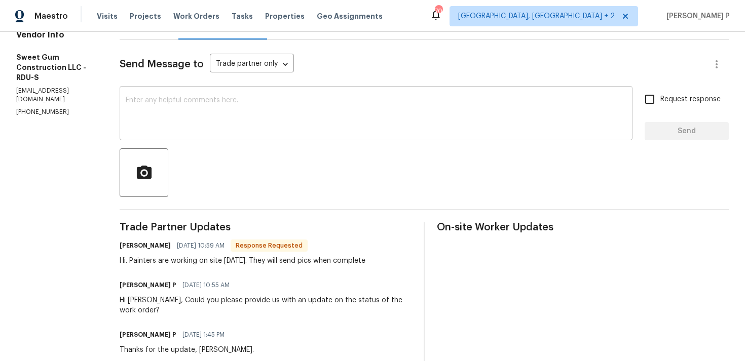
click at [316, 104] on textarea at bounding box center [376, 114] width 500 height 35
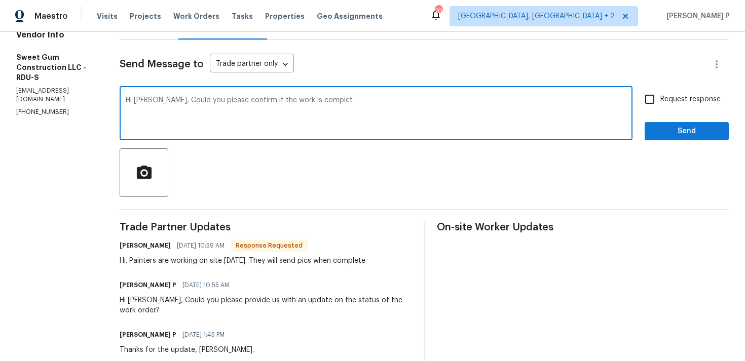
type textarea "Hi [PERSON_NAME], Could you please confirm if the work is complete"
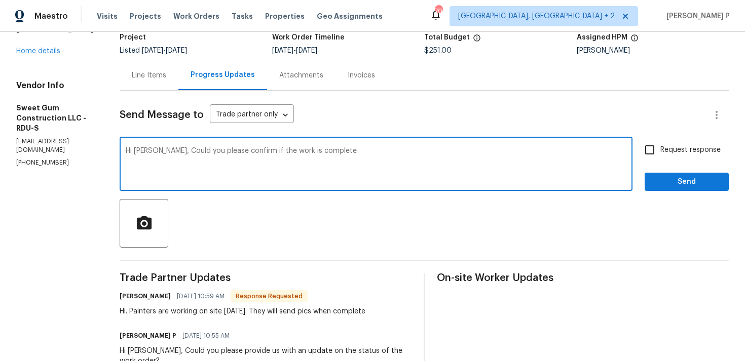
scroll to position [16, 0]
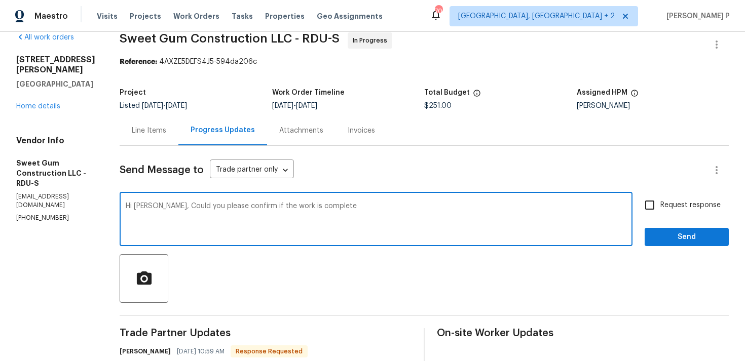
click at [166, 134] on div "Line Items" at bounding box center [149, 131] width 34 height 10
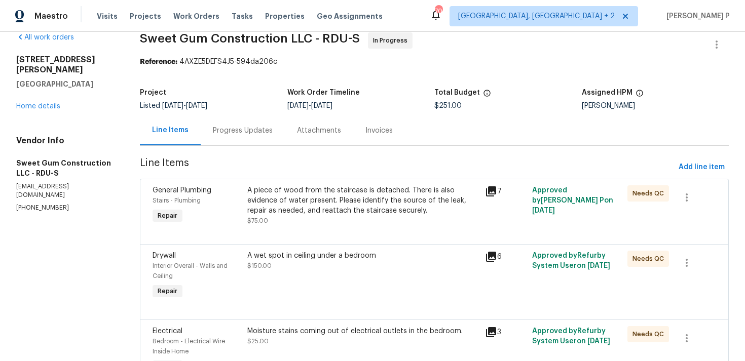
click at [379, 211] on div "A piece of wood from the staircase is detached. There is also evidence of water…" at bounding box center [362, 200] width 231 height 30
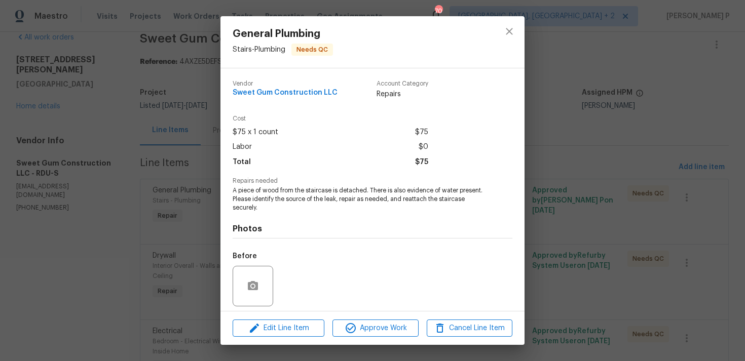
scroll to position [71, 0]
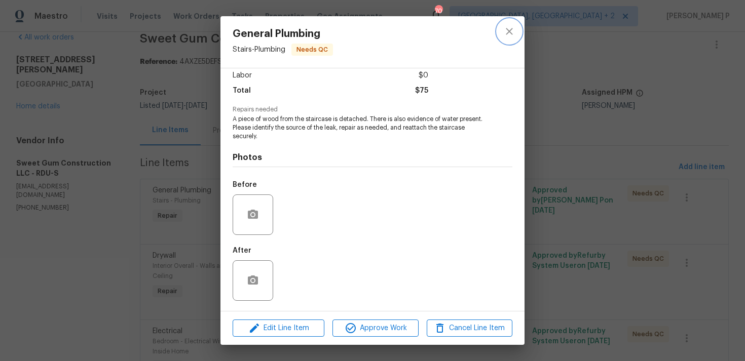
click at [510, 33] on icon "close" at bounding box center [509, 31] width 7 height 7
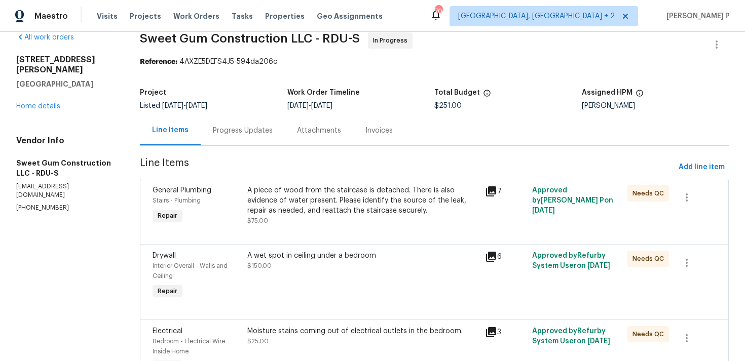
click at [313, 257] on div "A wet spot in ceiling under a bedroom" at bounding box center [362, 256] width 231 height 10
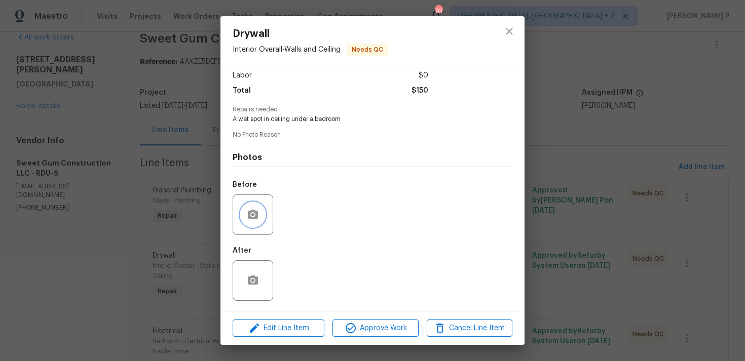
click at [258, 210] on icon "button" at bounding box center [253, 215] width 12 height 12
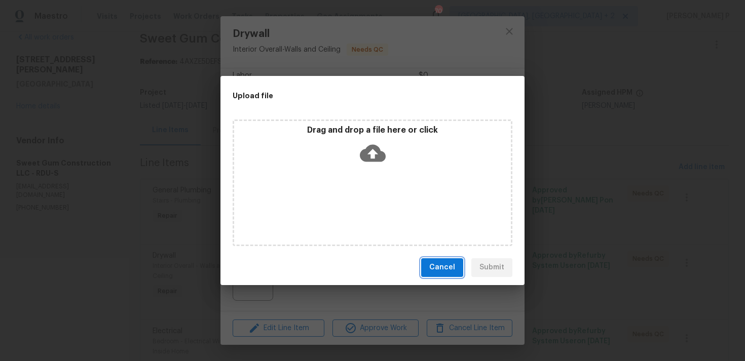
click at [455, 266] on span "Cancel" at bounding box center [442, 267] width 26 height 13
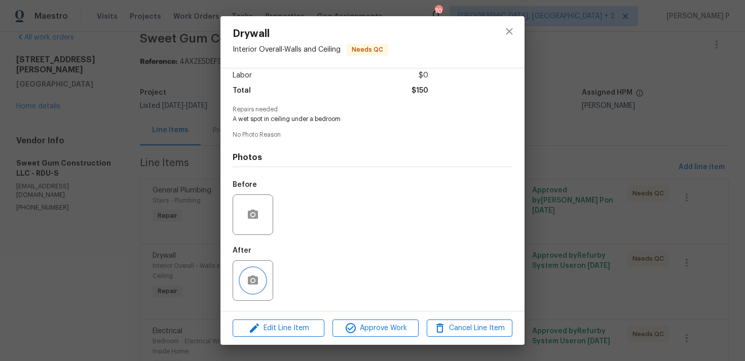
click at [251, 283] on icon "button" at bounding box center [253, 280] width 10 height 9
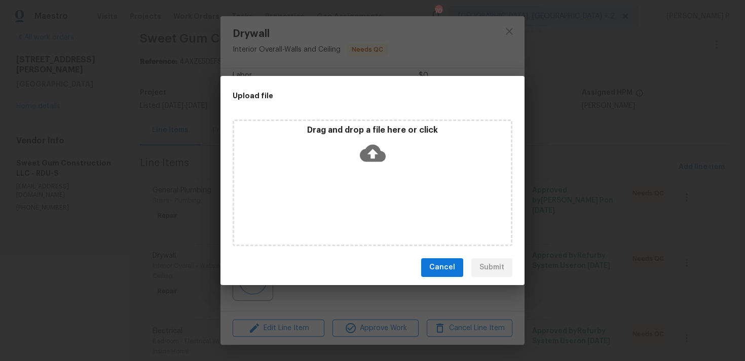
click at [509, 74] on div "Upload file Drag and drop a file here or click Cancel Submit" at bounding box center [372, 180] width 745 height 361
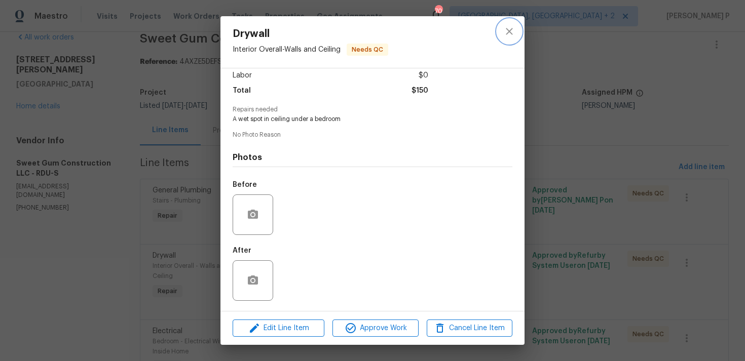
click at [506, 32] on icon "close" at bounding box center [509, 31] width 12 height 12
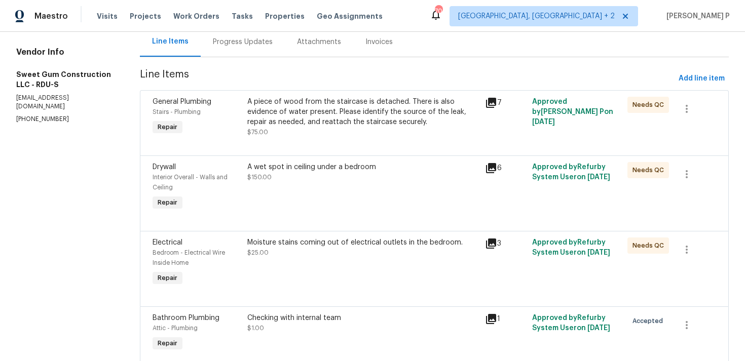
scroll to position [145, 0]
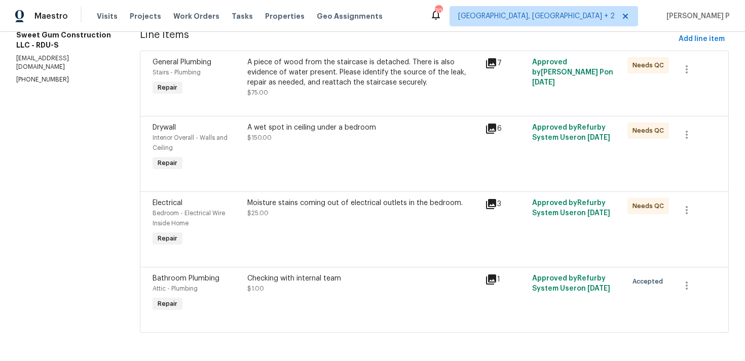
click at [308, 201] on div "Moisture stains coming out of electrical outlets in the bedroom." at bounding box center [362, 203] width 231 height 10
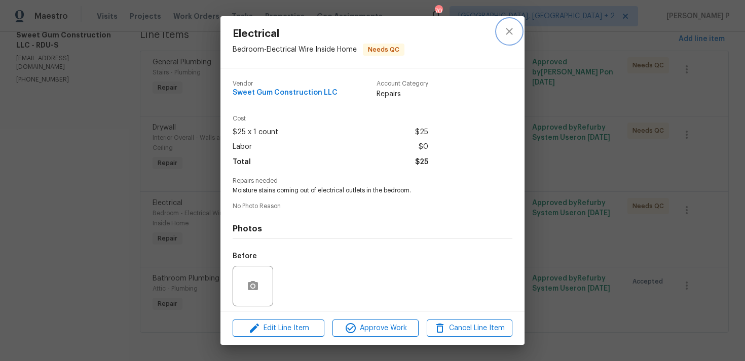
click at [515, 30] on button "close" at bounding box center [509, 31] width 24 height 24
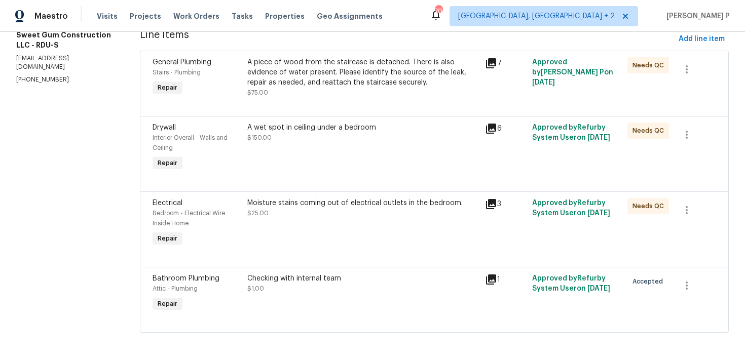
click at [319, 207] on div "Moisture stains coming out of electrical outlets in the bedroom. $25.00" at bounding box center [362, 208] width 231 height 20
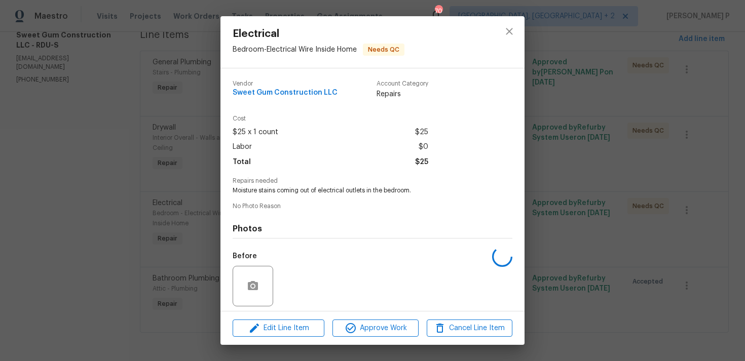
scroll to position [71, 0]
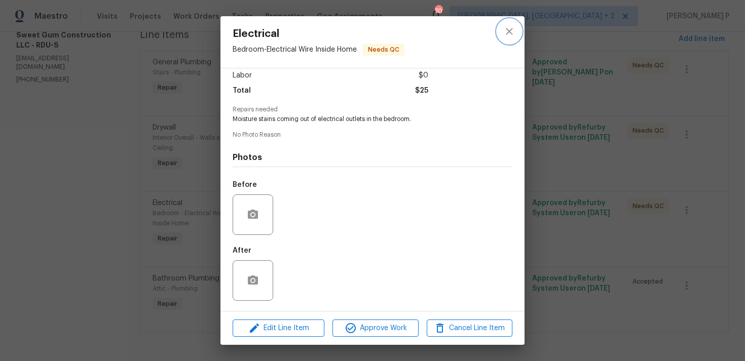
click at [509, 32] on icon "close" at bounding box center [509, 31] width 7 height 7
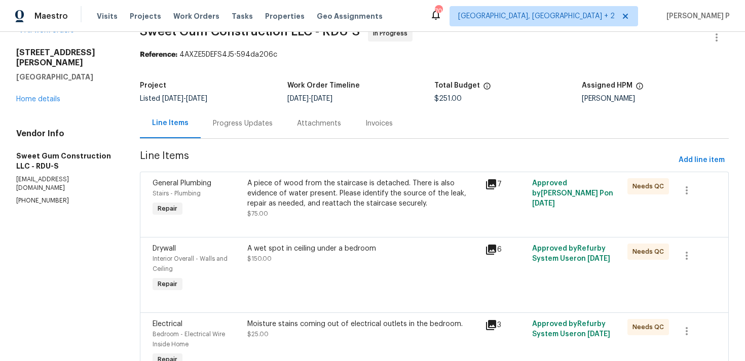
scroll to position [0, 0]
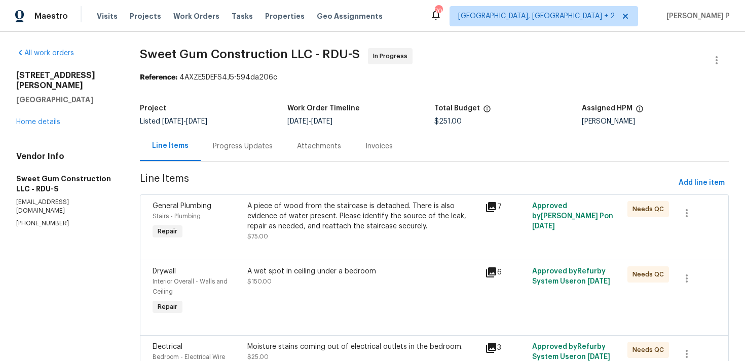
click at [244, 149] on div "Progress Updates" at bounding box center [243, 146] width 60 height 10
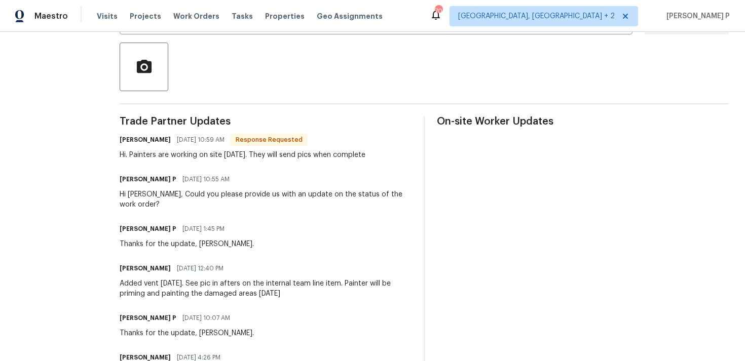
scroll to position [158, 0]
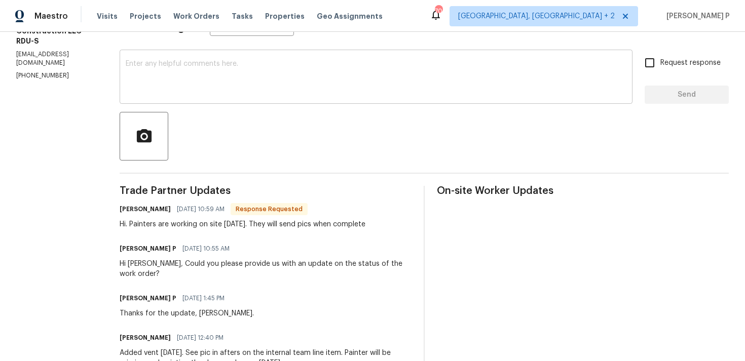
click at [306, 98] on div "x ​" at bounding box center [376, 78] width 513 height 52
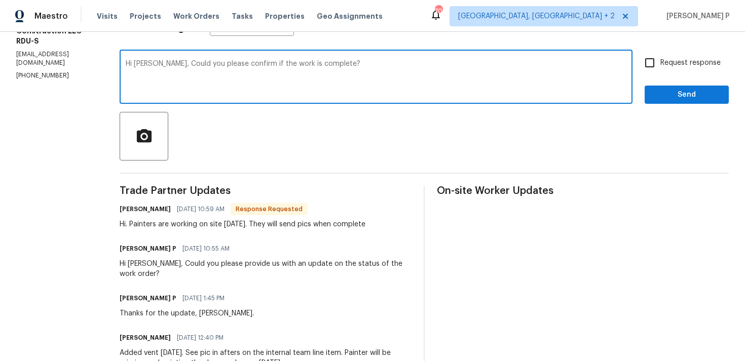
drag, startPoint x: 184, startPoint y: 65, endPoint x: 419, endPoint y: 65, distance: 235.0
click at [419, 65] on textarea "Hi [PERSON_NAME], Could you please confirm if the work is complete?" at bounding box center [376, 77] width 500 height 35
type textarea "Hi [PERSON_NAME], Could you please confirm if the work is complete?"
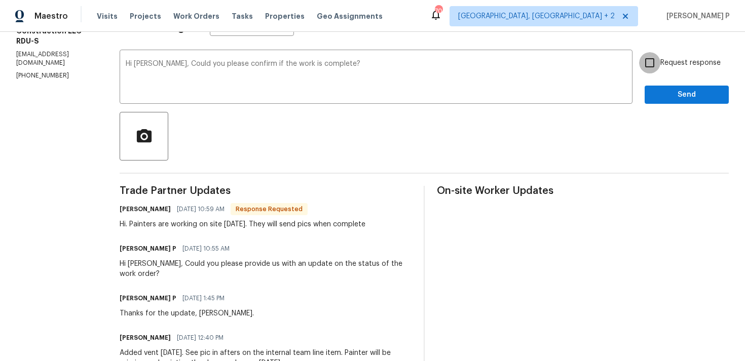
click at [653, 65] on input "Request response" at bounding box center [649, 62] width 21 height 21
checkbox input "true"
click at [665, 94] on span "Send" at bounding box center [686, 95] width 68 height 13
click at [673, 94] on span "Send" at bounding box center [686, 95] width 68 height 13
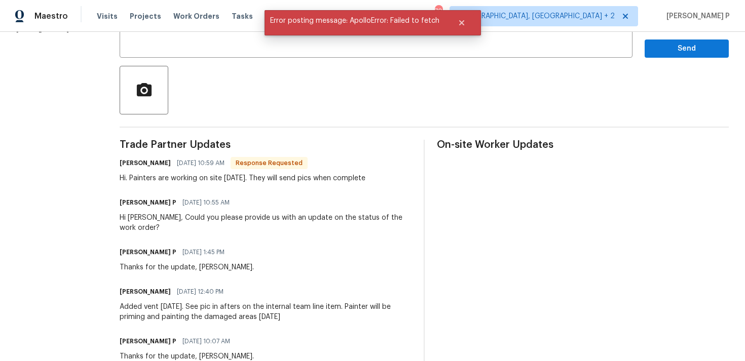
scroll to position [0, 0]
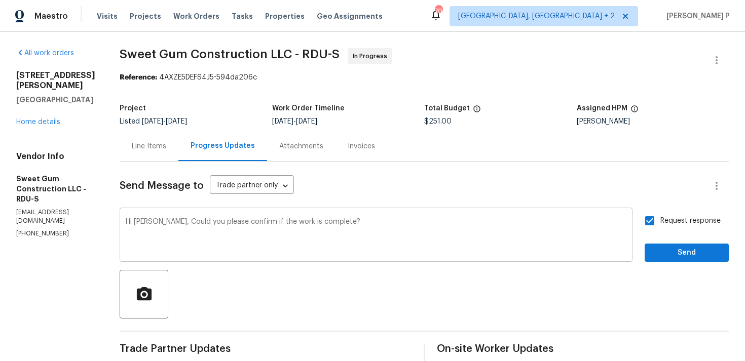
click at [220, 211] on div "Hi Stacey, Could you please confirm if the work is complete? x ​" at bounding box center [376, 236] width 513 height 52
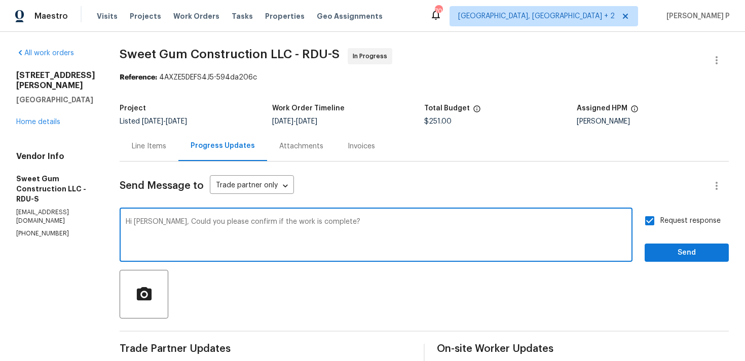
click at [220, 214] on div "Hi Stacey, Could you please confirm if the work is complete? x ​" at bounding box center [376, 236] width 513 height 52
click at [223, 225] on textarea "Hi Stacey, Could you please confirm if the work is complete?" at bounding box center [376, 235] width 500 height 35
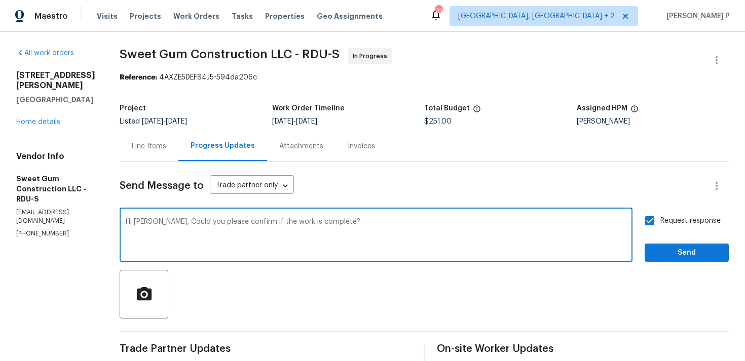
click at [223, 225] on textarea "Hi Stacey, Could you please confirm if the work is complete?" at bounding box center [376, 235] width 500 height 35
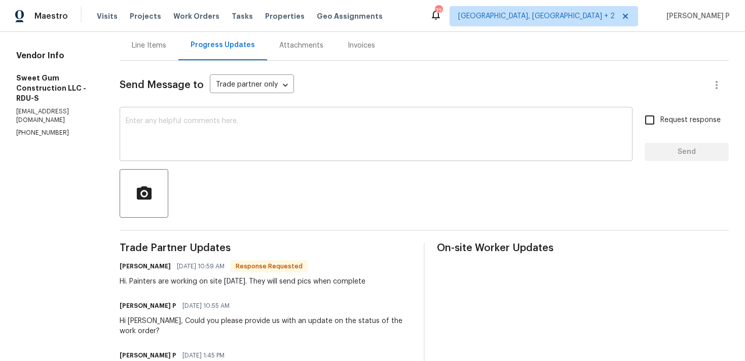
scroll to position [148, 0]
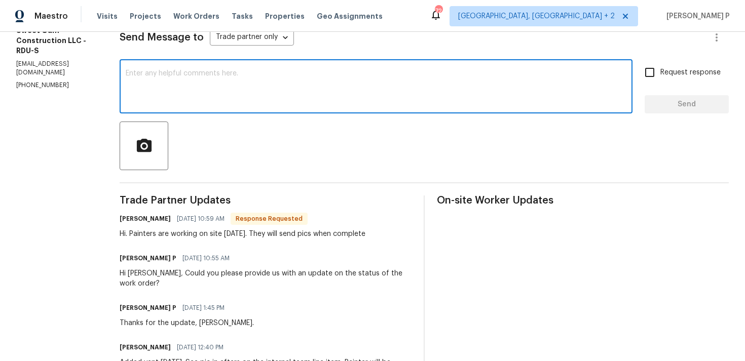
click at [286, 101] on textarea at bounding box center [376, 87] width 500 height 35
paste textarea "Hi [PERSON_NAME], Could you please confirm if the work is complete?"
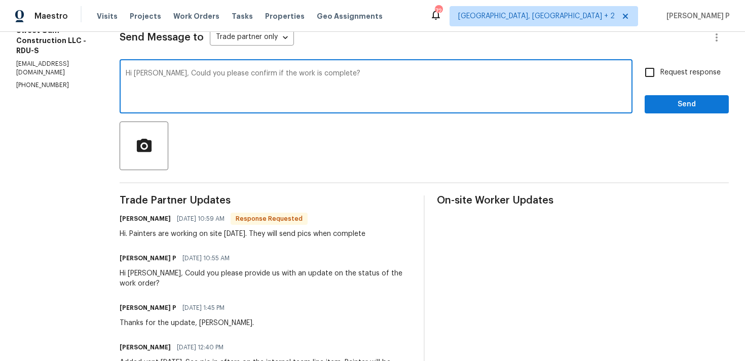
type textarea "Hi [PERSON_NAME], Could you please confirm if the work is complete?"
click at [672, 75] on span "Request response" at bounding box center [690, 72] width 60 height 11
click at [660, 75] on input "Request response" at bounding box center [649, 72] width 21 height 21
checkbox input "true"
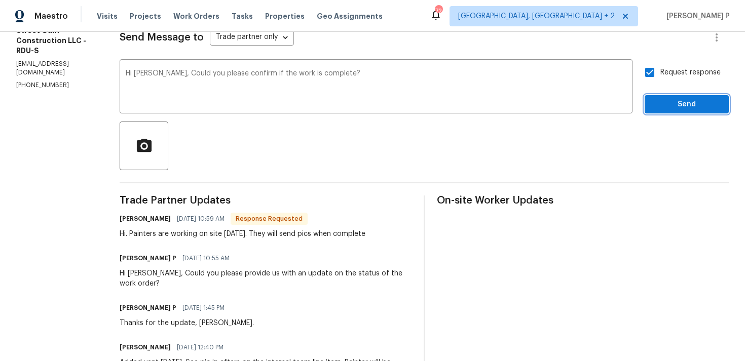
click at [672, 105] on span "Send" at bounding box center [686, 104] width 68 height 13
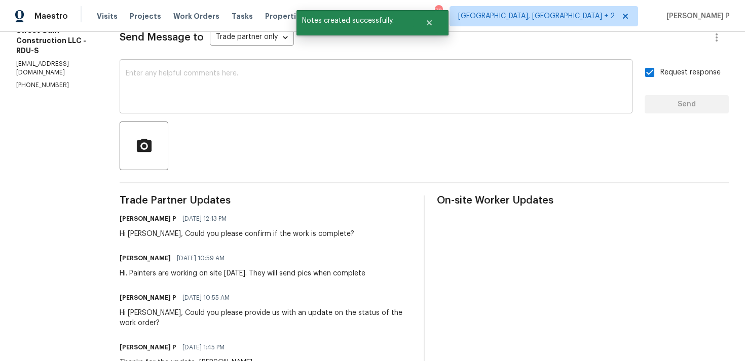
scroll to position [0, 0]
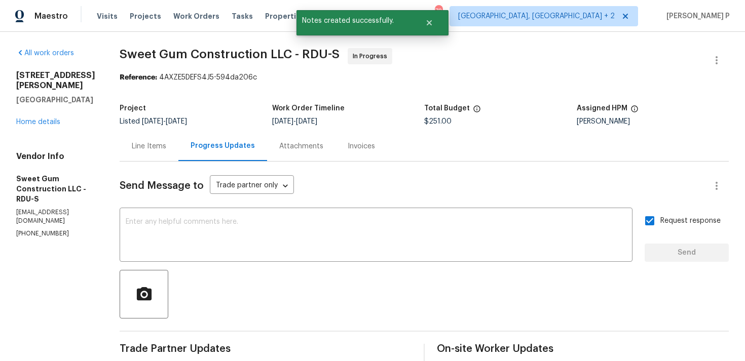
click at [171, 128] on div "Project Listed [DATE] - [DATE] Work Order Timeline [DATE] - [DATE] Total Budget…" at bounding box center [424, 115] width 609 height 32
click at [166, 147] on div "Line Items" at bounding box center [149, 146] width 34 height 10
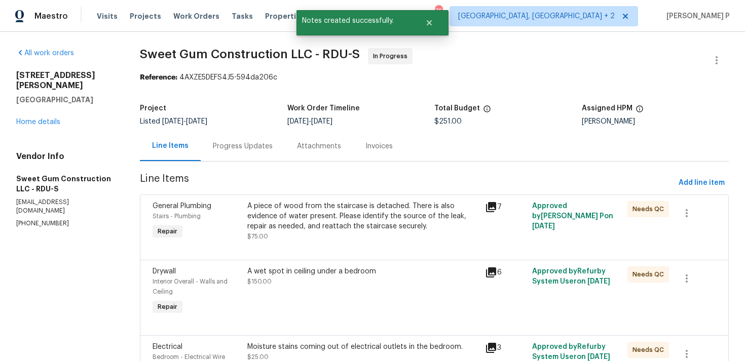
click at [298, 218] on div "A piece of wood from the staircase is detached. There is also evidence of water…" at bounding box center [362, 216] width 231 height 30
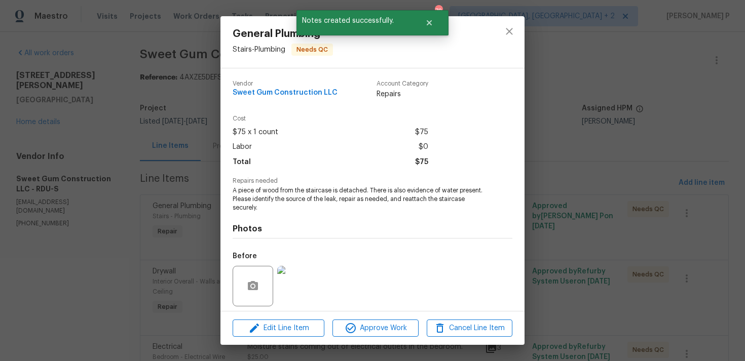
scroll to position [71, 0]
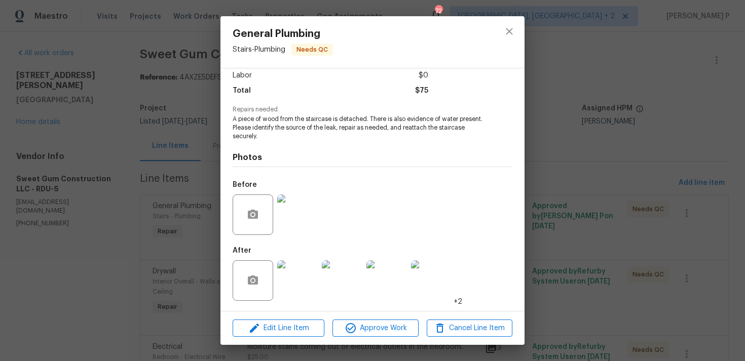
click at [295, 281] on img at bounding box center [297, 280] width 41 height 41
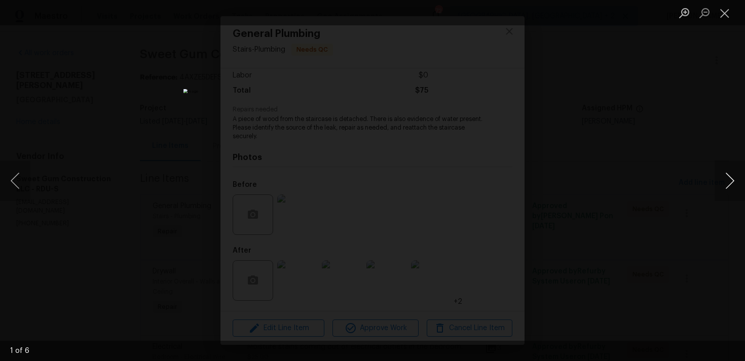
click at [734, 182] on button "Next image" at bounding box center [729, 181] width 30 height 41
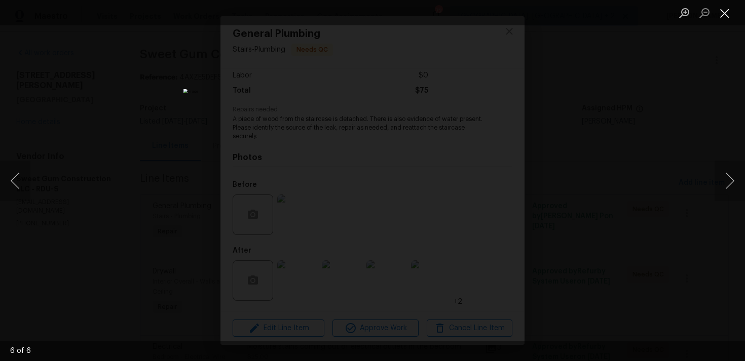
click at [723, 14] on button "Close lightbox" at bounding box center [724, 13] width 20 height 18
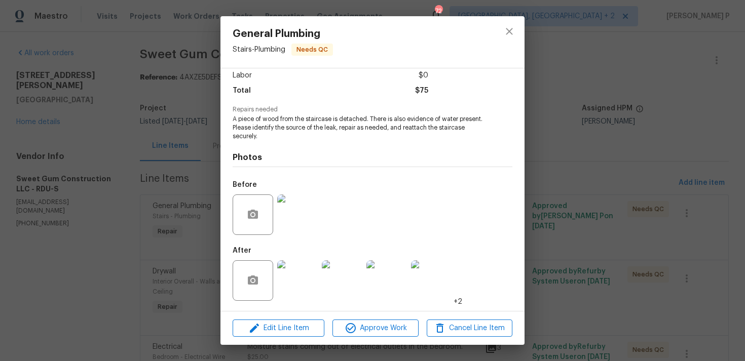
click at [304, 284] on img at bounding box center [297, 280] width 41 height 41
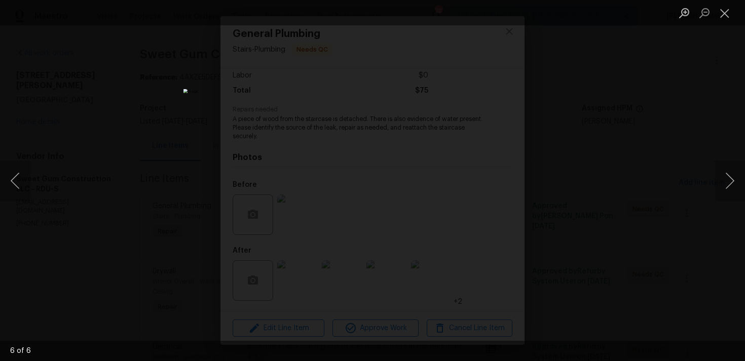
click at [734, 15] on ul "Lightbox" at bounding box center [709, 12] width 71 height 25
click at [727, 12] on button "Close lightbox" at bounding box center [724, 13] width 20 height 18
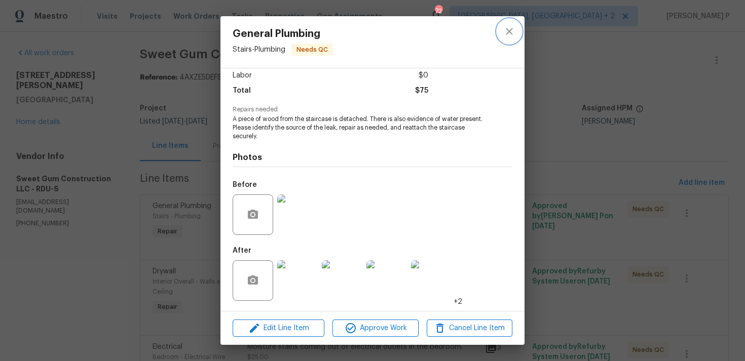
click at [513, 34] on icon "close" at bounding box center [509, 31] width 12 height 12
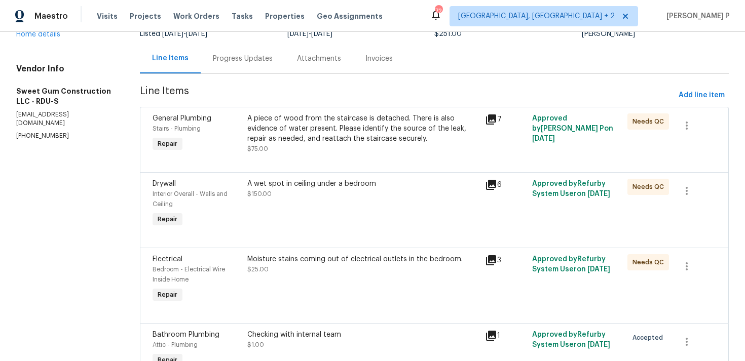
scroll to position [99, 0]
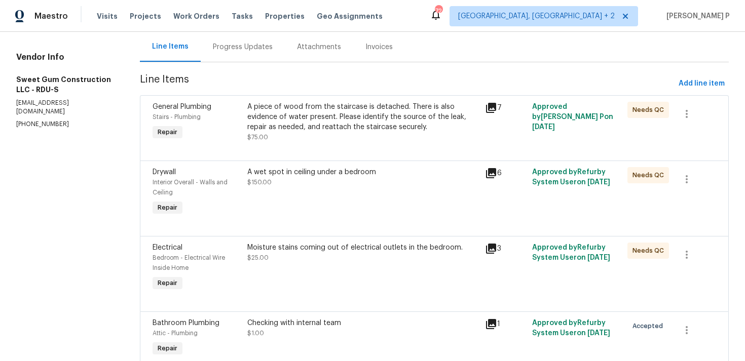
click at [296, 191] on div "A wet spot in ceiling under a bedroom $150.00" at bounding box center [362, 192] width 237 height 57
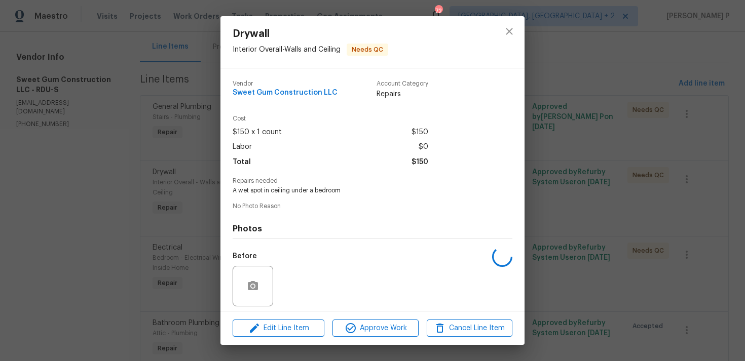
scroll to position [71, 0]
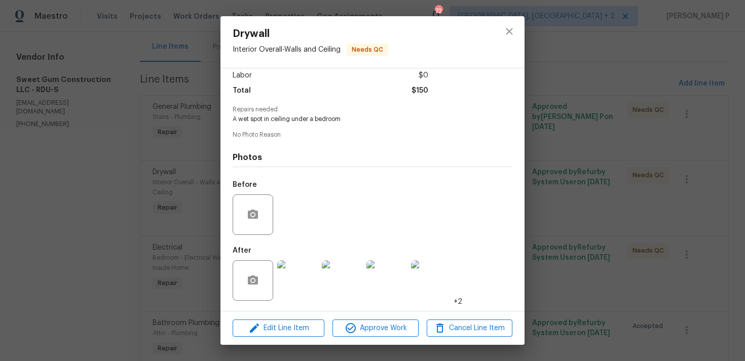
click at [280, 285] on img at bounding box center [297, 280] width 41 height 41
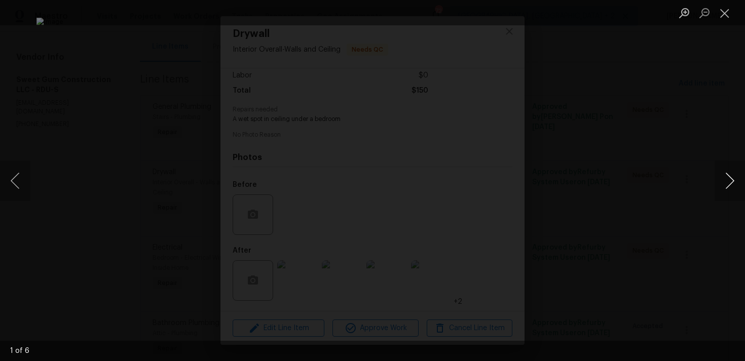
click at [731, 185] on button "Next image" at bounding box center [729, 181] width 30 height 41
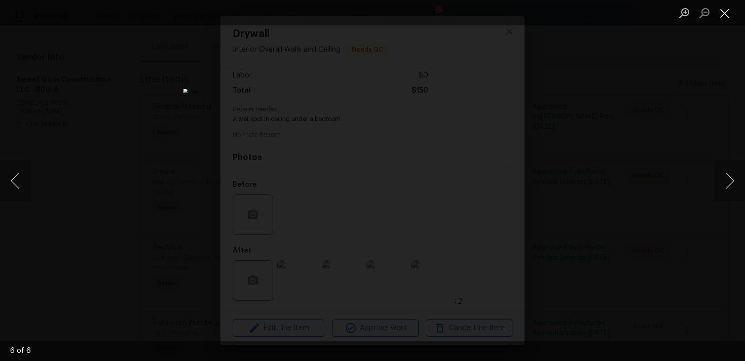
click at [724, 17] on button "Close lightbox" at bounding box center [724, 13] width 20 height 18
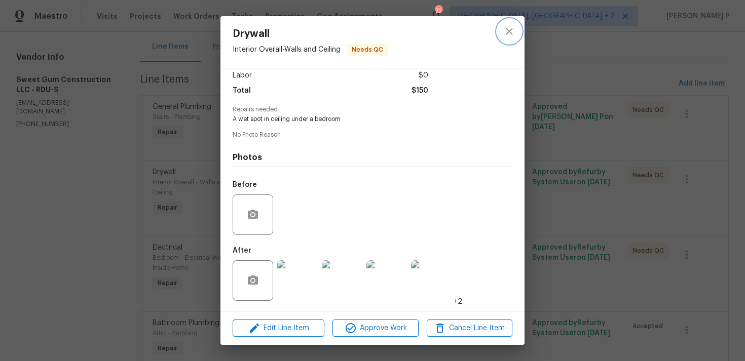
click at [508, 29] on icon "close" at bounding box center [509, 31] width 12 height 12
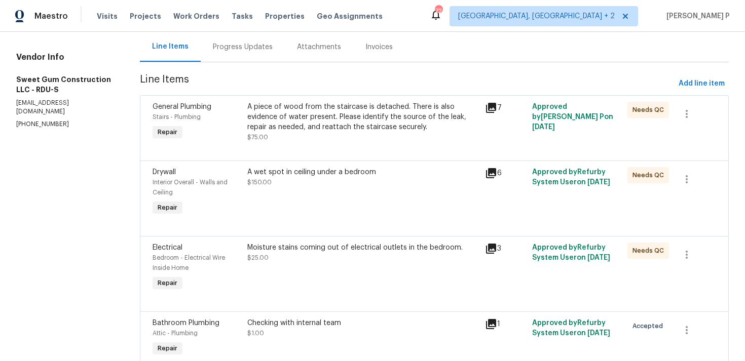
click at [343, 253] on div "Moisture stains coming out of electrical outlets in the bedroom." at bounding box center [362, 248] width 231 height 10
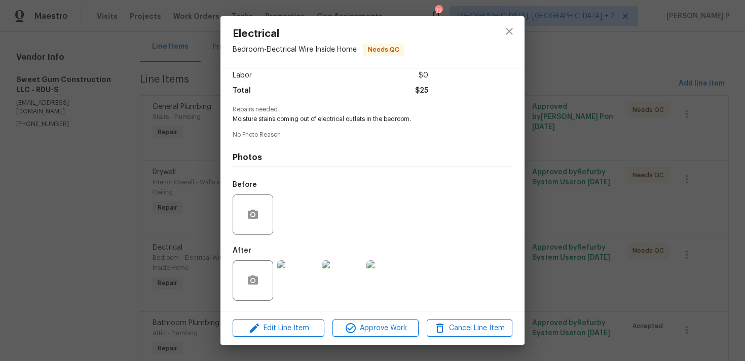
click at [286, 288] on img at bounding box center [297, 280] width 41 height 41
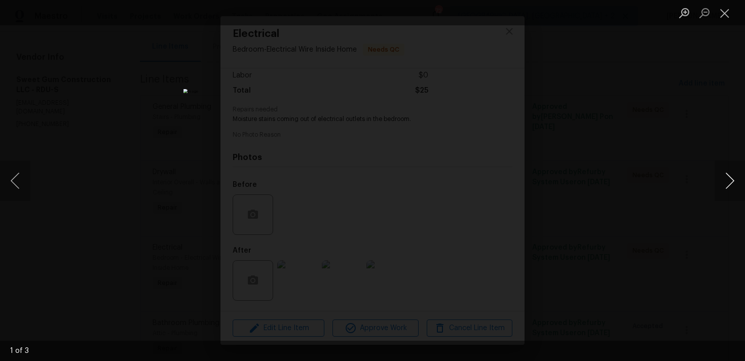
click at [734, 176] on button "Next image" at bounding box center [729, 181] width 30 height 41
click at [728, 16] on button "Close lightbox" at bounding box center [724, 13] width 20 height 18
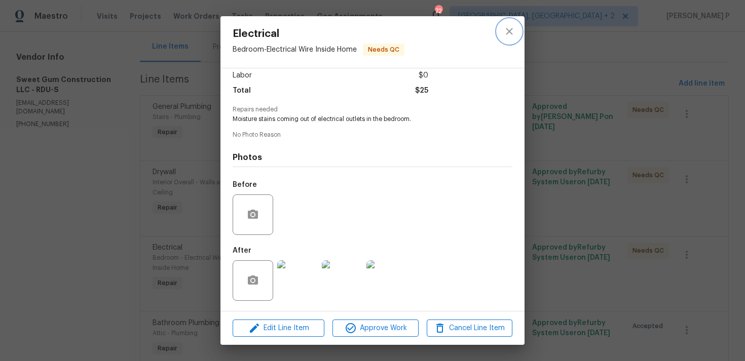
click at [512, 31] on icon "close" at bounding box center [509, 31] width 12 height 12
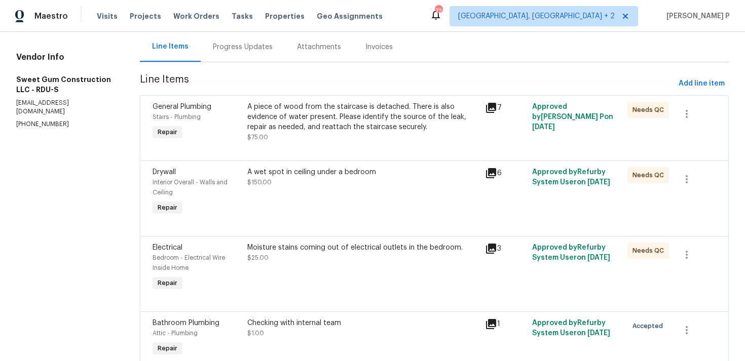
scroll to position [80, 0]
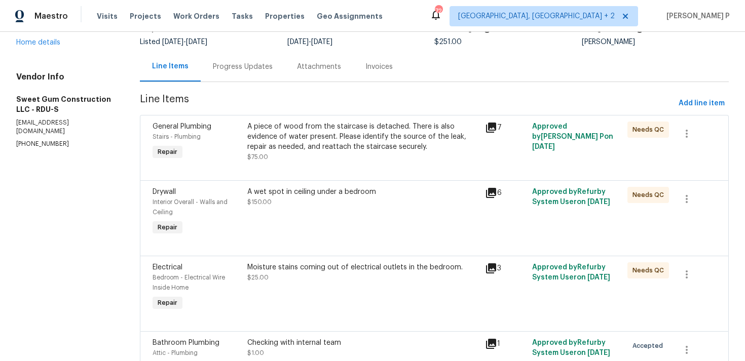
click at [260, 73] on div "Progress Updates" at bounding box center [243, 67] width 84 height 30
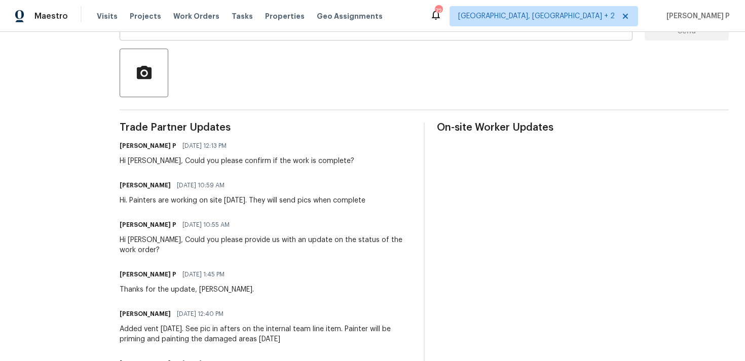
scroll to position [299, 0]
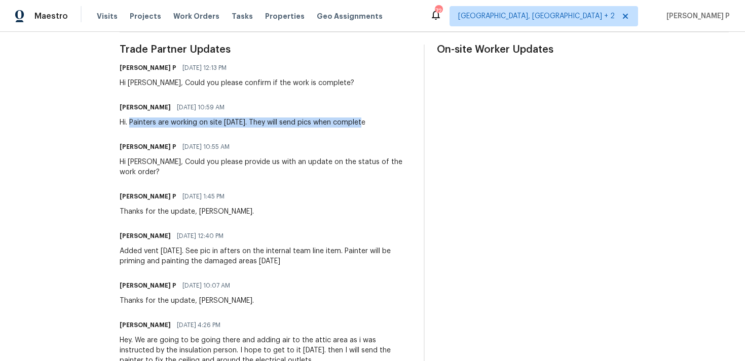
drag, startPoint x: 152, startPoint y: 123, endPoint x: 394, endPoint y: 122, distance: 241.6
click at [394, 122] on div "Stacey Beakes 09/04/2025 10:59 AM Hi. Painters are working on site today. They …" at bounding box center [266, 113] width 292 height 27
copy div "Painters are working on site today. They will send pics when complete"
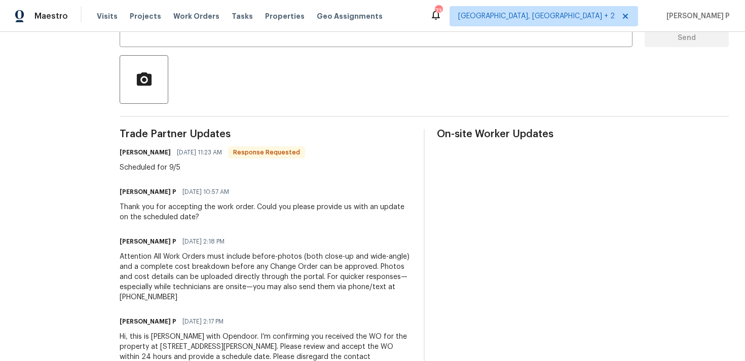
scroll to position [125, 0]
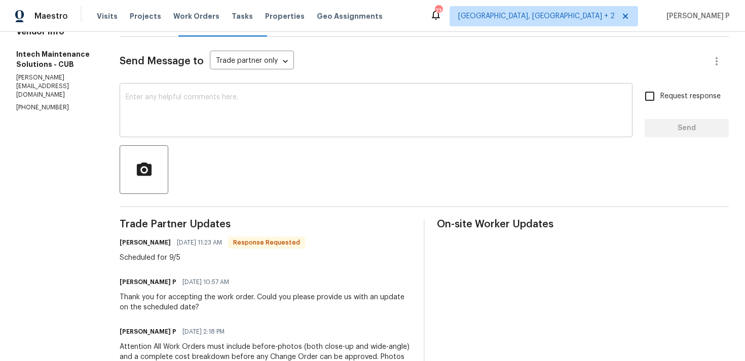
click at [176, 121] on textarea at bounding box center [376, 111] width 500 height 35
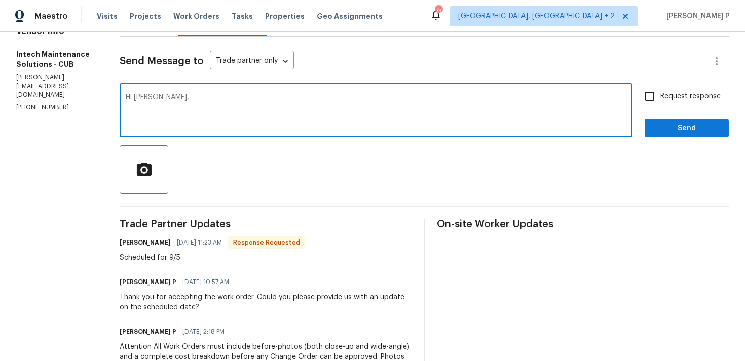
paste textarea "Could you please provide us with an update on the status of the work order?"
type textarea "Hi [PERSON_NAME], Could you please provide us with an update on the status of t…"
click at [642, 98] on input "Request response" at bounding box center [649, 96] width 21 height 21
checkbox input "true"
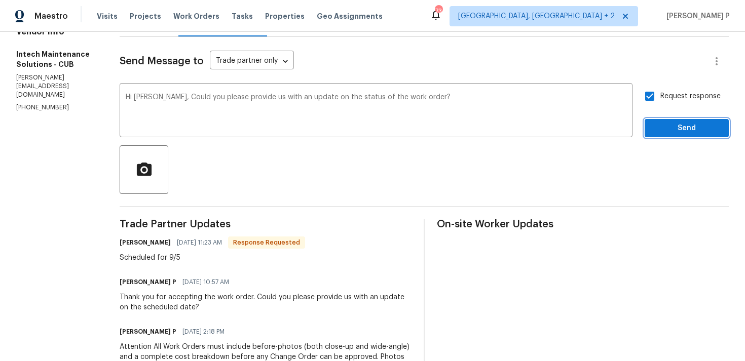
click at [668, 134] on button "Send" at bounding box center [686, 128] width 84 height 19
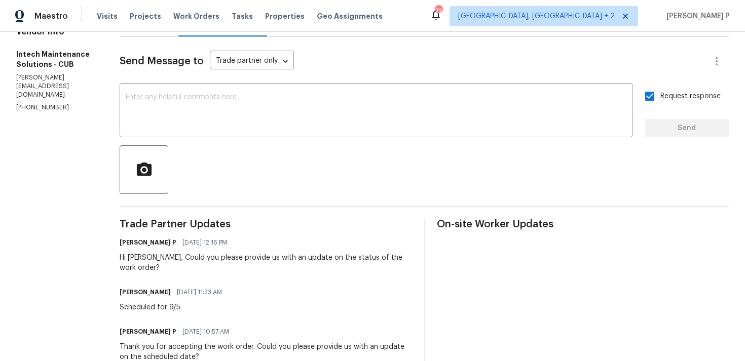
scroll to position [0, 0]
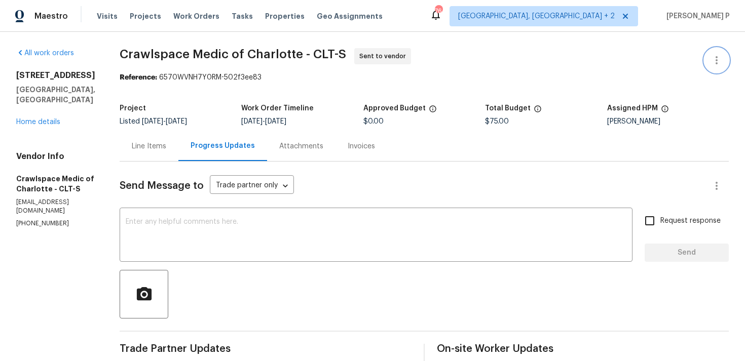
click at [718, 58] on icon "button" at bounding box center [716, 60] width 12 height 12
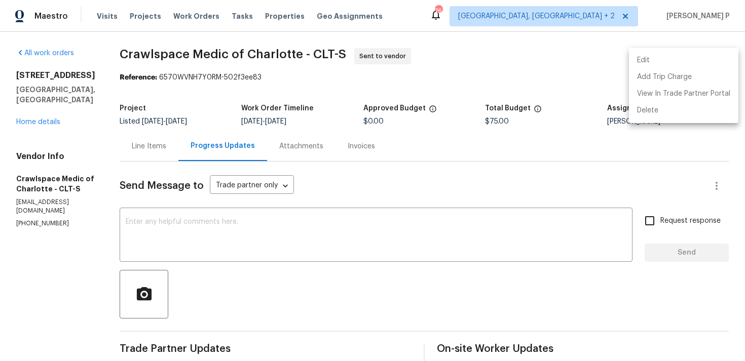
click at [675, 62] on li "Edit" at bounding box center [683, 60] width 109 height 17
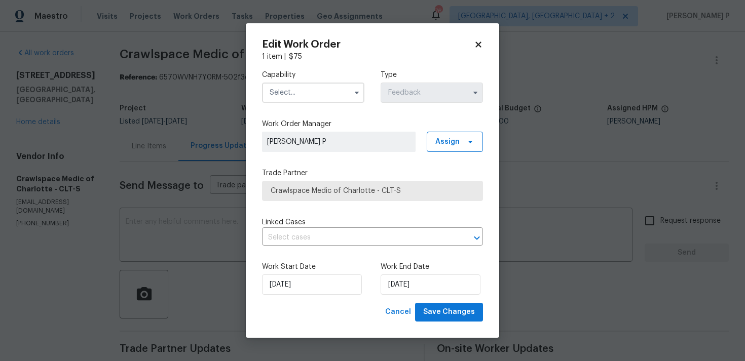
click at [323, 99] on input "text" at bounding box center [313, 93] width 102 height 20
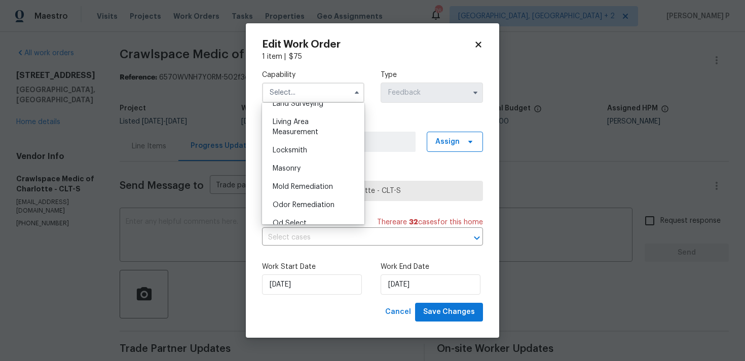
scroll to position [713, 0]
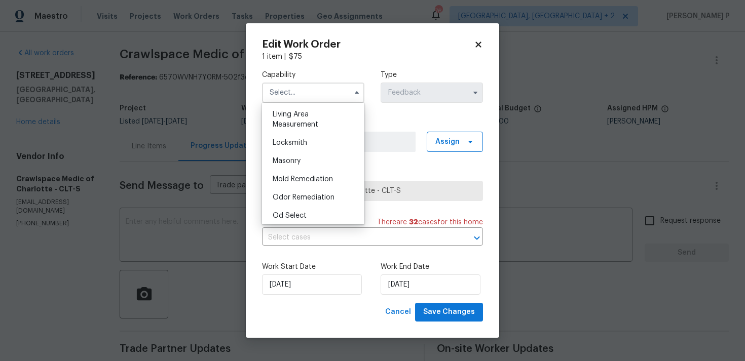
click at [604, 159] on body "Maestro Visits Projects Work Orders Tasks Properties Geo Assignments 76 Albuque…" at bounding box center [372, 180] width 745 height 361
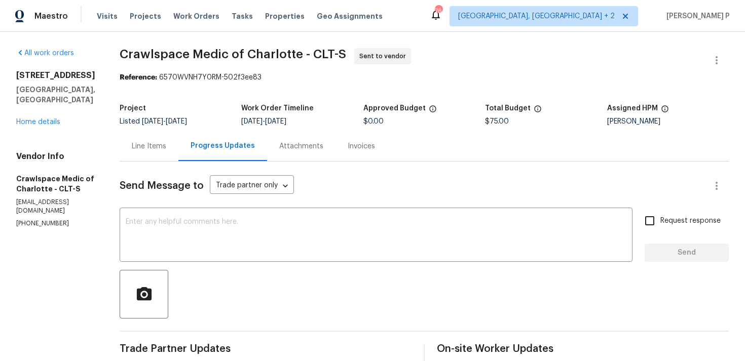
click at [251, 290] on div at bounding box center [424, 294] width 609 height 49
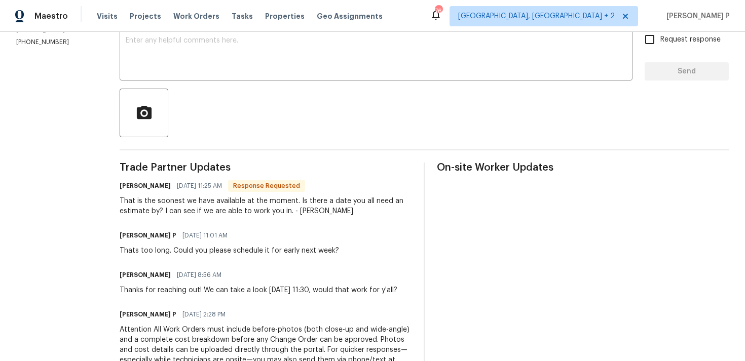
scroll to position [185, 0]
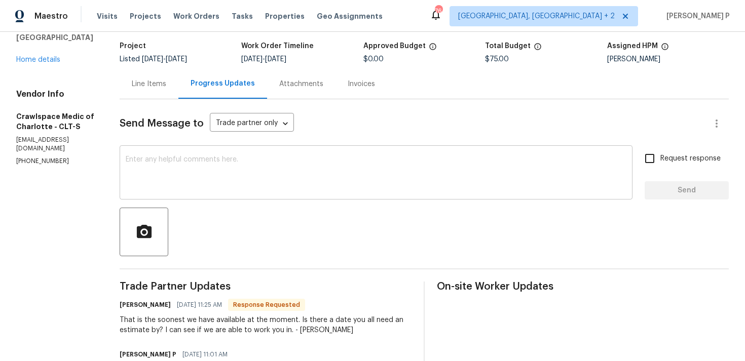
click at [225, 163] on textarea at bounding box center [376, 173] width 500 height 35
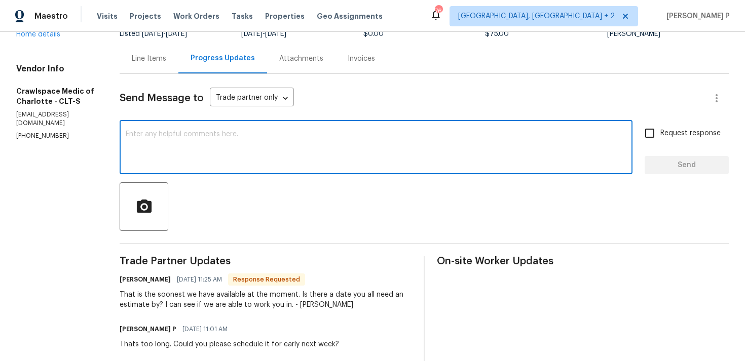
scroll to position [101, 0]
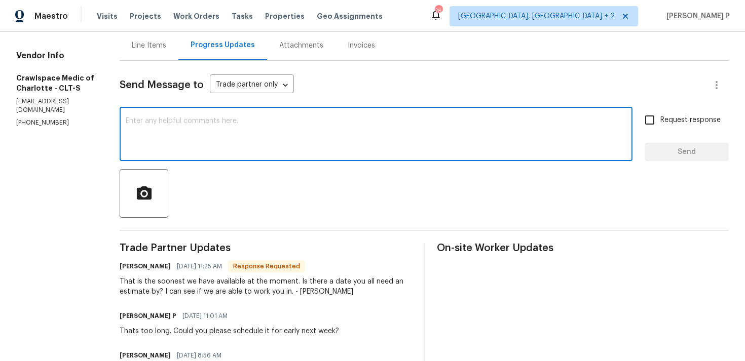
click at [225, 146] on textarea at bounding box center [376, 135] width 500 height 35
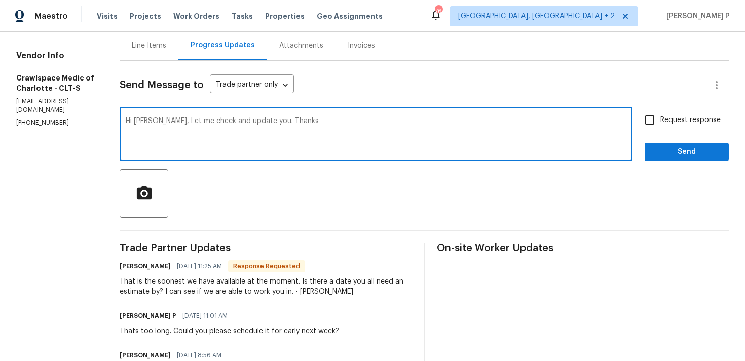
type textarea "Hi Jonathan, Let me check and update you. Thanks"
click at [679, 154] on span "Send" at bounding box center [686, 152] width 68 height 13
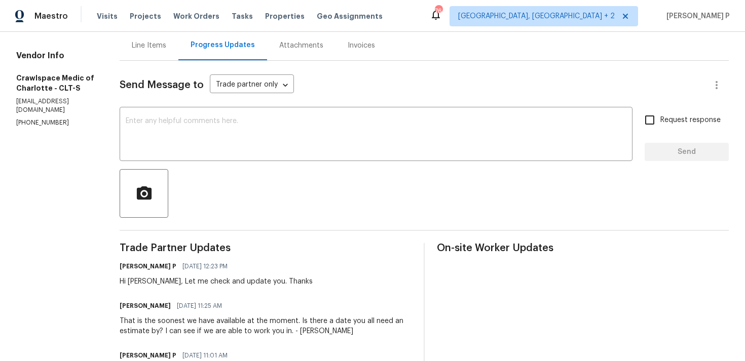
scroll to position [0, 0]
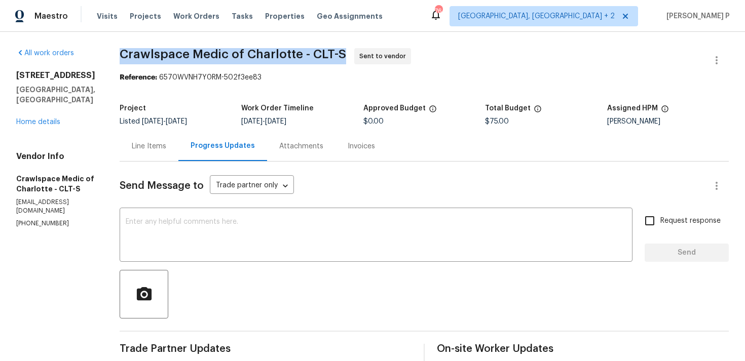
drag, startPoint x: 135, startPoint y: 55, endPoint x: 360, endPoint y: 48, distance: 225.5
click at [360, 48] on div "All work orders 8806 Glenside St Huntersville, NC 28078 Home details Vendor Inf…" at bounding box center [372, 363] width 745 height 663
copy span "Crawlspace Medic of Charlotte - CLT-S"
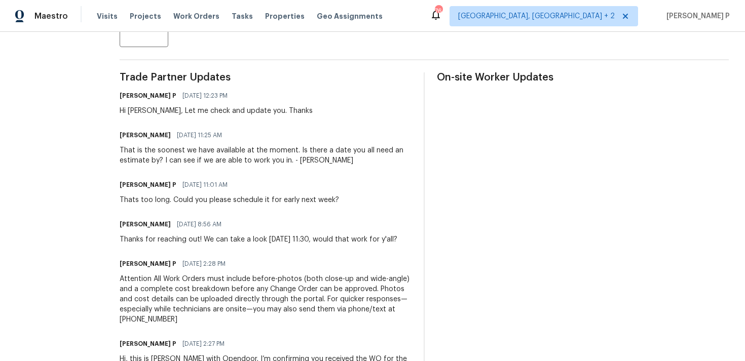
scroll to position [269, 0]
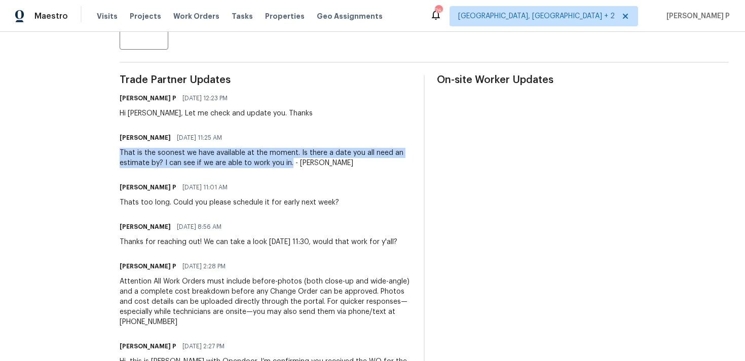
drag, startPoint x: 136, startPoint y: 148, endPoint x: 306, endPoint y: 160, distance: 170.6
click at [306, 160] on div "That is the soonest we have available at the moment. Is there a date you all ne…" at bounding box center [266, 158] width 292 height 20
copy div "That is the soonest we have available at the moment. Is there a date you all ne…"
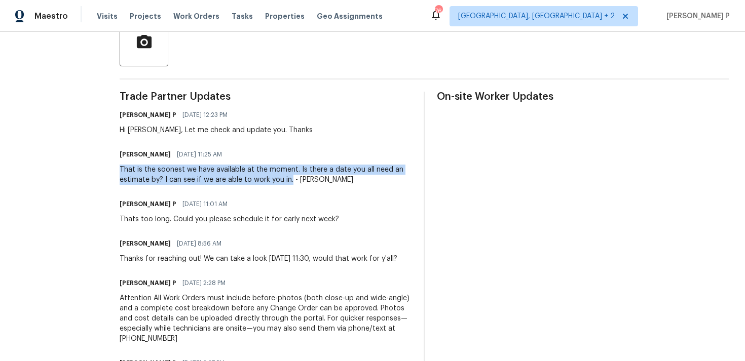
scroll to position [0, 0]
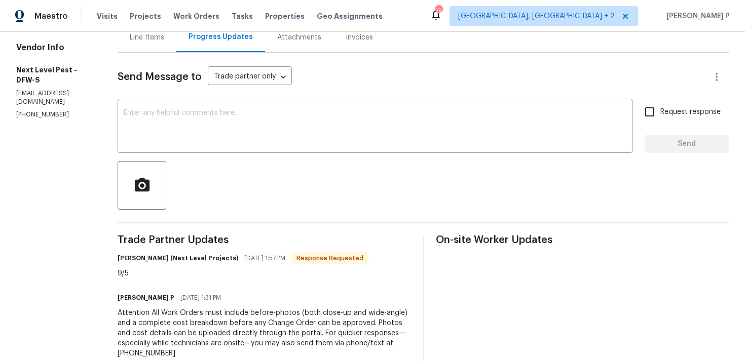
scroll to position [69, 0]
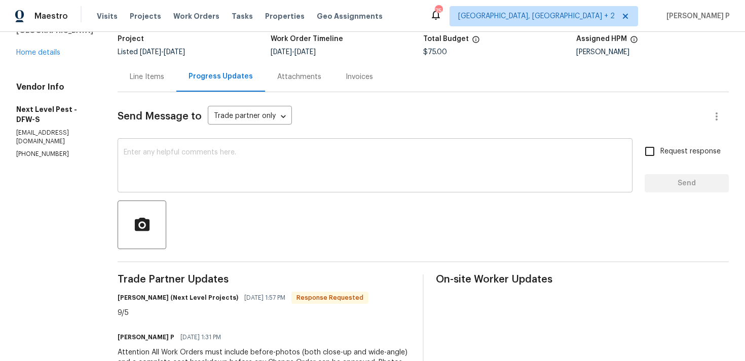
click at [179, 154] on textarea at bounding box center [375, 166] width 502 height 35
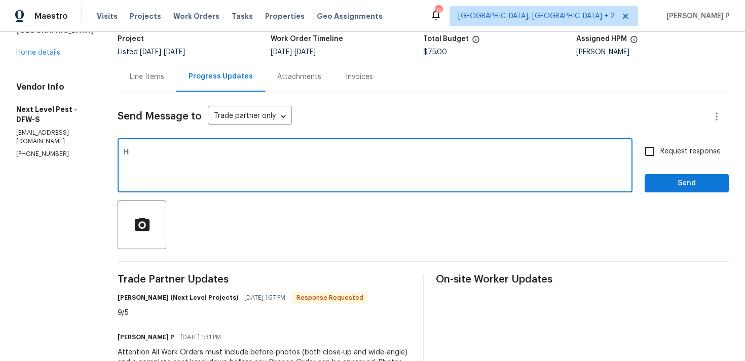
type textarea "H"
paste textarea "Thank you for accepting the work order and providing the scheduled date."
type textarea "Thank you for accepting the work order and providing the scheduled date, [PERSO…"
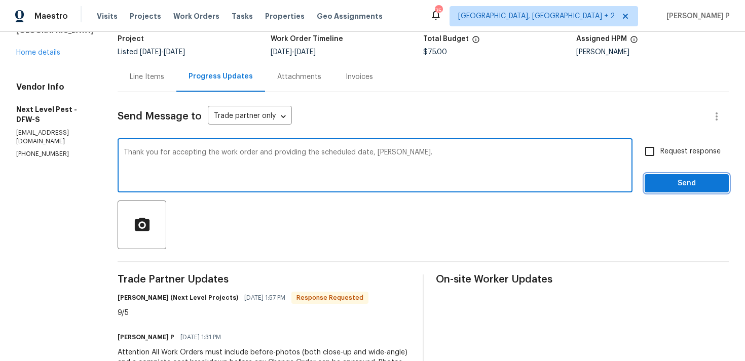
click at [664, 184] on span "Send" at bounding box center [686, 183] width 68 height 13
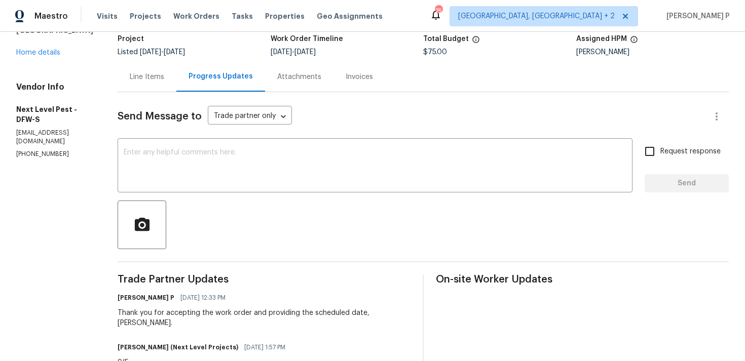
scroll to position [0, 0]
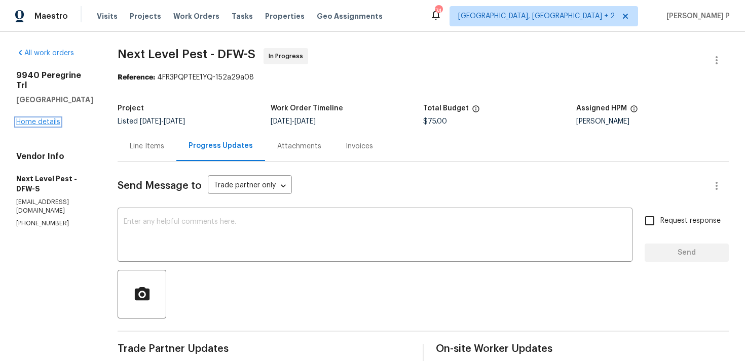
click at [38, 119] on link "Home details" at bounding box center [38, 122] width 44 height 7
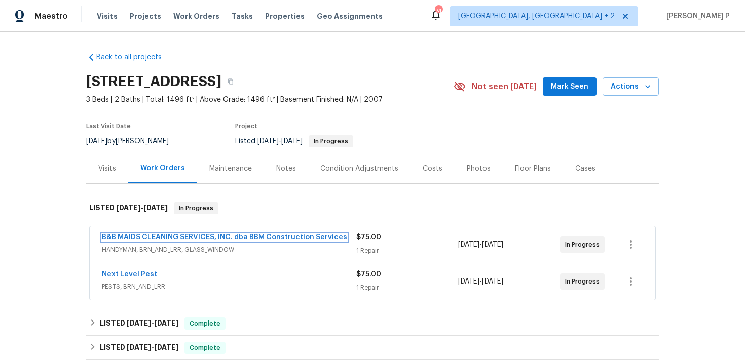
click at [179, 235] on link "B&B MAIDS CLEANING SERVICES, INC. dba BBM Construction Services" at bounding box center [224, 237] width 245 height 7
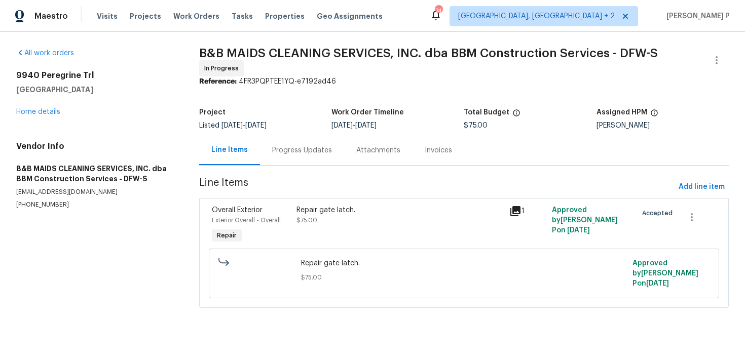
click at [294, 145] on div "Progress Updates" at bounding box center [302, 150] width 60 height 10
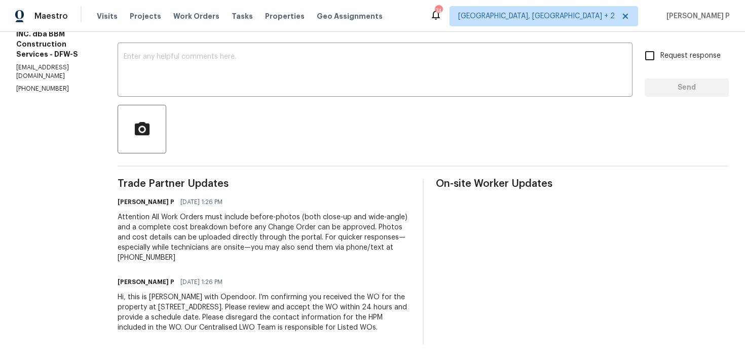
scroll to position [122, 0]
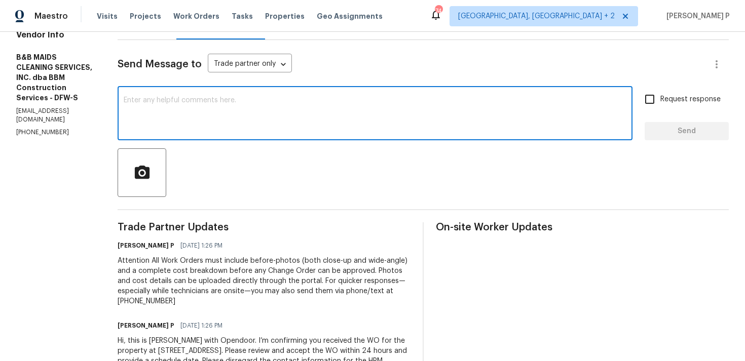
click at [242, 129] on textarea at bounding box center [375, 114] width 502 height 35
paste textarea "Thank you for accepting the work order. Could you please provide us with an upd…"
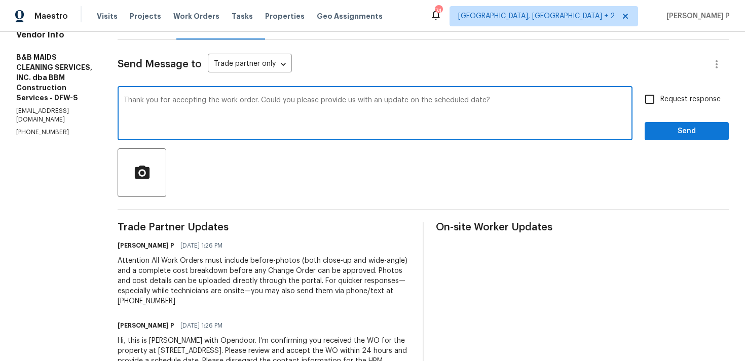
type textarea "Thank you for accepting the work order. Could you please provide us with an upd…"
click at [660, 96] on input "Request response" at bounding box center [649, 99] width 21 height 21
checkbox input "true"
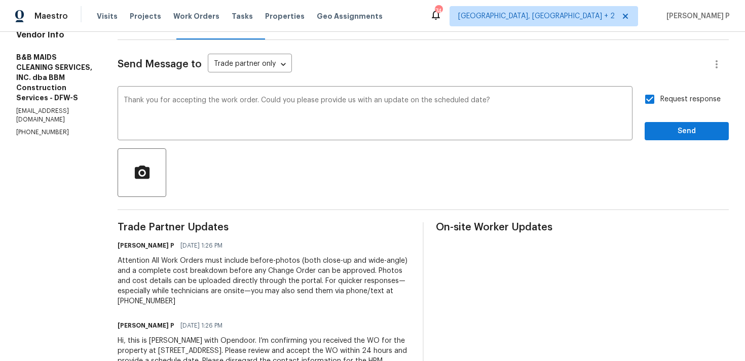
click at [668, 131] on span "Send" at bounding box center [686, 131] width 68 height 13
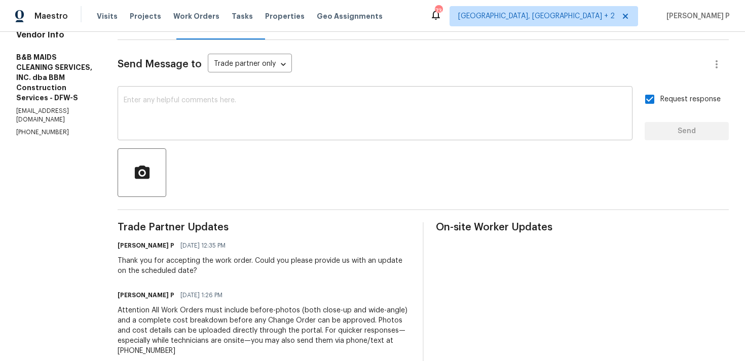
scroll to position [0, 0]
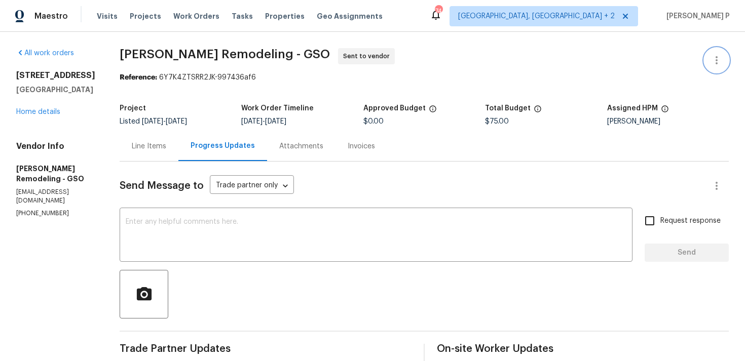
click at [720, 63] on icon "button" at bounding box center [716, 60] width 12 height 12
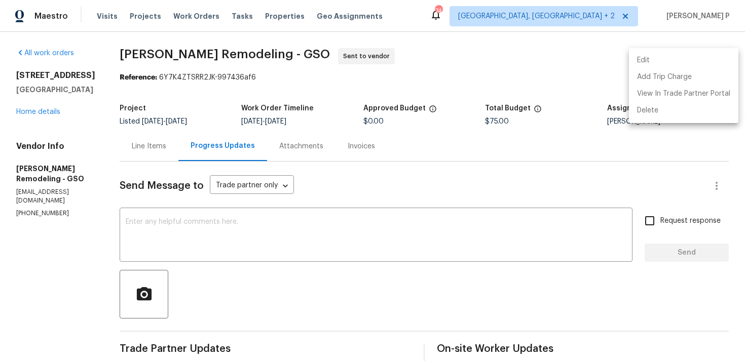
click at [689, 59] on li "Edit" at bounding box center [683, 60] width 109 height 17
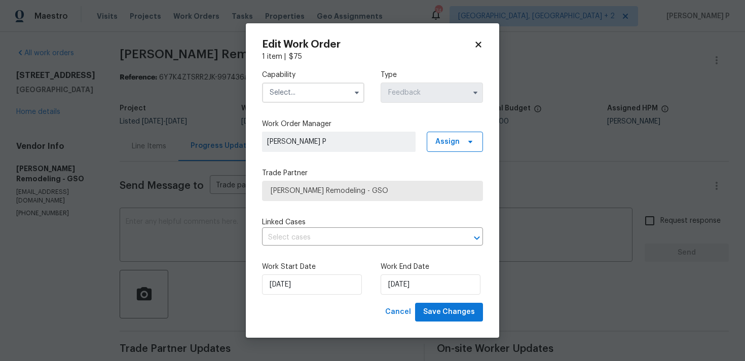
click at [341, 92] on input "text" at bounding box center [313, 93] width 102 height 20
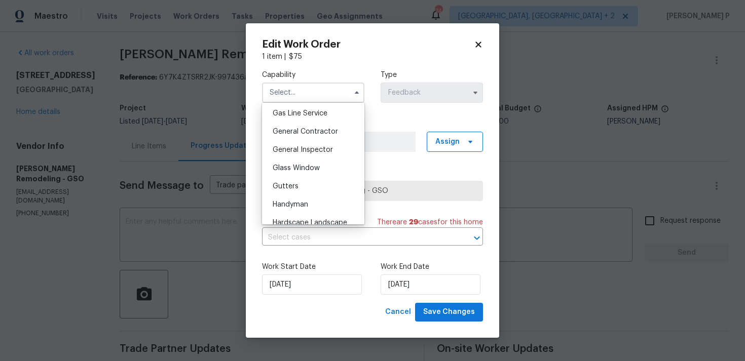
scroll to position [469, 0]
click at [307, 129] on span "General Contractor" at bounding box center [305, 129] width 65 height 7
type input "General Contractor"
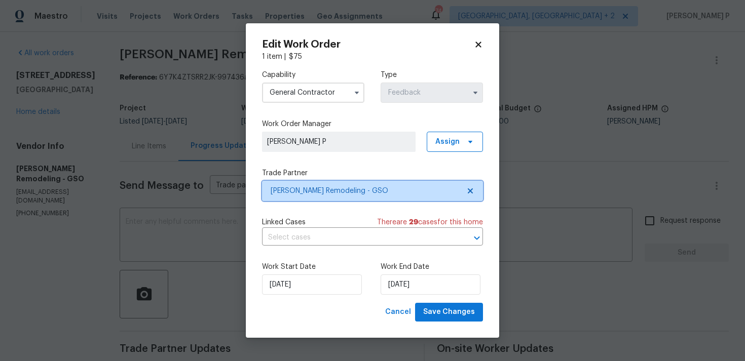
click at [323, 184] on span "Pino Remodeling - GSO" at bounding box center [372, 191] width 221 height 20
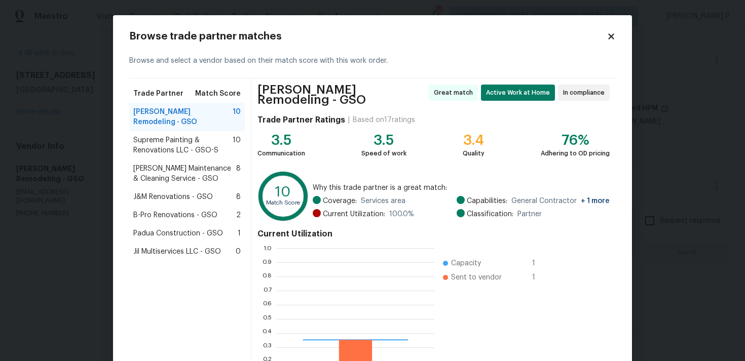
scroll to position [142, 158]
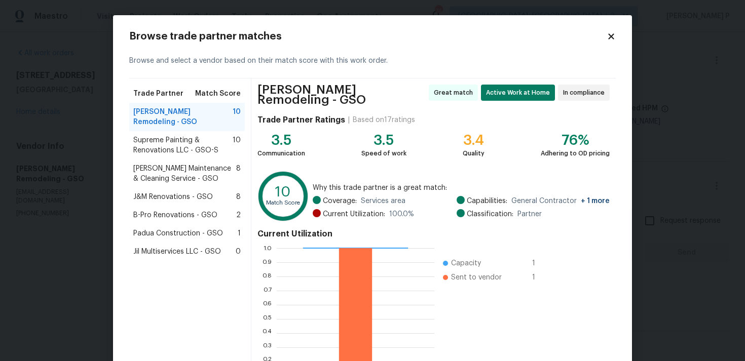
click at [611, 37] on icon at bounding box center [611, 36] width 6 height 6
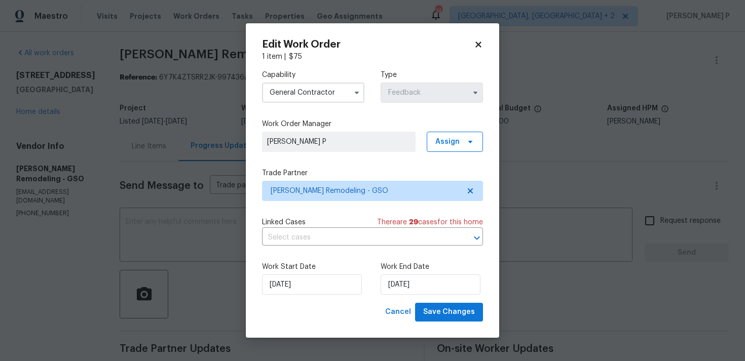
click at [474, 46] on icon at bounding box center [478, 44] width 9 height 9
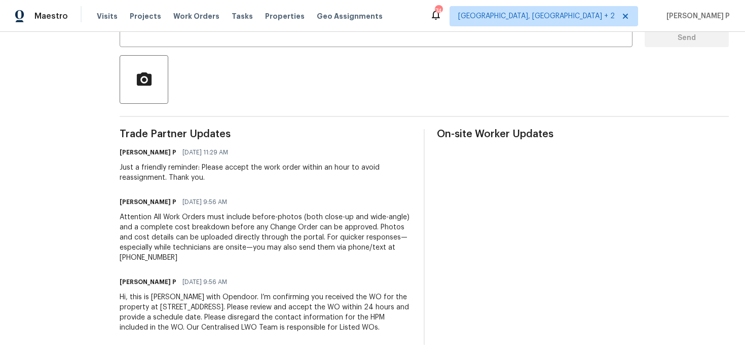
scroll to position [47, 0]
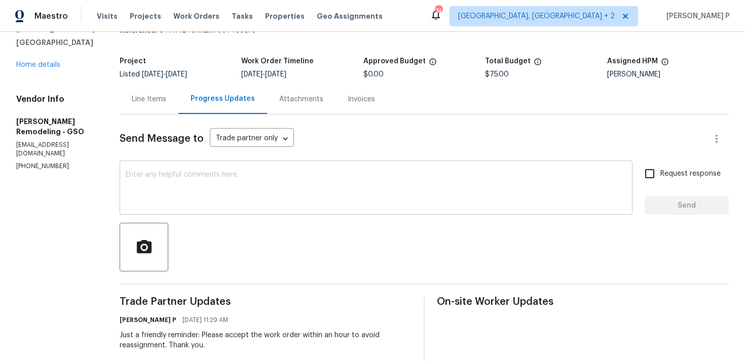
click at [173, 175] on textarea at bounding box center [376, 188] width 500 height 35
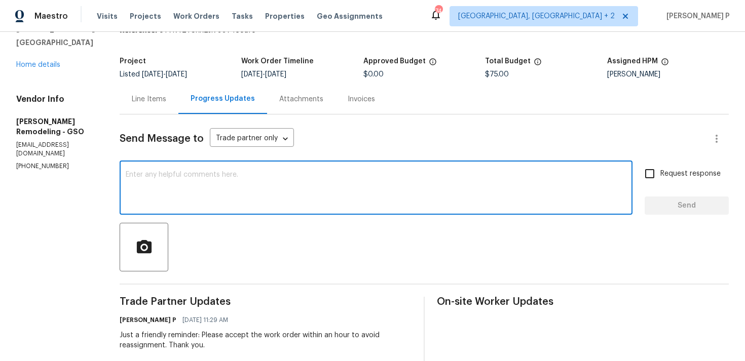
paste textarea "We regret to inform you that the work order has been reassigned as it was not a…"
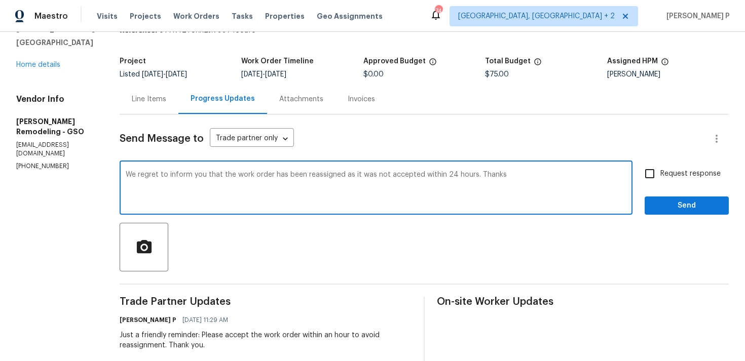
type textarea "We regret to inform you that the work order has been reassigned as it was not a…"
click at [659, 210] on span "Send" at bounding box center [686, 206] width 68 height 13
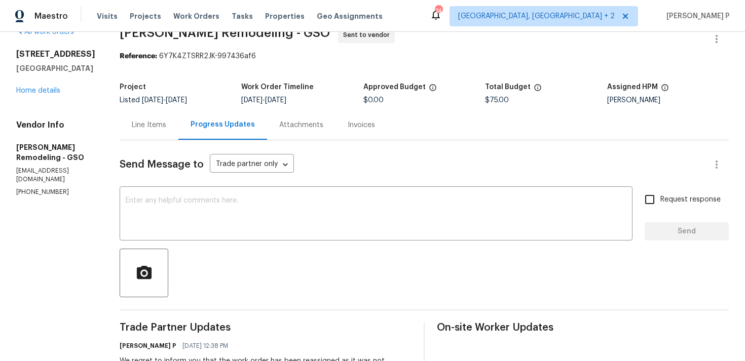
scroll to position [0, 0]
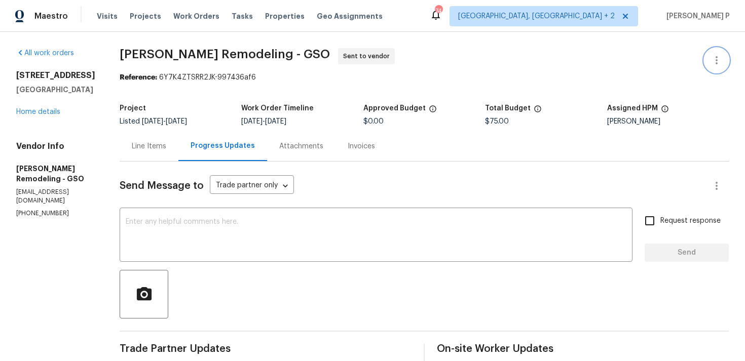
click at [721, 61] on icon "button" at bounding box center [716, 60] width 12 height 12
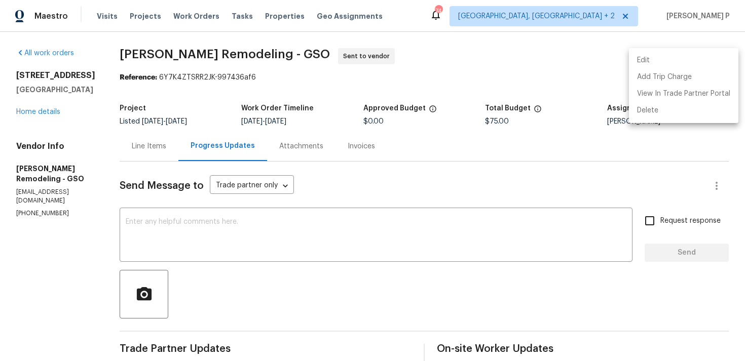
click at [686, 56] on li "Edit" at bounding box center [683, 60] width 109 height 17
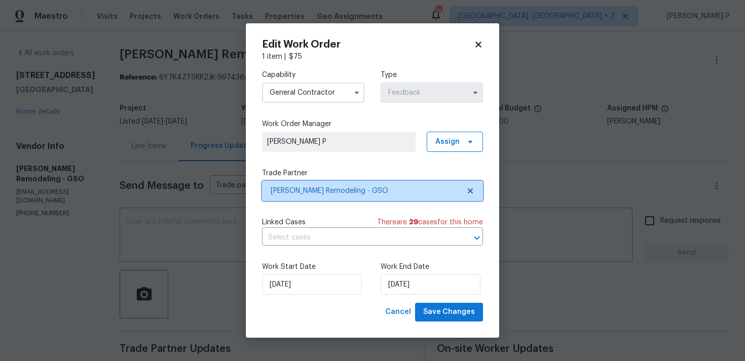
click at [353, 194] on span "Pino Remodeling - GSO" at bounding box center [364, 191] width 189 height 10
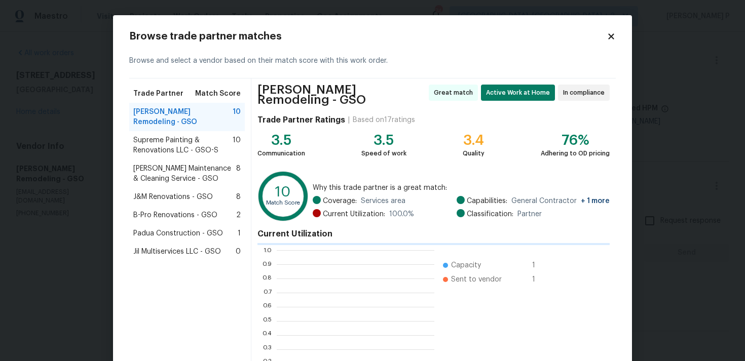
scroll to position [142, 158]
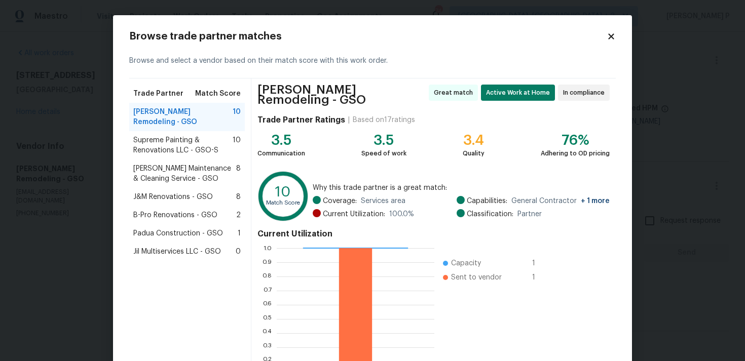
click at [166, 135] on span "Supreme Painting & Renovations LLC - GSO-S" at bounding box center [182, 145] width 99 height 20
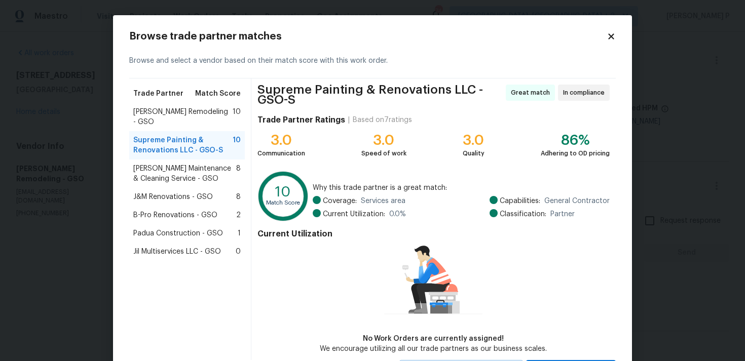
scroll to position [48, 0]
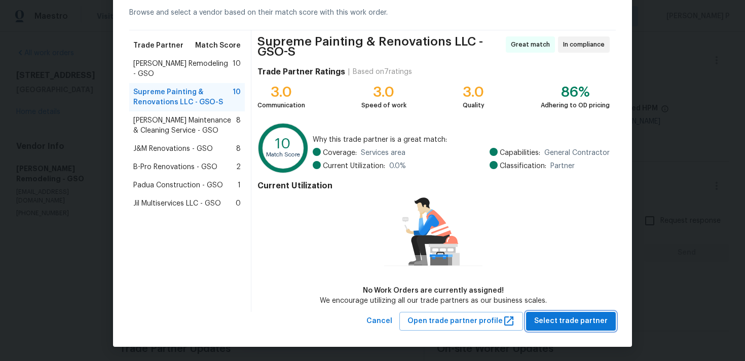
click at [581, 313] on button "Select trade partner" at bounding box center [571, 321] width 90 height 19
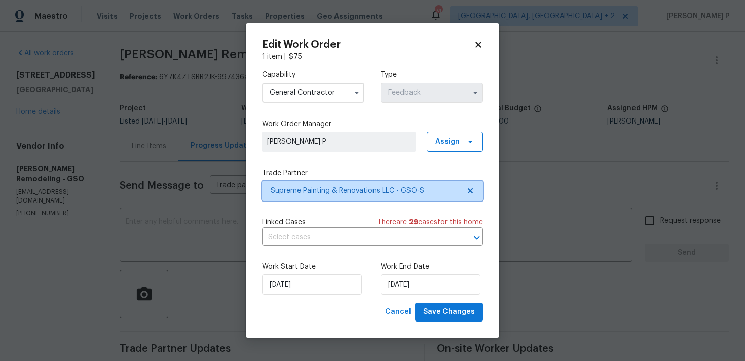
scroll to position [0, 0]
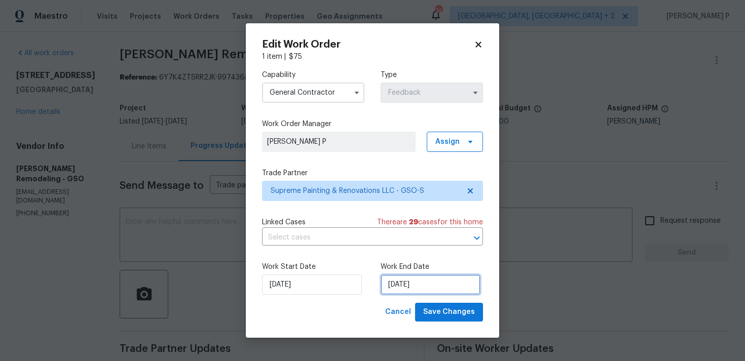
click at [411, 287] on input "08/09/2025" at bounding box center [430, 285] width 100 height 20
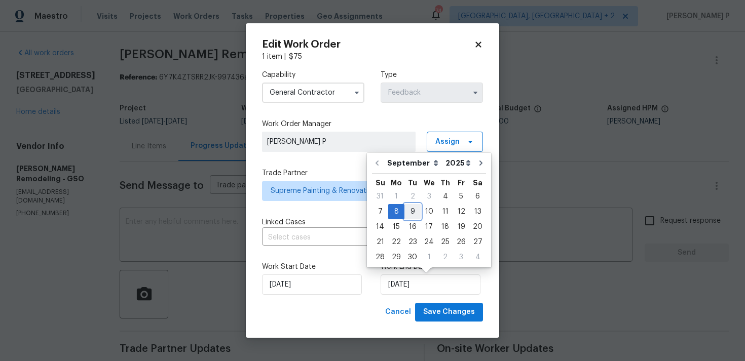
click at [414, 212] on div "9" at bounding box center [412, 212] width 16 height 14
type input "[DATE]"
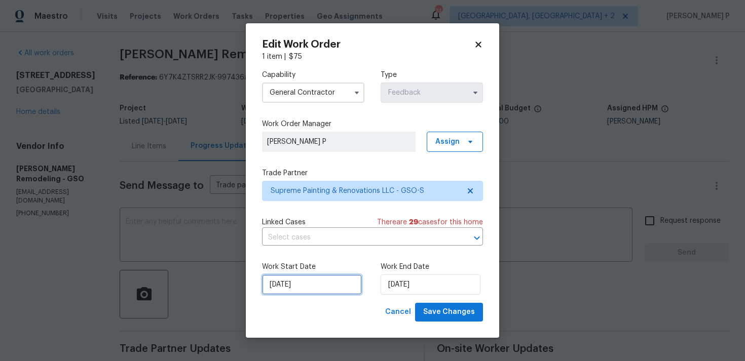
click at [332, 284] on input "04/09/2025" at bounding box center [312, 285] width 100 height 20
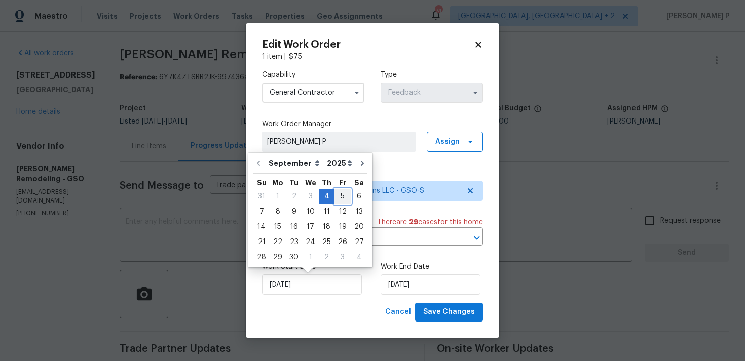
click at [339, 195] on div "5" at bounding box center [342, 196] width 16 height 14
type input "[DATE]"
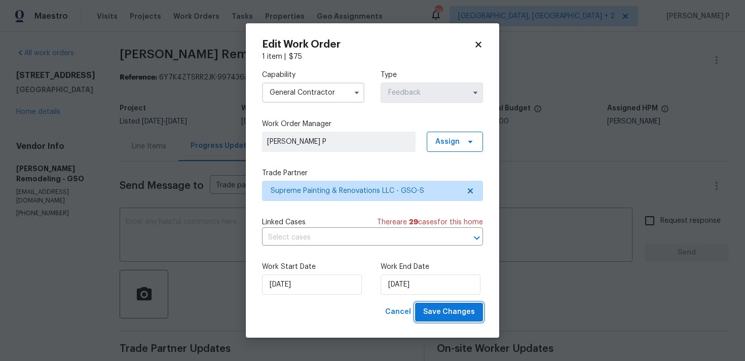
click at [442, 312] on span "Save Changes" at bounding box center [449, 312] width 52 height 13
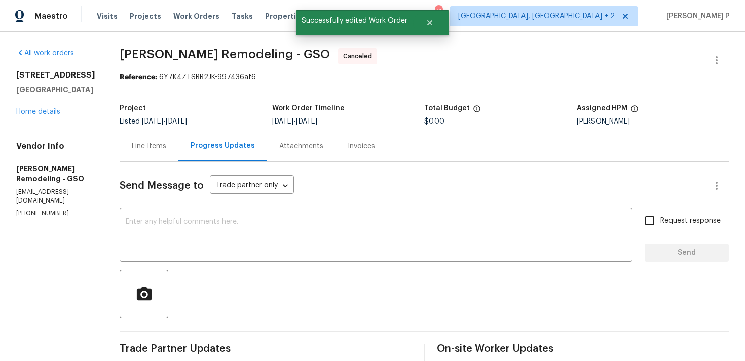
click at [23, 284] on section "All work orders 3319 Timberwolf Ave High Point, NC 27265 Home details Vendor In…" at bounding box center [55, 328] width 79 height 561
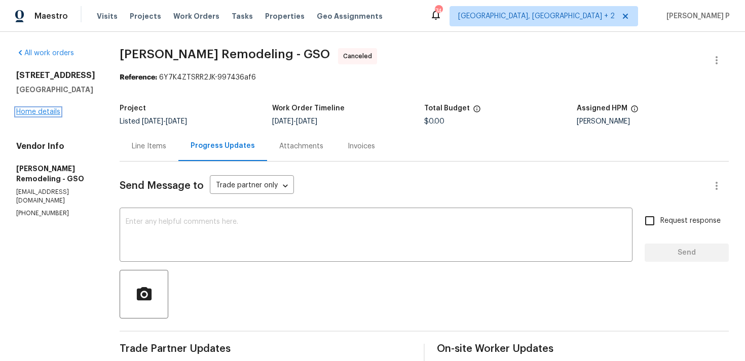
click at [47, 115] on link "Home details" at bounding box center [38, 111] width 44 height 7
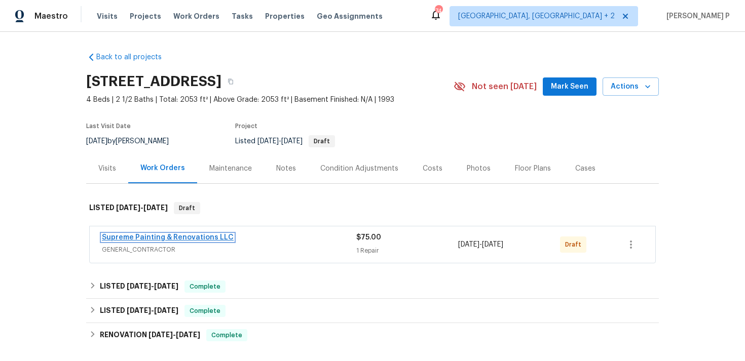
click at [136, 238] on link "Supreme Painting & Renovations LLC" at bounding box center [168, 237] width 132 height 7
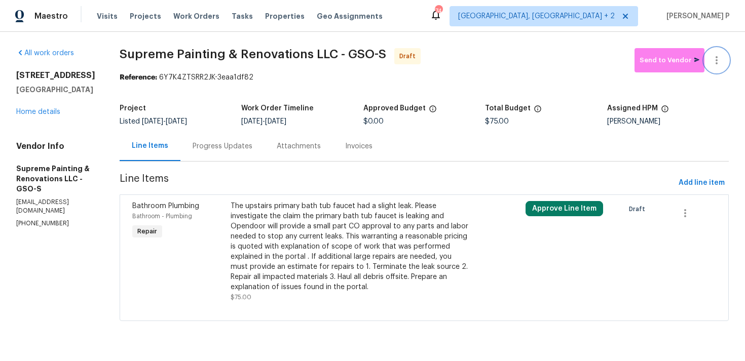
click at [719, 57] on icon "button" at bounding box center [716, 60] width 12 height 12
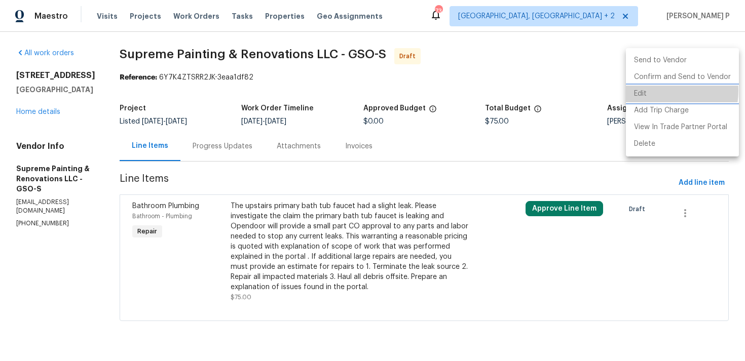
click at [655, 91] on li "Edit" at bounding box center [682, 94] width 113 height 17
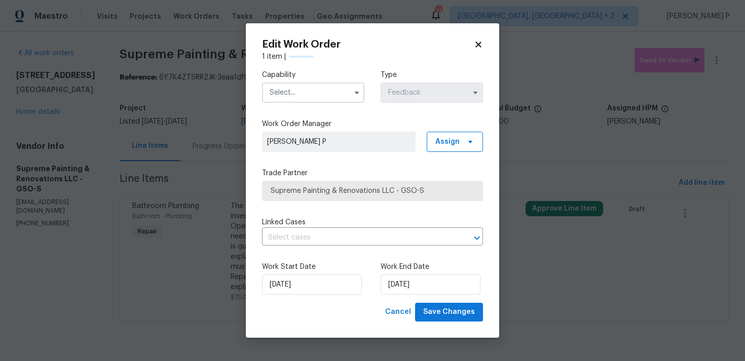
click at [347, 103] on div "Capability Type Feedback" at bounding box center [372, 86] width 221 height 49
click at [344, 92] on input "text" at bounding box center [313, 93] width 102 height 20
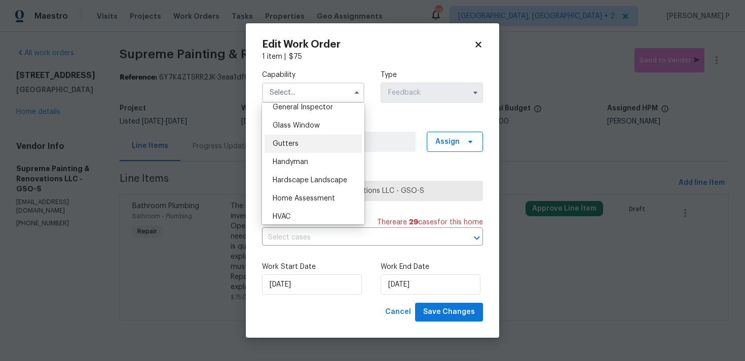
scroll to position [484, 0]
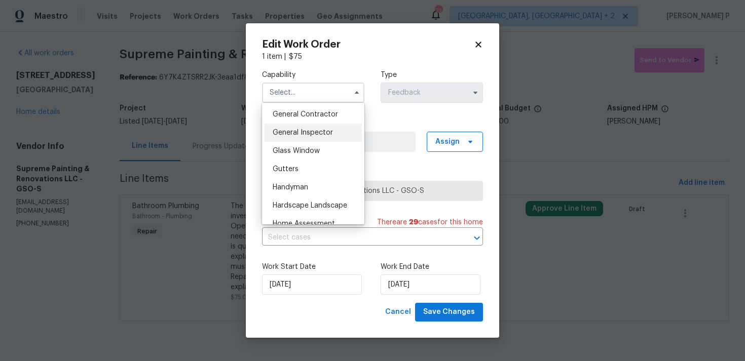
click at [299, 135] on span "General Inspector" at bounding box center [303, 132] width 60 height 7
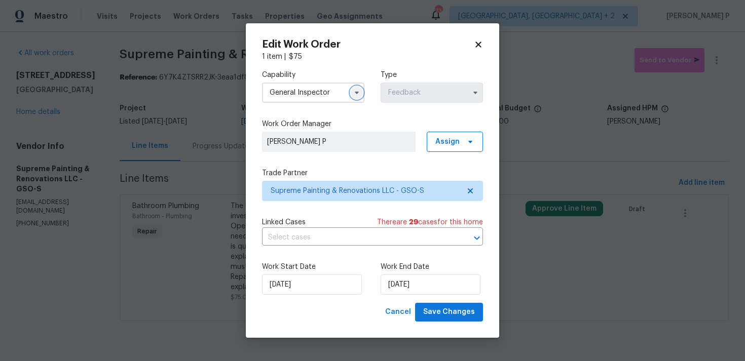
click at [360, 91] on icon "button" at bounding box center [357, 93] width 8 height 8
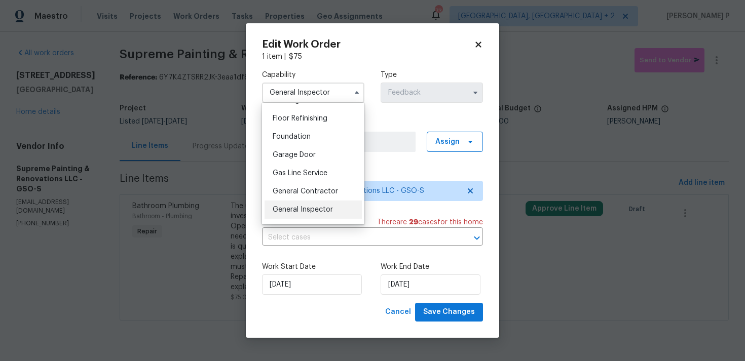
scroll to position [414, 0]
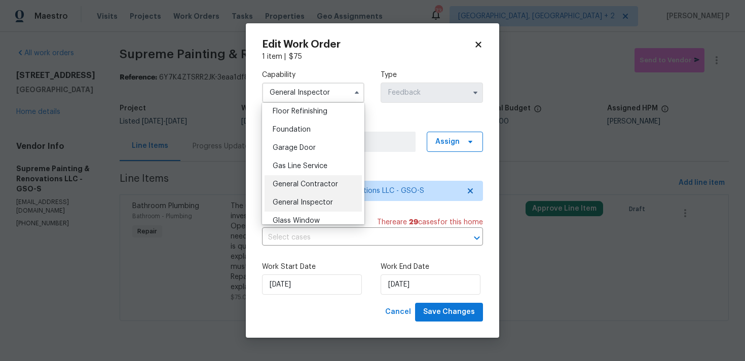
click at [293, 181] on span "General Contractor" at bounding box center [305, 184] width 65 height 7
type input "General Contractor"
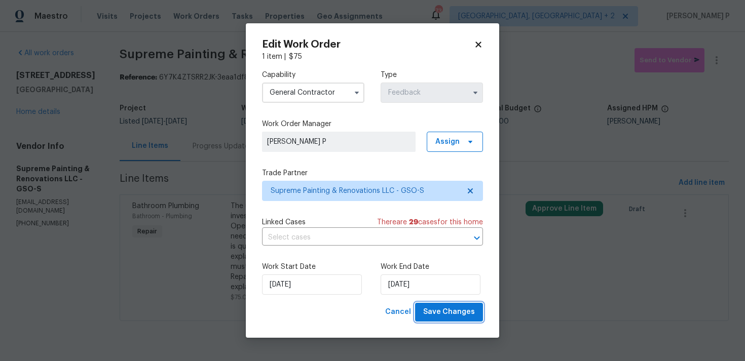
click at [448, 315] on span "Save Changes" at bounding box center [449, 312] width 52 height 13
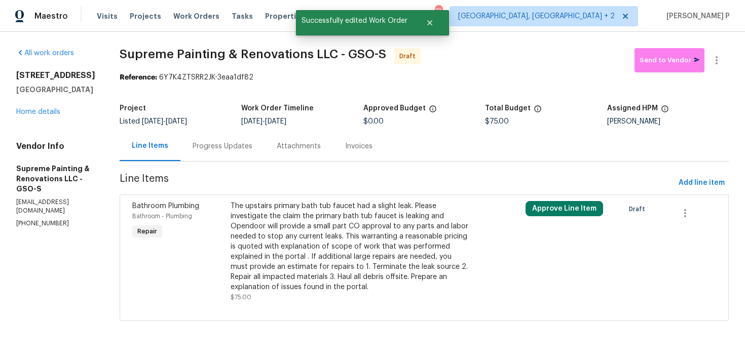
click at [263, 160] on div "Progress Updates" at bounding box center [222, 146] width 84 height 30
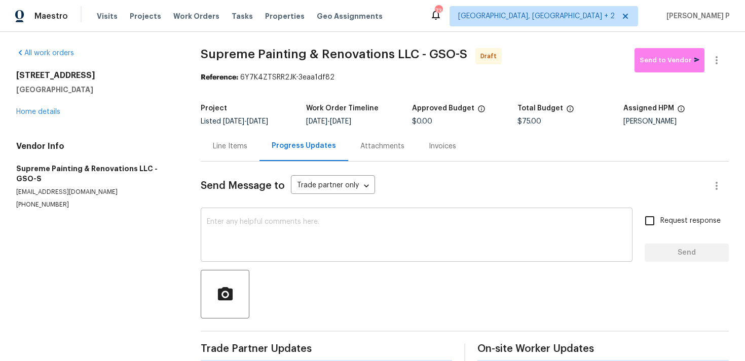
click at [287, 231] on textarea at bounding box center [416, 235] width 419 height 35
paste textarea "Hi, this is Ramyasri with Opendoor. I’m confirming you received the WO for the …"
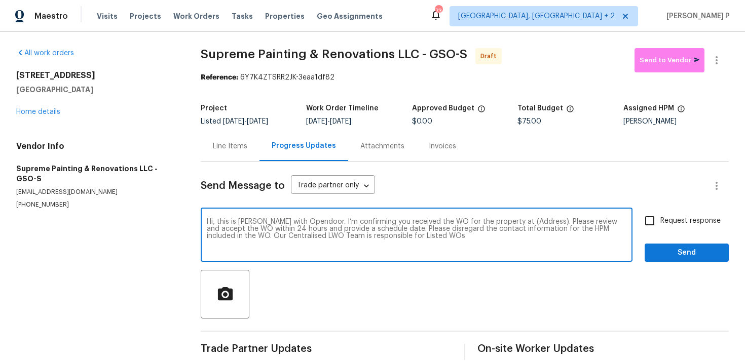
drag, startPoint x: 507, startPoint y: 220, endPoint x: 539, endPoint y: 220, distance: 31.9
click at [539, 220] on textarea "Hi, this is Ramyasri with Opendoor. I’m confirming you received the WO for the …" at bounding box center [416, 235] width 419 height 35
paste textarea "3319 Timberwolf Ave, High Point, NC 27265"
type textarea "Hi, this is Ramyasri with Opendoor. I’m confirming you received the WO for the …"
click at [650, 216] on input "Request response" at bounding box center [649, 220] width 21 height 21
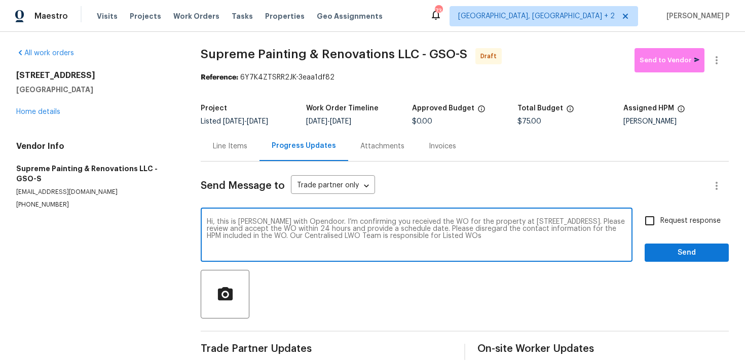
checkbox input "true"
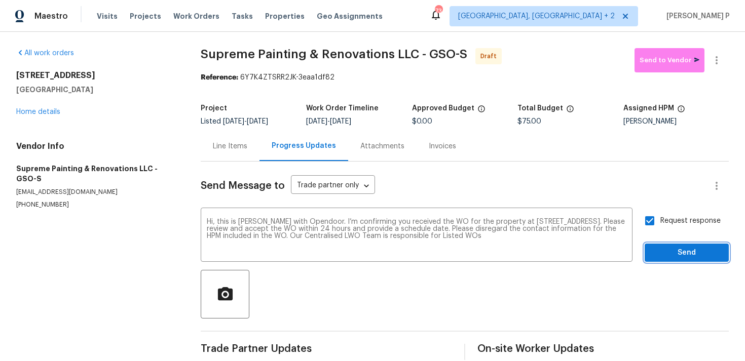
click at [658, 255] on span "Send" at bounding box center [686, 253] width 68 height 13
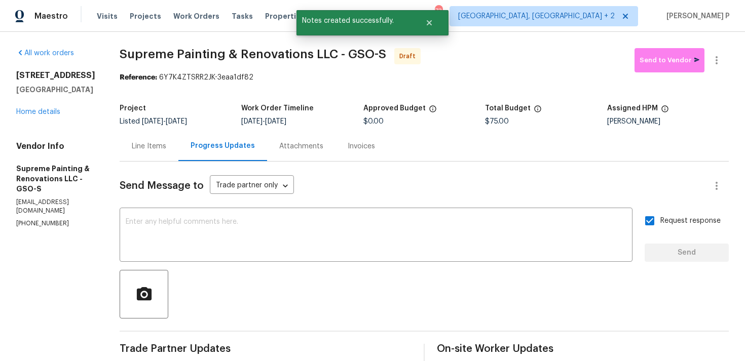
click at [306, 305] on div at bounding box center [424, 294] width 609 height 49
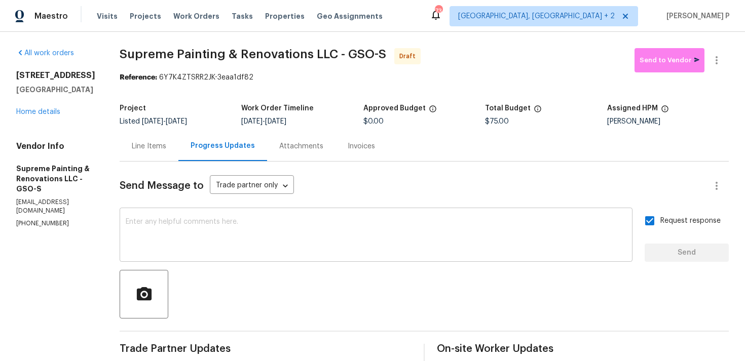
click at [339, 216] on div "x ​" at bounding box center [376, 236] width 513 height 52
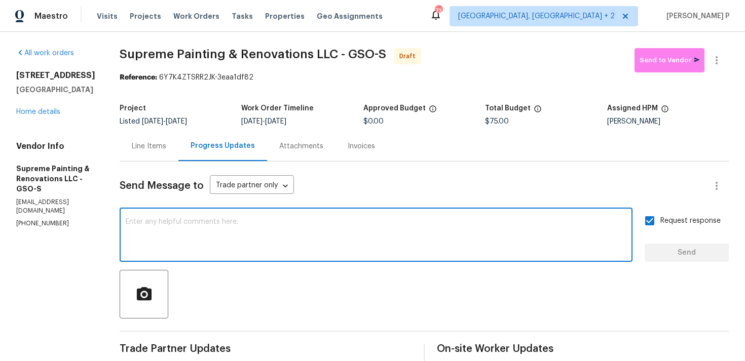
paste textarea "Attention All Work Orders must include before-photos (both close-up and wide-an…"
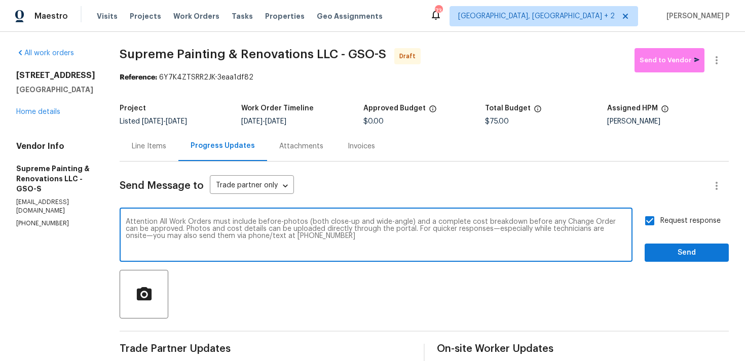
type textarea "Attention All Work Orders must include before-photos (both close-up and wide-an…"
click at [672, 258] on span "Send" at bounding box center [686, 253] width 68 height 13
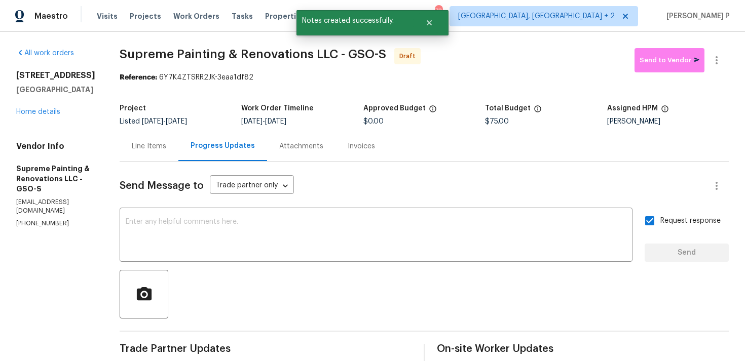
click at [529, 313] on div at bounding box center [424, 294] width 609 height 49
click at [718, 54] on icon "button" at bounding box center [716, 60] width 12 height 12
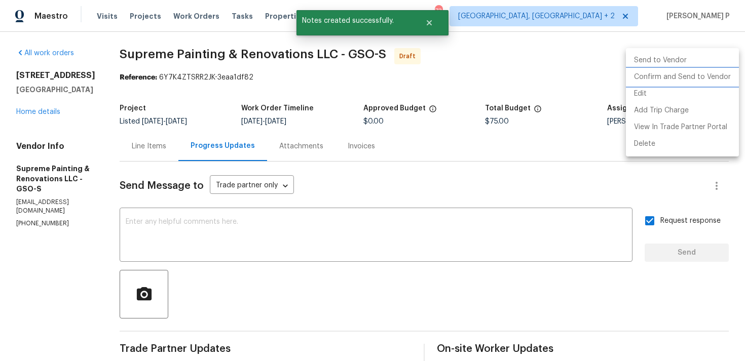
click at [703, 73] on li "Confirm and Send to Vendor" at bounding box center [682, 77] width 113 height 17
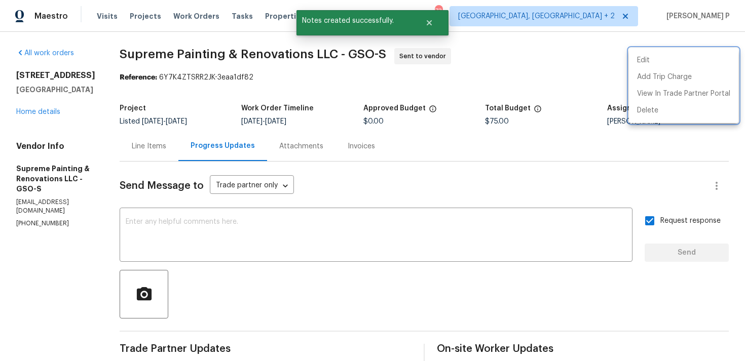
click at [371, 294] on div at bounding box center [372, 180] width 745 height 361
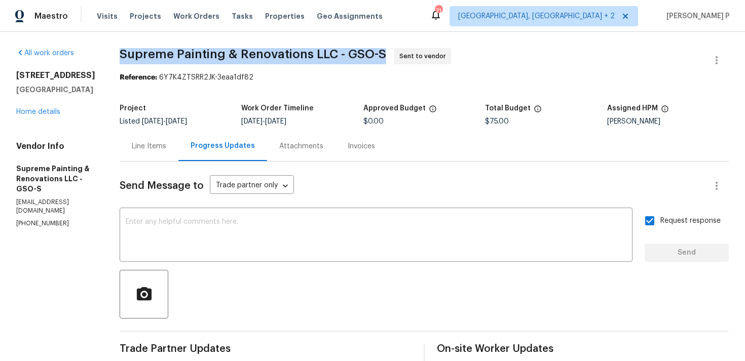
drag, startPoint x: 159, startPoint y: 52, endPoint x: 418, endPoint y: 52, distance: 259.4
click at [386, 52] on span "Supreme Painting & Renovations LLC - GSO-S" at bounding box center [253, 54] width 266 height 12
copy span "Supreme Painting & Renovations LLC - GSO-S"
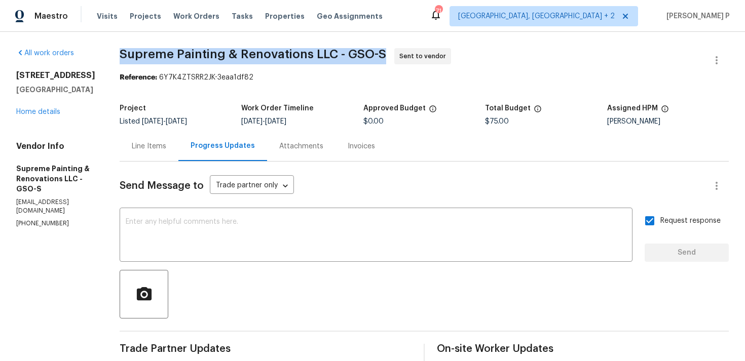
click at [214, 94] on section "Supreme Painting & Renovations LLC - GSO-S Sent to vendor Reference: 6Y7K4ZTSRR…" at bounding box center [424, 279] width 609 height 462
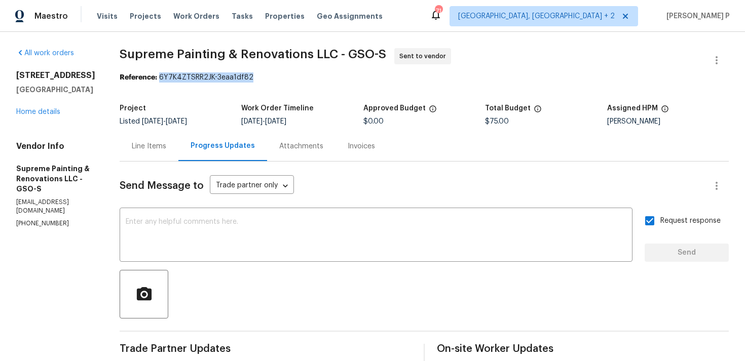
drag, startPoint x: 198, startPoint y: 78, endPoint x: 318, endPoint y: 78, distance: 120.1
click at [318, 78] on div "Reference: 6Y7K4ZTSRR2JK-3eaa1df82" at bounding box center [424, 77] width 609 height 10
copy div "6Y7K4ZTSRR2JK-3eaa1df82"
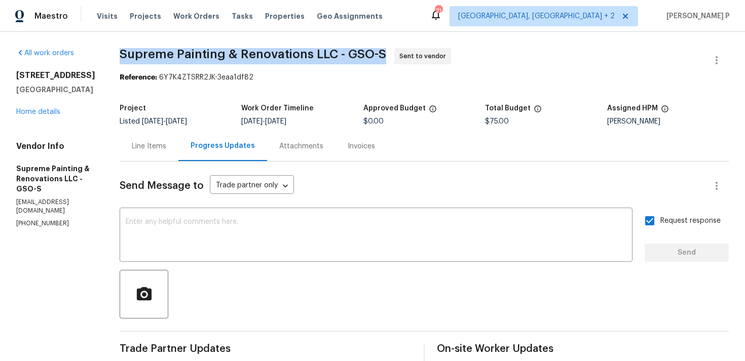
drag, startPoint x: 158, startPoint y: 53, endPoint x: 420, endPoint y: 52, distance: 261.9
click at [386, 52] on span "Supreme Painting & Renovations LLC - GSO-S" at bounding box center [253, 54] width 266 height 12
copy span "Supreme Painting & Renovations LLC - GSO-S"
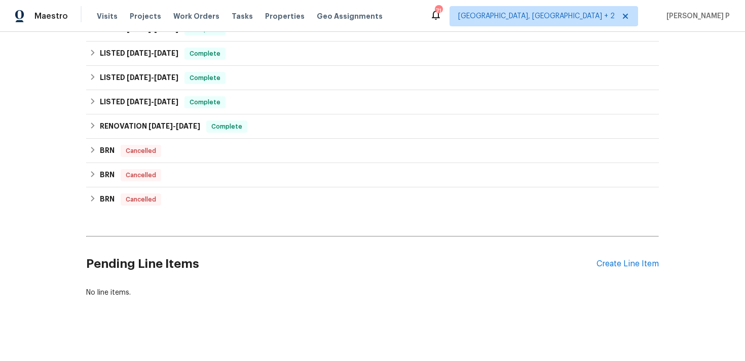
scroll to position [197, 0]
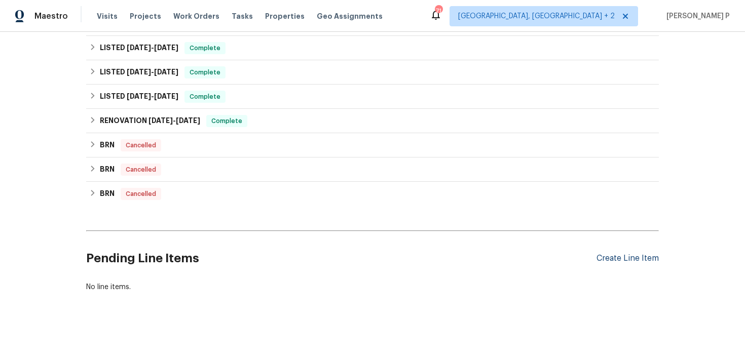
click at [627, 257] on div "Create Line Item" at bounding box center [627, 259] width 62 height 10
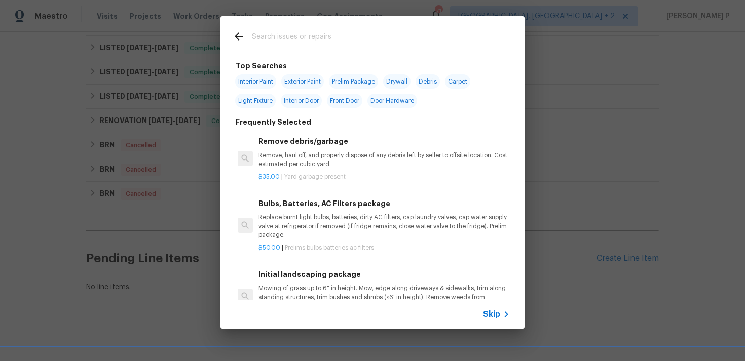
click at [491, 316] on span "Skip" at bounding box center [491, 315] width 17 height 10
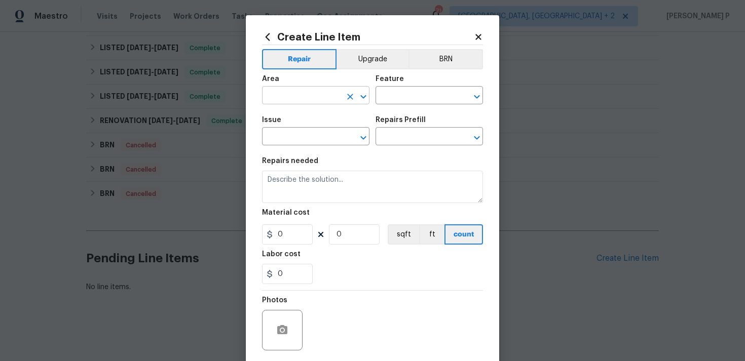
click at [300, 89] on input "text" at bounding box center [301, 97] width 79 height 16
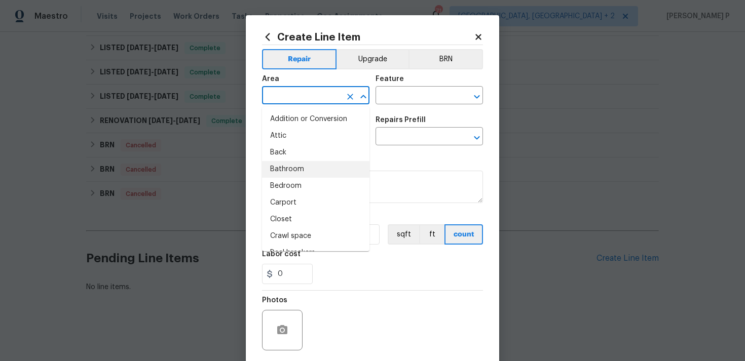
click at [311, 171] on li "Bathroom" at bounding box center [315, 169] width 107 height 17
type input "Bathroom"
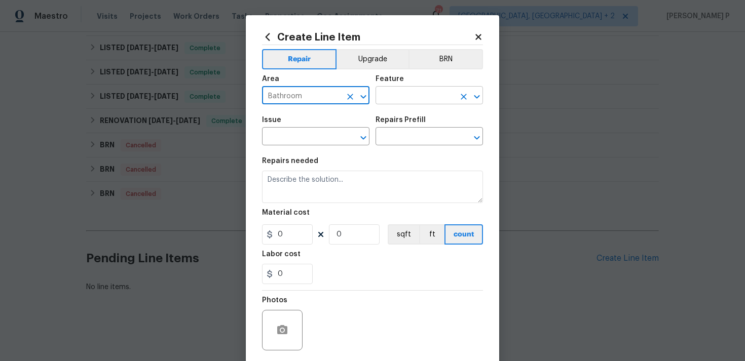
click at [411, 93] on input "text" at bounding box center [414, 97] width 79 height 16
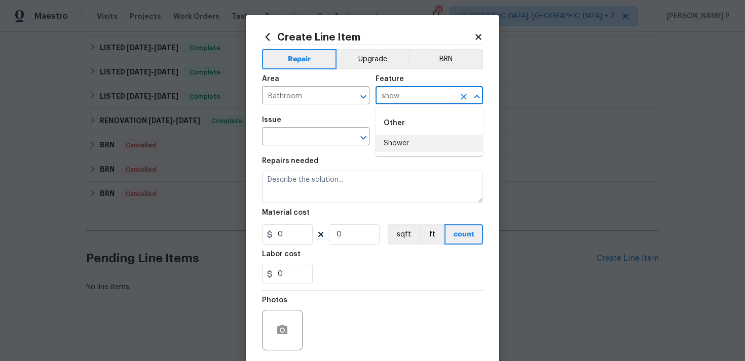
click at [409, 139] on li "Shower" at bounding box center [428, 143] width 107 height 17
click at [364, 134] on icon "Open" at bounding box center [363, 138] width 12 height 12
type input "Shower"
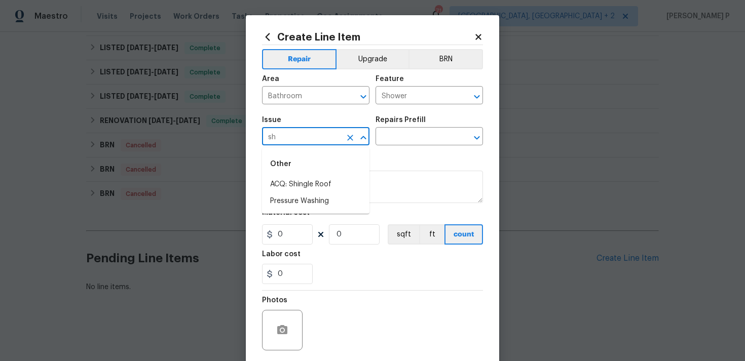
type input "s"
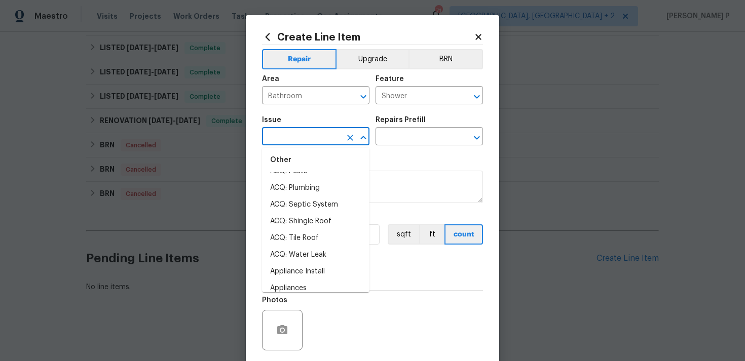
scroll to position [179, 0]
click at [307, 220] on li "Bathroom Accesories" at bounding box center [315, 222] width 107 height 17
type input "Bathroom Accesories"
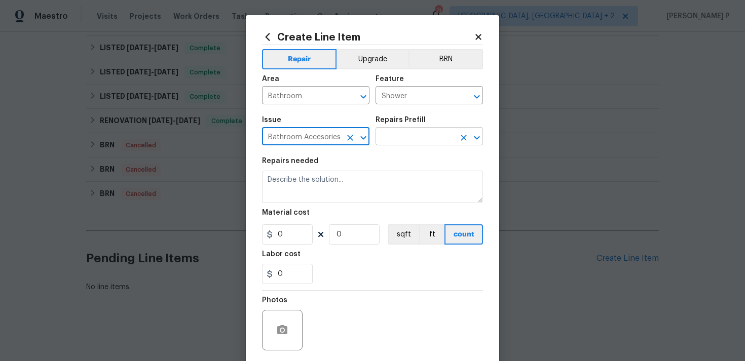
click at [392, 137] on input "text" at bounding box center [414, 138] width 79 height 16
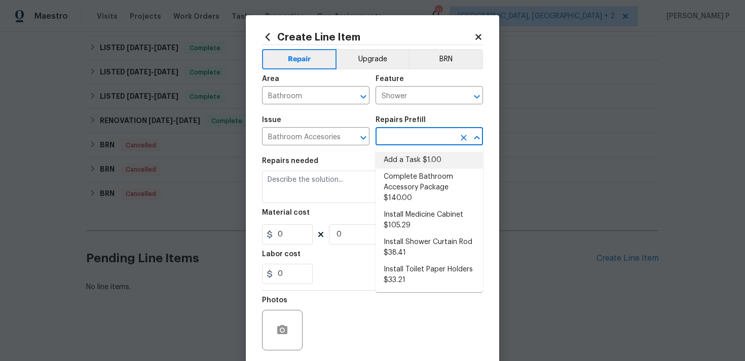
click at [408, 162] on li "Add a Task $1.00" at bounding box center [428, 160] width 107 height 17
type input "Interior Trim"
type input "Add a Task $1.00"
type textarea "HPM to detail"
type input "1"
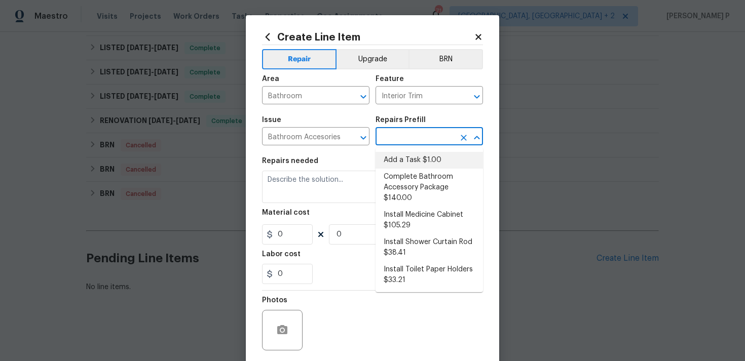
type input "1"
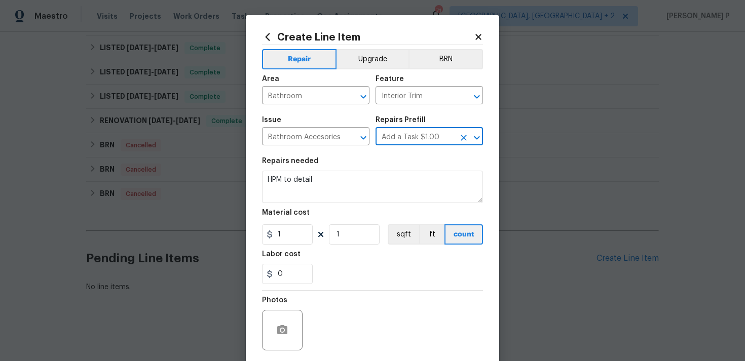
click at [480, 134] on icon "Open" at bounding box center [477, 138] width 12 height 12
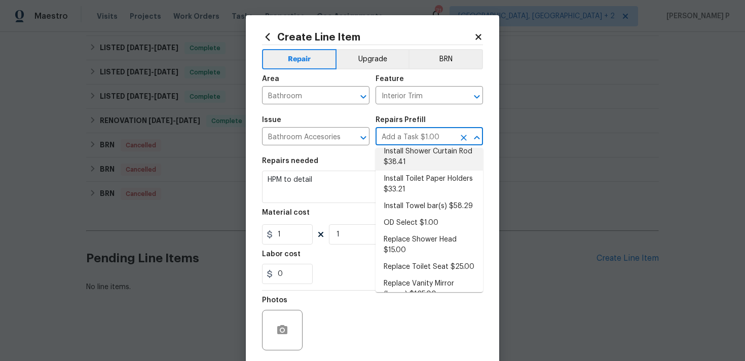
scroll to position [94, 0]
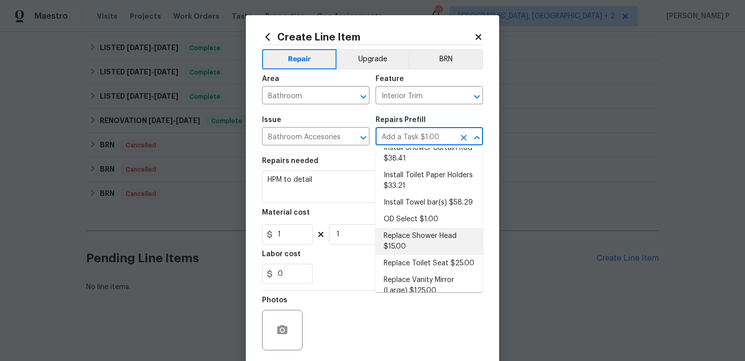
click at [431, 234] on li "Replace Shower Head $15.00" at bounding box center [428, 241] width 107 height 27
type input "Add a Task $1.00"
type textarea "Remove the existing shower head and replace with new (PM to confirm style/finis…"
type input "Replace Shower Head $15.00"
type input "15"
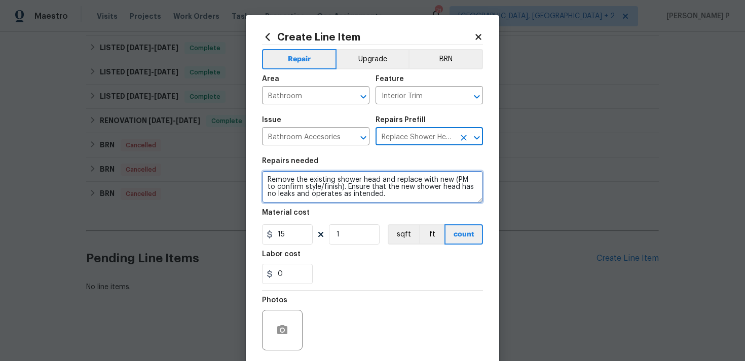
click at [333, 188] on textarea "Remove the existing shower head and replace with new (PM to confirm style/finis…" at bounding box center [372, 187] width 221 height 32
paste textarea "The showerhead is missing. Please install a new showerheadand ensure proper ope…"
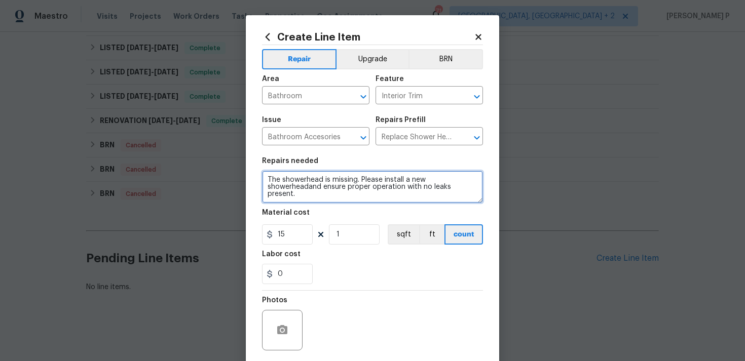
type textarea "The showerhead is missing. Please install a new showerheadand ensure proper ope…"
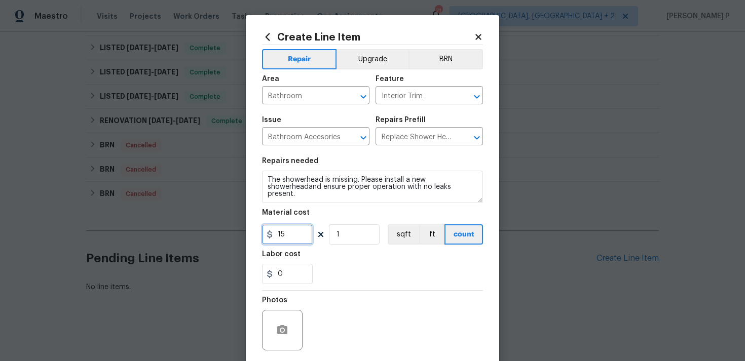
click at [303, 232] on input "15" at bounding box center [287, 234] width 51 height 20
type input "75"
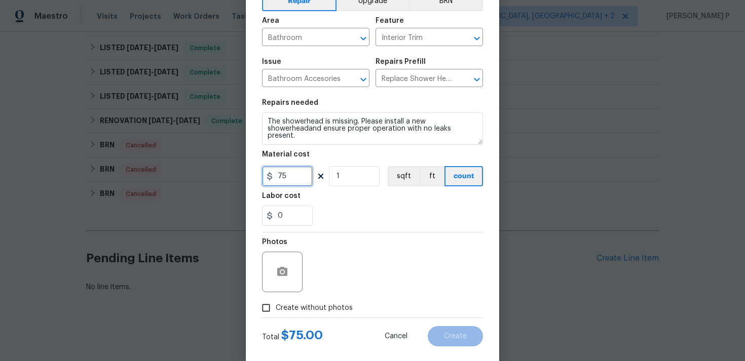
scroll to position [75, 0]
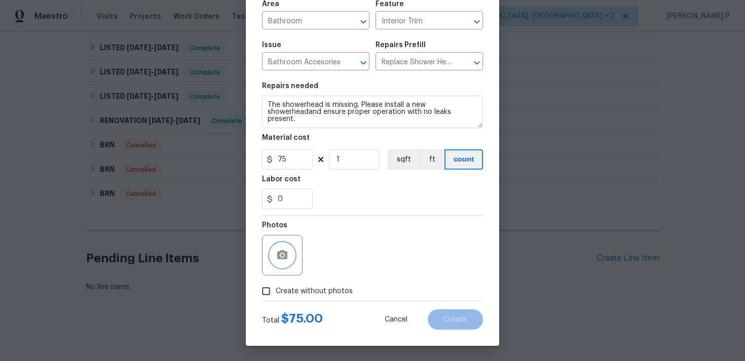
click at [279, 263] on button "button" at bounding box center [282, 255] width 24 height 24
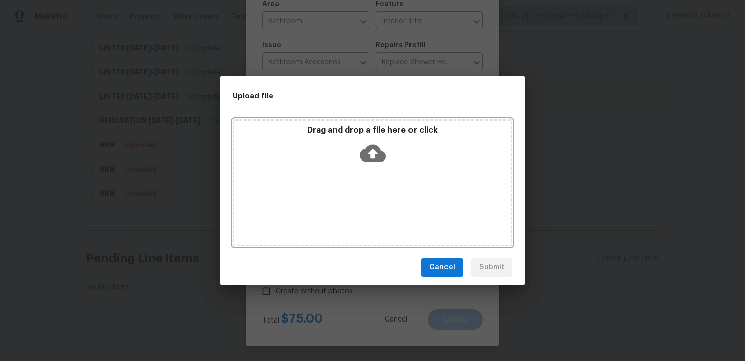
click at [373, 154] on icon at bounding box center [373, 153] width 26 height 26
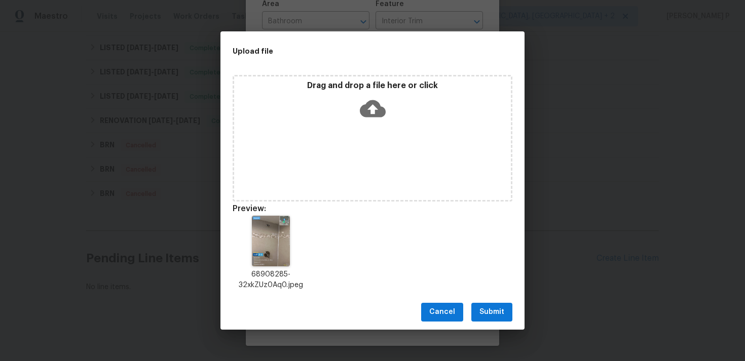
click at [492, 314] on span "Submit" at bounding box center [491, 312] width 25 height 13
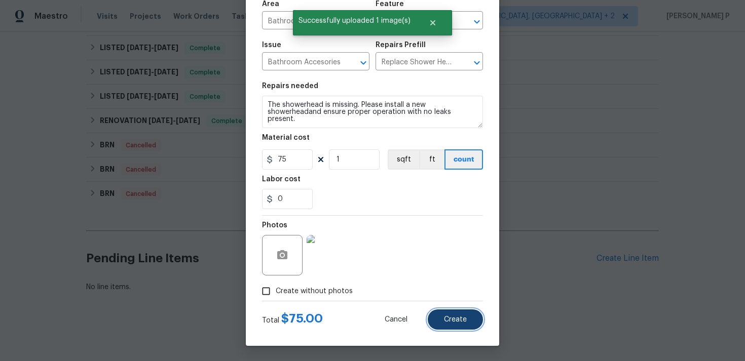
click at [459, 315] on button "Create" at bounding box center [455, 320] width 55 height 20
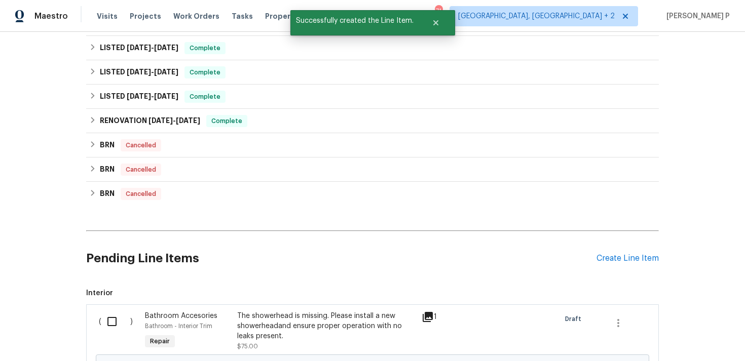
click at [110, 316] on input "checkbox" at bounding box center [115, 321] width 29 height 21
checkbox input "true"
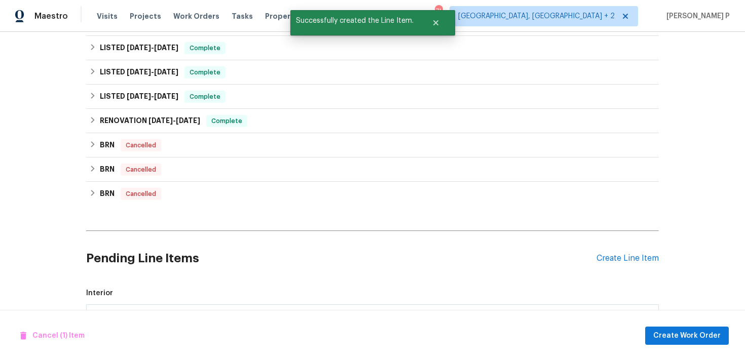
scroll to position [322, 0]
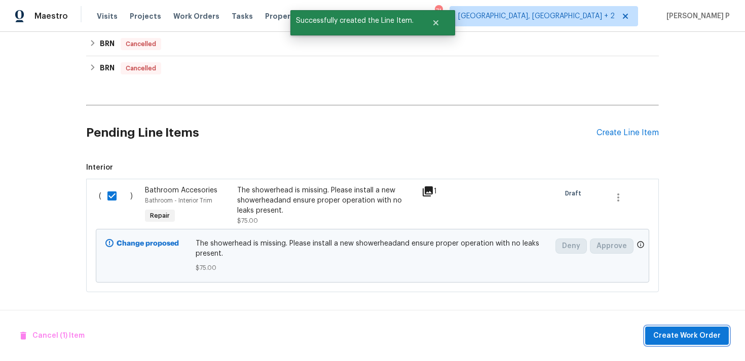
click at [686, 341] on span "Create Work Order" at bounding box center [686, 336] width 67 height 13
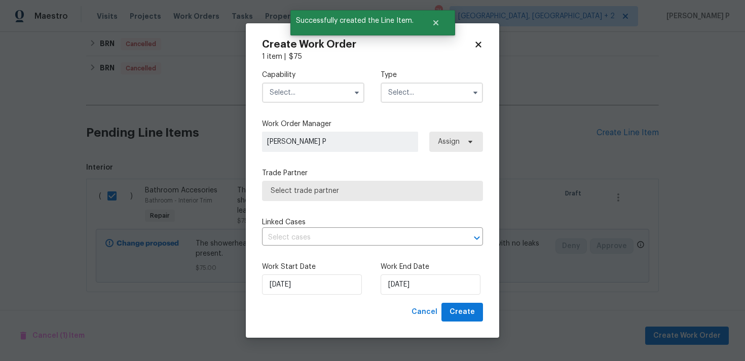
click at [418, 95] on input "text" at bounding box center [431, 93] width 102 height 20
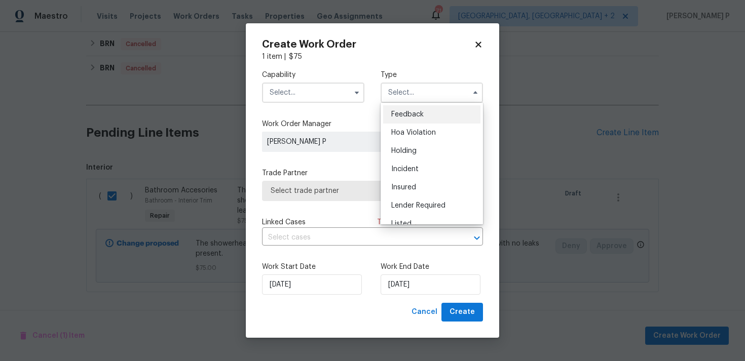
click at [405, 106] on div "Feedback" at bounding box center [431, 114] width 97 height 18
type input "Feedback"
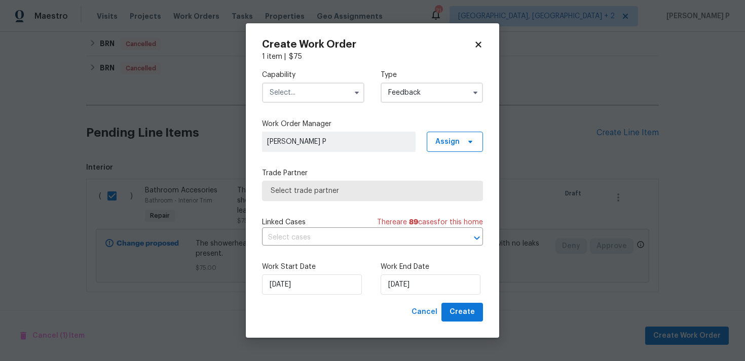
click at [329, 97] on input "text" at bounding box center [313, 93] width 102 height 20
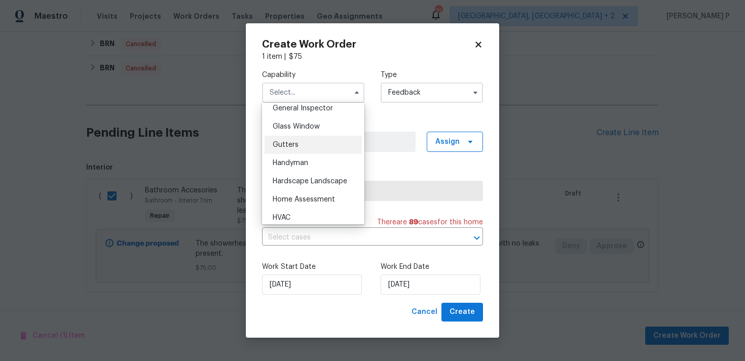
scroll to position [514, 0]
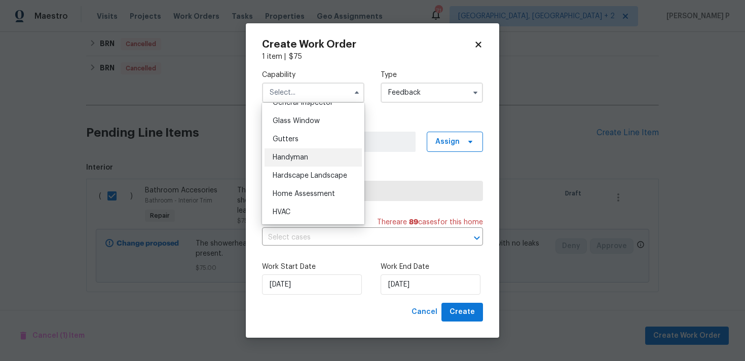
click at [294, 154] on span "Handyman" at bounding box center [290, 157] width 35 height 7
type input "Handyman"
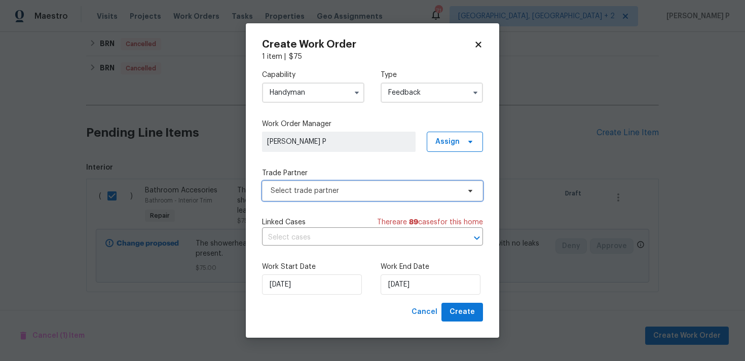
click at [329, 194] on span "Select trade partner" at bounding box center [364, 191] width 189 height 10
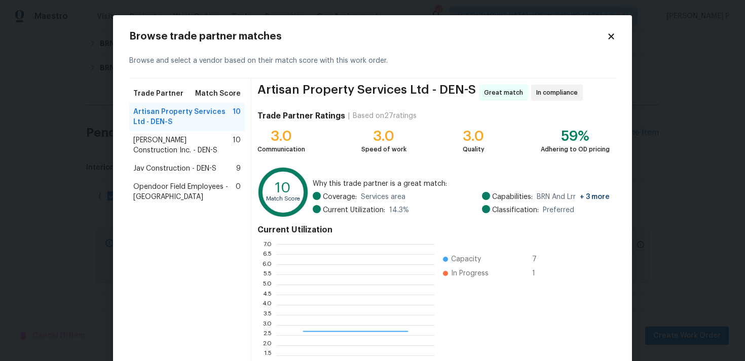
scroll to position [142, 158]
click at [187, 168] on span "Jav Construction - DEN-S" at bounding box center [174, 169] width 83 height 10
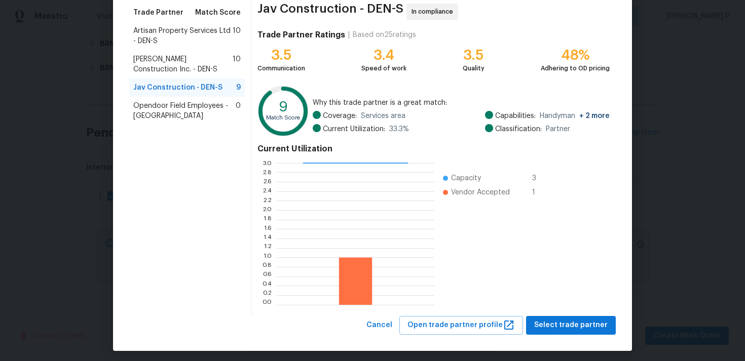
scroll to position [86, 0]
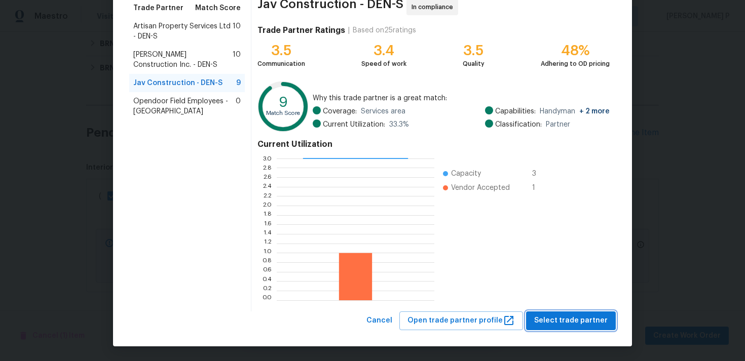
click at [598, 315] on span "Select trade partner" at bounding box center [570, 321] width 73 height 13
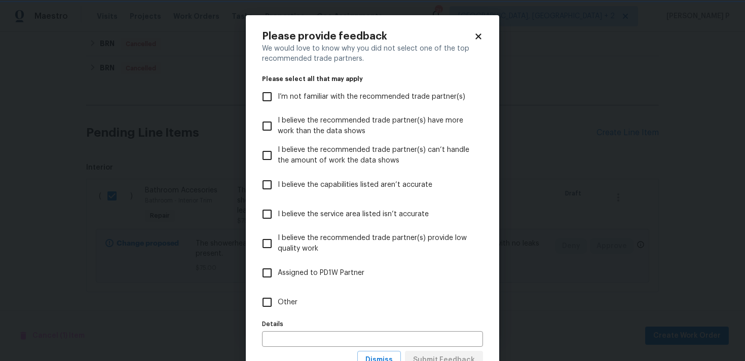
scroll to position [0, 0]
click at [268, 304] on input "Other" at bounding box center [266, 302] width 21 height 21
checkbox input "true"
click at [477, 34] on icon at bounding box center [478, 36] width 6 height 6
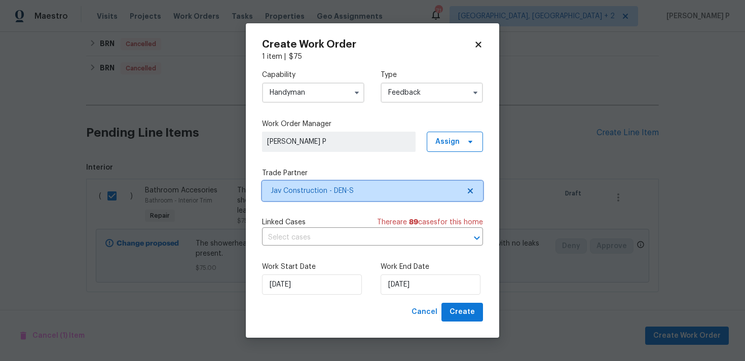
click at [322, 188] on span "Jav Construction - DEN-S" at bounding box center [364, 191] width 189 height 10
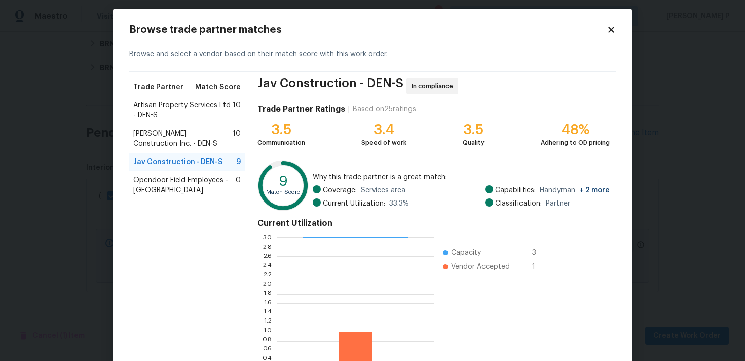
scroll to position [86, 0]
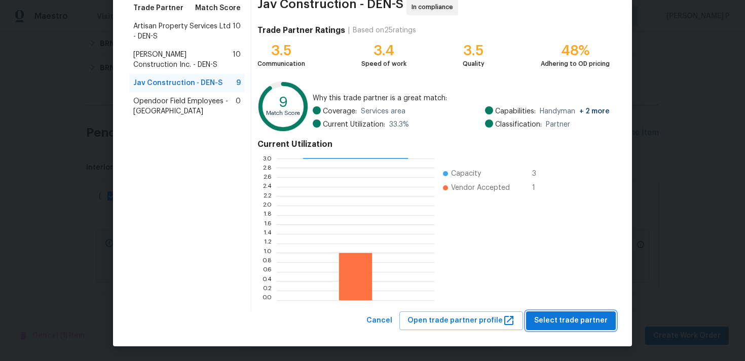
click at [570, 312] on button "Select trade partner" at bounding box center [571, 321] width 90 height 19
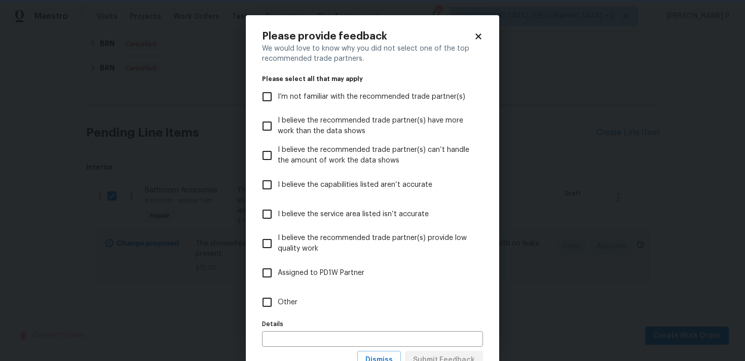
scroll to position [0, 0]
click at [268, 301] on input "Other" at bounding box center [266, 302] width 21 height 21
checkbox input "true"
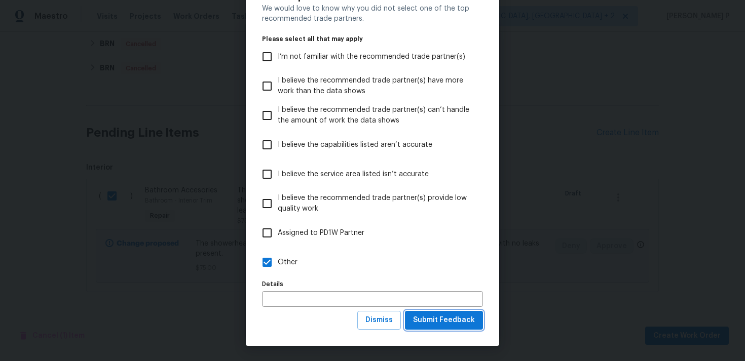
click at [461, 324] on span "Submit Feedback" at bounding box center [444, 320] width 62 height 13
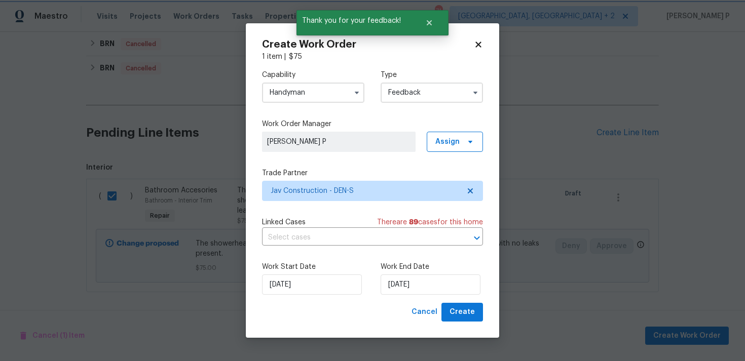
scroll to position [0, 0]
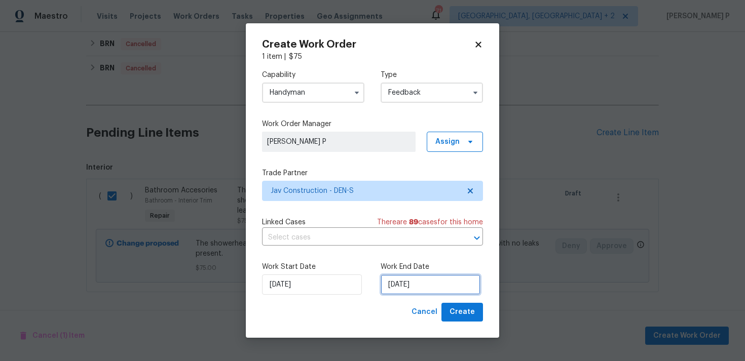
click at [419, 288] on input "[DATE]" at bounding box center [430, 285] width 100 height 20
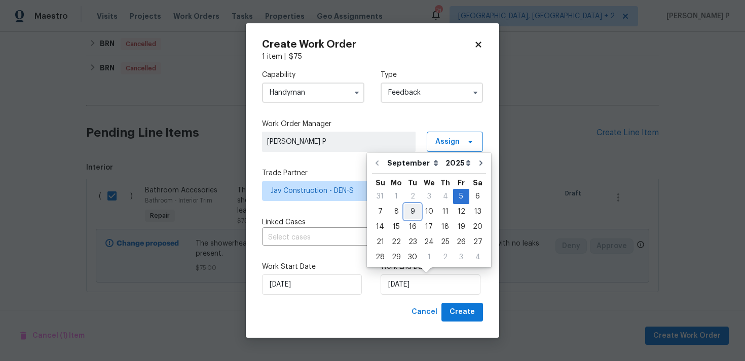
click at [412, 209] on div "9" at bounding box center [412, 212] width 16 height 14
type input "[DATE]"
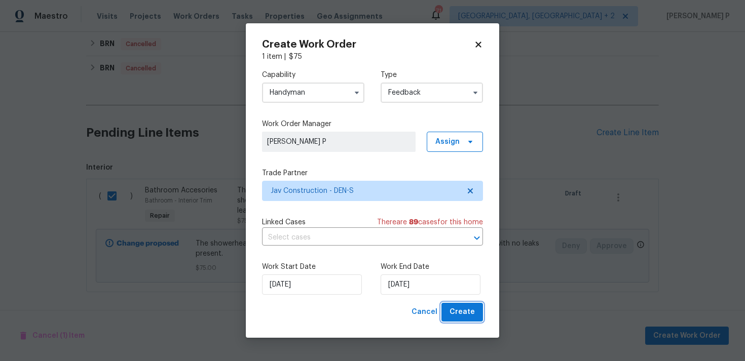
click at [463, 317] on span "Create" at bounding box center [461, 312] width 25 height 13
checkbox input "false"
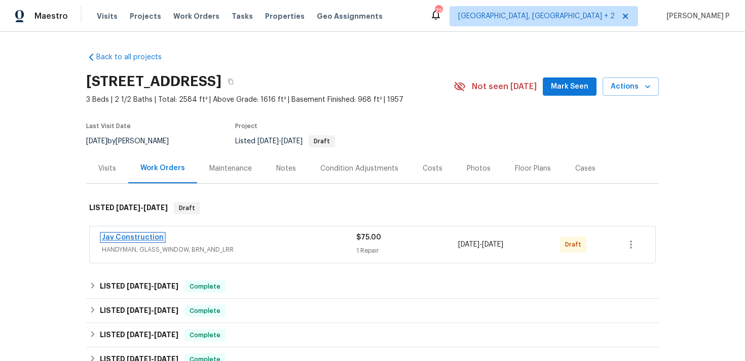
click at [143, 235] on link "Jav Construction" at bounding box center [133, 237] width 62 height 7
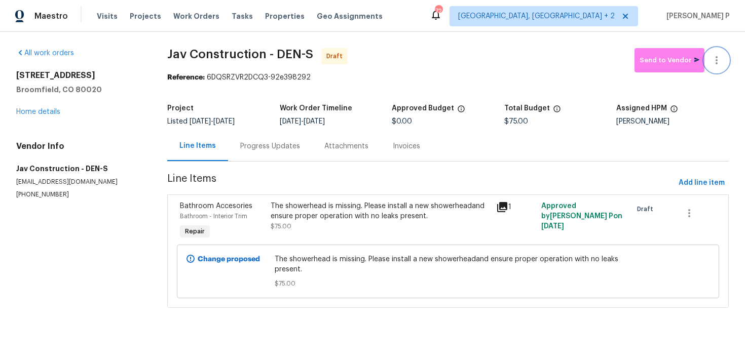
click at [722, 62] on button "button" at bounding box center [716, 60] width 24 height 24
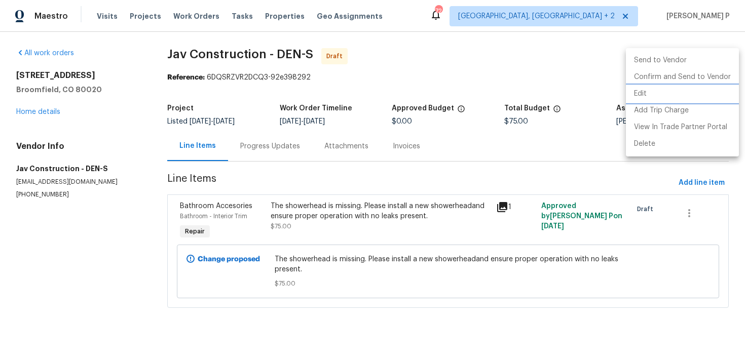
click at [676, 87] on li "Edit" at bounding box center [682, 94] width 113 height 17
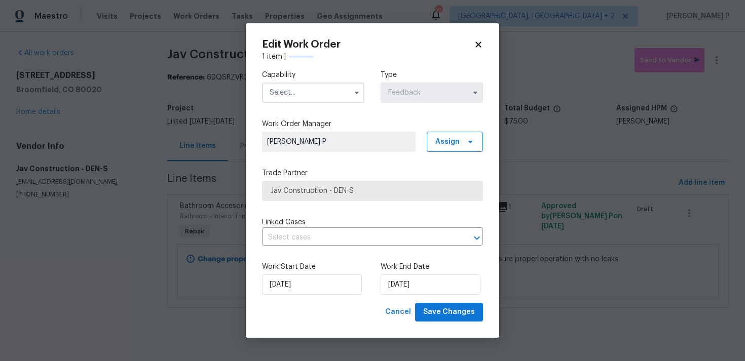
click at [328, 92] on input "text" at bounding box center [313, 93] width 102 height 20
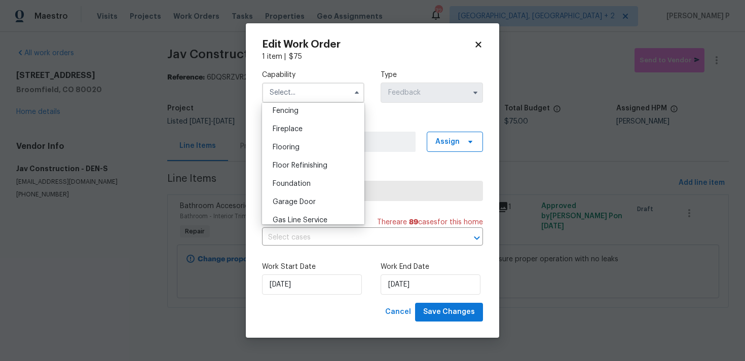
scroll to position [462, 0]
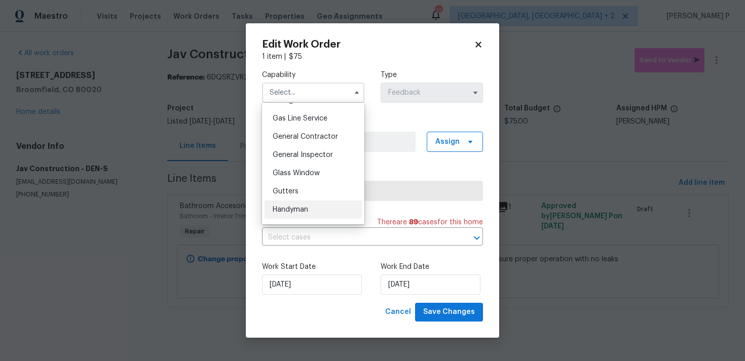
click at [305, 216] on div "Handyman" at bounding box center [312, 210] width 97 height 18
type input "Handyman"
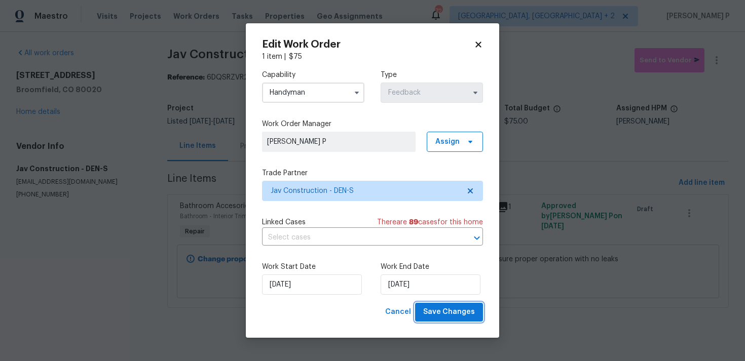
click at [442, 317] on span "Save Changes" at bounding box center [449, 312] width 52 height 13
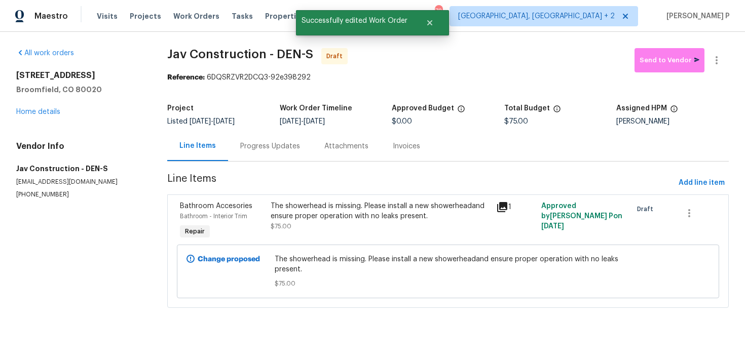
click at [260, 143] on div "Progress Updates" at bounding box center [270, 146] width 60 height 10
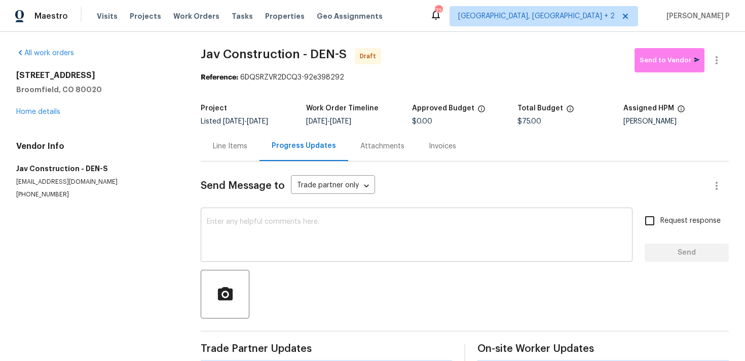
click at [260, 227] on textarea at bounding box center [416, 235] width 419 height 35
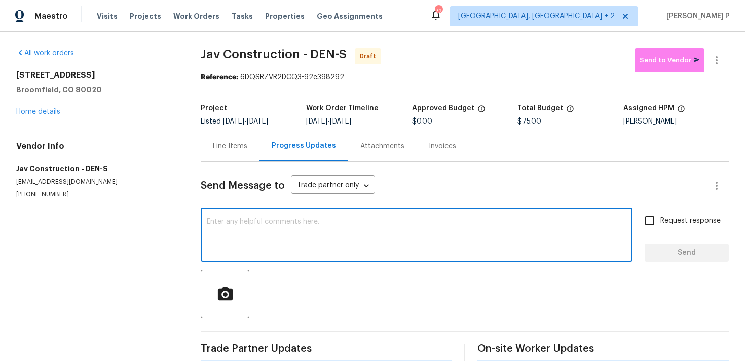
paste textarea "Hi, this is [PERSON_NAME] with Opendoor. I’m confirming you received the WO for…"
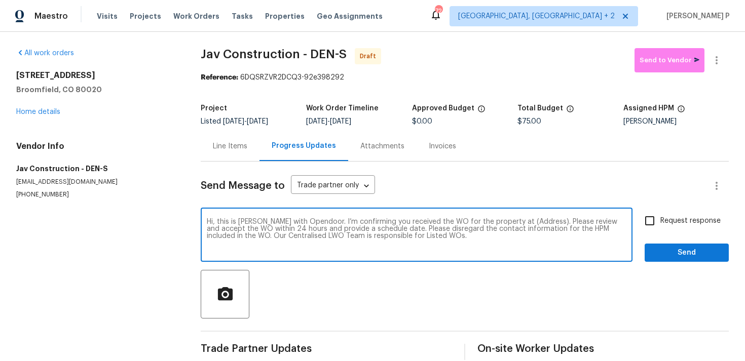
drag, startPoint x: 508, startPoint y: 221, endPoint x: 539, endPoint y: 221, distance: 31.9
click at [539, 221] on textarea "Hi, this is [PERSON_NAME] with Opendoor. I’m confirming you received the WO for…" at bounding box center [416, 235] width 419 height 35
paste textarea "[STREET_ADDRESS]"
type textarea "Hi, this is [PERSON_NAME] with Opendoor. I’m confirming you received the WO for…"
click at [651, 224] on input "Request response" at bounding box center [649, 220] width 21 height 21
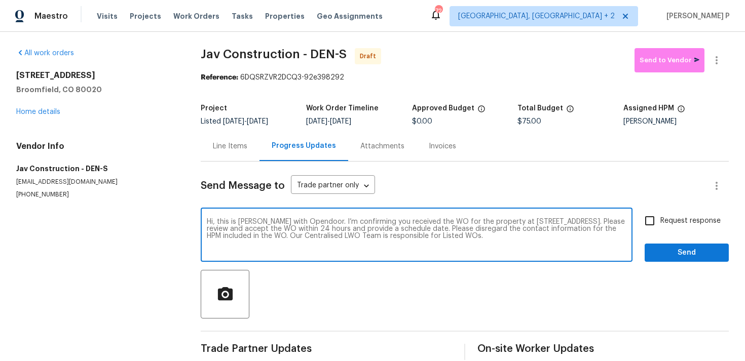
checkbox input "true"
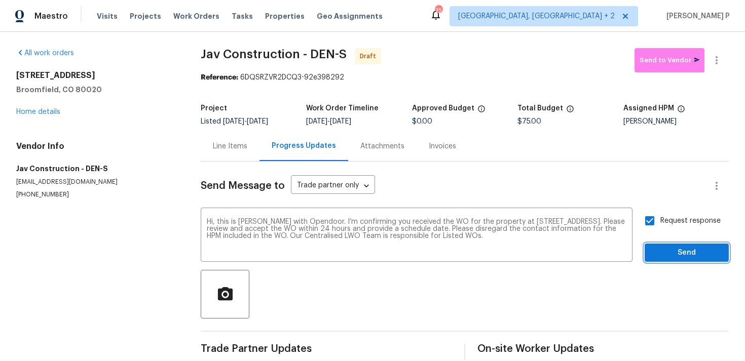
click at [662, 257] on span "Send" at bounding box center [686, 253] width 68 height 13
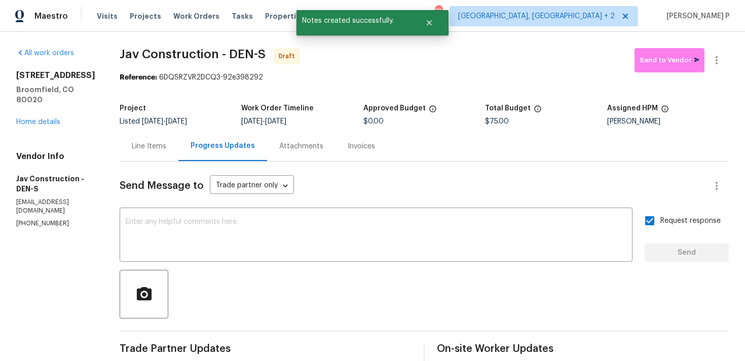
click at [535, 311] on div at bounding box center [424, 294] width 609 height 49
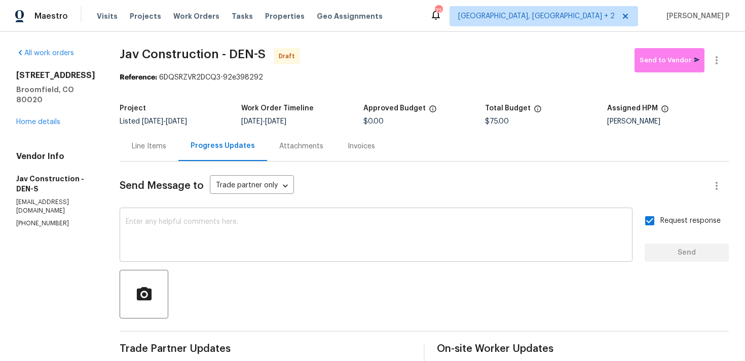
click at [328, 240] on textarea at bounding box center [376, 235] width 500 height 35
paste textarea "Attention All Work Orders must include before-photos (both close-up and wide-an…"
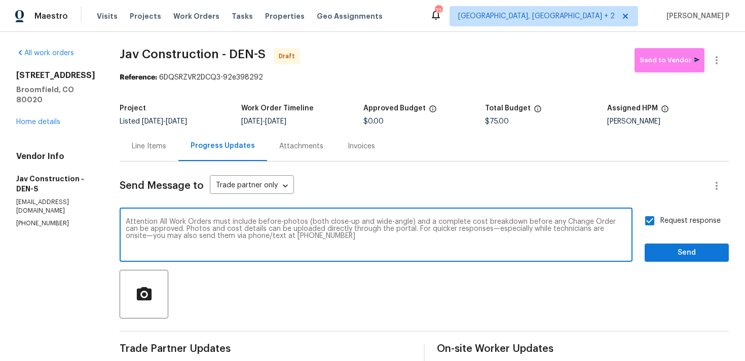
type textarea "Attention All Work Orders must include before-photos (both close-up and wide-an…"
click at [694, 263] on div "Send Message to Trade partner only Trade partner only ​ Attention All Work Orde…" at bounding box center [424, 296] width 609 height 268
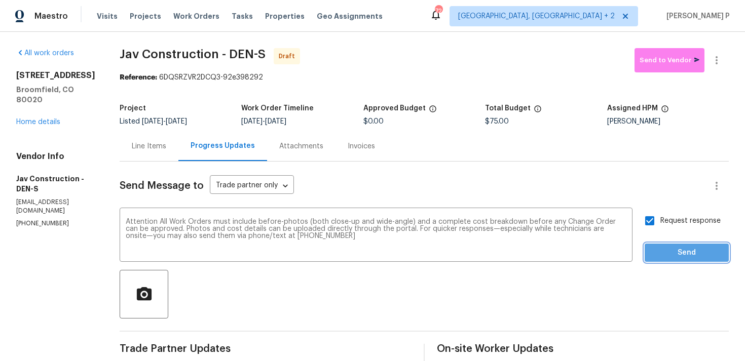
click at [695, 256] on span "Send" at bounding box center [686, 253] width 68 height 13
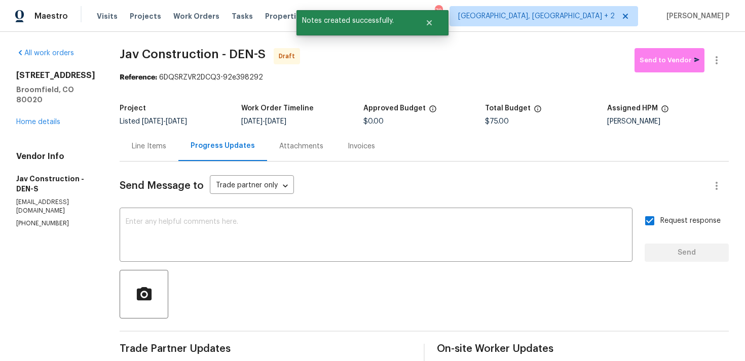
click at [532, 291] on div at bounding box center [424, 294] width 609 height 49
click at [714, 60] on icon "button" at bounding box center [716, 60] width 12 height 12
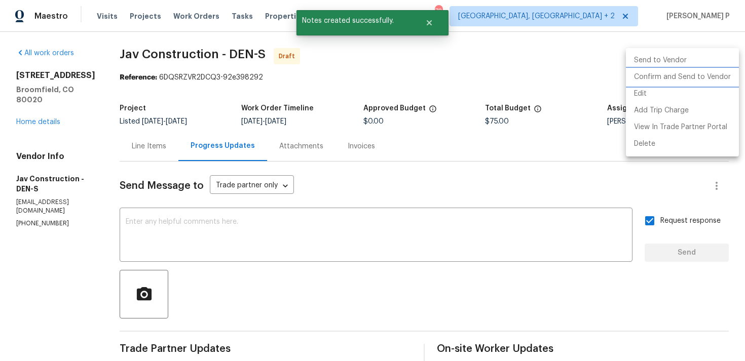
click at [663, 77] on li "Confirm and Send to Vendor" at bounding box center [682, 77] width 113 height 17
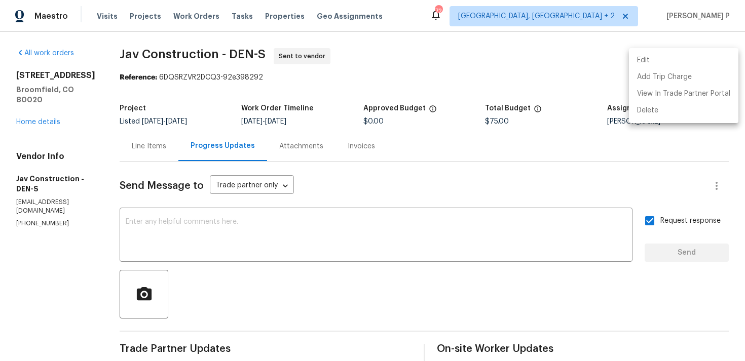
click at [429, 276] on div at bounding box center [372, 180] width 745 height 361
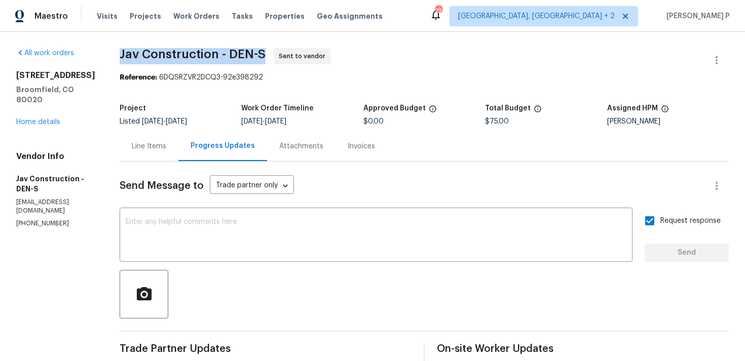
drag, startPoint x: 116, startPoint y: 56, endPoint x: 263, endPoint y: 55, distance: 147.4
click at [263, 55] on span "Jav Construction - DEN-S Sent to vendor" at bounding box center [412, 60] width 585 height 24
copy span "Jav Construction - DEN-S"
click at [165, 69] on span "Jav Construction - DEN-S Sent to vendor" at bounding box center [412, 60] width 585 height 24
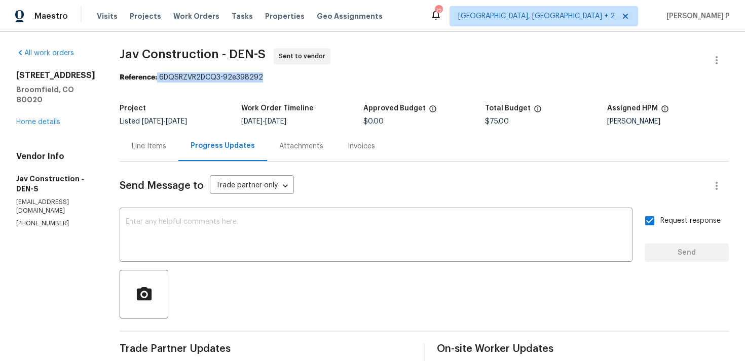
drag, startPoint x: 154, startPoint y: 76, endPoint x: 283, endPoint y: 76, distance: 128.7
click at [282, 76] on div "Reference: 6DQSRZVR2DCQ3-92e398292" at bounding box center [424, 77] width 609 height 10
copy div "6DQSRZVR2DCQ3-92e398292"
click at [176, 73] on div "Reference: 6DQSRZVR2DCQ3-92e398292" at bounding box center [424, 77] width 609 height 10
drag, startPoint x: 157, startPoint y: 75, endPoint x: 290, endPoint y: 75, distance: 132.7
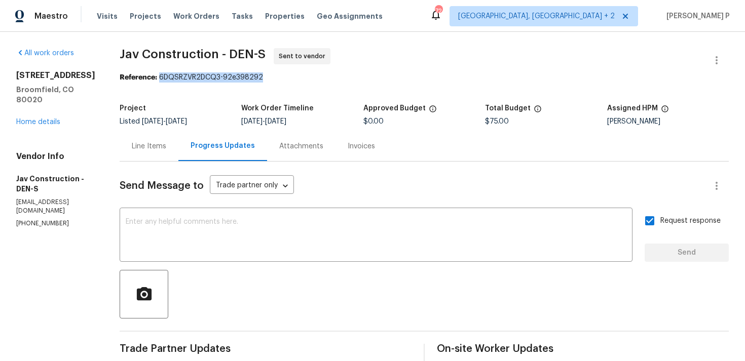
click at [290, 75] on div "Reference: 6DQSRZVR2DCQ3-92e398292" at bounding box center [424, 77] width 609 height 10
copy div "6DQSRZVR2DCQ3-92e398292"
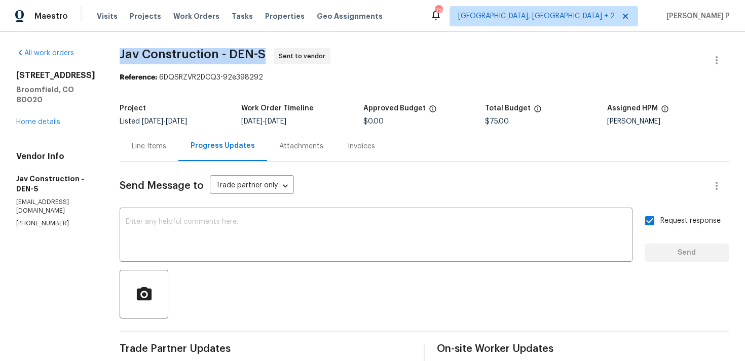
drag, startPoint x: 116, startPoint y: 55, endPoint x: 259, endPoint y: 53, distance: 142.9
click at [259, 53] on span "Jav Construction - DEN-S" at bounding box center [193, 54] width 146 height 12
copy span "Jav Construction - DEN-S"
click at [151, 140] on div "Line Items" at bounding box center [149, 146] width 59 height 30
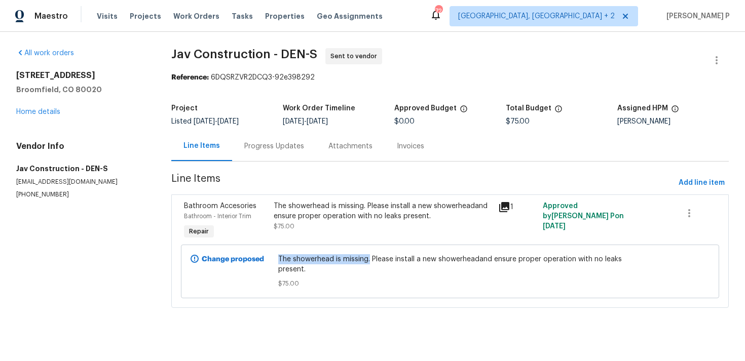
drag, startPoint x: 282, startPoint y: 258, endPoint x: 371, endPoint y: 258, distance: 89.2
click at [371, 258] on span "The showerhead is missing. Please install a new showerheadand ensure proper ope…" at bounding box center [450, 264] width 344 height 20
copy span "The showerhead is missing."
click at [45, 114] on link "Home details" at bounding box center [38, 111] width 44 height 7
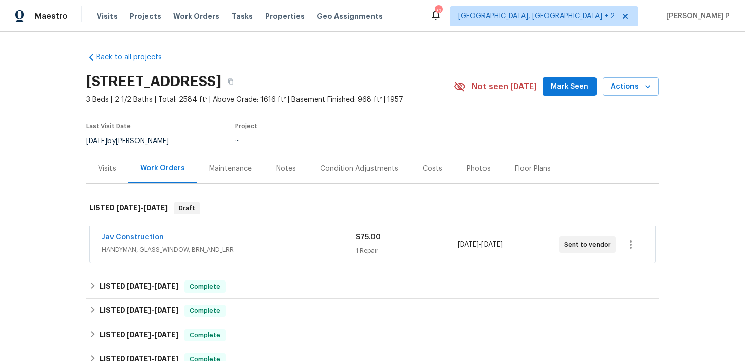
scroll to position [287, 0]
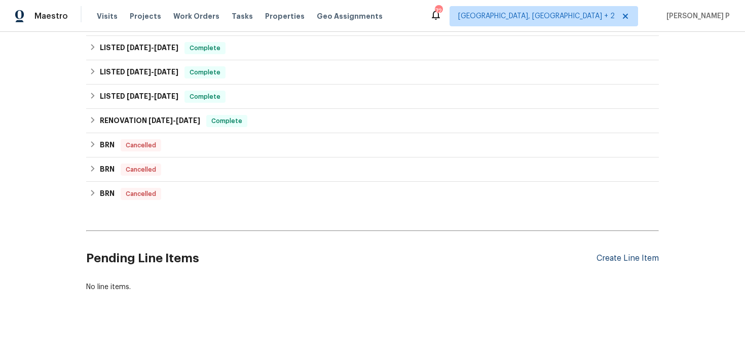
click at [610, 260] on div "Create Line Item" at bounding box center [627, 259] width 62 height 10
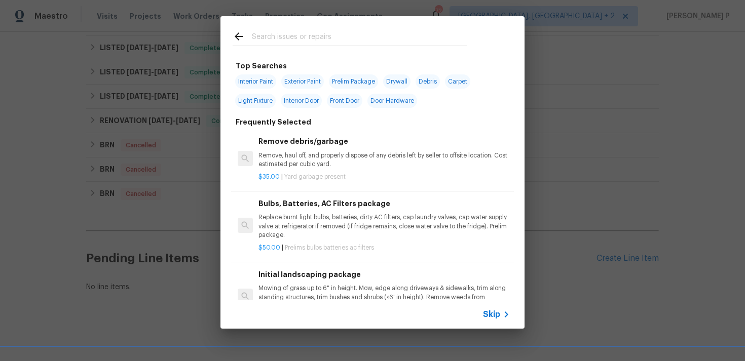
click at [495, 314] on span "Skip" at bounding box center [491, 315] width 17 height 10
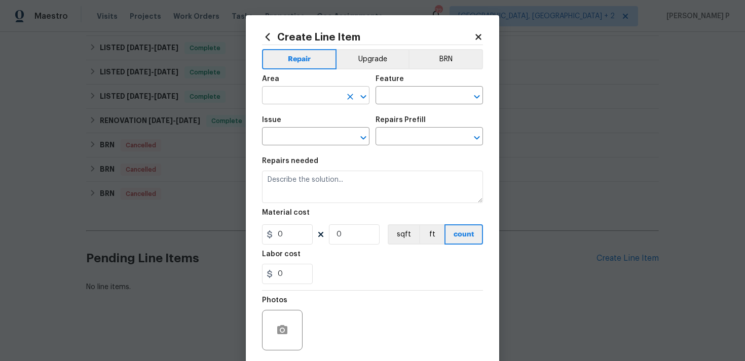
click at [368, 99] on icon "Open" at bounding box center [363, 97] width 12 height 12
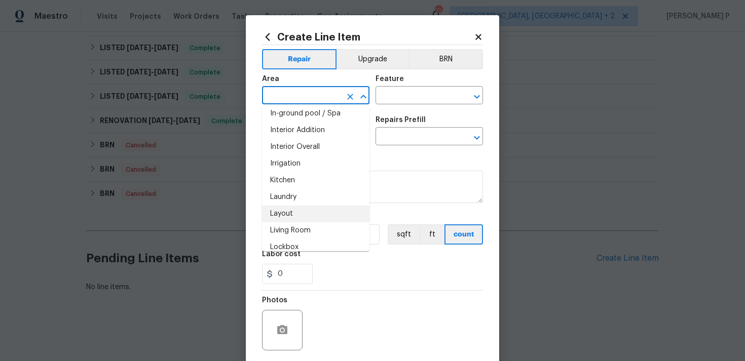
scroll to position [370, 0]
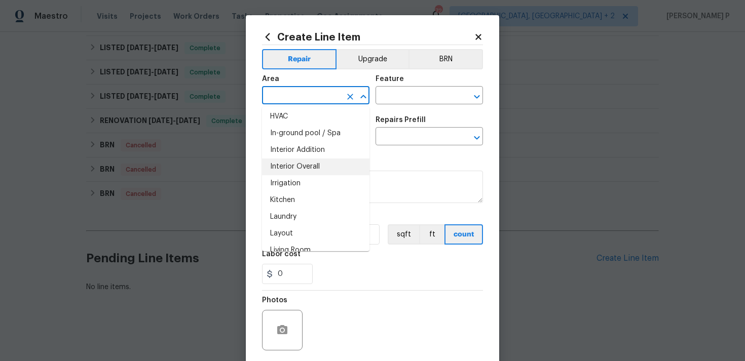
click at [302, 162] on li "Interior Overall" at bounding box center [315, 167] width 107 height 17
type input "Interior Overall"
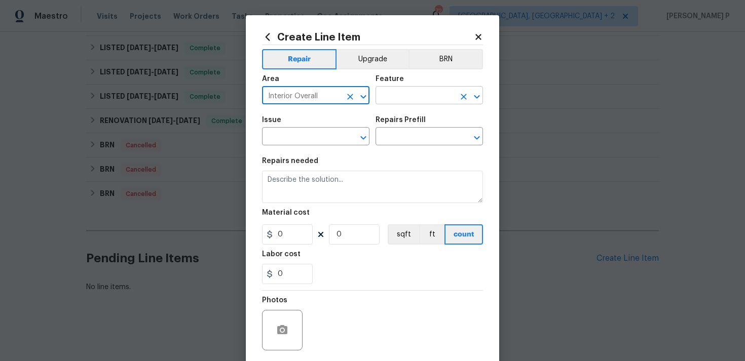
click at [396, 98] on input "text" at bounding box center [414, 97] width 79 height 16
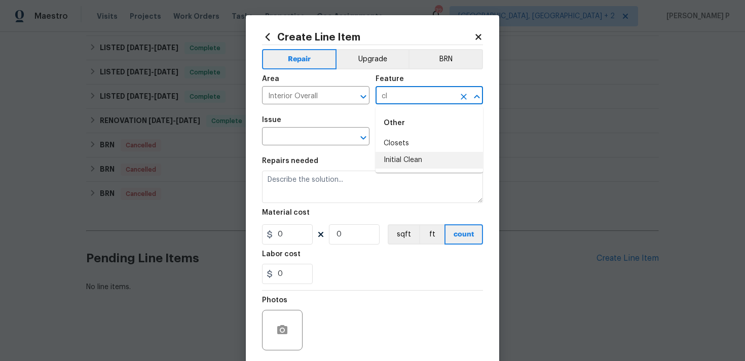
click at [412, 164] on li "Initial Clean" at bounding box center [428, 160] width 107 height 17
click at [365, 136] on icon "Open" at bounding box center [363, 138] width 6 height 4
type input "Initial Clean"
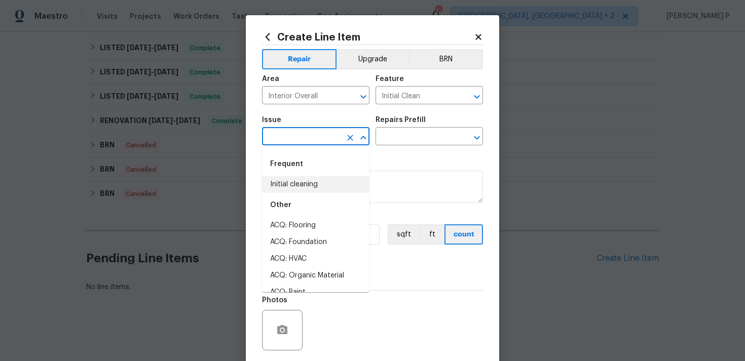
click at [316, 185] on li "Initial cleaning" at bounding box center [315, 184] width 107 height 17
type input "Initial cleaning"
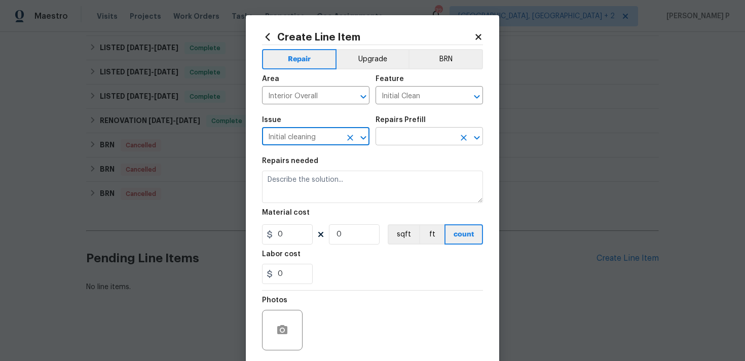
click at [409, 137] on input "text" at bounding box center [414, 138] width 79 height 16
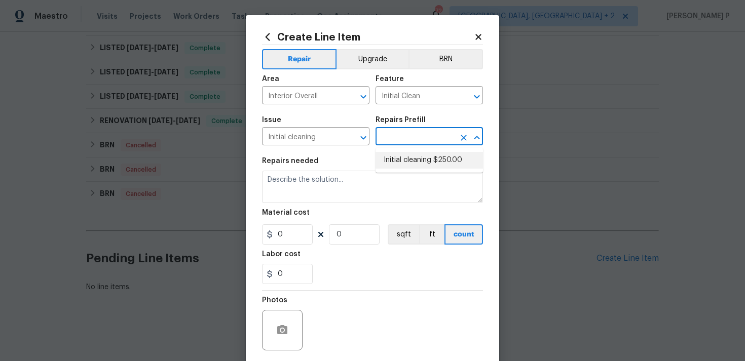
click at [412, 163] on li "Initial cleaning $250.00" at bounding box center [428, 160] width 107 height 17
type input "Home Readiness Packages"
type input "Initial cleaning $250.00"
type textarea "1. Wipe down exterior doors and trim. 2. Clean out all exterior light fixtures …"
type input "250"
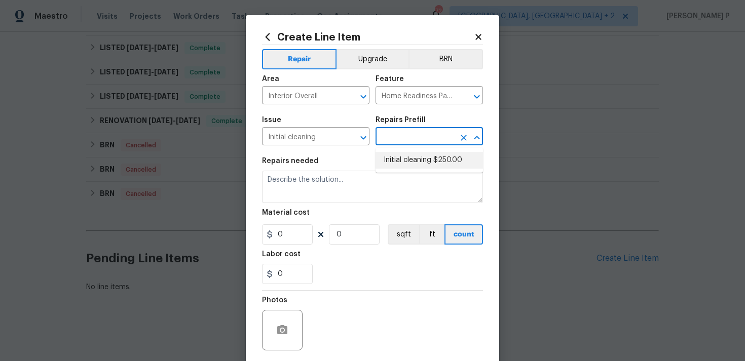
type input "1"
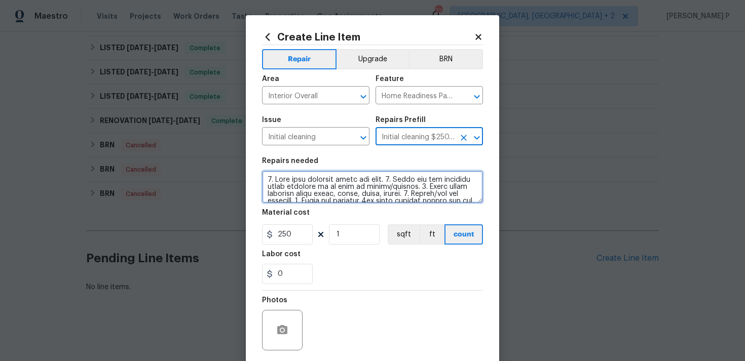
click at [371, 183] on textarea at bounding box center [372, 187] width 221 height 32
paste textarea "(Deep Cleaning) 1. Wipe down exterior doors and trim. 2. Clean out all exterior…"
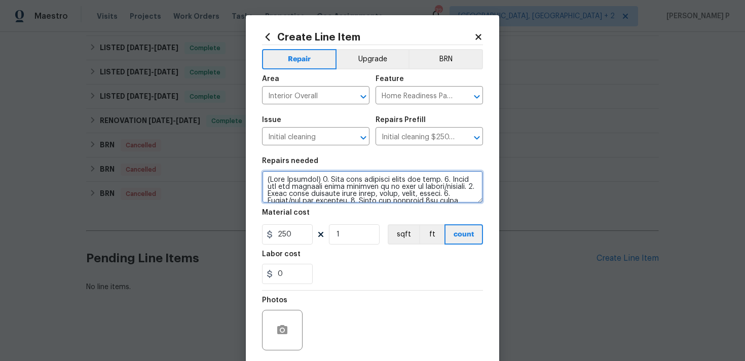
scroll to position [75, 0]
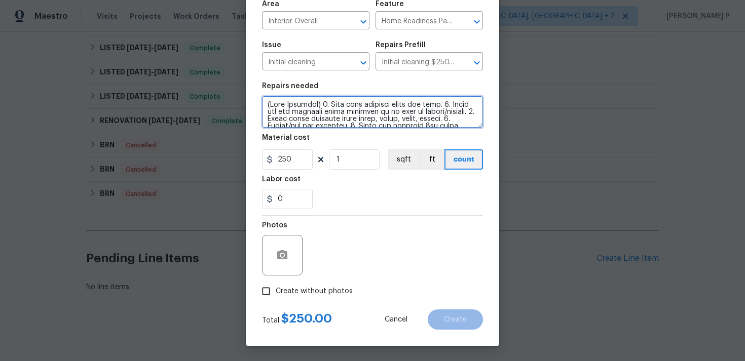
type textarea "(Deep Cleaning) 1. Wipe down exterior doors and trim. 2. Clean out all exterior…"
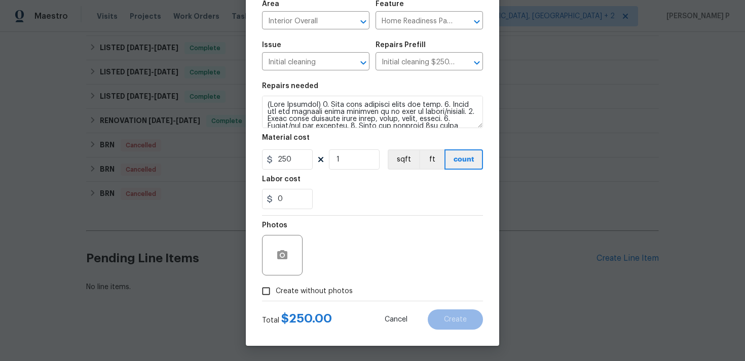
click at [266, 292] on input "Create without photos" at bounding box center [265, 291] width 19 height 19
checkbox input "true"
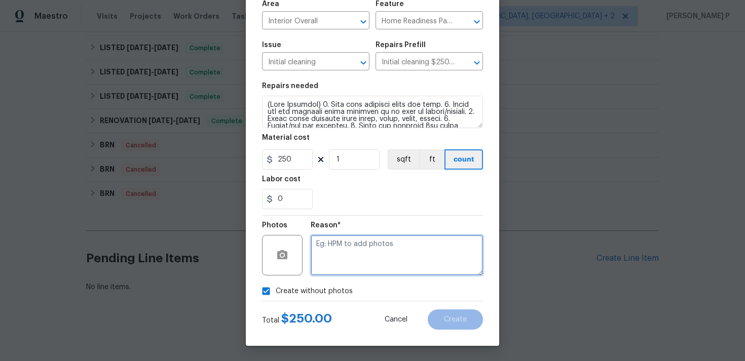
click at [368, 246] on textarea at bounding box center [397, 255] width 172 height 41
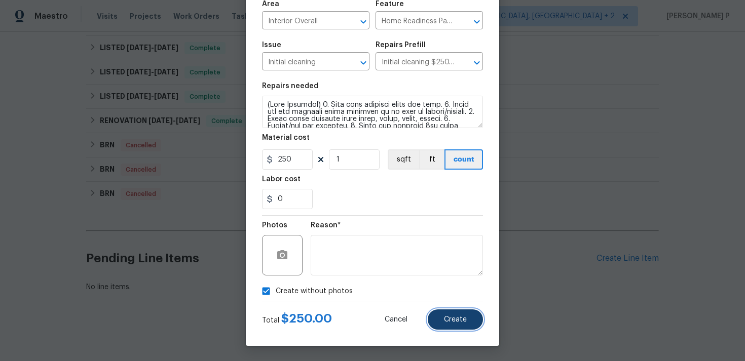
click at [469, 312] on button "Create" at bounding box center [455, 320] width 55 height 20
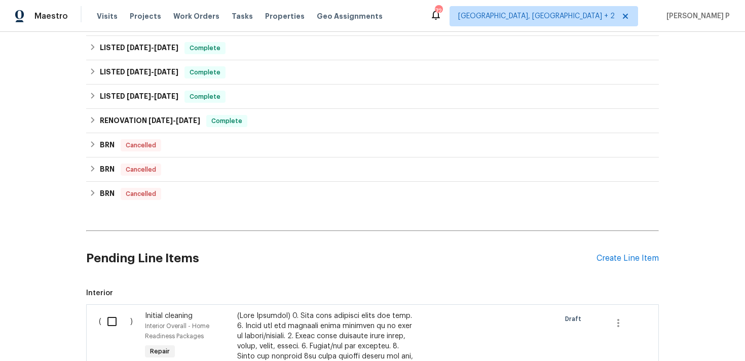
click at [115, 323] on input "checkbox" at bounding box center [115, 321] width 29 height 21
checkbox input "true"
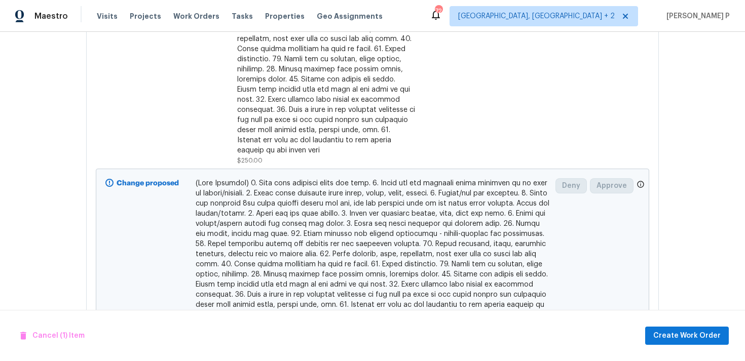
scroll to position [778, 0]
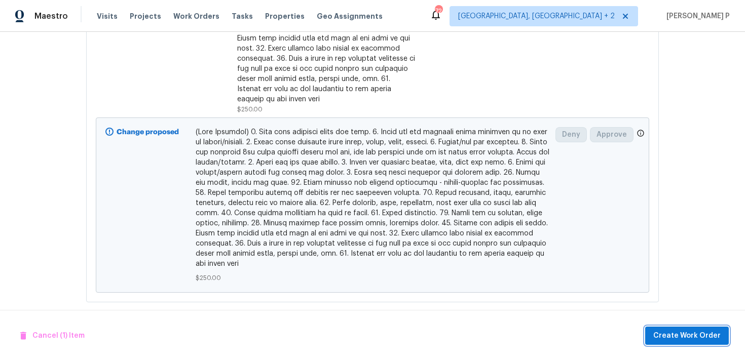
click at [698, 329] on button "Create Work Order" at bounding box center [687, 336] width 84 height 19
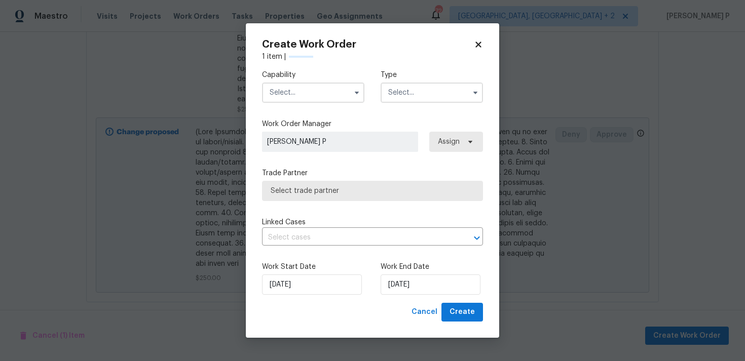
click at [457, 90] on input "text" at bounding box center [431, 93] width 102 height 20
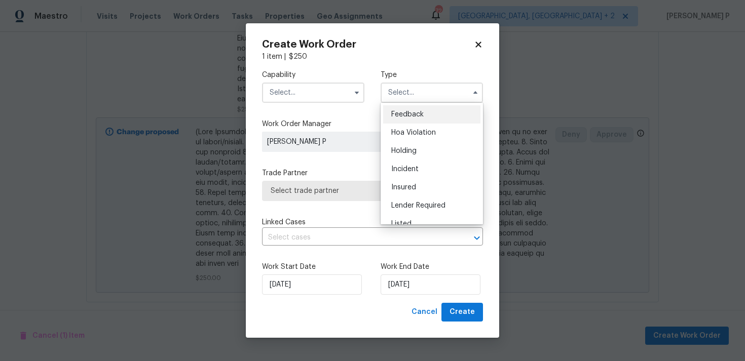
click at [397, 112] on span "Feedback" at bounding box center [407, 114] width 32 height 7
type input "Feedback"
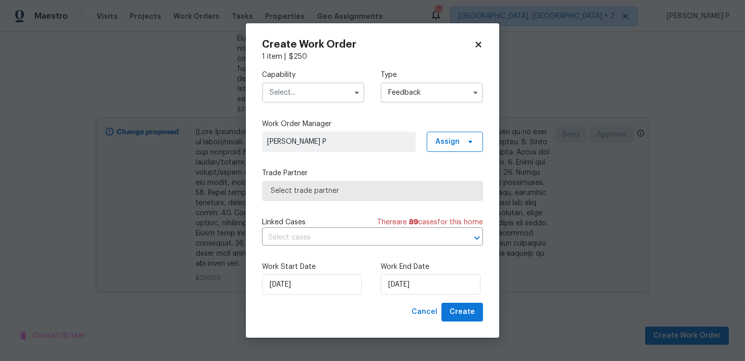
click at [339, 99] on input "text" at bounding box center [313, 93] width 102 height 20
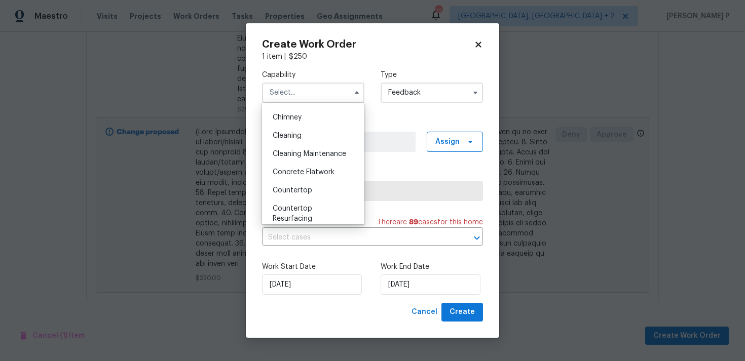
scroll to position [105, 0]
click at [316, 177] on div "Cleaning Maintenance" at bounding box center [312, 173] width 97 height 18
type input "Cleaning Maintenance"
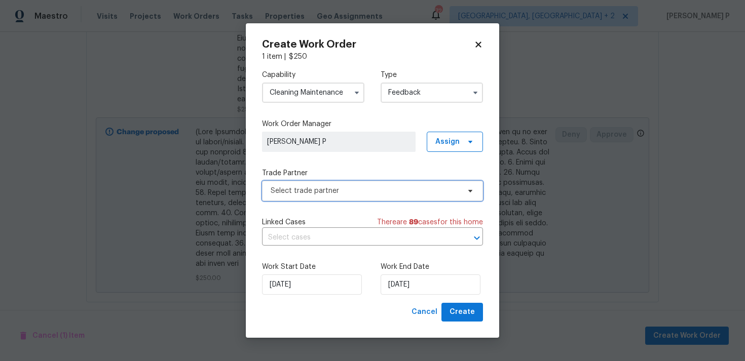
click at [323, 198] on span "Select trade partner" at bounding box center [372, 191] width 221 height 20
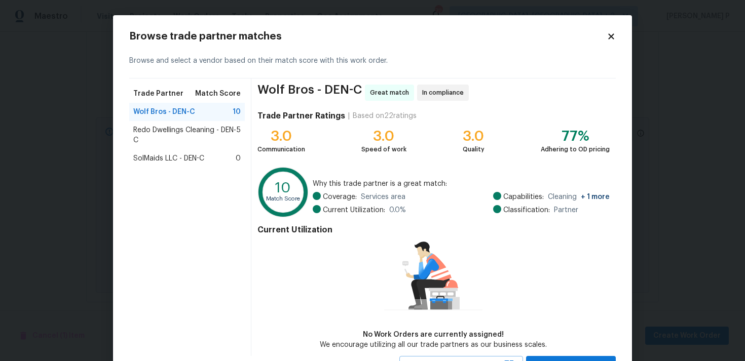
scroll to position [44, 0]
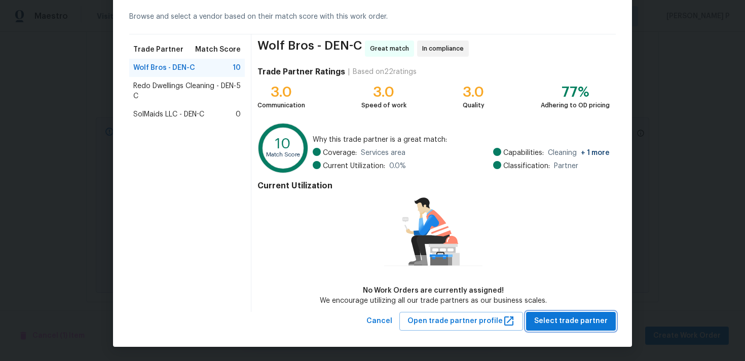
click at [582, 320] on span "Select trade partner" at bounding box center [570, 321] width 73 height 13
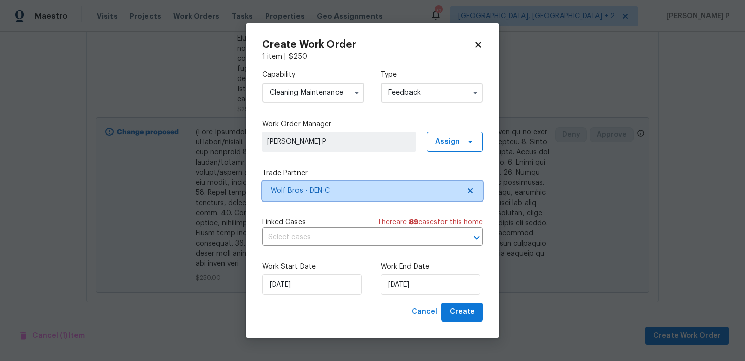
scroll to position [0, 0]
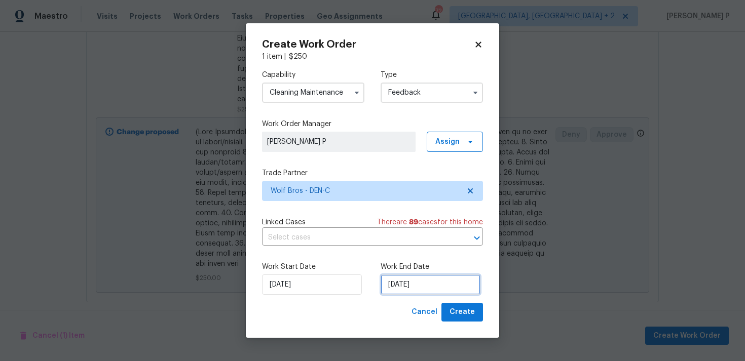
click at [426, 287] on input "05/09/2025" at bounding box center [430, 285] width 100 height 20
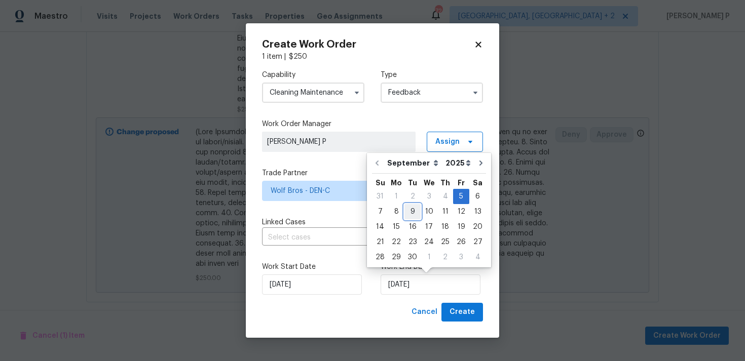
click at [414, 210] on div "9" at bounding box center [412, 212] width 16 height 14
type input "09/09/2025"
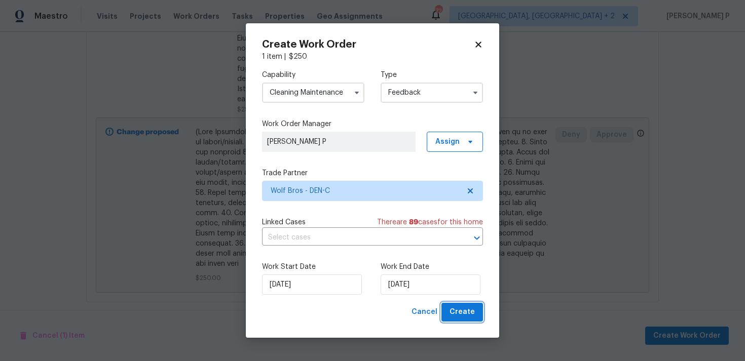
click at [467, 312] on span "Create" at bounding box center [461, 312] width 25 height 13
checkbox input "false"
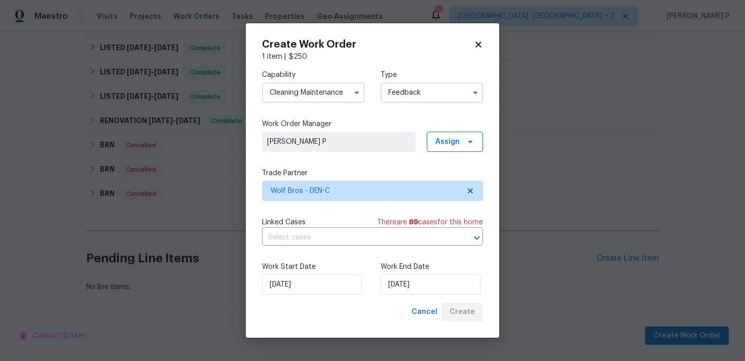
scroll to position [324, 0]
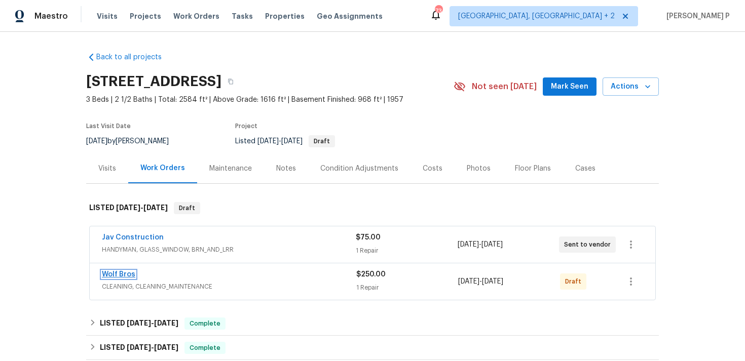
click at [127, 274] on link "Wolf Bros" at bounding box center [118, 274] width 33 height 7
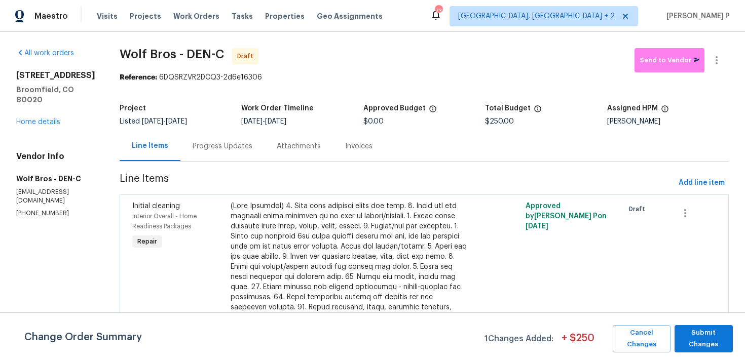
click at [707, 317] on div "Change Order Summary 1 Changes Added: + $ 250 Cancel Changes Submit Changes" at bounding box center [372, 337] width 745 height 49
click at [706, 332] on span "Submit Changes" at bounding box center [703, 338] width 48 height 23
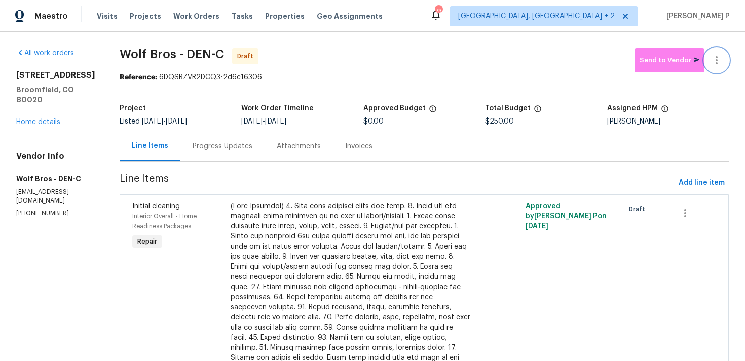
click at [718, 62] on icon "button" at bounding box center [716, 60] width 12 height 12
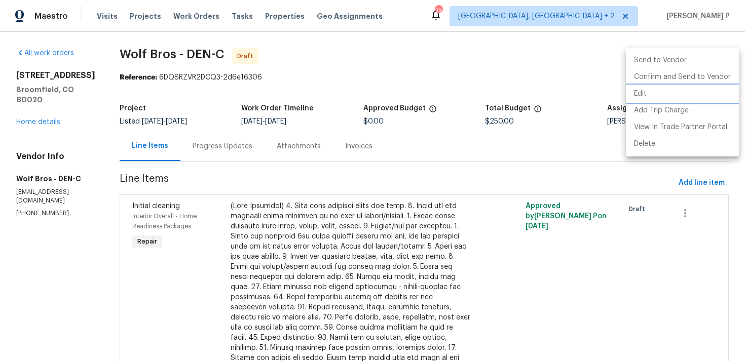
click at [649, 95] on li "Edit" at bounding box center [682, 94] width 113 height 17
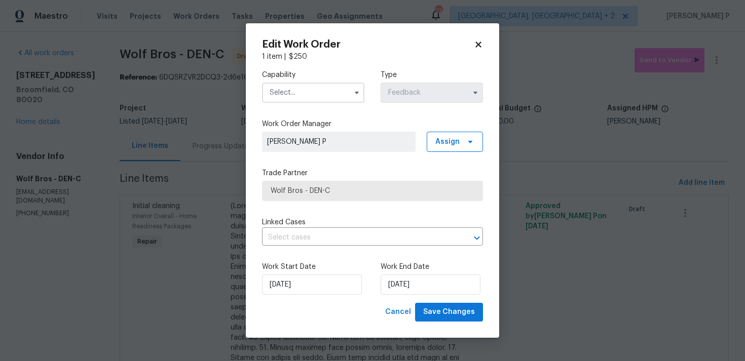
click at [339, 85] on input "text" at bounding box center [313, 93] width 102 height 20
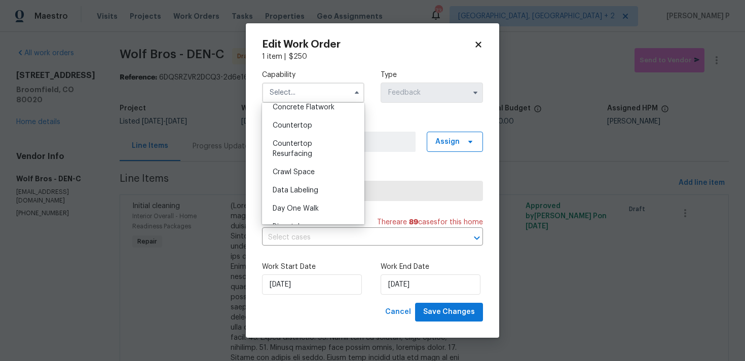
scroll to position [150, 0]
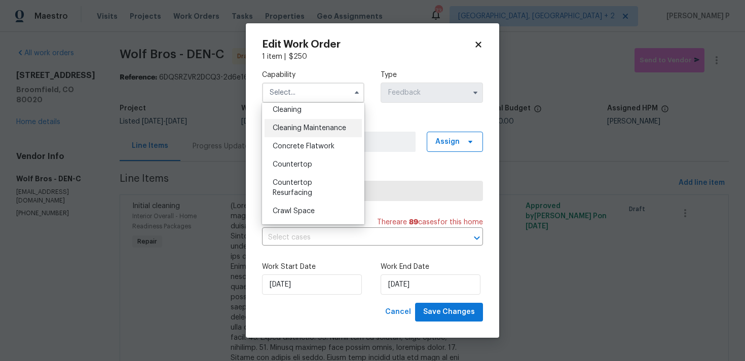
click at [303, 122] on div "Cleaning Maintenance" at bounding box center [312, 128] width 97 height 18
type input "Cleaning Maintenance"
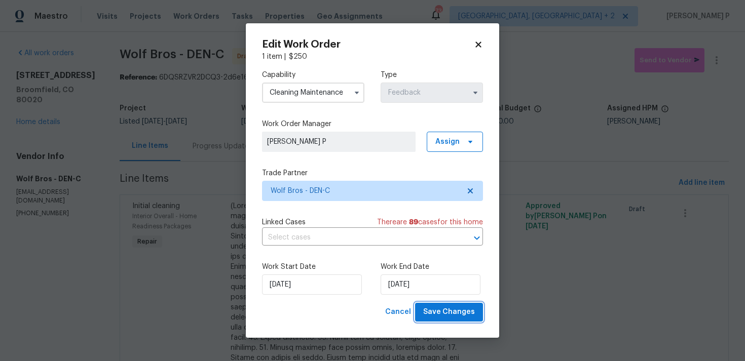
click at [452, 313] on span "Save Changes" at bounding box center [449, 312] width 52 height 13
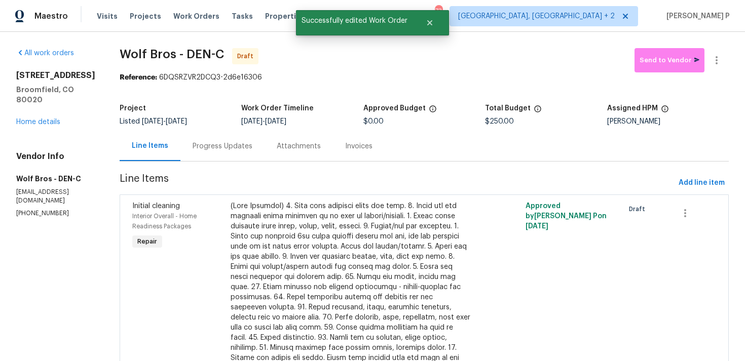
click at [212, 146] on div "Progress Updates" at bounding box center [222, 146] width 60 height 10
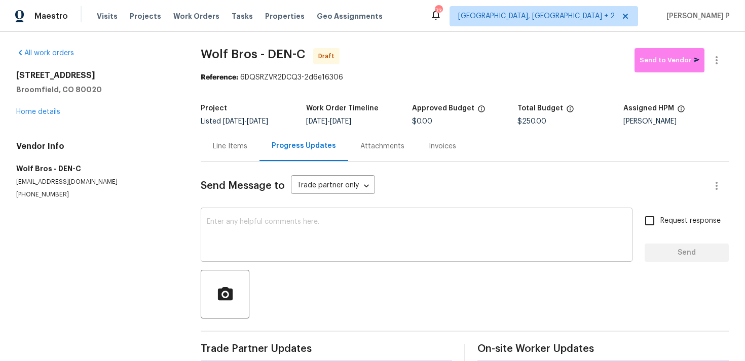
click at [255, 242] on textarea at bounding box center [416, 235] width 419 height 35
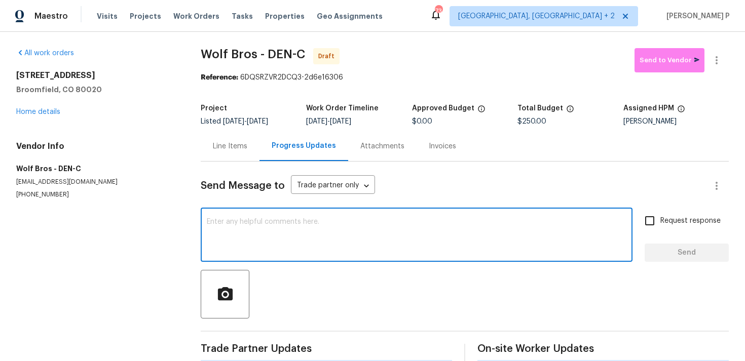
paste textarea "Hi, this is Ramyasri with Opendoor. I’m confirming you received the WO for the …"
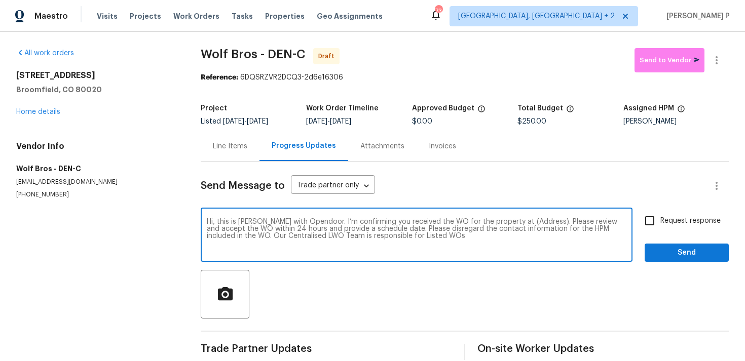
drag, startPoint x: 507, startPoint y: 221, endPoint x: 541, endPoint y: 221, distance: 33.9
click at [541, 221] on textarea "Hi, this is Ramyasri with Opendoor. I’m confirming you received the WO for the …" at bounding box center [416, 235] width 419 height 35
click at [493, 221] on textarea "Hi, this is Ramyasri with Opendoor. I’m confirming you received the WO for the …" at bounding box center [416, 235] width 419 height 35
drag, startPoint x: 507, startPoint y: 218, endPoint x: 525, endPoint y: 219, distance: 18.7
click at [525, 219] on textarea "Hi, this is Ramyasri with Opendoor. I’m confirming you received the WO for the …" at bounding box center [416, 235] width 419 height 35
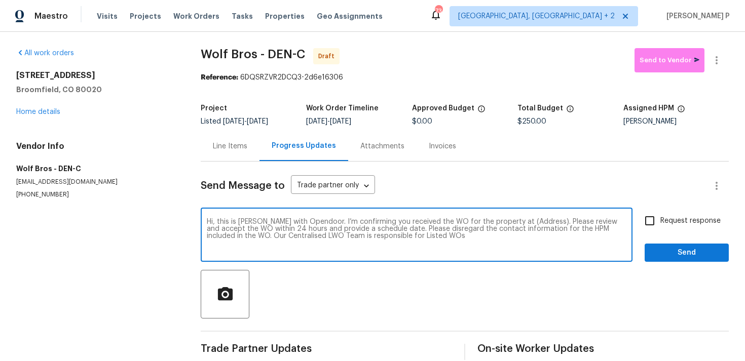
click at [508, 219] on textarea "Hi, this is Ramyasri with Opendoor. I’m confirming you received the WO for the …" at bounding box center [416, 235] width 419 height 35
drag, startPoint x: 508, startPoint y: 219, endPoint x: 537, endPoint y: 219, distance: 29.9
click at [537, 219] on textarea "Hi, this is Ramyasri with Opendoor. I’m confirming you received the WO for the …" at bounding box center [416, 235] width 419 height 35
paste textarea "123 Emerald St, Broomfield, CO 80020"
type textarea "Hi, this is Ramyasri with Opendoor. I’m confirming you received the WO for the …"
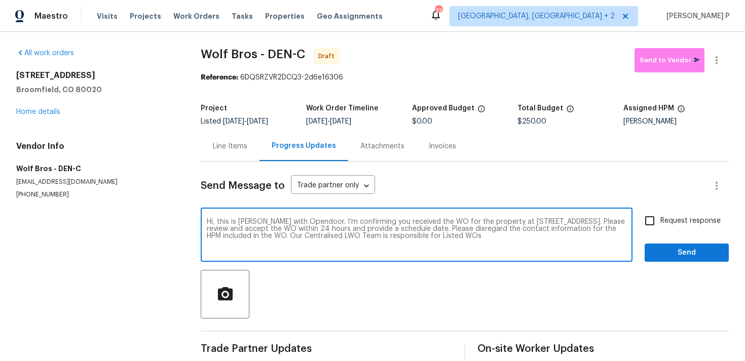
click at [691, 231] on label "Request response" at bounding box center [680, 220] width 82 height 21
click at [660, 231] on input "Request response" at bounding box center [649, 220] width 21 height 21
checkbox input "true"
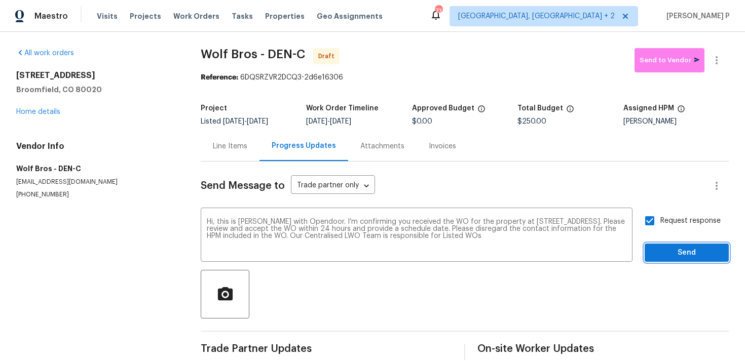
click at [684, 250] on span "Send" at bounding box center [686, 253] width 68 height 13
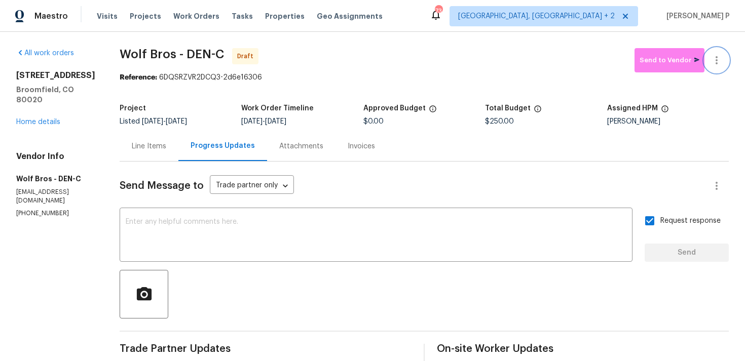
click at [718, 60] on icon "button" at bounding box center [716, 60] width 12 height 12
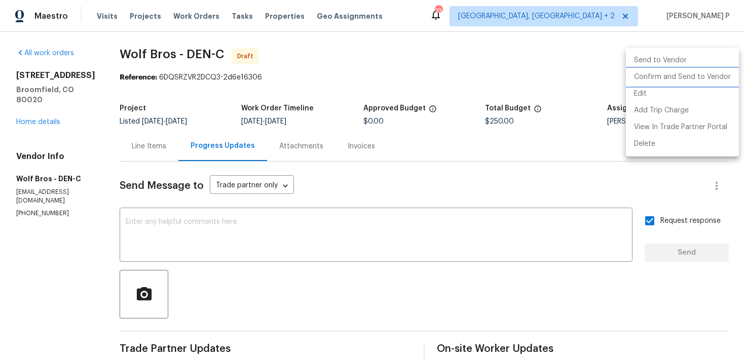
click at [680, 83] on li "Confirm and Send to Vendor" at bounding box center [682, 77] width 113 height 17
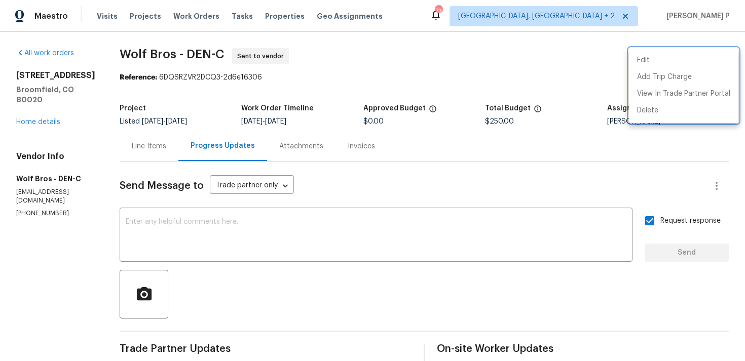
click at [299, 265] on div at bounding box center [372, 180] width 745 height 361
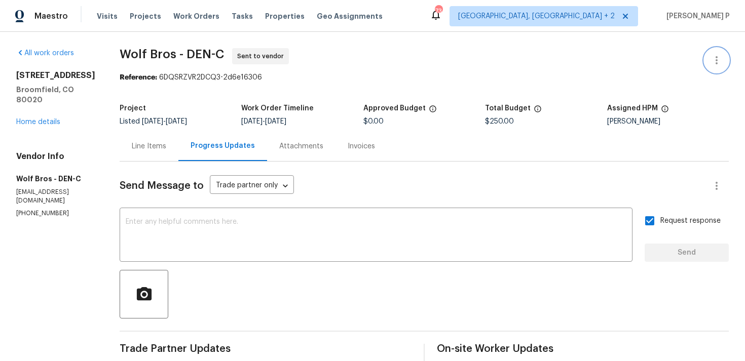
scroll to position [85, 0]
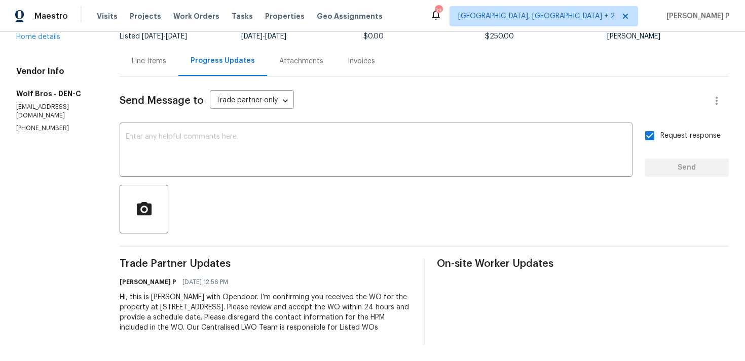
click at [299, 265] on span "Trade Partner Updates" at bounding box center [266, 264] width 292 height 10
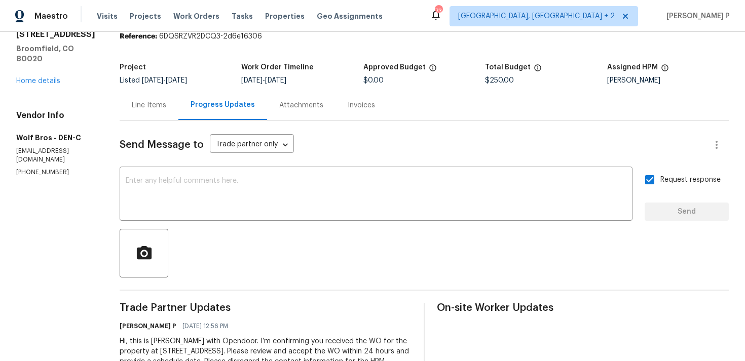
scroll to position [0, 0]
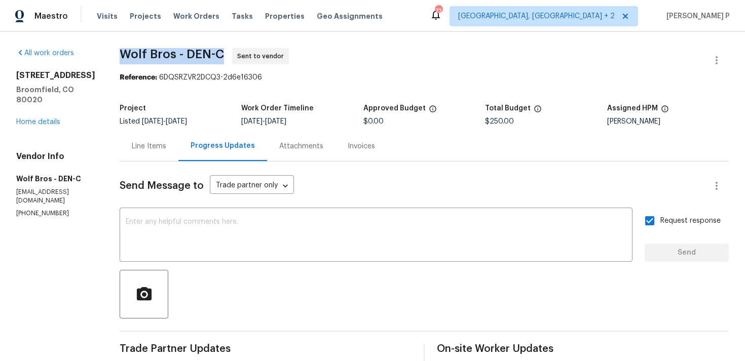
drag, startPoint x: 119, startPoint y: 56, endPoint x: 221, endPoint y: 55, distance: 102.3
click at [221, 55] on span "Wolf Bros - DEN-C Sent to vendor" at bounding box center [412, 60] width 585 height 24
copy span "Wolf Bros - DEN-C"
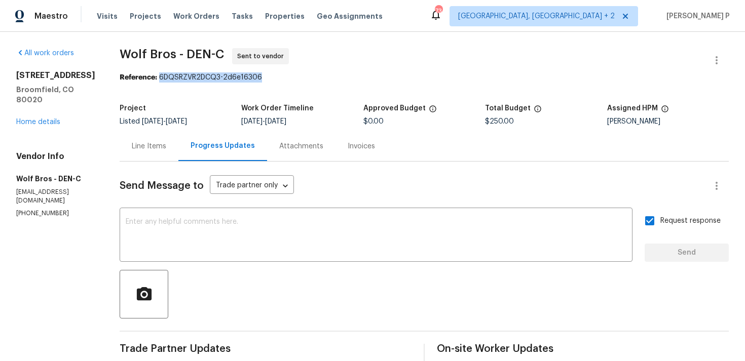
drag, startPoint x: 158, startPoint y: 78, endPoint x: 299, endPoint y: 78, distance: 140.8
click at [298, 78] on div "Reference: 6DQSRZVR2DCQ3-2d6e16306" at bounding box center [424, 77] width 609 height 10
copy div "6DQSRZVR2DCQ3-2d6e16306"
click at [139, 146] on div "Line Items" at bounding box center [149, 146] width 34 height 10
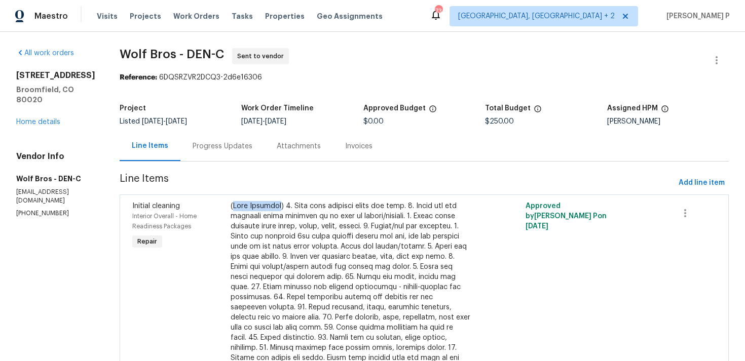
drag, startPoint x: 225, startPoint y: 206, endPoint x: 273, endPoint y: 206, distance: 48.1
click at [273, 206] on div at bounding box center [350, 307] width 240 height 213
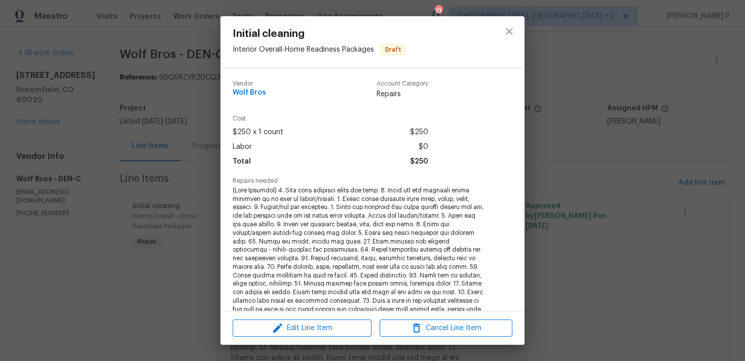
copy div "Deep Cleaning"
drag, startPoint x: 235, startPoint y: 191, endPoint x: 276, endPoint y: 190, distance: 41.5
click at [276, 190] on span at bounding box center [359, 254] width 252 height 136
copy span "Deep Cleaning"
click at [113, 151] on div "Initial cleaning Interior Overall - Home Readiness Packages Draft Vendor Wolf B…" at bounding box center [372, 180] width 745 height 361
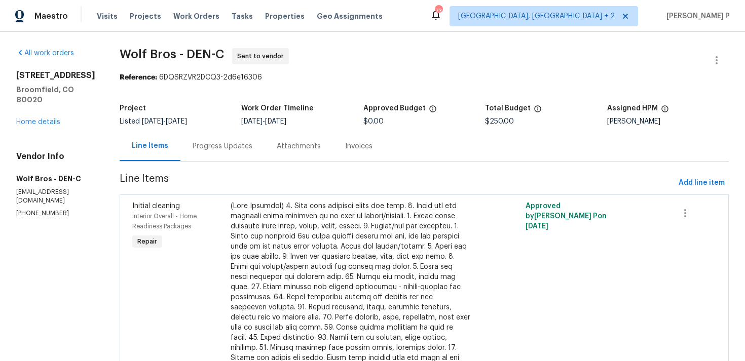
click at [148, 57] on span "Wolf Bros - DEN-C" at bounding box center [172, 54] width 104 height 12
drag, startPoint x: 110, startPoint y: 55, endPoint x: 213, endPoint y: 54, distance: 103.3
click at [213, 54] on span "Wolf Bros - DEN-C" at bounding box center [172, 54] width 104 height 12
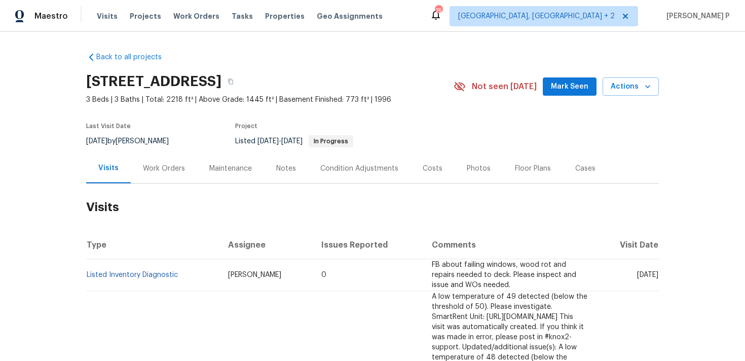
click at [168, 174] on div "Work Orders" at bounding box center [164, 168] width 66 height 30
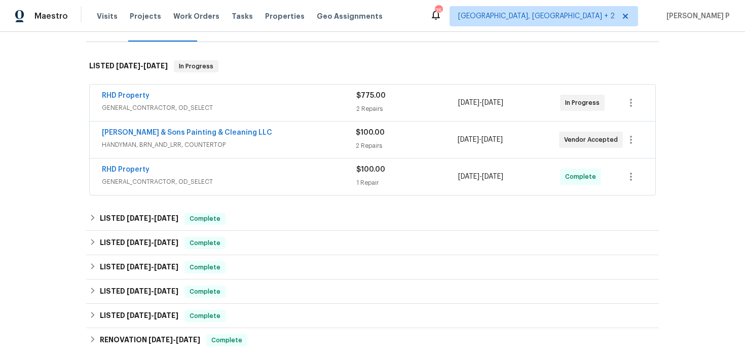
scroll to position [149, 0]
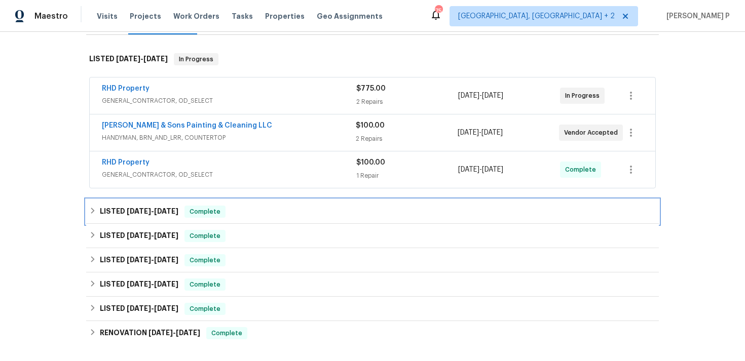
click at [169, 202] on div "LISTED 8/12/25 - 8/20/25 Complete" at bounding box center [372, 212] width 572 height 24
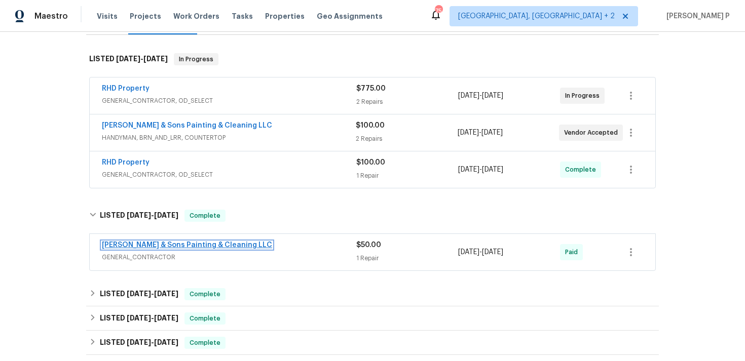
click at [161, 245] on link "Hodge & Sons Painting & Cleaning LLC" at bounding box center [187, 245] width 170 height 7
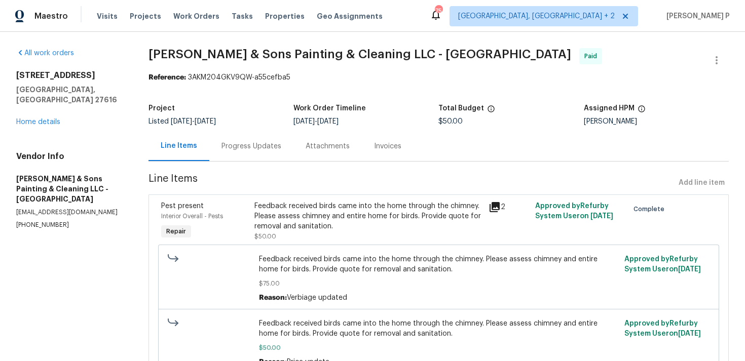
scroll to position [54, 0]
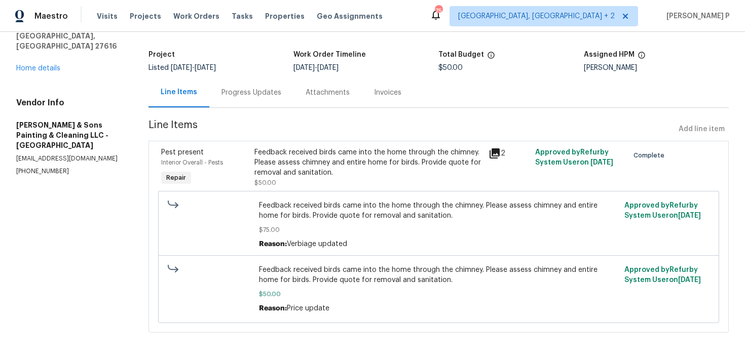
click at [276, 88] on div "Progress Updates" at bounding box center [251, 93] width 60 height 10
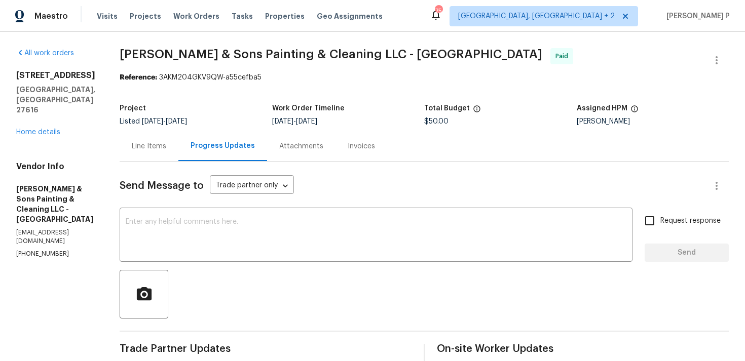
click at [156, 144] on div "Line Items" at bounding box center [149, 146] width 34 height 10
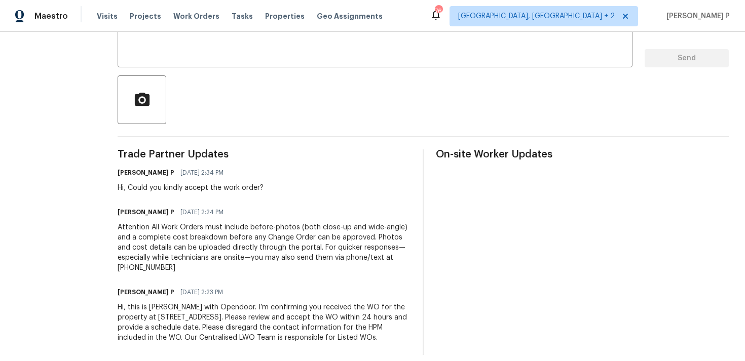
scroll to position [170, 0]
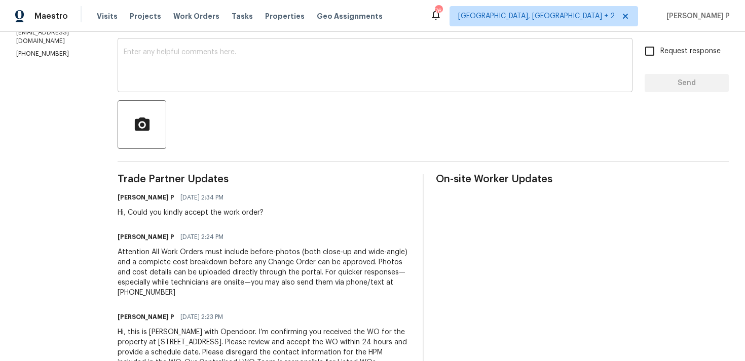
click at [154, 64] on textarea at bounding box center [375, 66] width 502 height 35
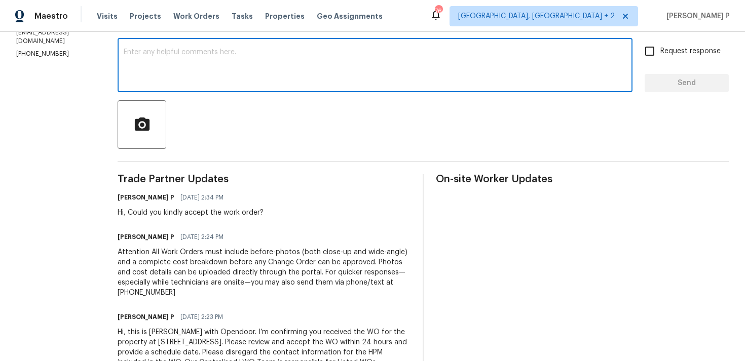
paste textarea "Thank you for accepting the work order. Could you please provide us with an upd…"
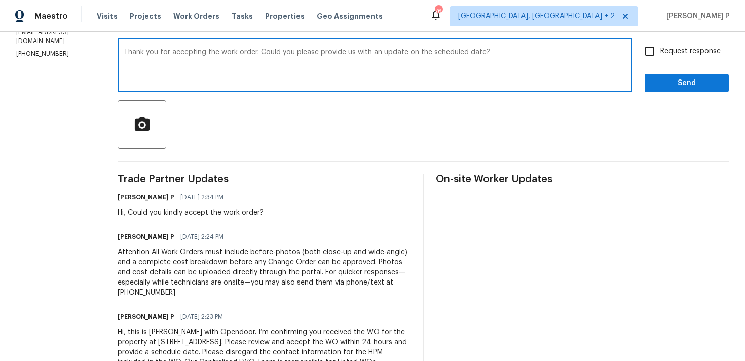
type textarea "Thank you for accepting the work order. Could you please provide us with an upd…"
click at [659, 48] on input "Request response" at bounding box center [649, 51] width 21 height 21
checkbox input "true"
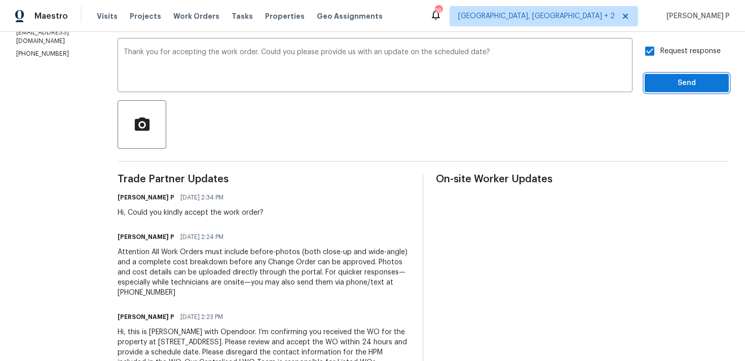
click at [662, 85] on span "Send" at bounding box center [686, 83] width 68 height 13
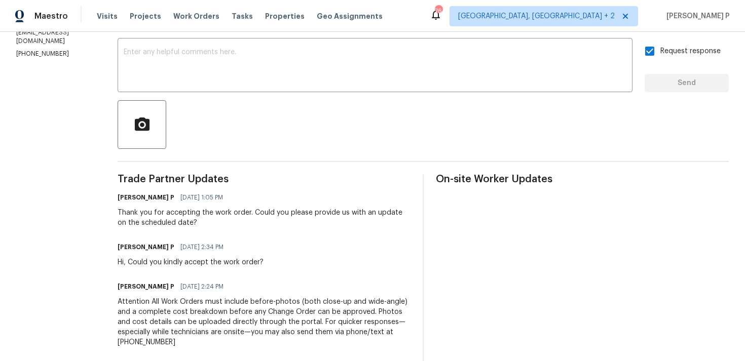
scroll to position [0, 0]
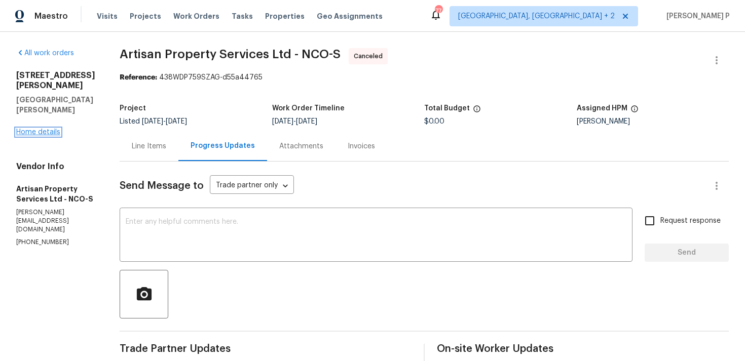
click at [50, 129] on link "Home details" at bounding box center [38, 132] width 44 height 7
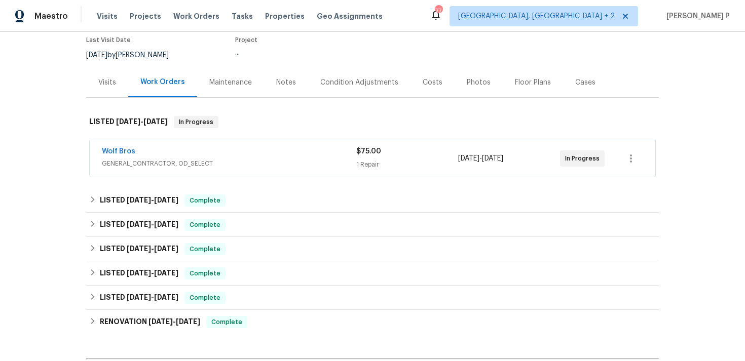
scroll to position [112, 0]
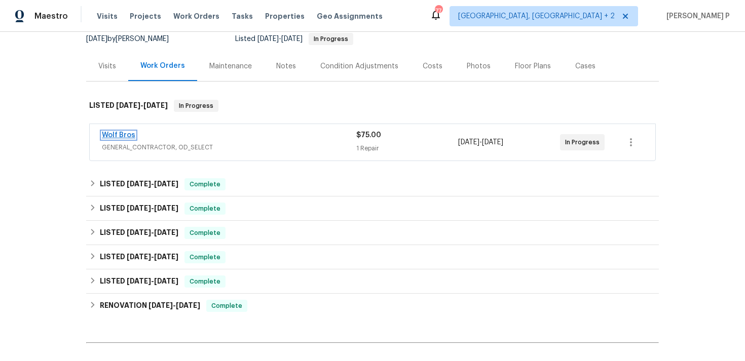
click at [122, 132] on link "Wolf Bros" at bounding box center [118, 135] width 33 height 7
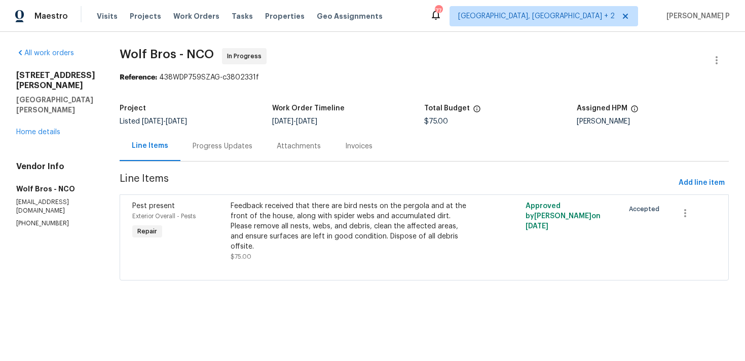
click at [146, 43] on div "All work orders [STREET_ADDRESS][PERSON_NAME][PERSON_NAME] Home details Vendor …" at bounding box center [372, 170] width 745 height 277
drag, startPoint x: 120, startPoint y: 53, endPoint x: 212, endPoint y: 53, distance: 92.2
click at [212, 53] on span "Wolf Bros - NCO" at bounding box center [167, 54] width 94 height 12
copy span "Wolf Bros - NCO"
click at [222, 63] on div "In Progress" at bounding box center [244, 56] width 45 height 16
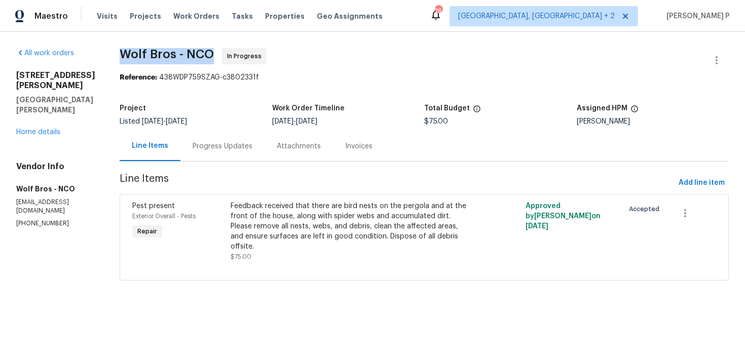
drag, startPoint x: 119, startPoint y: 51, endPoint x: 213, endPoint y: 50, distance: 94.2
click at [213, 50] on div "All work orders [STREET_ADDRESS][PERSON_NAME][PERSON_NAME] Home details Vendor …" at bounding box center [372, 170] width 745 height 277
copy span "Wolf Bros - NCO"
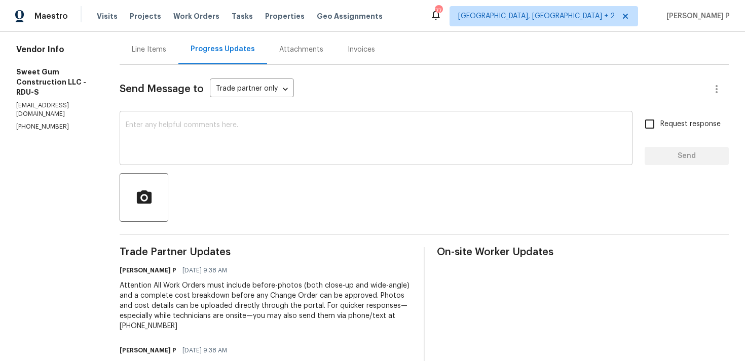
scroll to position [175, 0]
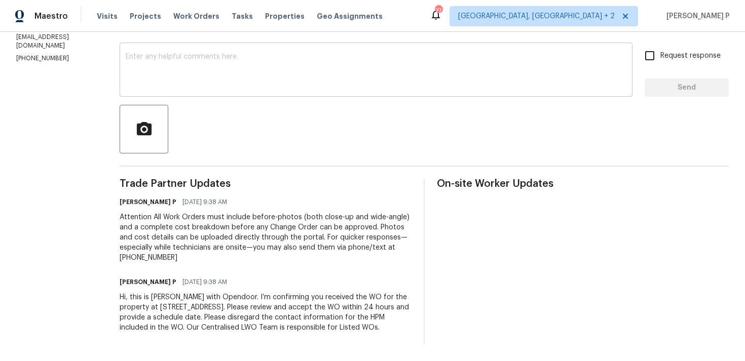
click at [161, 53] on textarea at bounding box center [376, 70] width 500 height 35
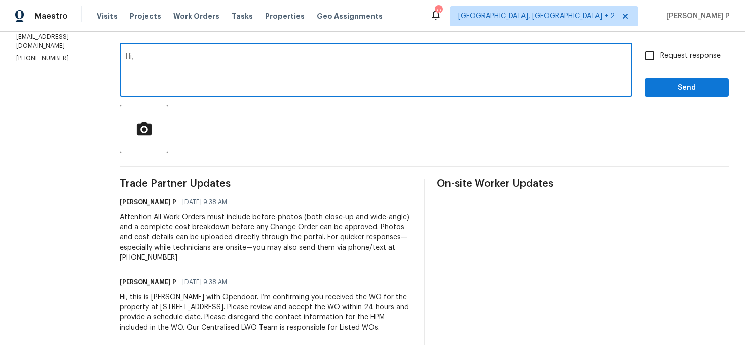
paste textarea "Could you kindly accept the work order?"
type textarea "Hi, Could you kindly accept the work order?"
click at [645, 49] on input "Request response" at bounding box center [649, 55] width 21 height 21
checkbox input "true"
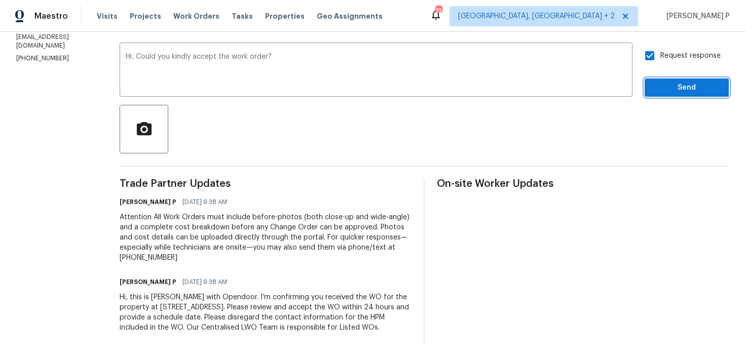
click at [666, 82] on span "Send" at bounding box center [686, 88] width 68 height 13
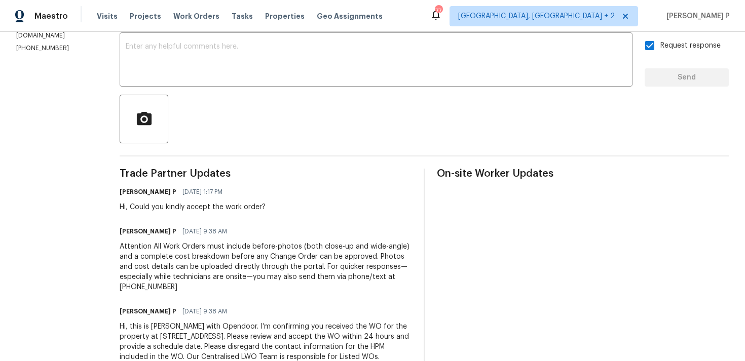
scroll to position [0, 0]
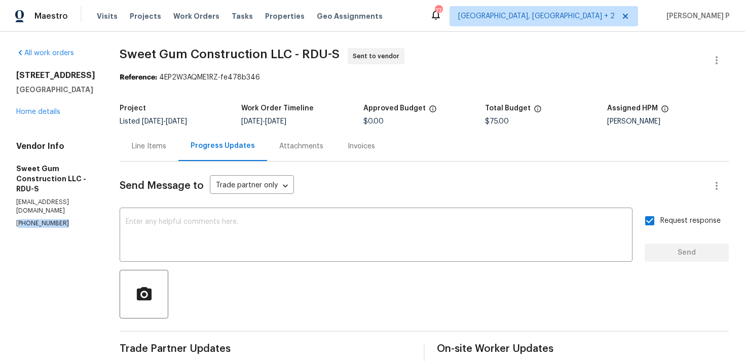
drag, startPoint x: 66, startPoint y: 205, endPoint x: 2, endPoint y: 205, distance: 64.8
click at [2, 205] on div "All work orders 3300 Mossdale Ave Durham, NC 27707 Home details Vendor Info Swe…" at bounding box center [372, 299] width 745 height 534
copy p "(336) 592-5848"
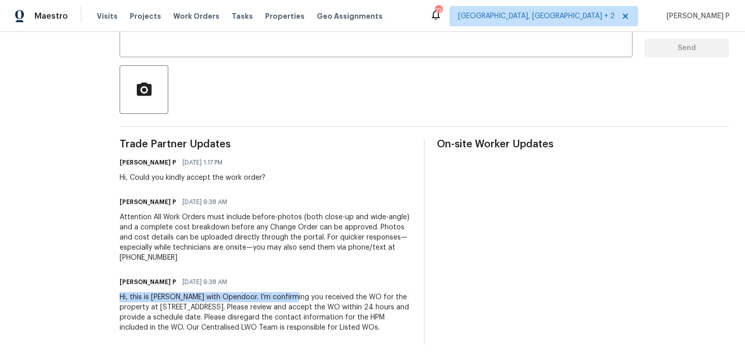
drag, startPoint x: 143, startPoint y: 289, endPoint x: 312, endPoint y: 292, distance: 169.2
click at [312, 292] on div "Hi, this is Ramyasri with Opendoor. I’m confirming you received the WO for the …" at bounding box center [266, 312] width 292 height 41
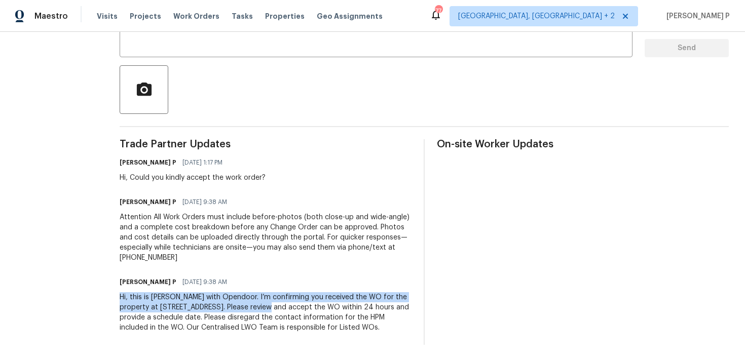
drag, startPoint x: 141, startPoint y: 287, endPoint x: 314, endPoint y: 294, distance: 172.4
click at [314, 294] on div "All work orders 3300 Mossdale Ave Durham, NC 27707 Home details Vendor Info Swe…" at bounding box center [372, 94] width 745 height 534
copy div "Hi, this is Ramyasri with Opendoor. I’m confirming you received the WO for the …"
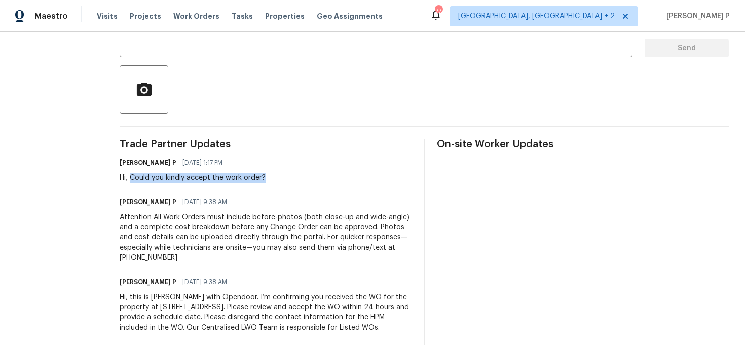
drag, startPoint x: 153, startPoint y: 175, endPoint x: 340, endPoint y: 175, distance: 186.4
click at [338, 175] on div "Ramyasri P 09/05/2025 1:17 PM Hi, Could you kindly accept the work order?" at bounding box center [266, 169] width 292 height 27
copy div "Could you kindly accept the work order?"
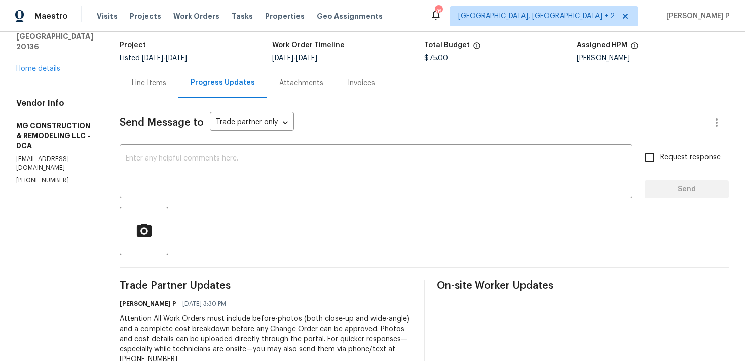
scroll to position [175, 0]
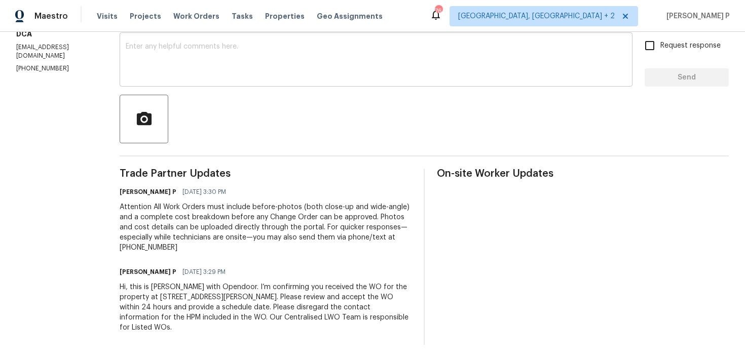
click at [168, 70] on textarea at bounding box center [376, 60] width 500 height 35
paste textarea "Thank you for accepting the work order. Could you please provide us with an upd…"
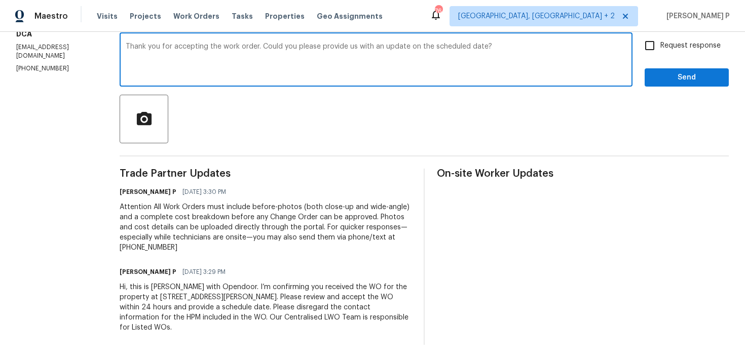
type textarea "Thank you for accepting the work order. Could you please provide us with an upd…"
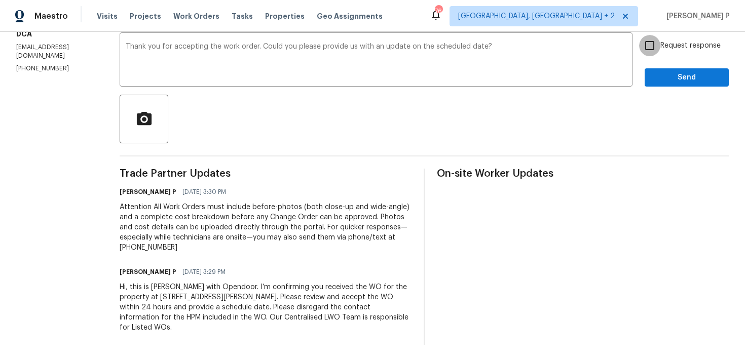
click at [659, 52] on input "Request response" at bounding box center [649, 45] width 21 height 21
checkbox input "true"
click at [661, 82] on span "Send" at bounding box center [686, 77] width 68 height 13
